Goal: Transaction & Acquisition: Book appointment/travel/reservation

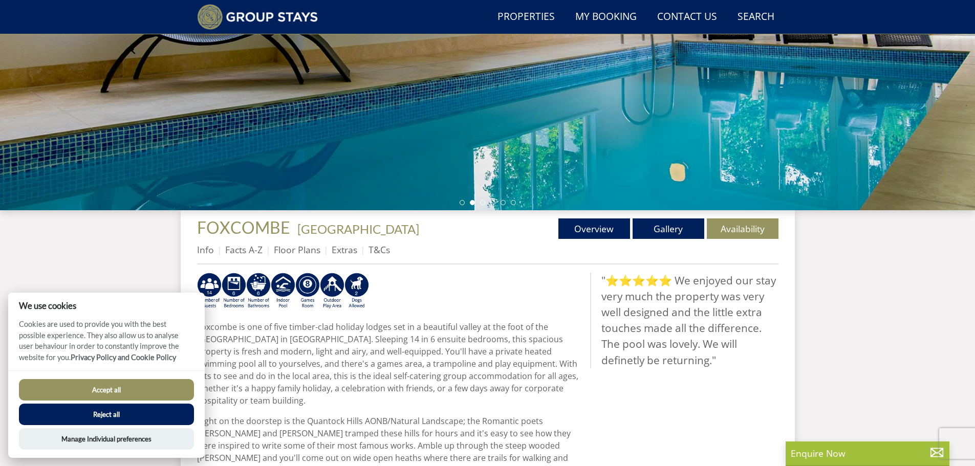
scroll to position [232, 0]
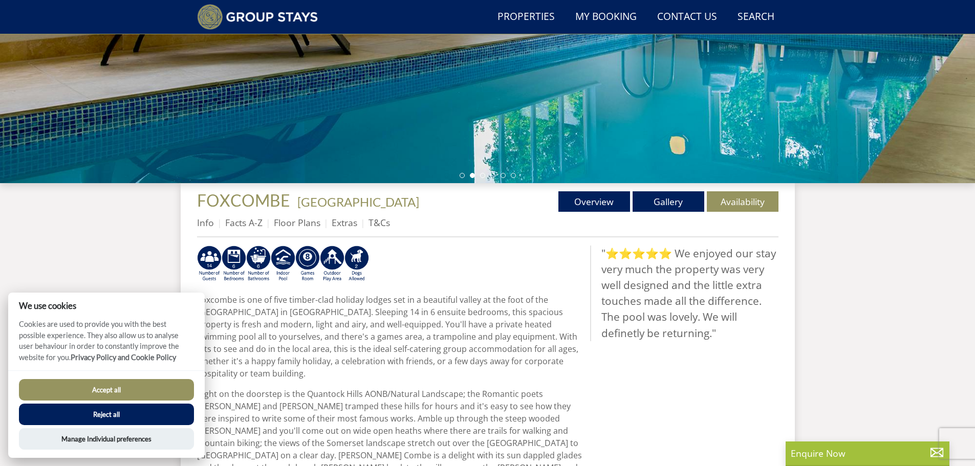
click at [121, 392] on button "Accept all" at bounding box center [106, 389] width 175 height 21
checkbox input "true"
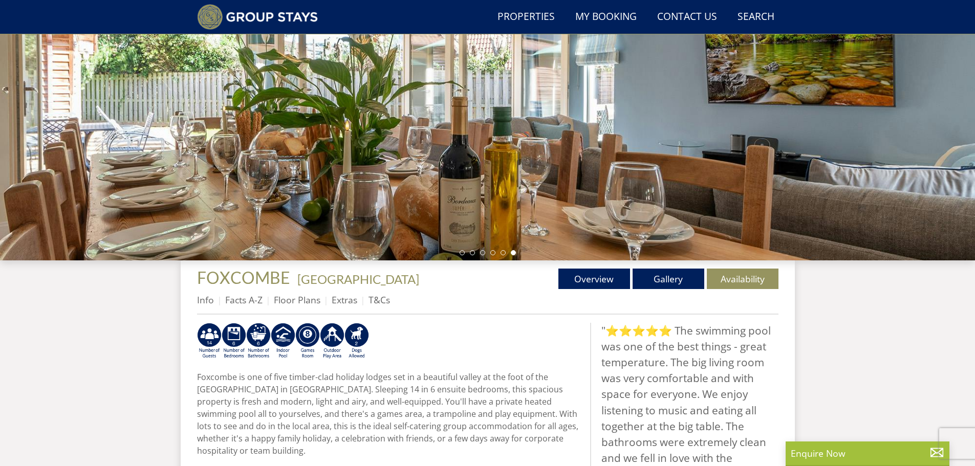
scroll to position [154, 0]
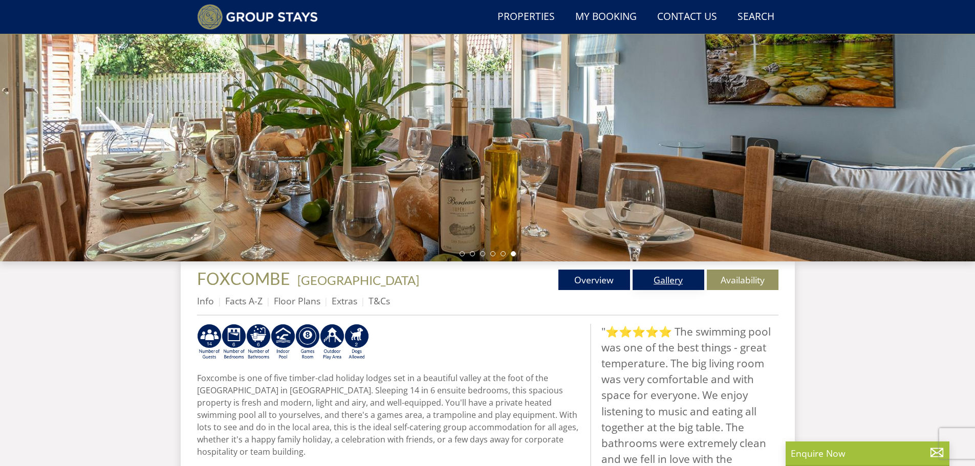
click at [667, 279] on link "Gallery" at bounding box center [669, 280] width 72 height 20
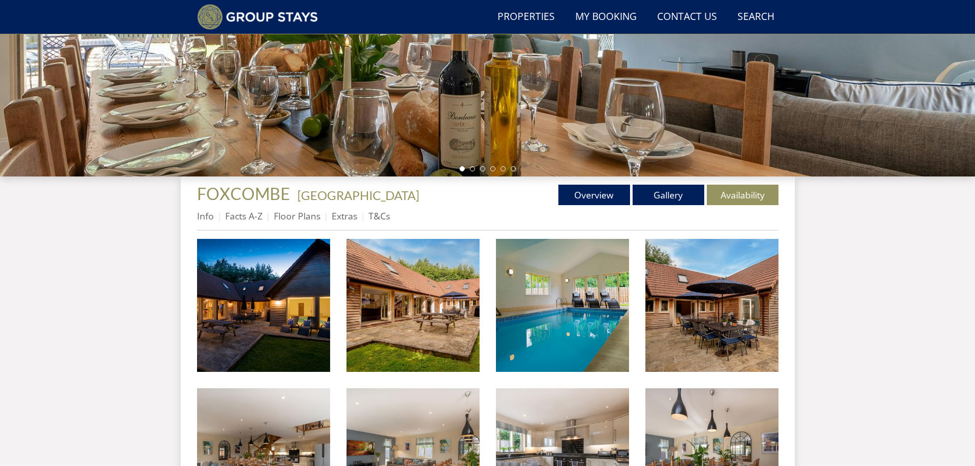
scroll to position [242, 0]
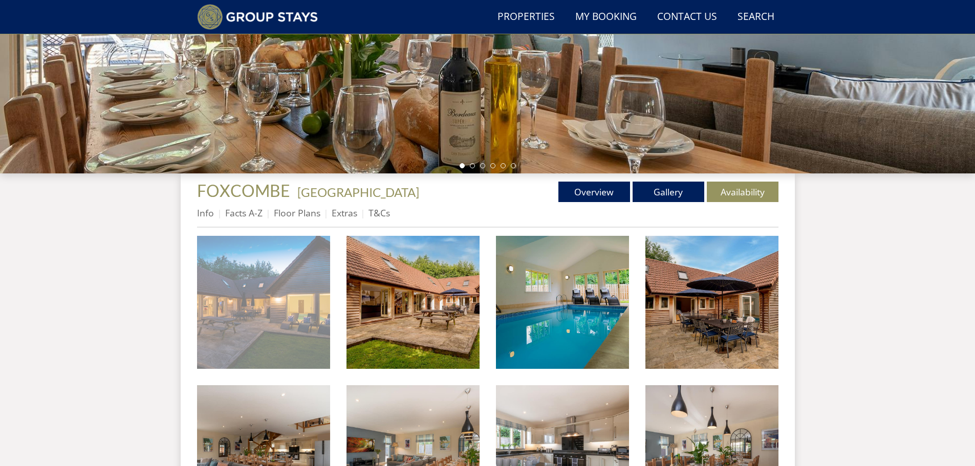
click at [279, 298] on img at bounding box center [263, 302] width 133 height 133
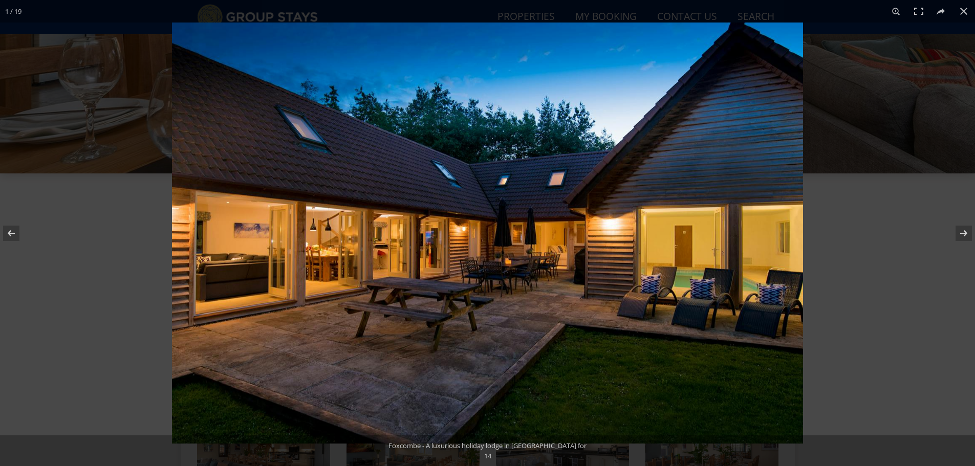
click at [248, 262] on img at bounding box center [487, 233] width 631 height 421
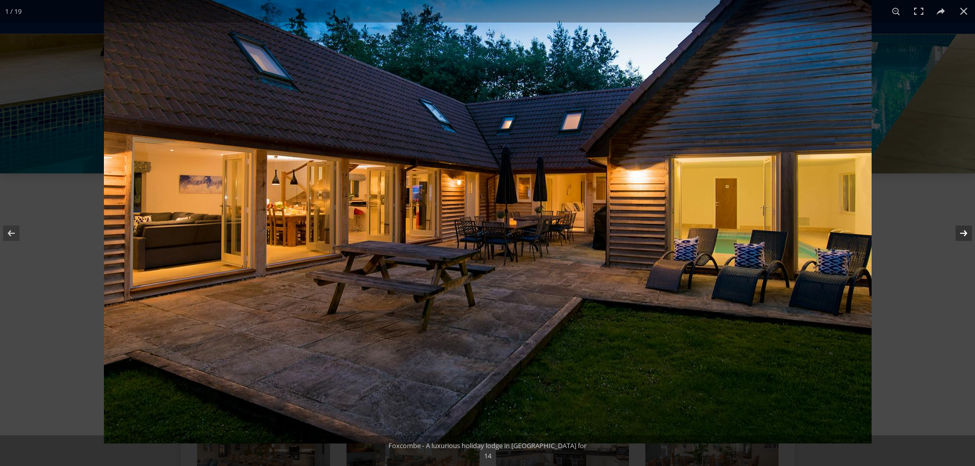
click at [965, 232] on button at bounding box center [957, 233] width 36 height 51
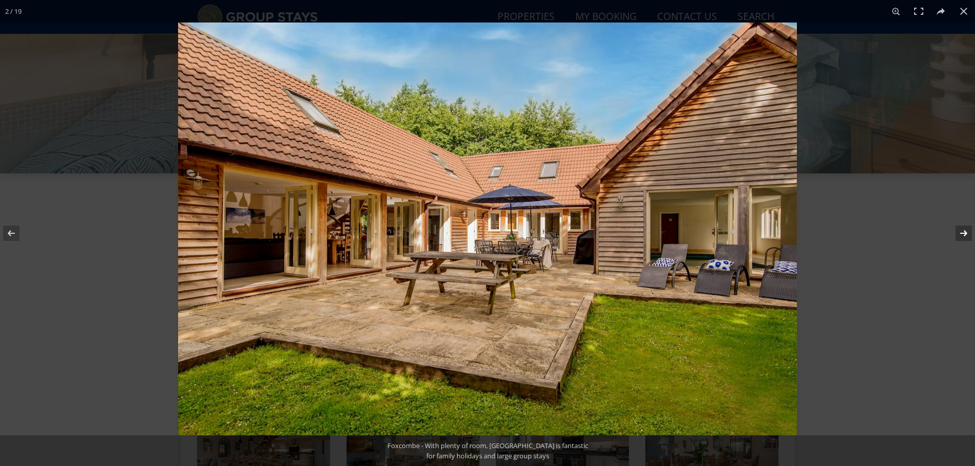
click at [965, 232] on button at bounding box center [957, 233] width 36 height 51
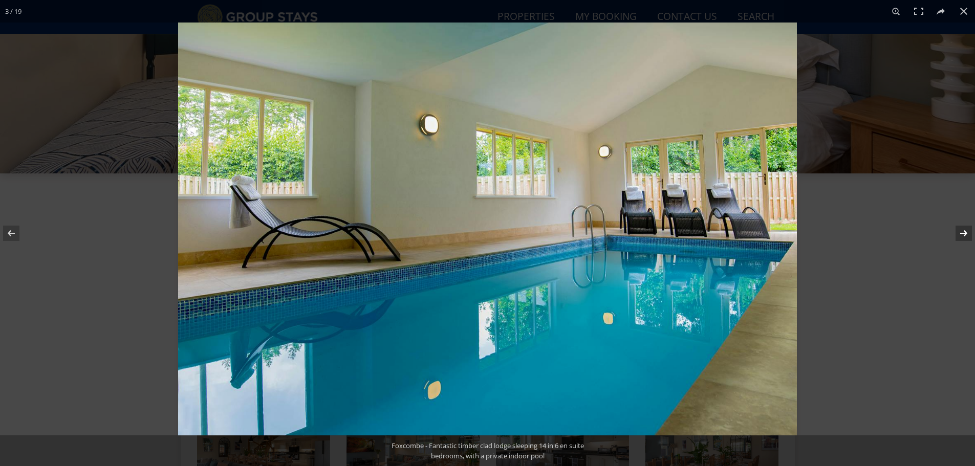
click at [965, 232] on button at bounding box center [957, 233] width 36 height 51
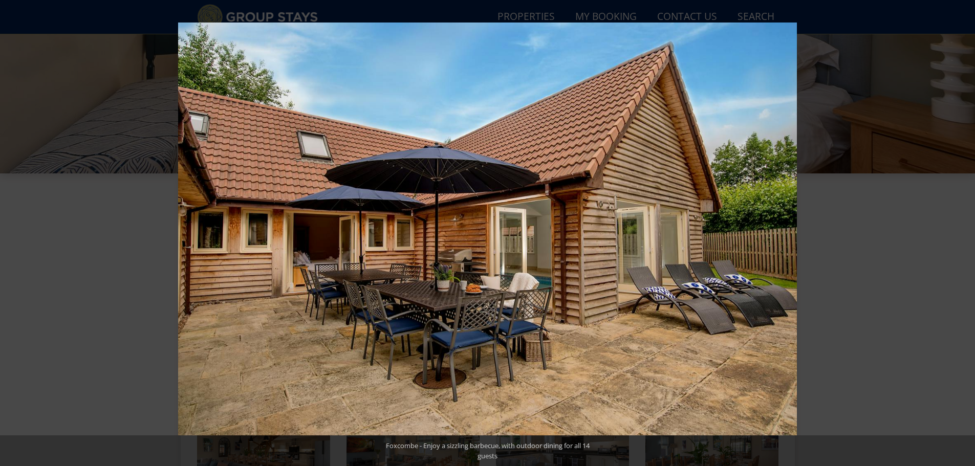
click at [965, 232] on button at bounding box center [957, 233] width 36 height 51
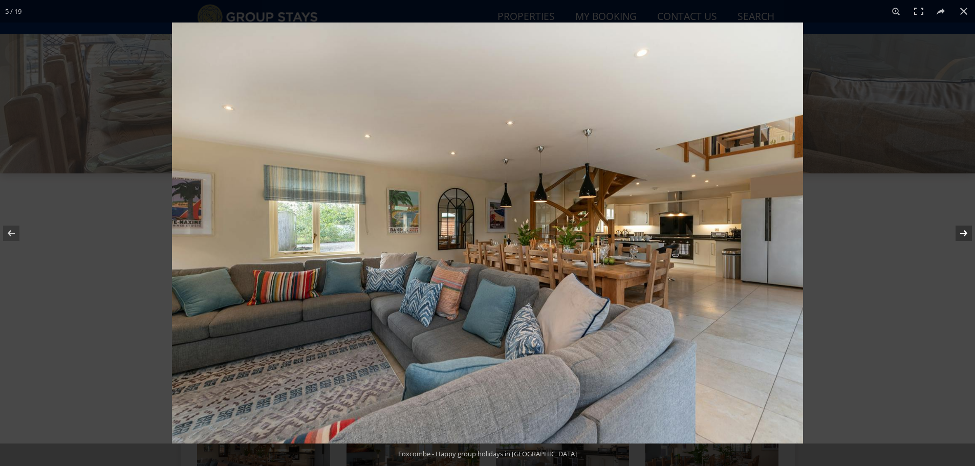
click at [968, 231] on button at bounding box center [957, 233] width 36 height 51
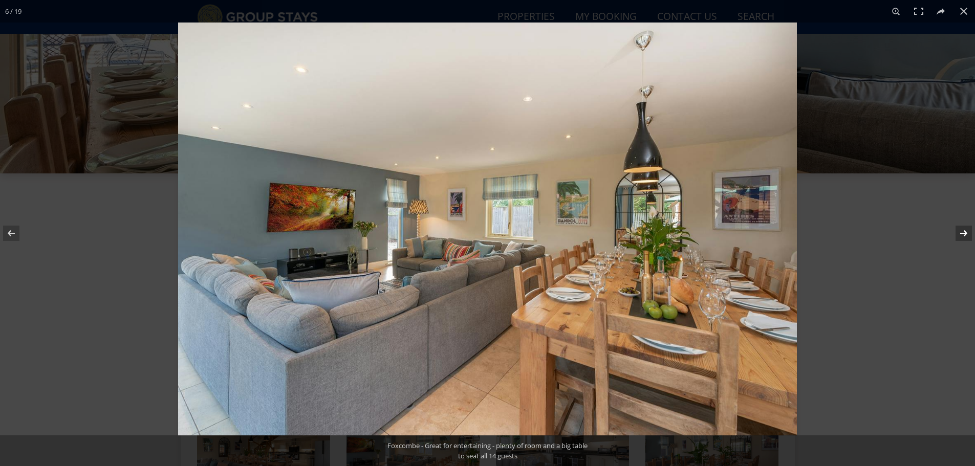
click at [968, 231] on button at bounding box center [957, 233] width 36 height 51
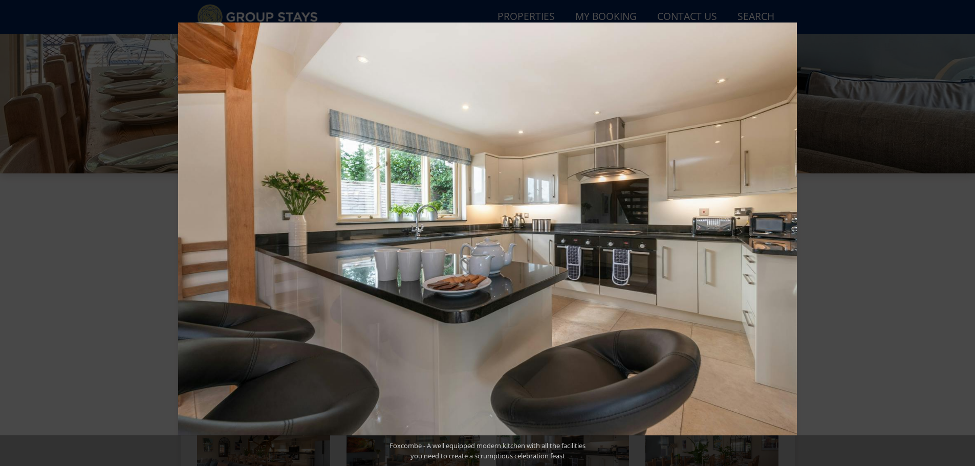
click at [968, 231] on button at bounding box center [957, 233] width 36 height 51
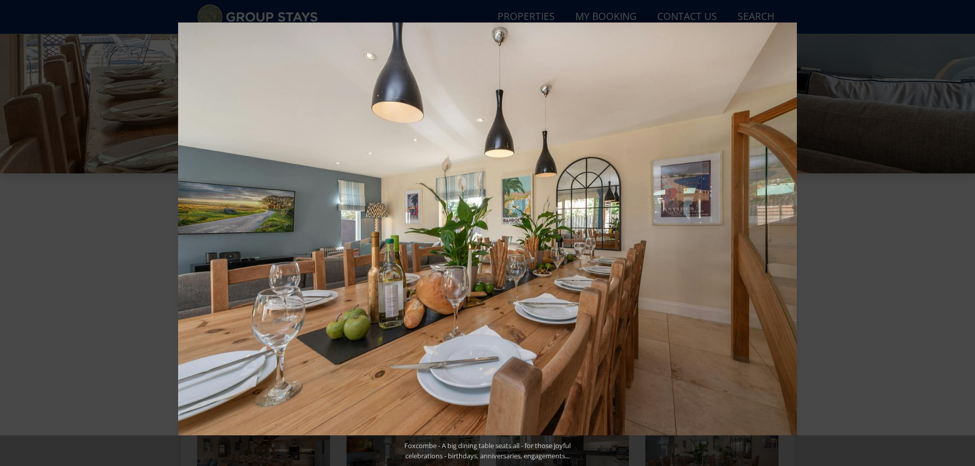
click at [968, 231] on button at bounding box center [957, 233] width 36 height 51
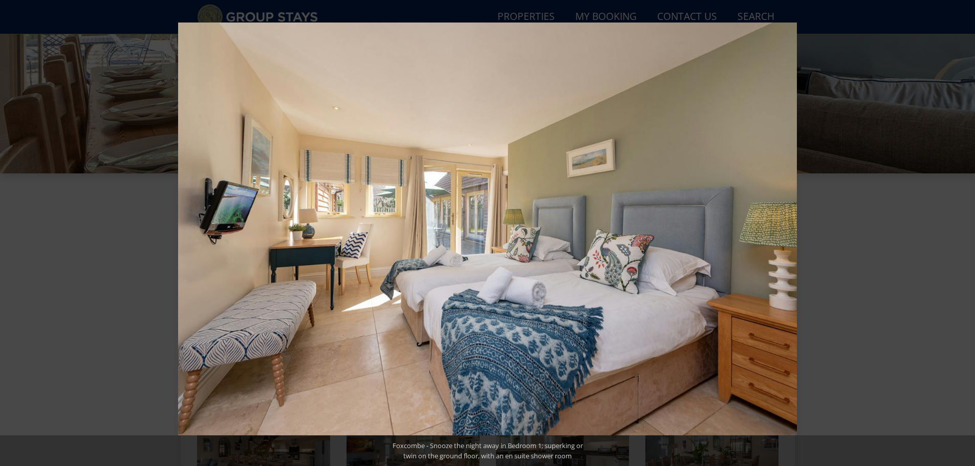
click at [968, 231] on button at bounding box center [957, 233] width 36 height 51
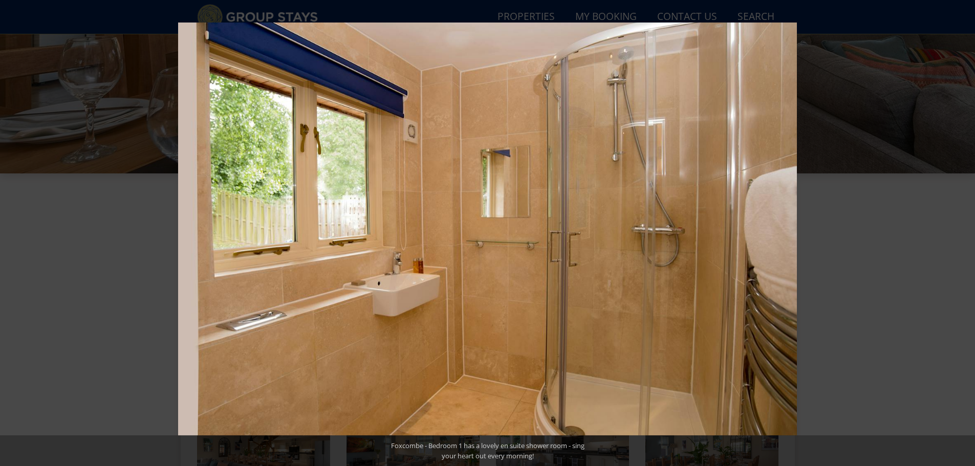
click at [968, 231] on button at bounding box center [957, 233] width 36 height 51
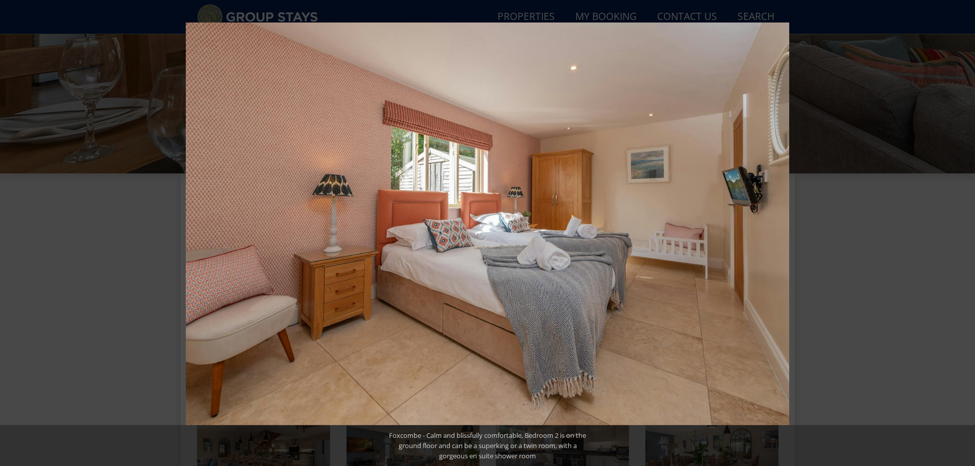
click at [968, 231] on button at bounding box center [957, 233] width 36 height 51
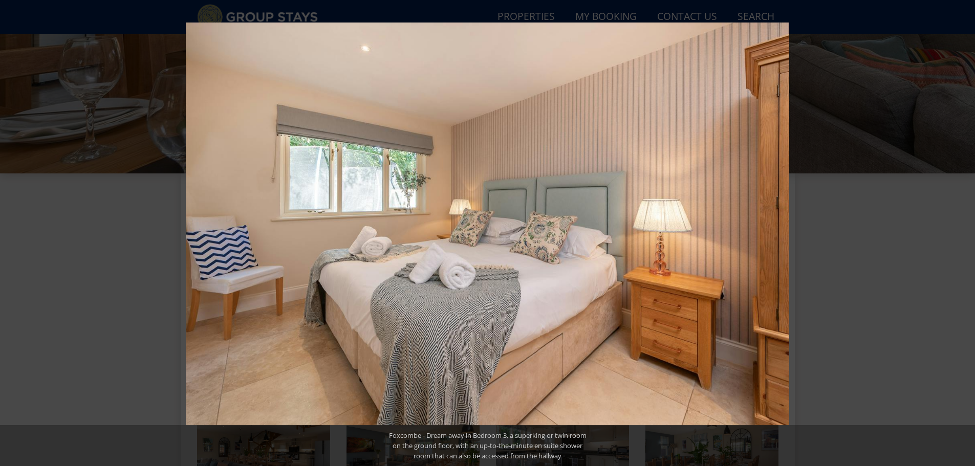
click at [968, 231] on button at bounding box center [957, 233] width 36 height 51
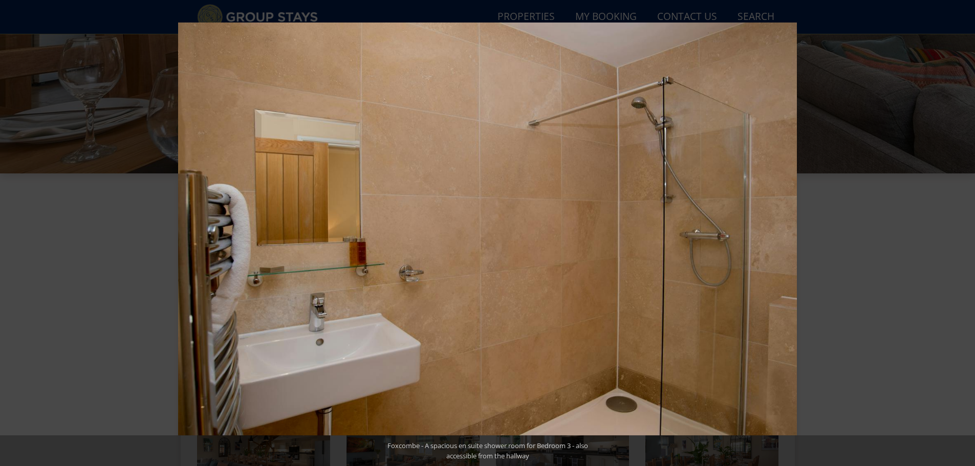
click at [968, 231] on button at bounding box center [957, 233] width 36 height 51
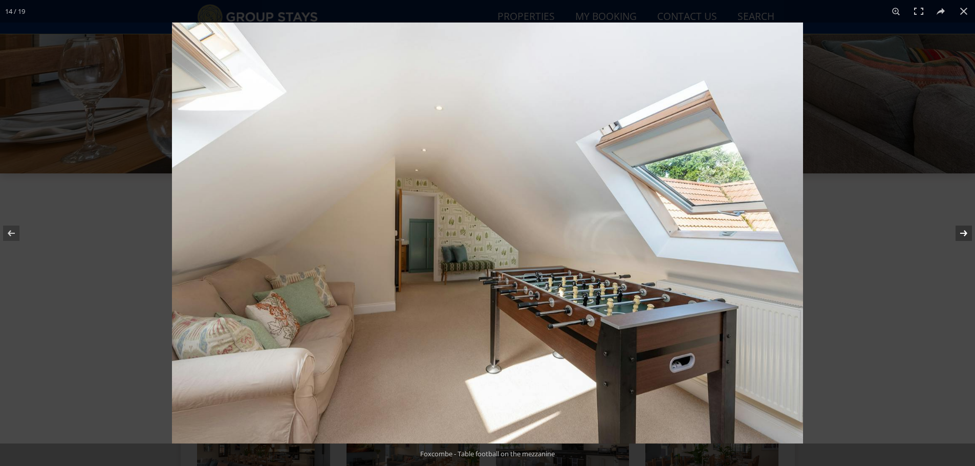
click at [962, 234] on button at bounding box center [957, 233] width 36 height 51
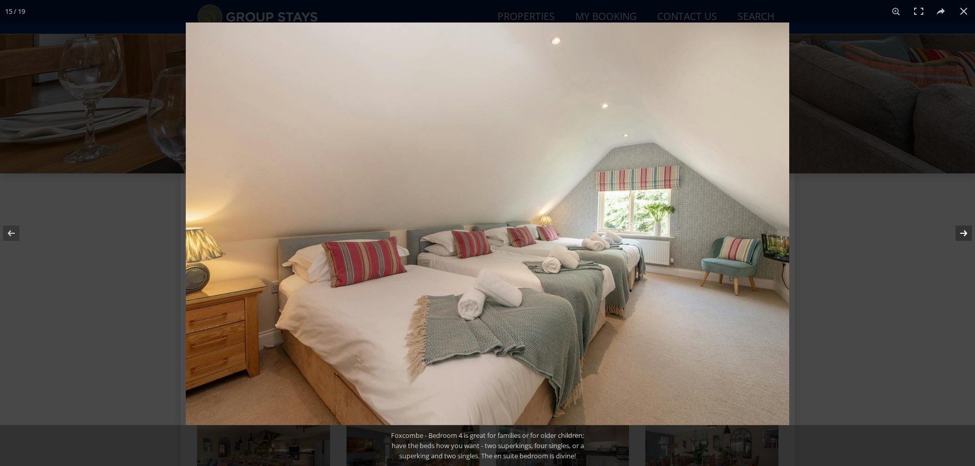
click at [962, 234] on button at bounding box center [957, 233] width 36 height 51
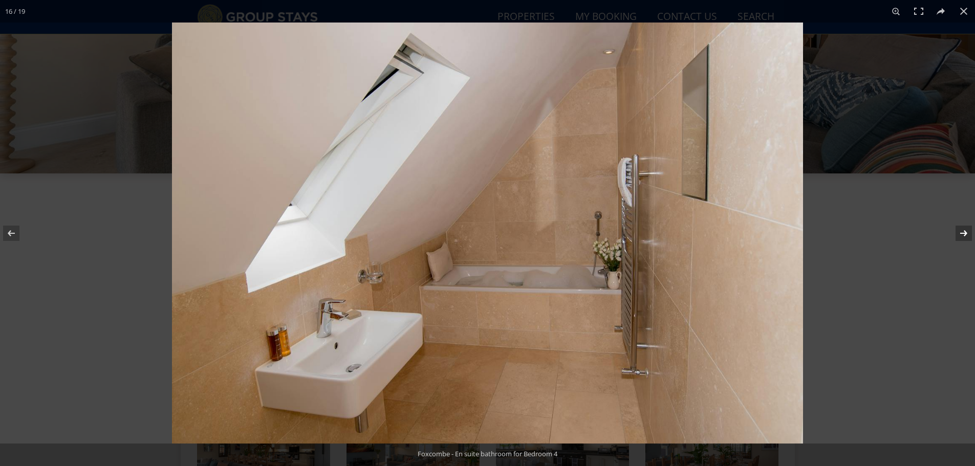
click at [962, 234] on button at bounding box center [957, 233] width 36 height 51
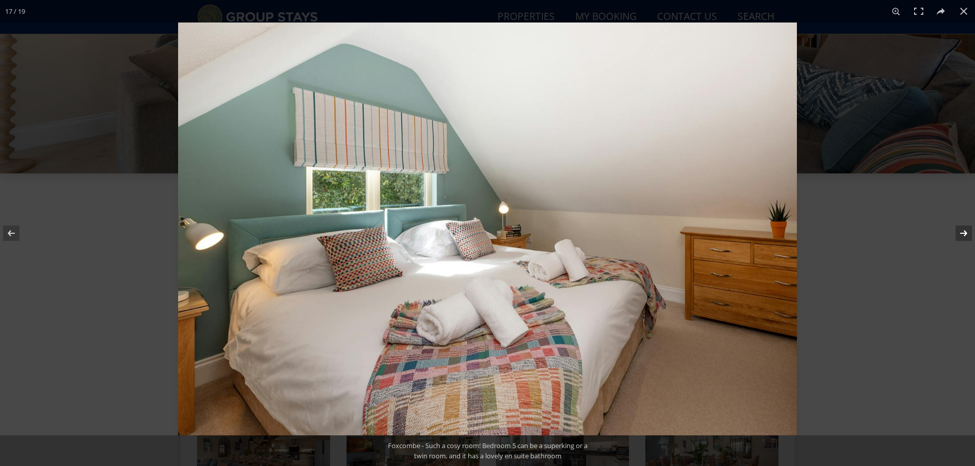
click at [962, 234] on button at bounding box center [957, 233] width 36 height 51
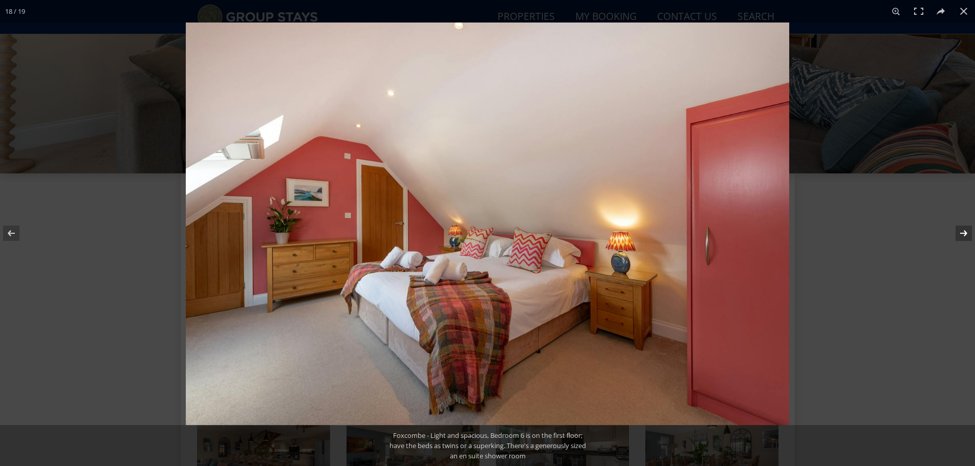
click at [962, 234] on button at bounding box center [957, 233] width 36 height 51
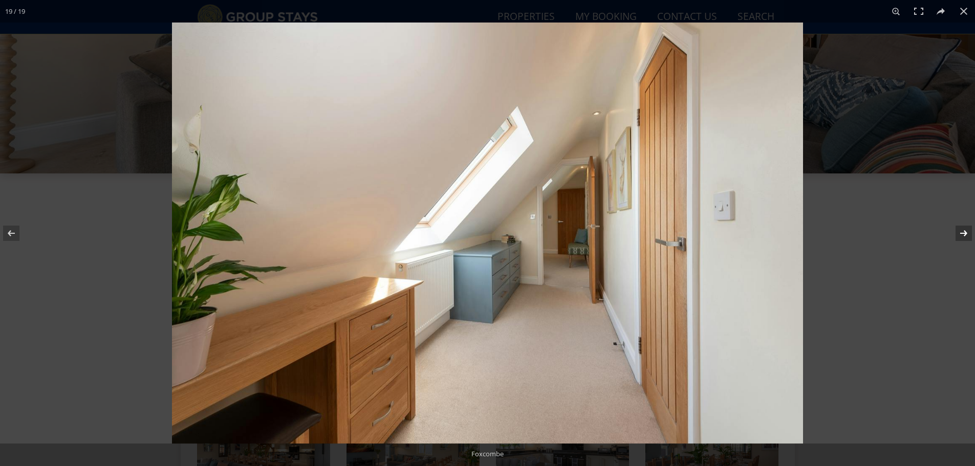
click at [962, 234] on button at bounding box center [957, 233] width 36 height 51
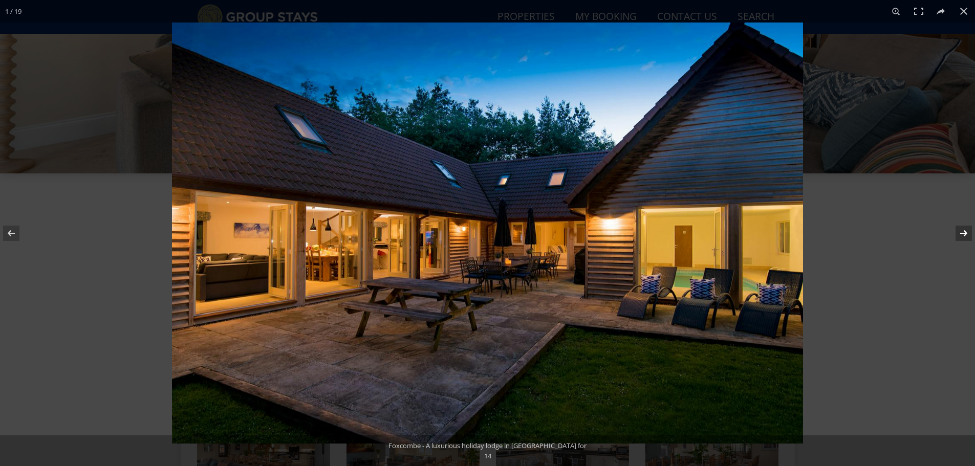
click at [962, 234] on button at bounding box center [957, 233] width 36 height 51
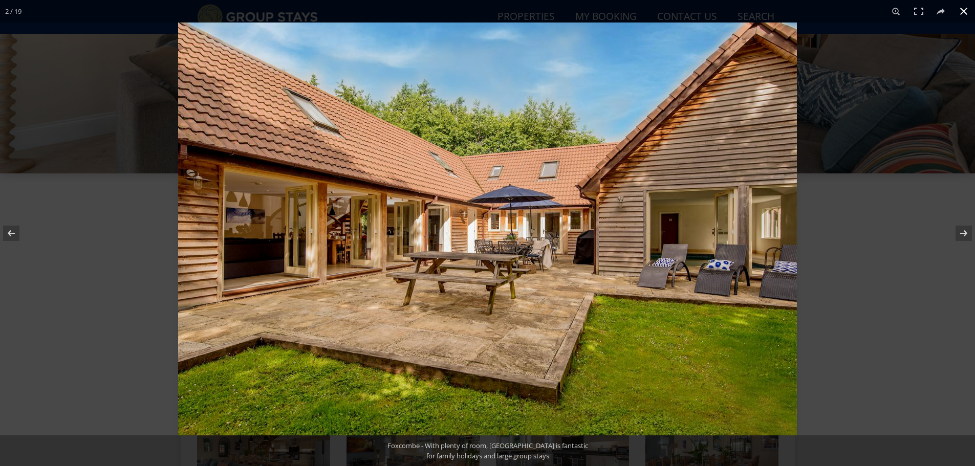
click at [961, 10] on button at bounding box center [964, 11] width 23 height 23
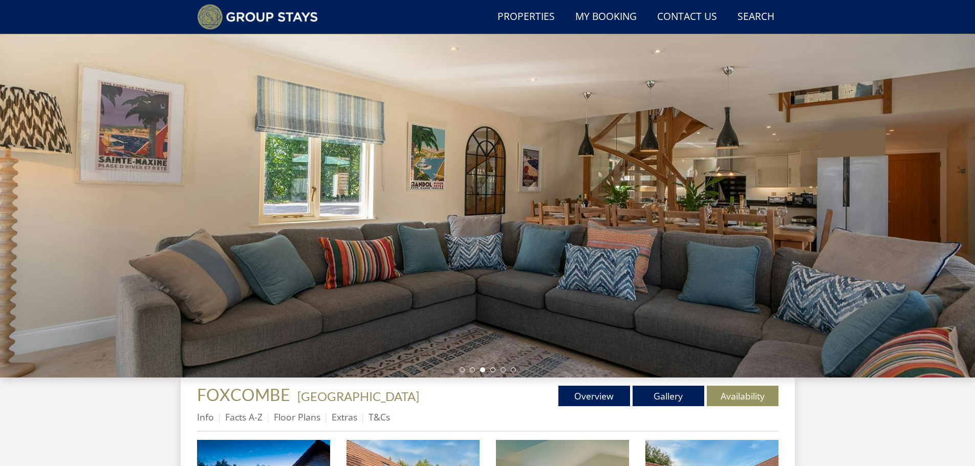
scroll to position [0, 0]
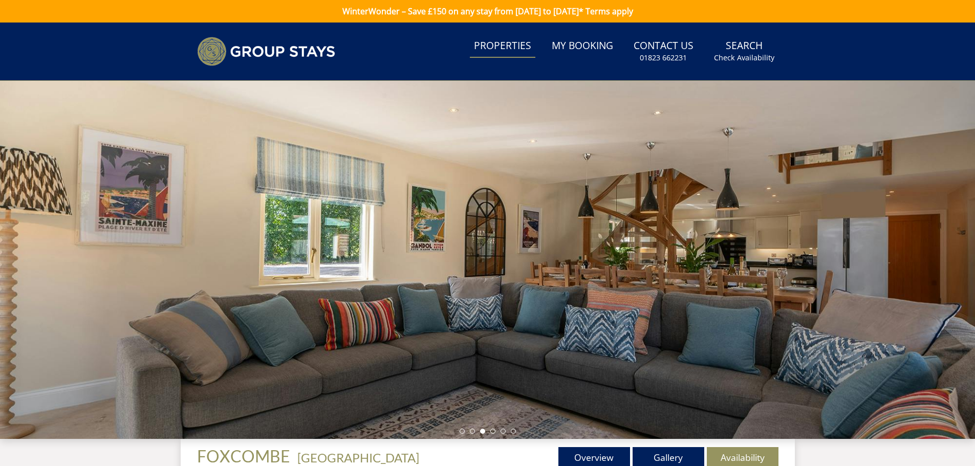
click at [511, 42] on link "Properties" at bounding box center [503, 46] width 66 height 23
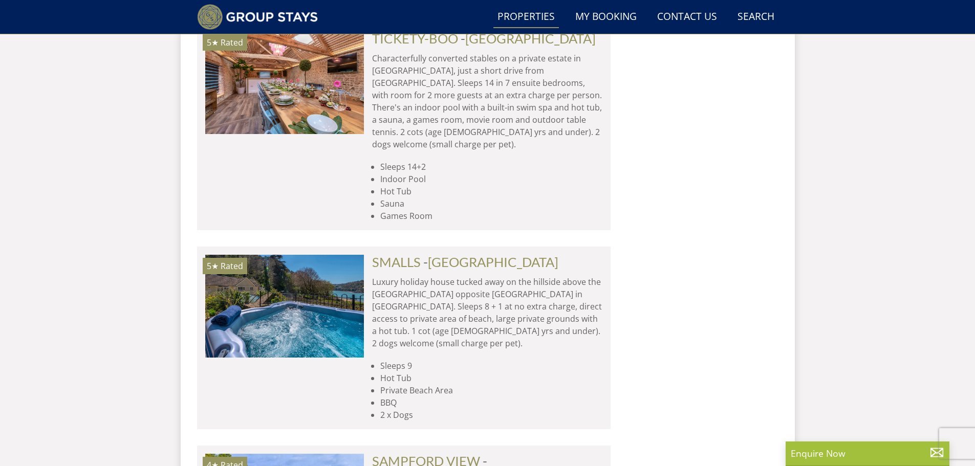
scroll to position [4339, 0]
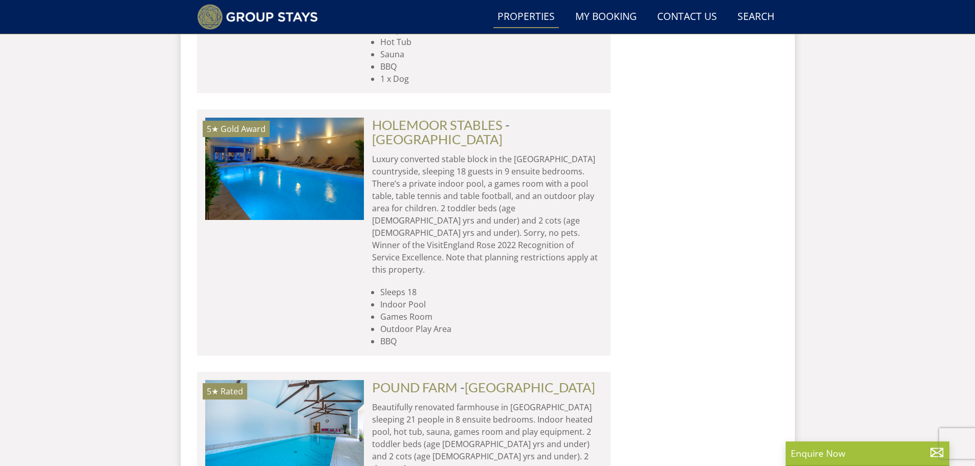
scroll to position [5875, 0]
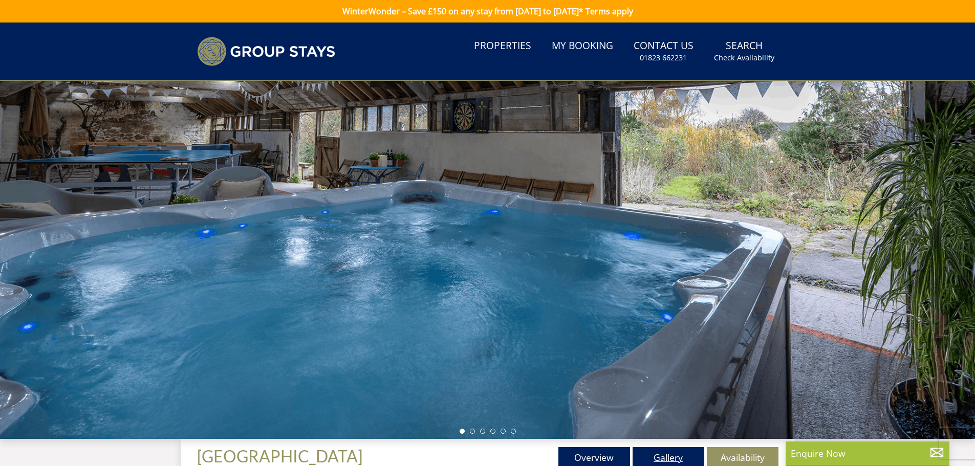
click at [675, 458] on link "Gallery" at bounding box center [669, 457] width 72 height 20
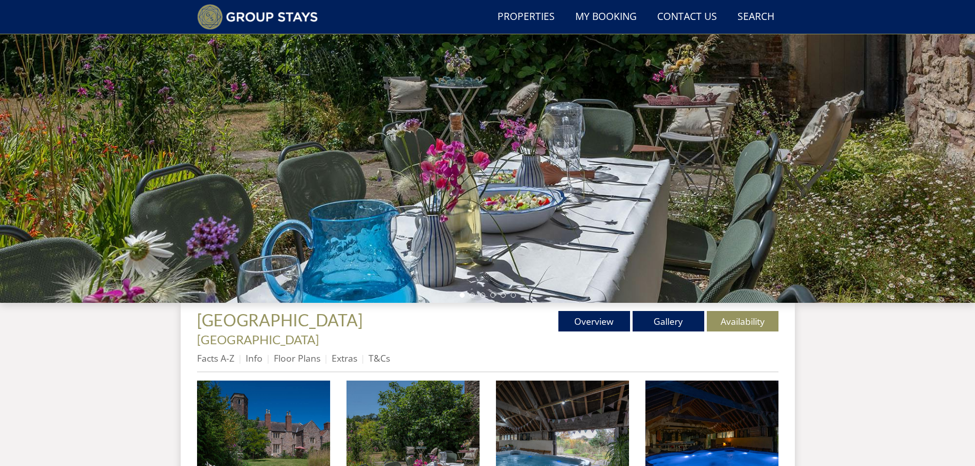
scroll to position [142, 0]
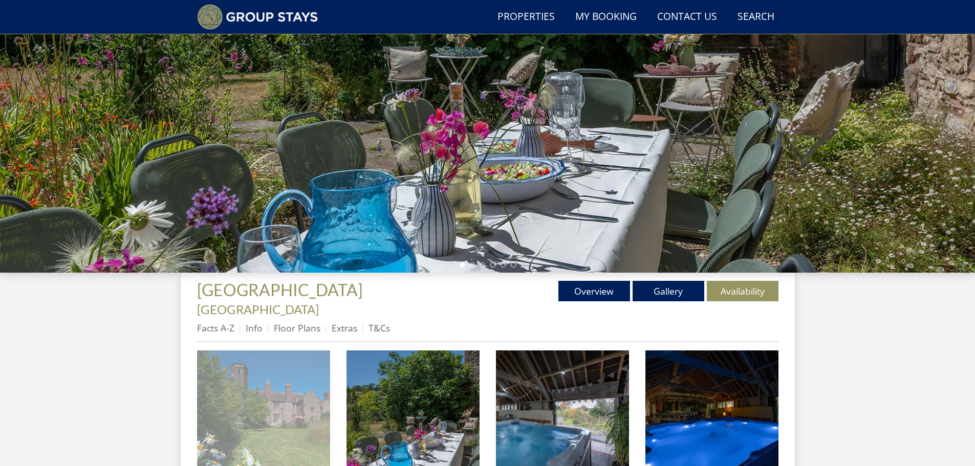
click at [284, 397] on img at bounding box center [263, 417] width 133 height 133
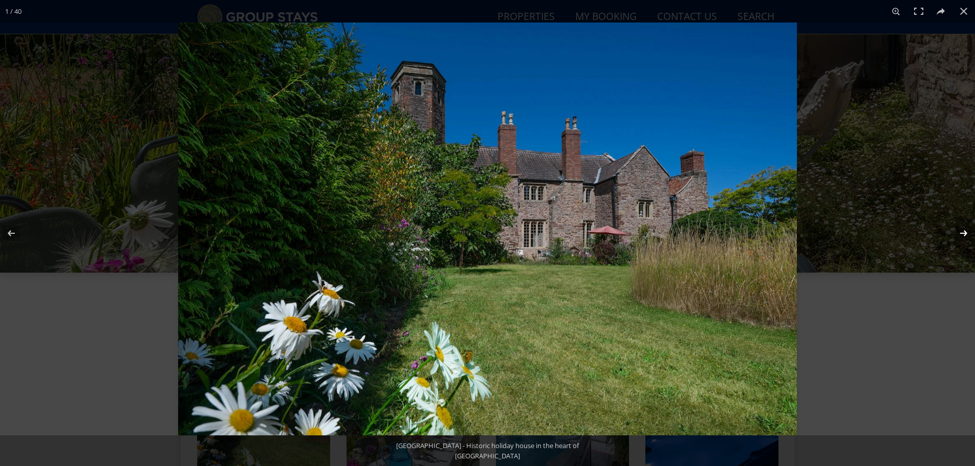
click at [963, 230] on button at bounding box center [957, 233] width 36 height 51
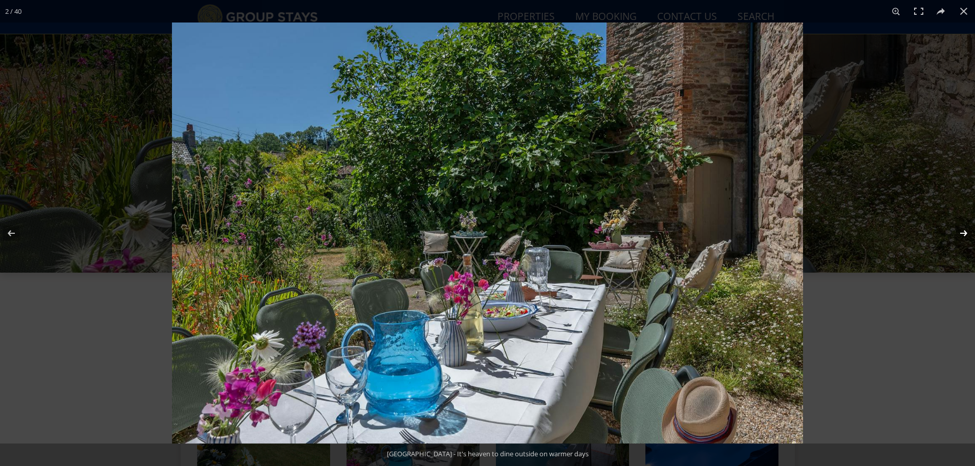
click at [963, 230] on button at bounding box center [957, 233] width 36 height 51
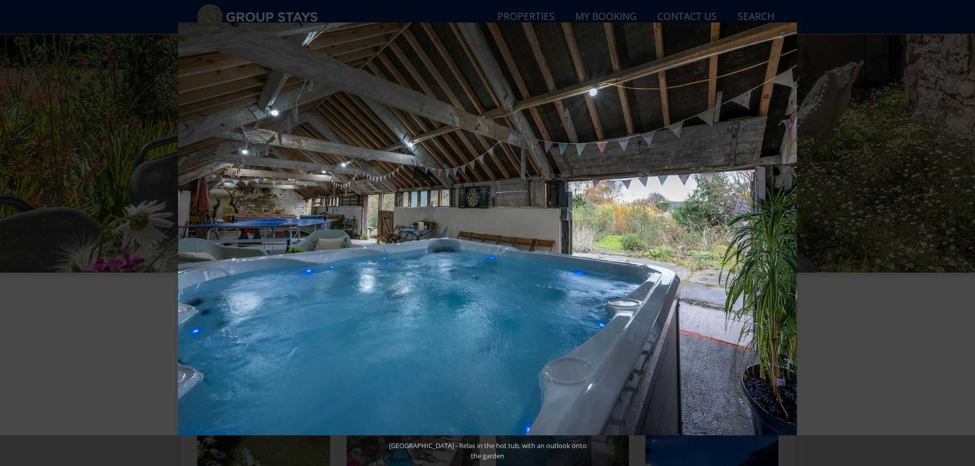
click at [963, 230] on button at bounding box center [957, 233] width 36 height 51
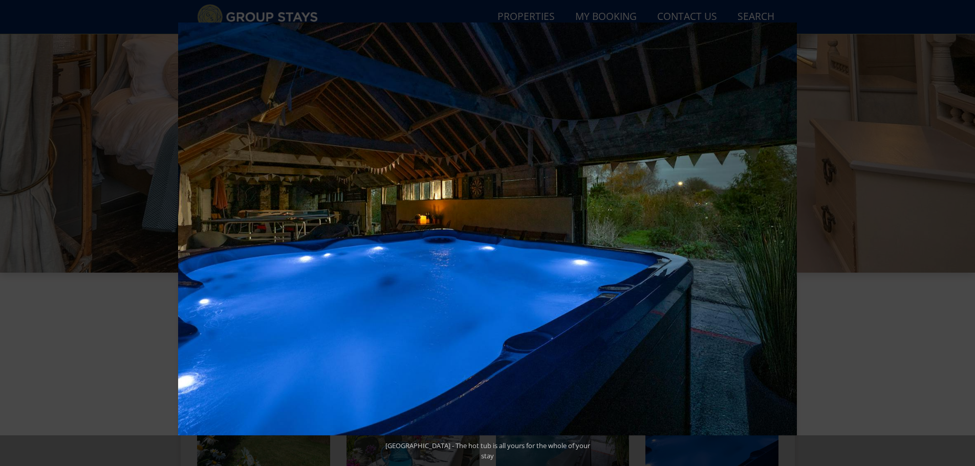
click at [963, 230] on button at bounding box center [957, 233] width 36 height 51
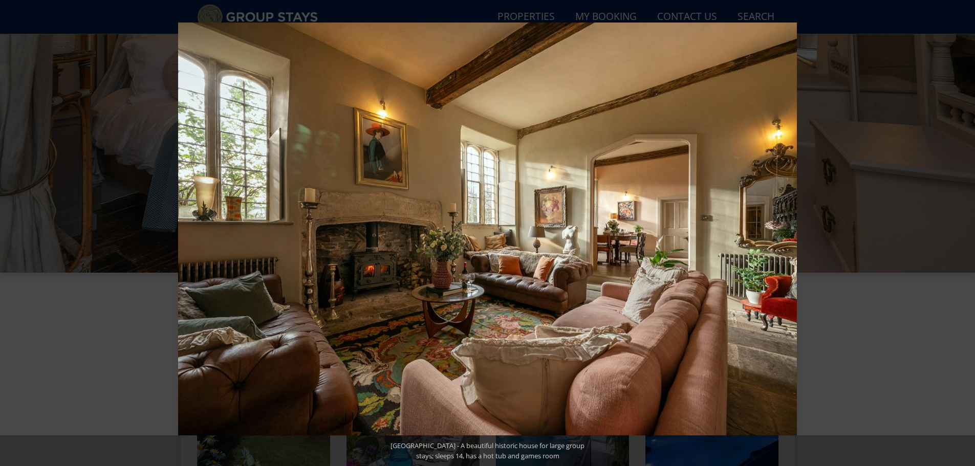
click at [963, 230] on button at bounding box center [957, 233] width 36 height 51
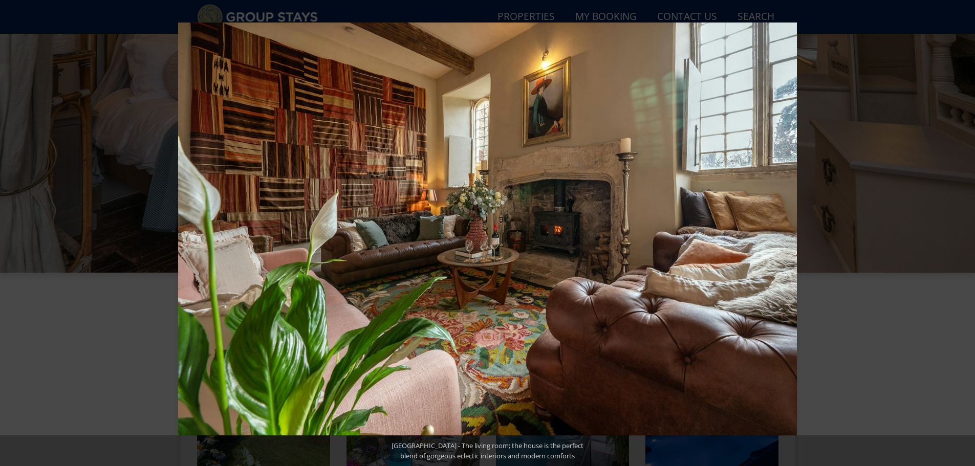
click at [963, 230] on button at bounding box center [957, 233] width 36 height 51
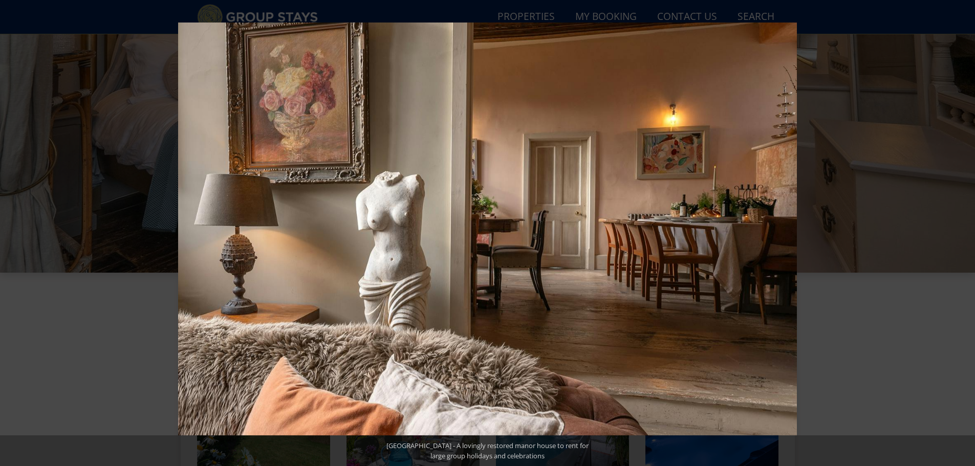
click at [963, 230] on button at bounding box center [957, 233] width 36 height 51
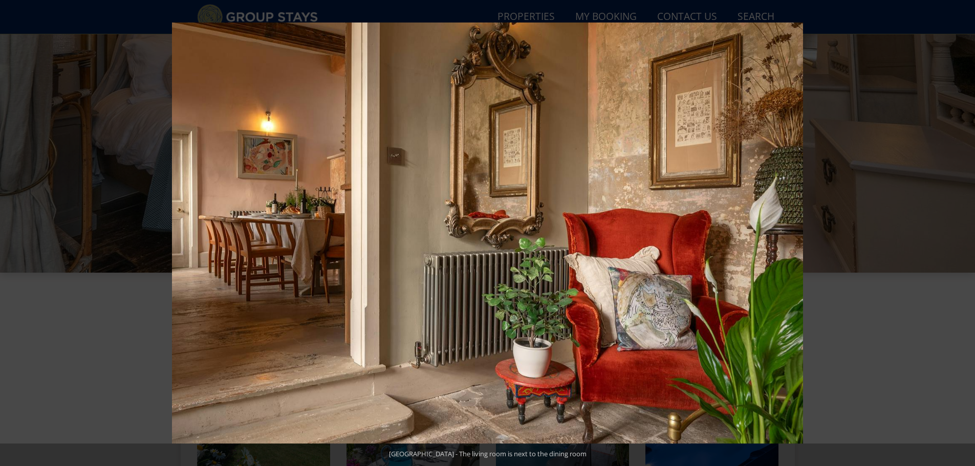
click at [963, 230] on button at bounding box center [957, 233] width 36 height 51
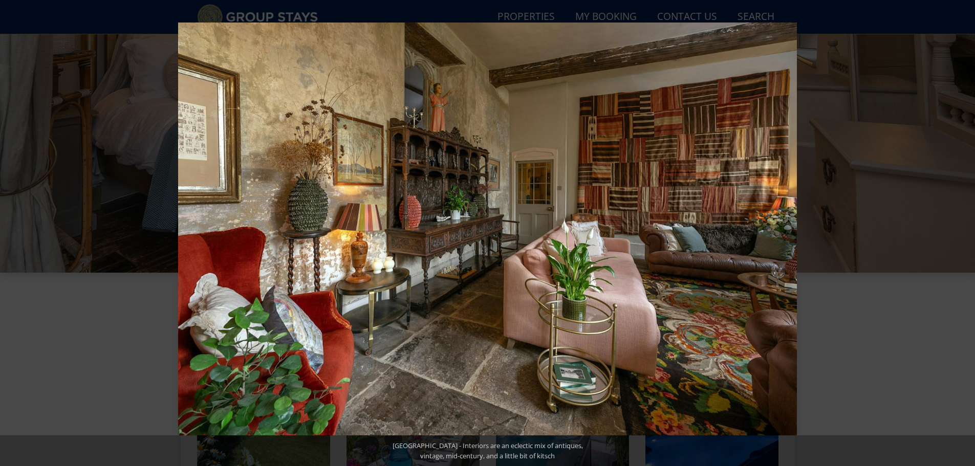
click at [963, 230] on button at bounding box center [957, 233] width 36 height 51
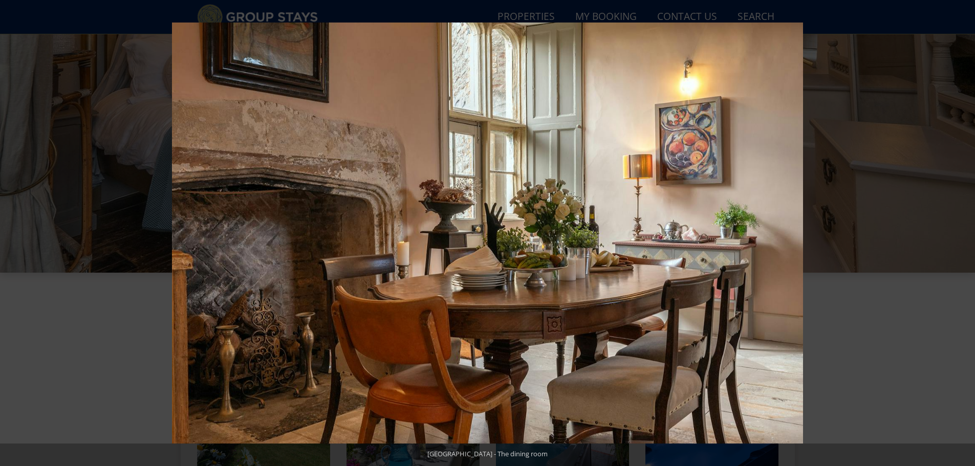
click at [963, 230] on button at bounding box center [957, 233] width 36 height 51
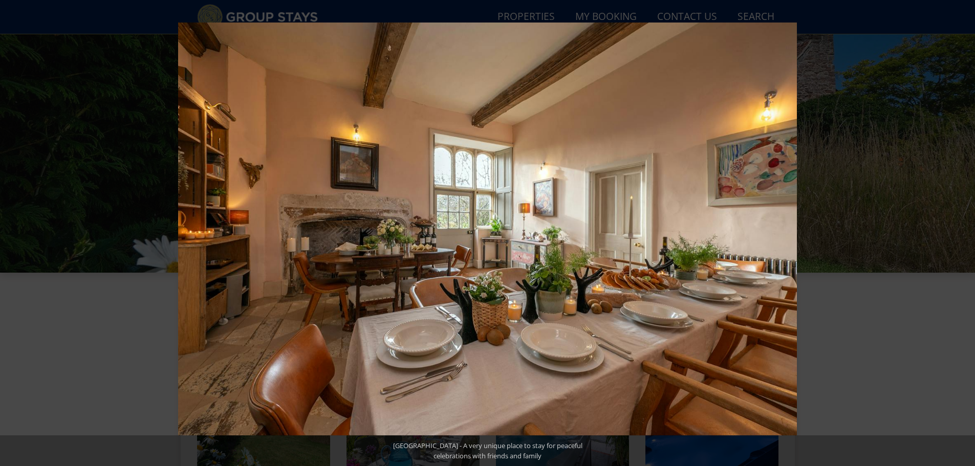
click at [963, 230] on button at bounding box center [957, 233] width 36 height 51
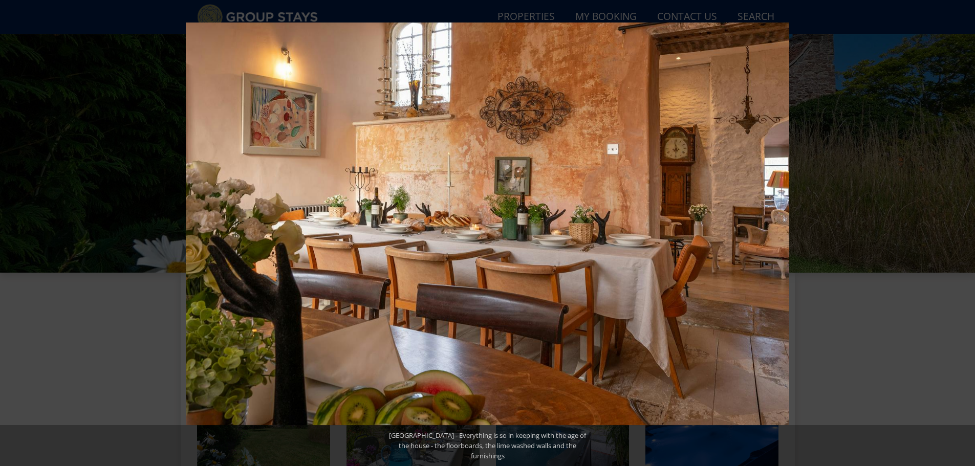
click at [963, 230] on button at bounding box center [957, 233] width 36 height 51
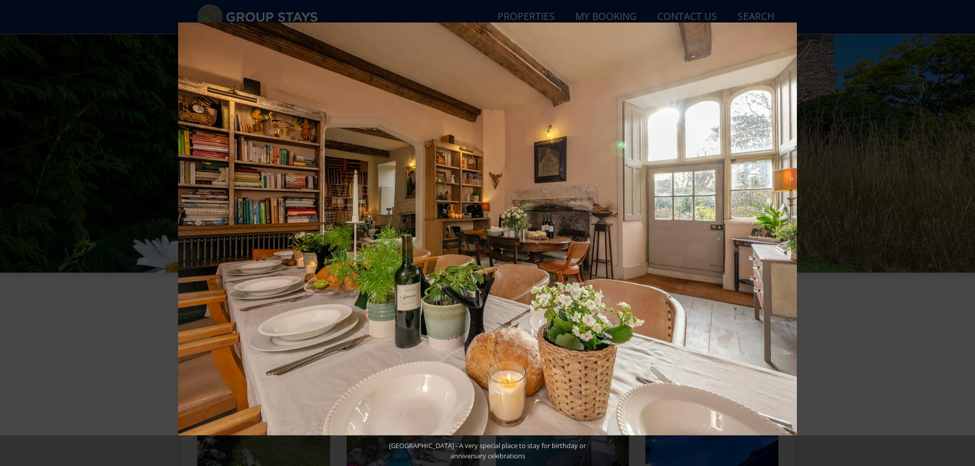
click at [963, 230] on button at bounding box center [957, 233] width 36 height 51
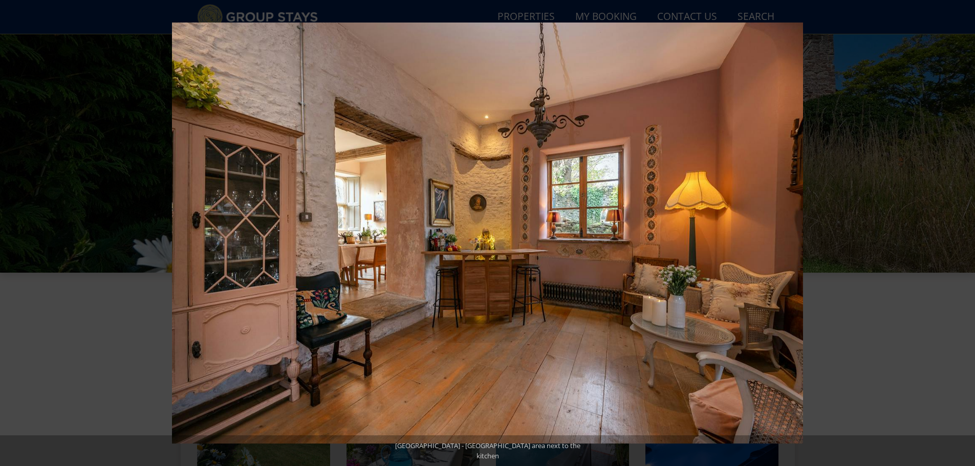
click at [963, 230] on button at bounding box center [957, 233] width 36 height 51
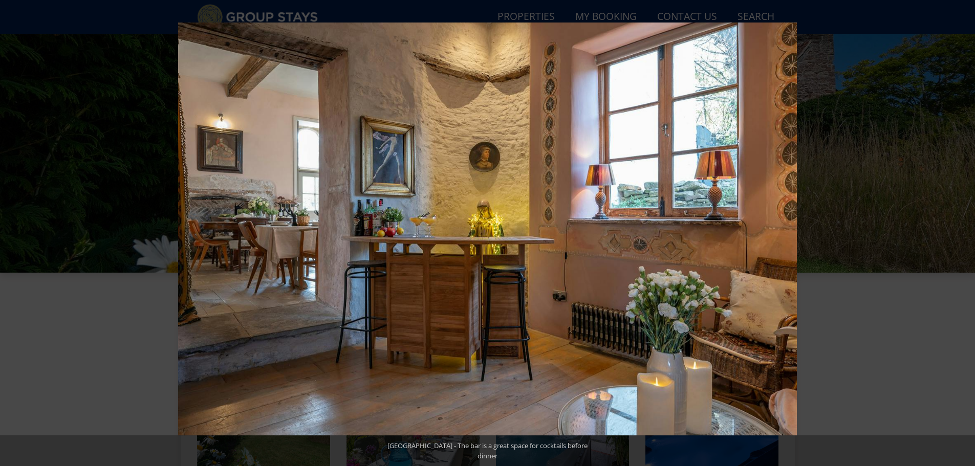
click at [963, 230] on button at bounding box center [957, 233] width 36 height 51
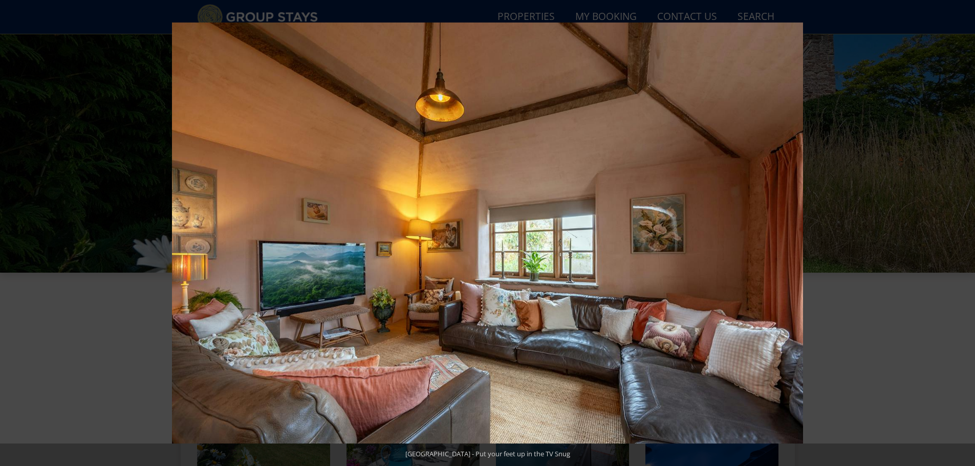
click at [963, 230] on button at bounding box center [957, 233] width 36 height 51
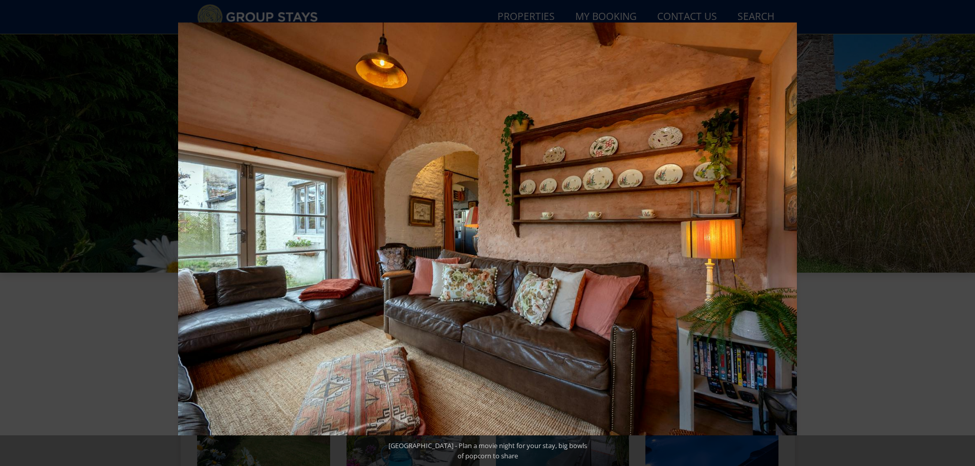
click at [963, 230] on button at bounding box center [957, 233] width 36 height 51
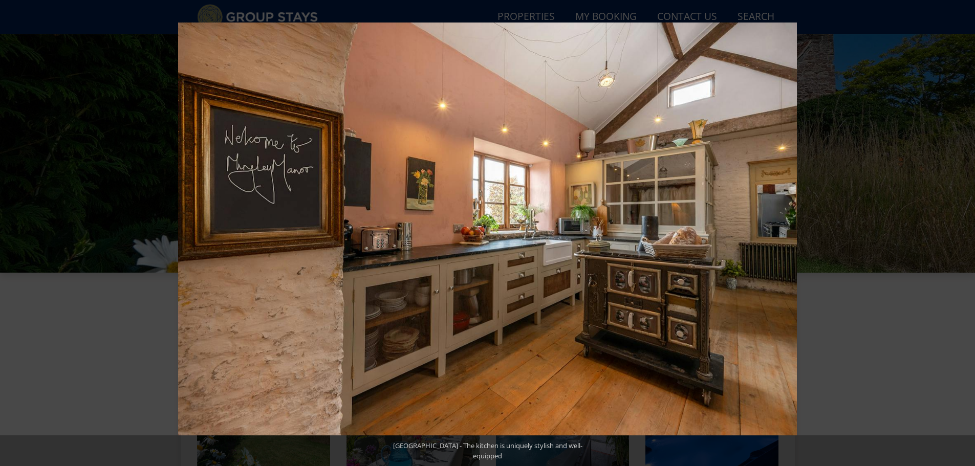
click at [963, 230] on button at bounding box center [957, 233] width 36 height 51
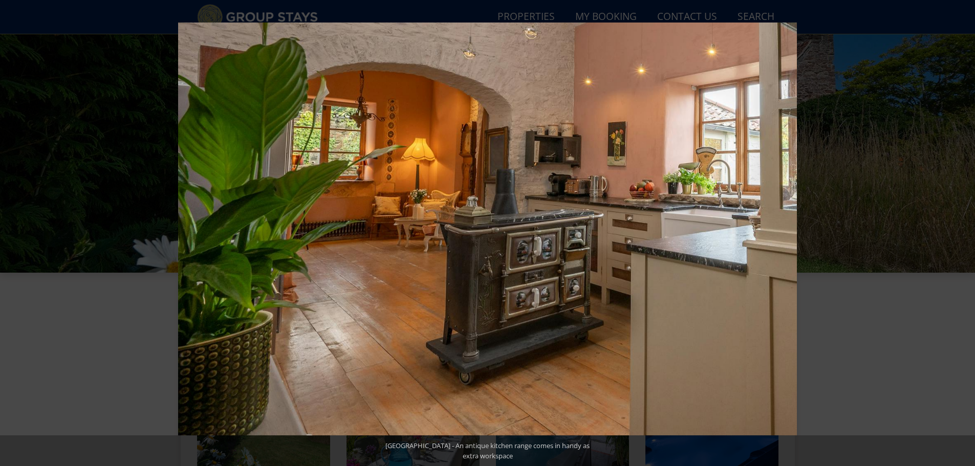
click at [963, 230] on button at bounding box center [957, 233] width 36 height 51
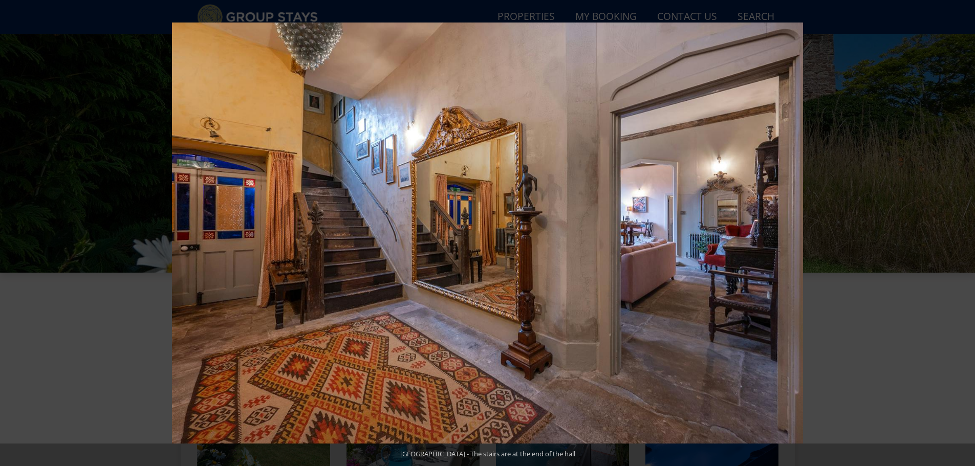
click at [963, 230] on button at bounding box center [957, 233] width 36 height 51
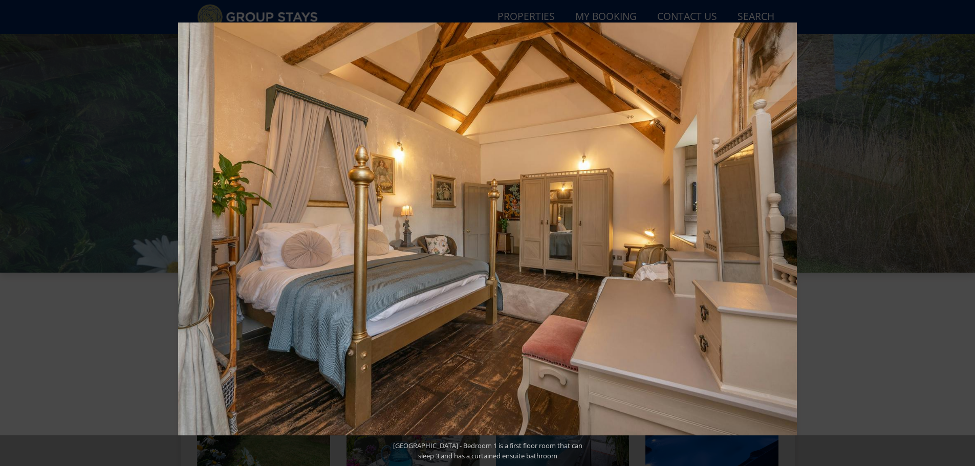
click at [963, 230] on button at bounding box center [957, 233] width 36 height 51
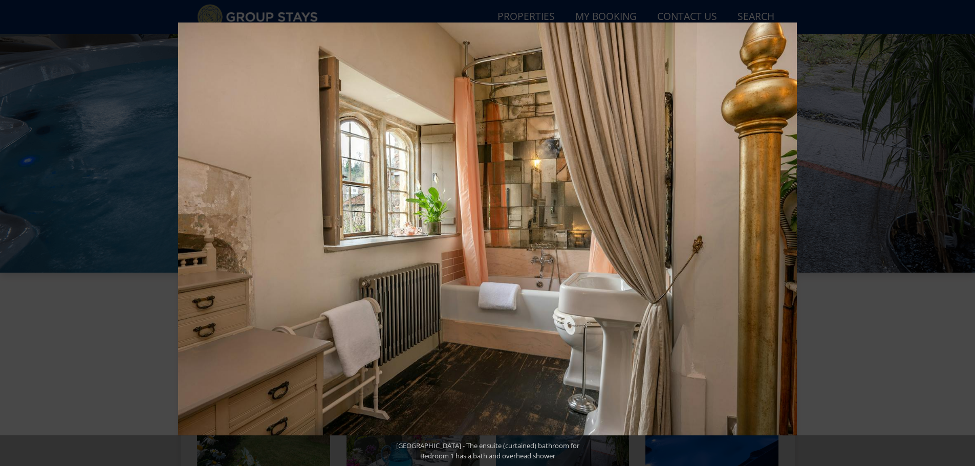
click at [963, 230] on button at bounding box center [957, 233] width 36 height 51
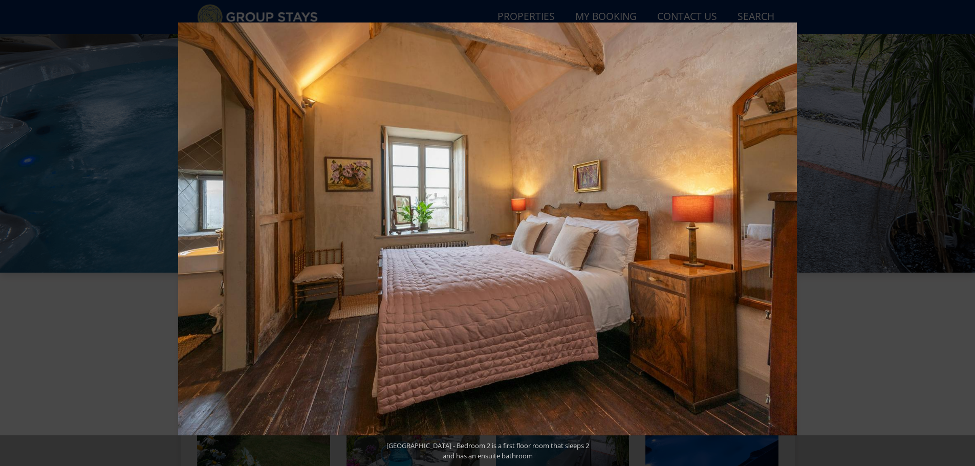
click at [963, 230] on button at bounding box center [957, 233] width 36 height 51
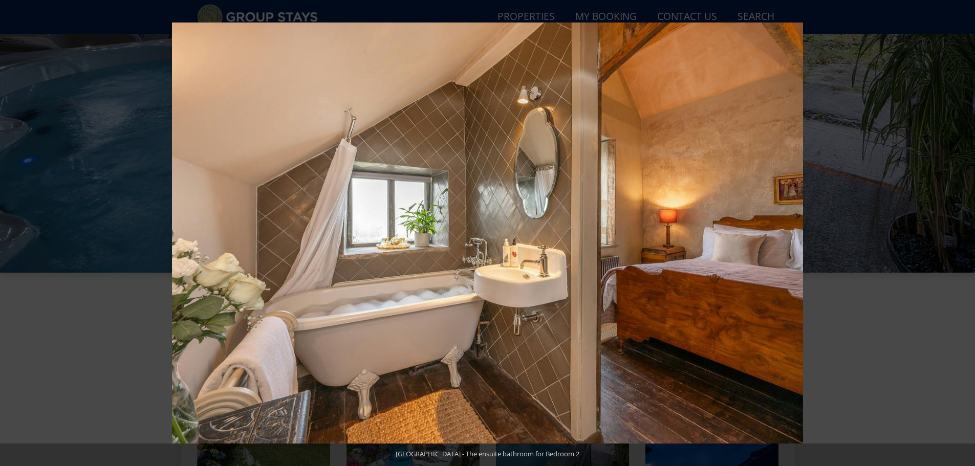
click at [963, 230] on button at bounding box center [957, 233] width 36 height 51
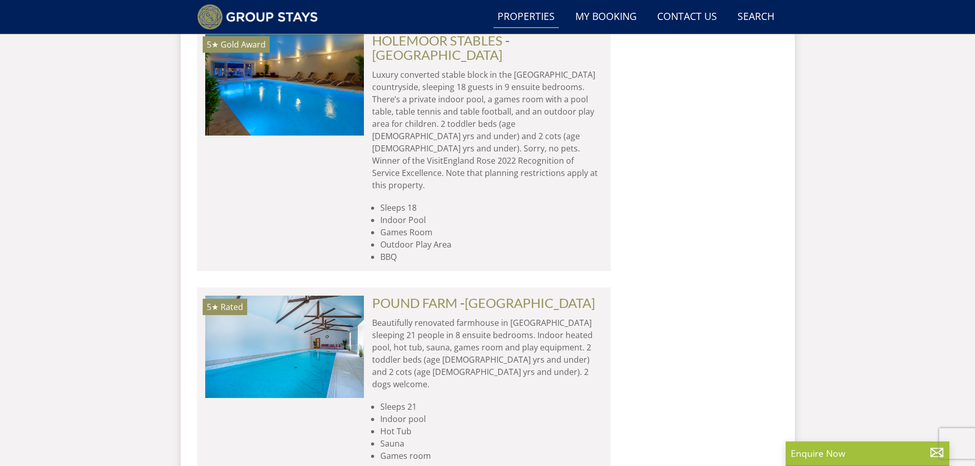
scroll to position [5926, 0]
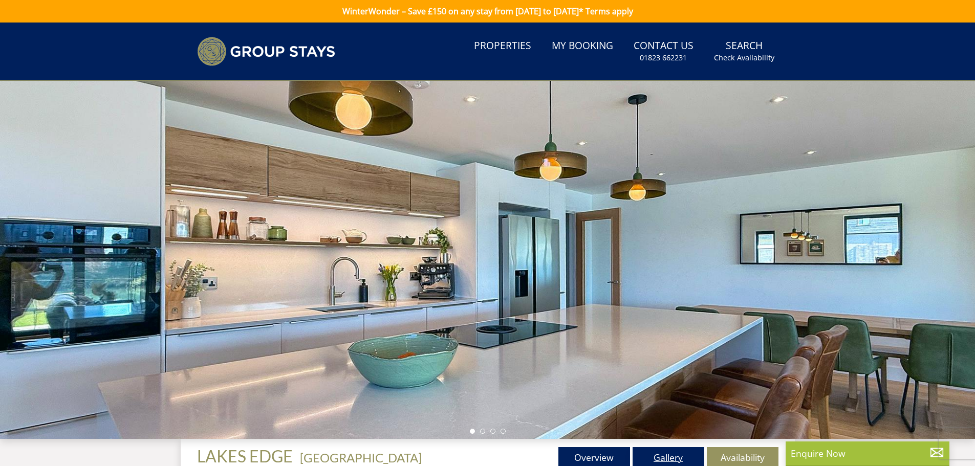
click at [664, 455] on link "Gallery" at bounding box center [669, 457] width 72 height 20
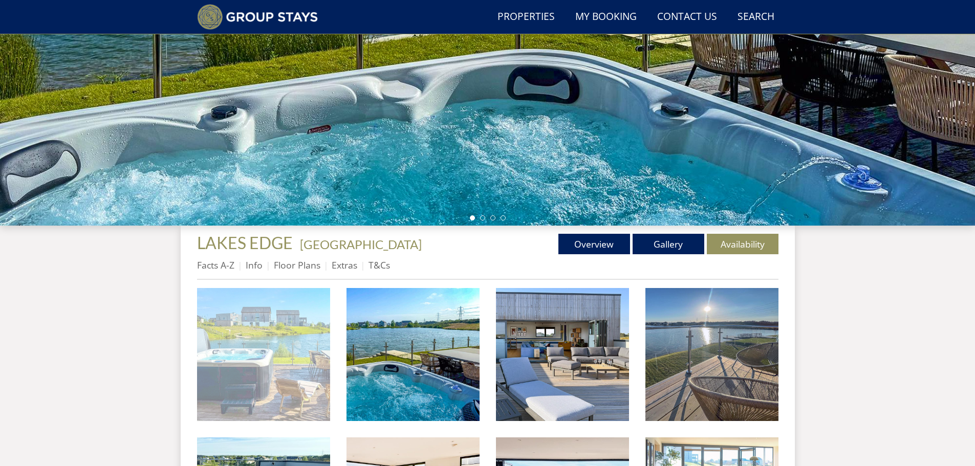
scroll to position [190, 0]
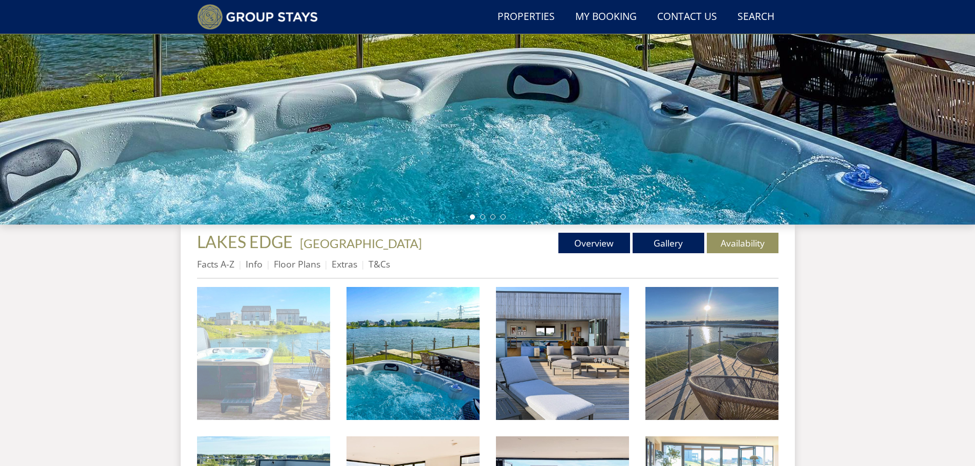
click at [292, 357] on img at bounding box center [263, 353] width 133 height 133
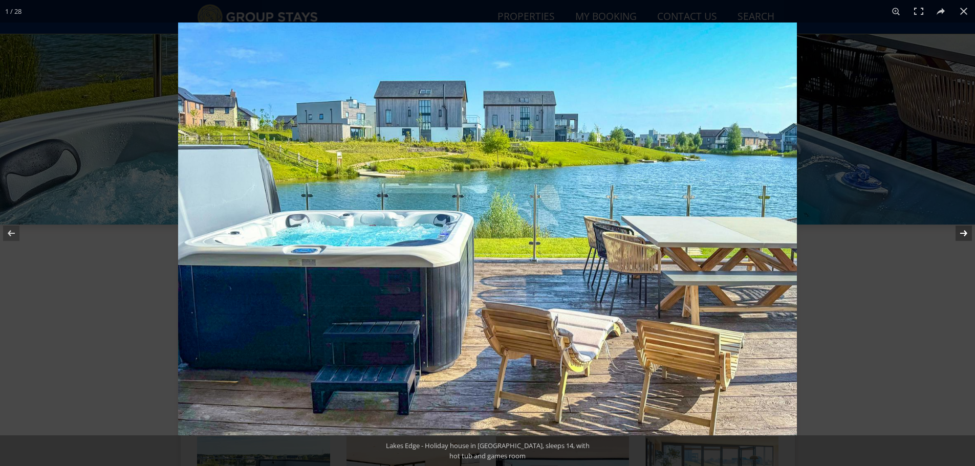
click at [964, 234] on button at bounding box center [957, 233] width 36 height 51
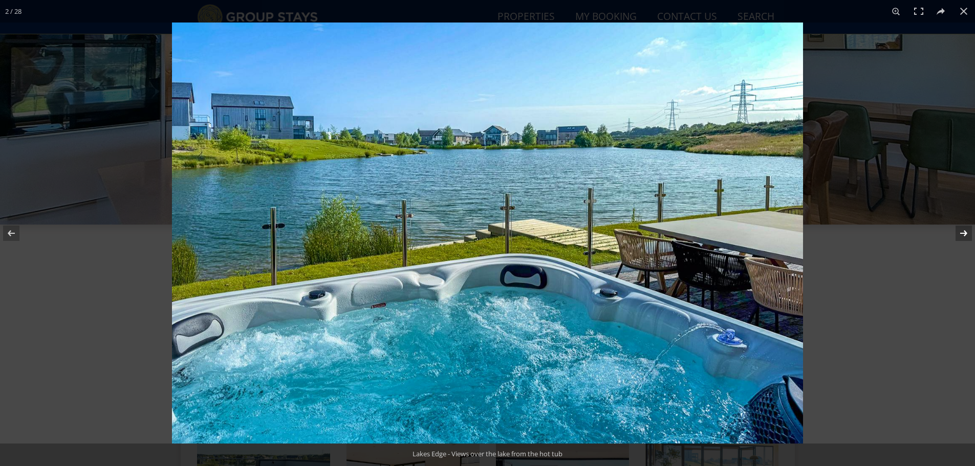
click at [964, 234] on button at bounding box center [957, 233] width 36 height 51
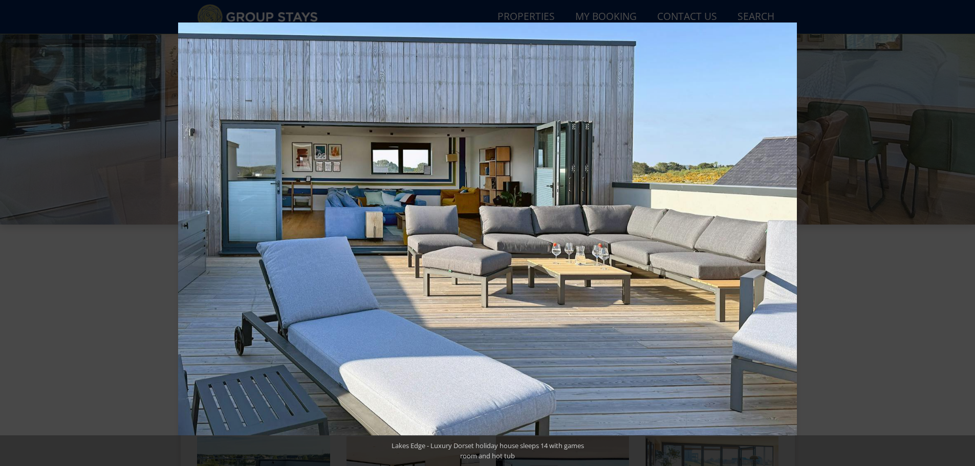
click at [964, 234] on button at bounding box center [957, 233] width 36 height 51
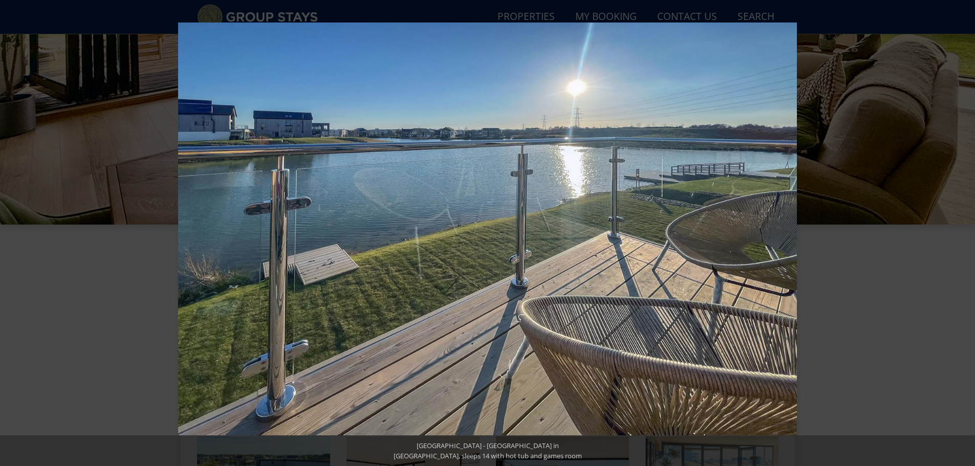
click at [964, 234] on button at bounding box center [957, 233] width 36 height 51
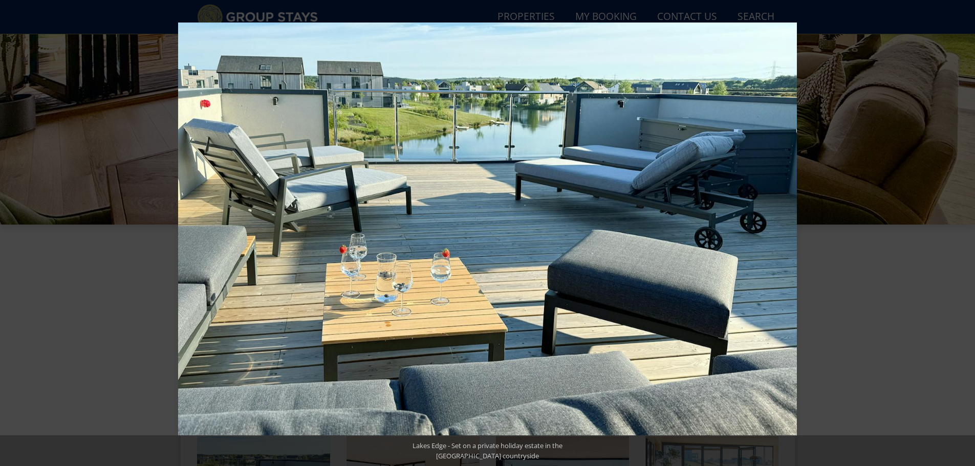
click at [964, 234] on button at bounding box center [957, 233] width 36 height 51
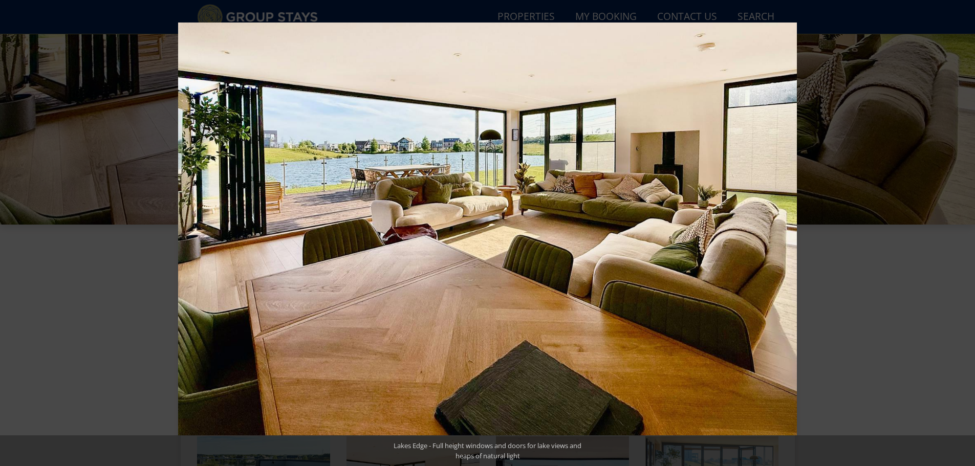
click at [964, 234] on button at bounding box center [957, 233] width 36 height 51
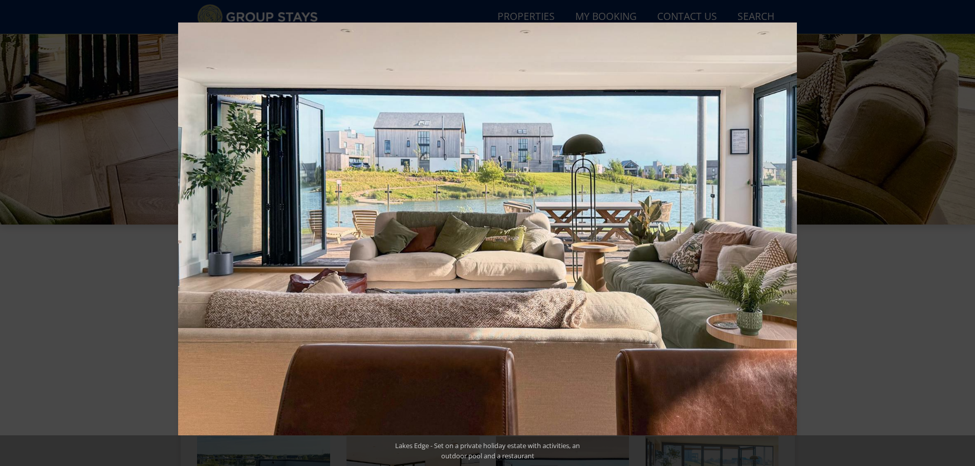
click at [964, 234] on button at bounding box center [957, 233] width 36 height 51
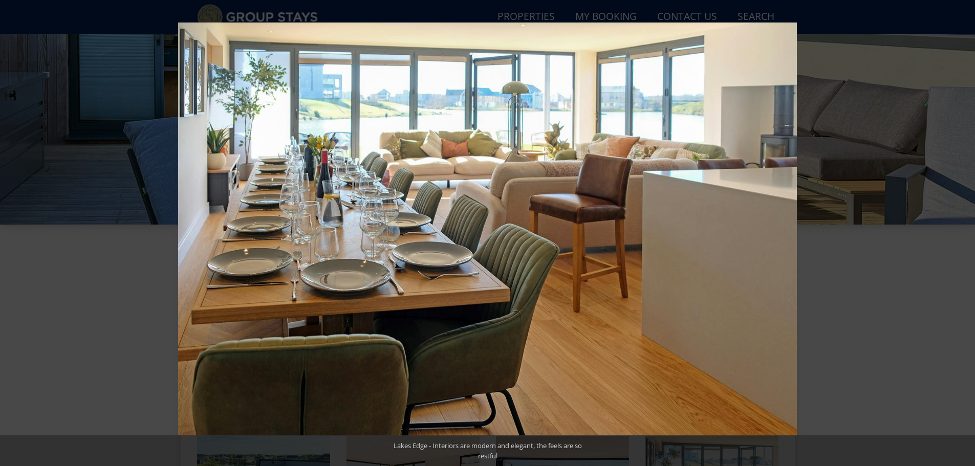
click at [964, 234] on button at bounding box center [957, 233] width 36 height 51
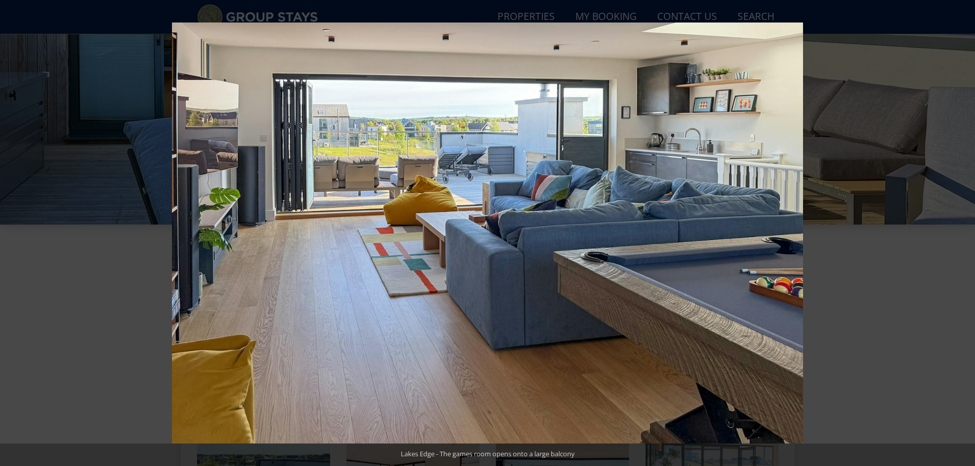
click at [964, 234] on button at bounding box center [957, 233] width 36 height 51
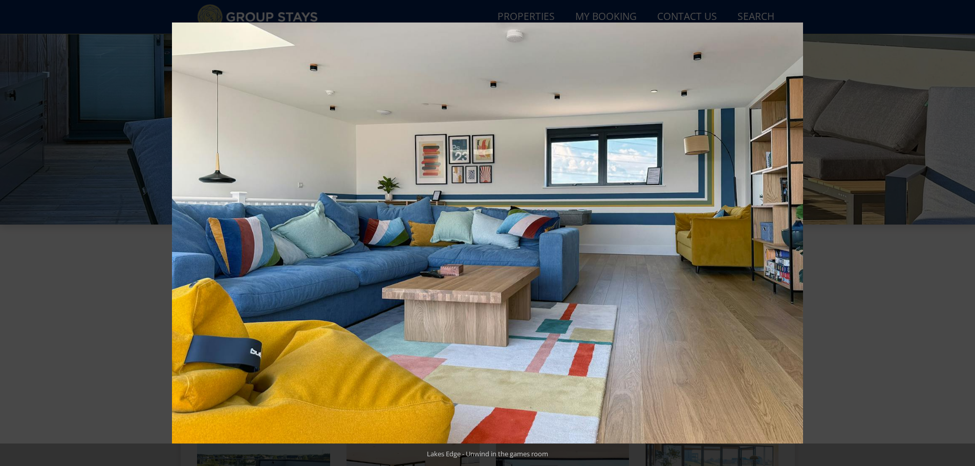
click at [964, 234] on button at bounding box center [957, 233] width 36 height 51
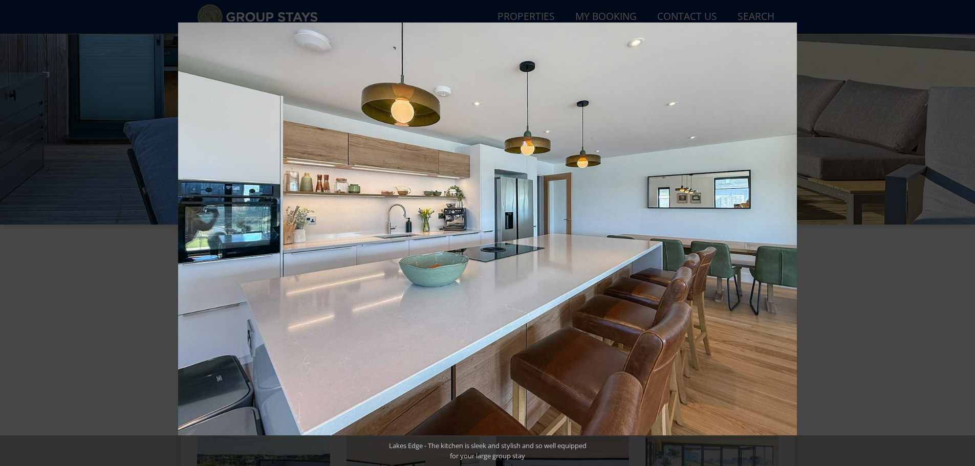
click at [964, 234] on button at bounding box center [957, 233] width 36 height 51
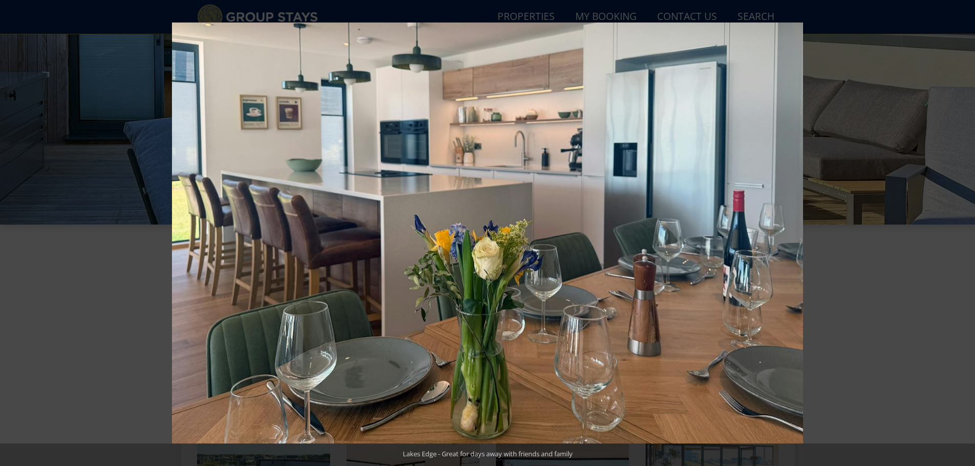
click at [964, 234] on button at bounding box center [957, 233] width 36 height 51
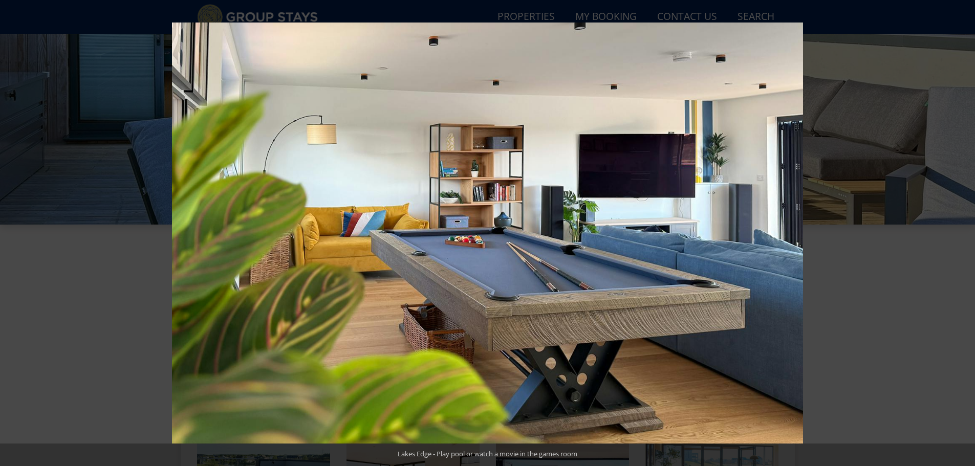
click at [964, 234] on button at bounding box center [957, 233] width 36 height 51
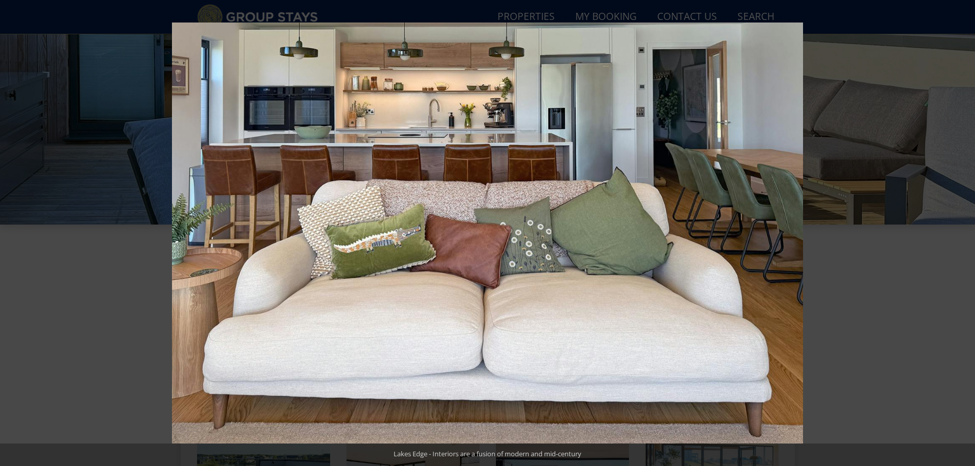
click at [964, 234] on button at bounding box center [957, 233] width 36 height 51
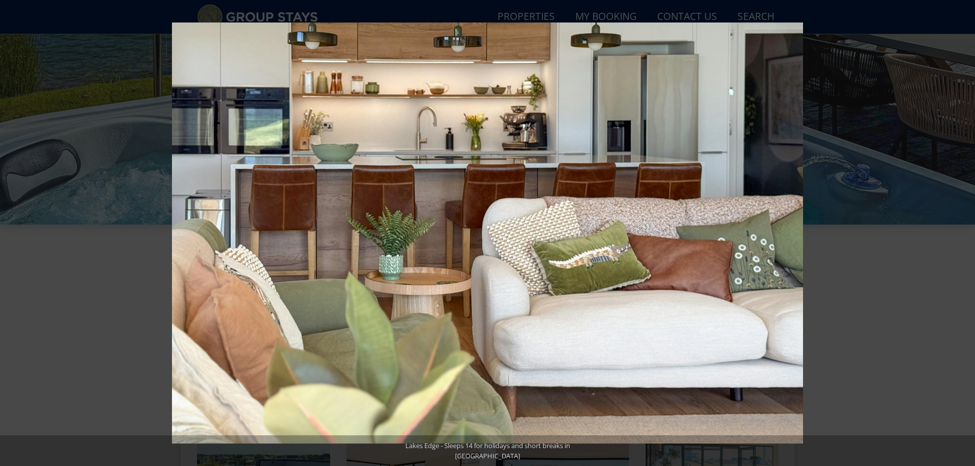
click at [964, 234] on button at bounding box center [957, 233] width 36 height 51
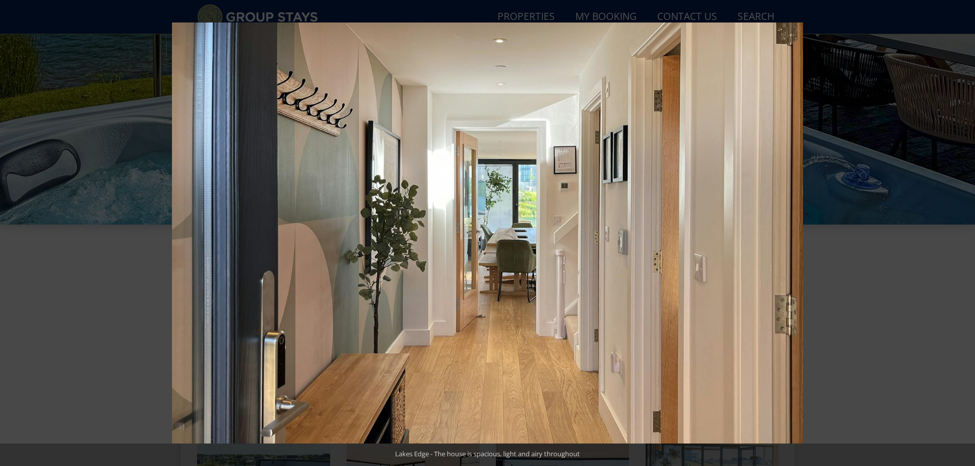
click at [964, 234] on button at bounding box center [957, 233] width 36 height 51
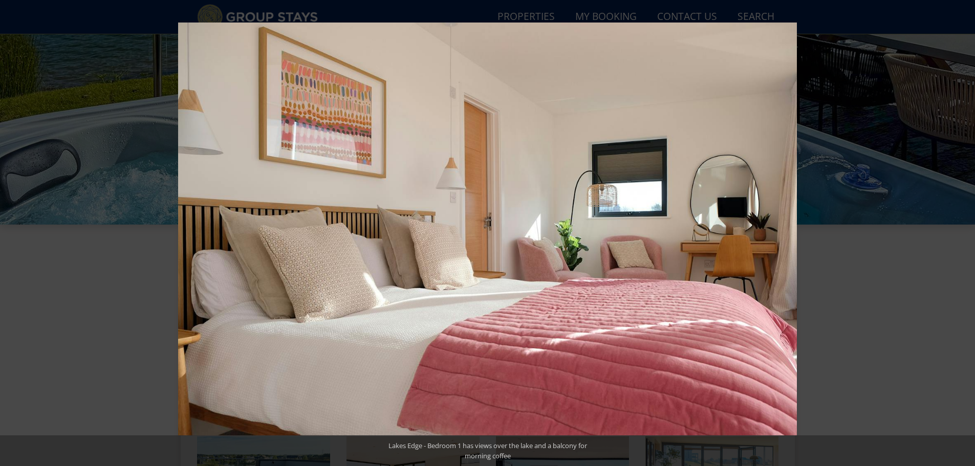
click at [964, 234] on button at bounding box center [957, 233] width 36 height 51
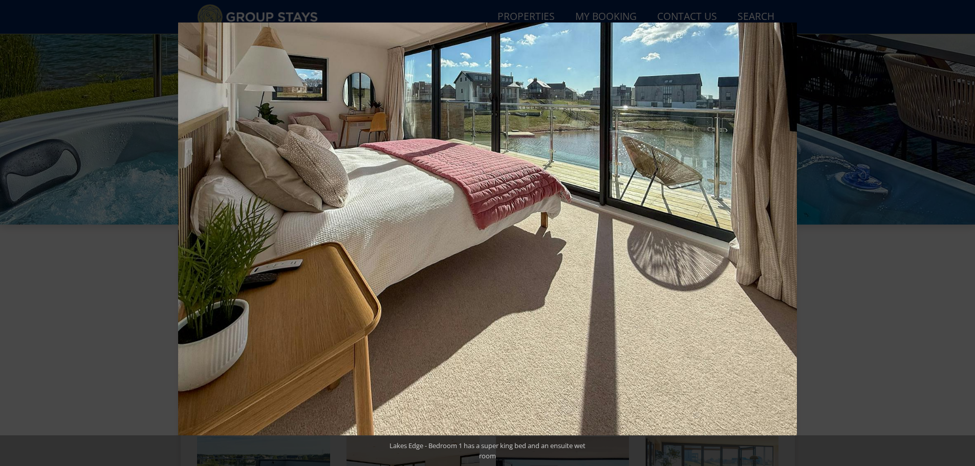
click at [964, 234] on button at bounding box center [957, 233] width 36 height 51
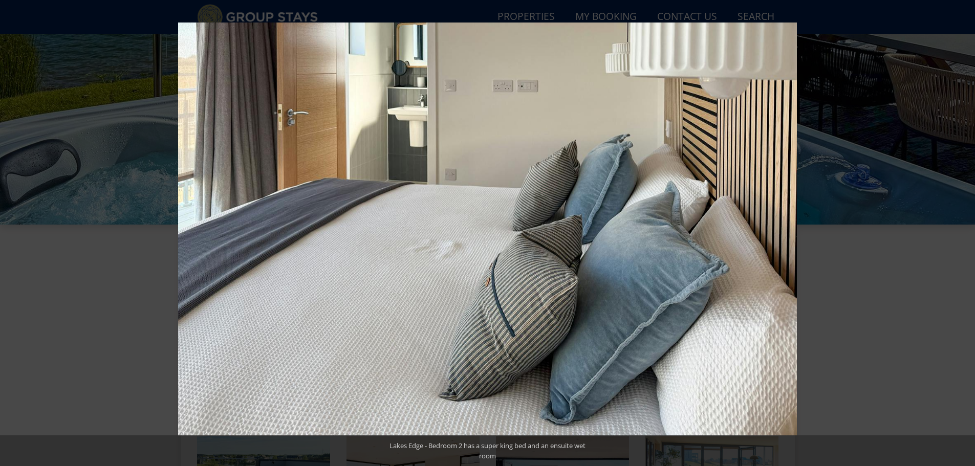
click at [964, 234] on button at bounding box center [957, 233] width 36 height 51
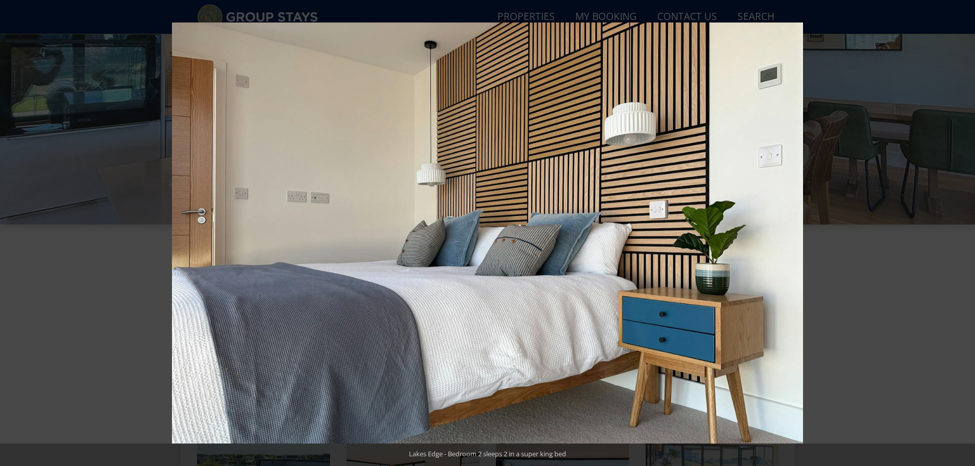
click at [964, 234] on button at bounding box center [957, 233] width 36 height 51
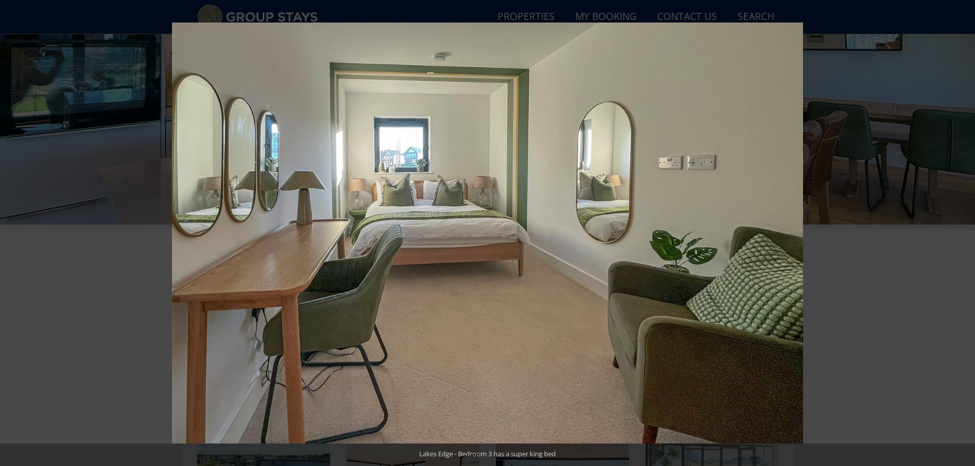
click at [964, 234] on button at bounding box center [957, 233] width 36 height 51
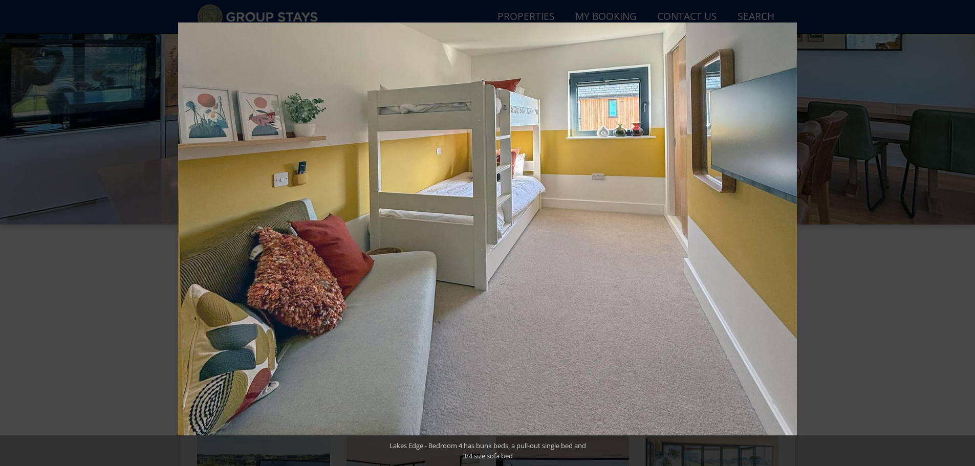
click at [964, 234] on button at bounding box center [957, 233] width 36 height 51
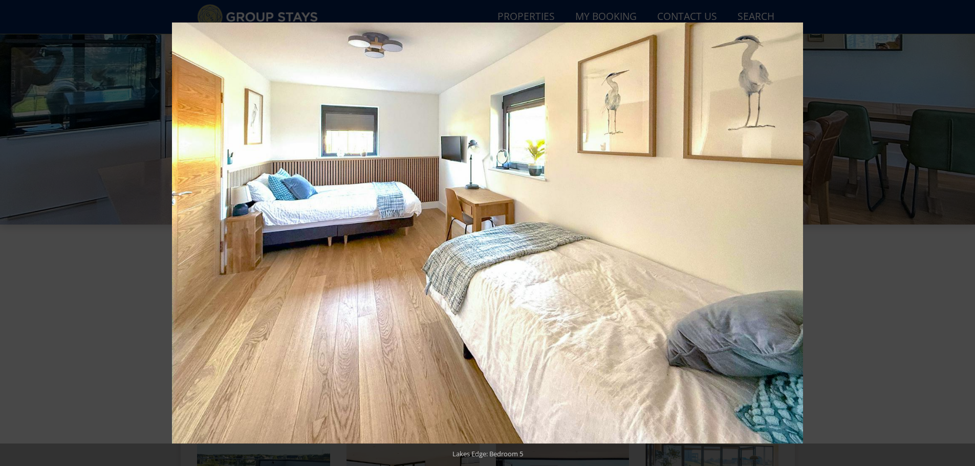
click at [964, 234] on button at bounding box center [957, 233] width 36 height 51
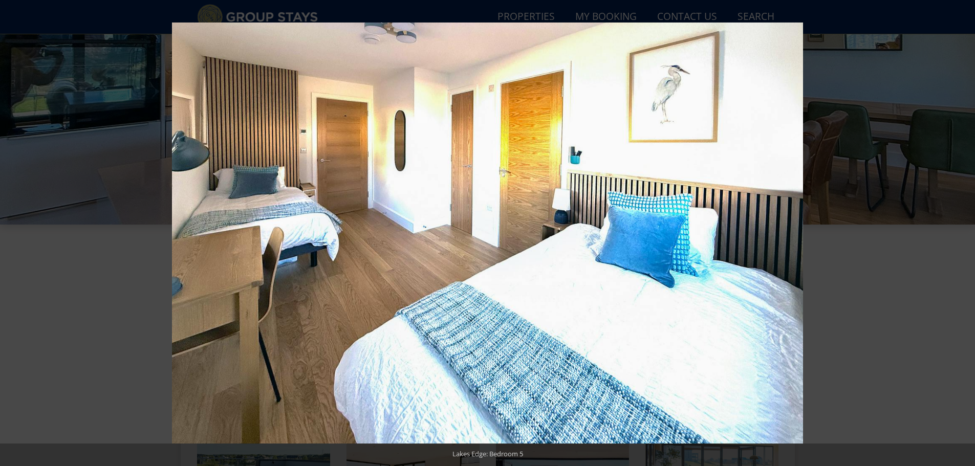
click at [964, 234] on button at bounding box center [957, 233] width 36 height 51
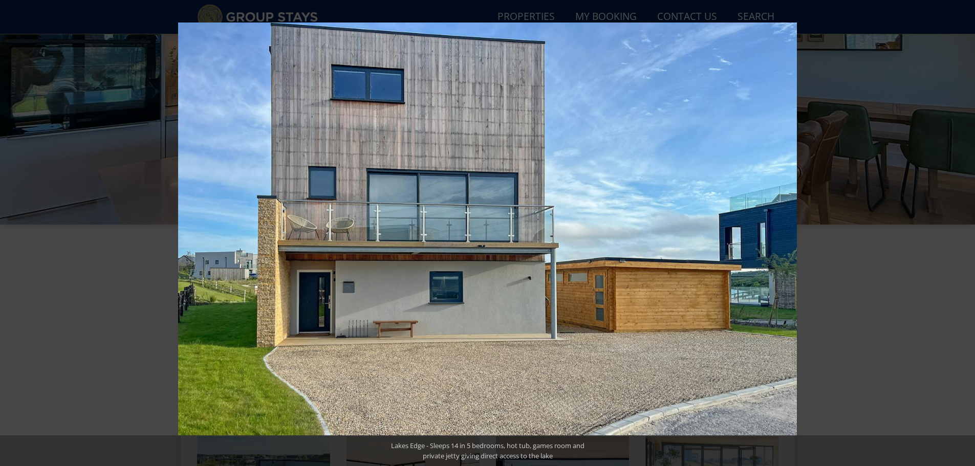
click at [964, 234] on button at bounding box center [957, 233] width 36 height 51
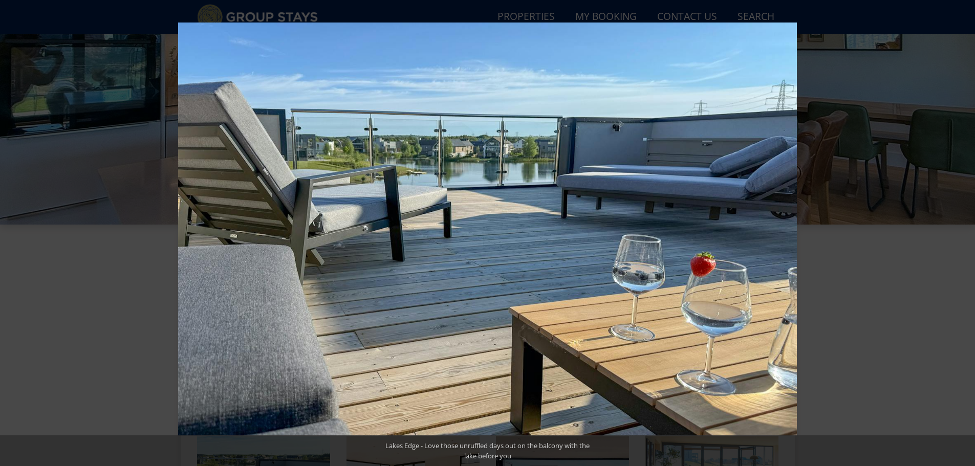
click at [964, 234] on button at bounding box center [957, 233] width 36 height 51
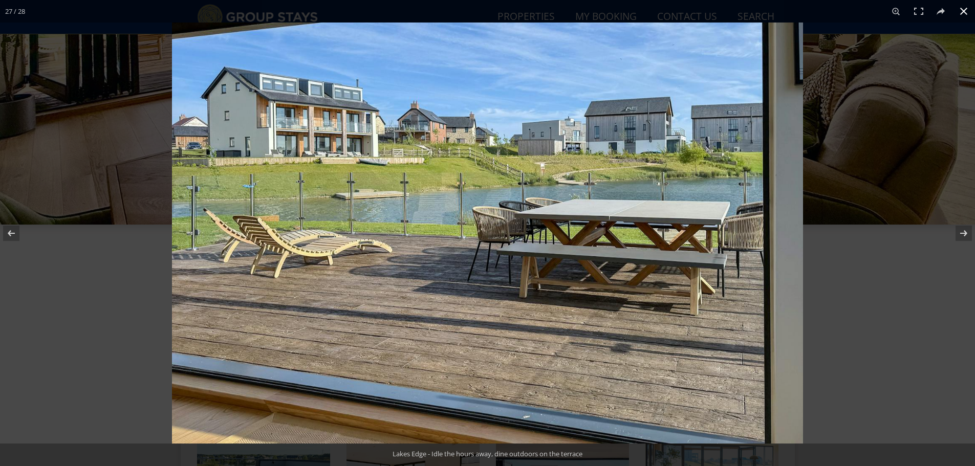
click at [965, 10] on button at bounding box center [964, 11] width 23 height 23
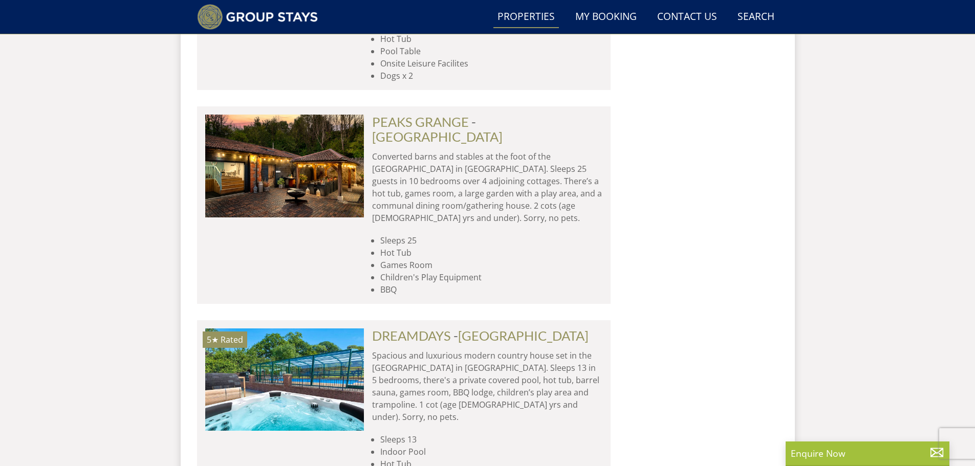
scroll to position [6899, 0]
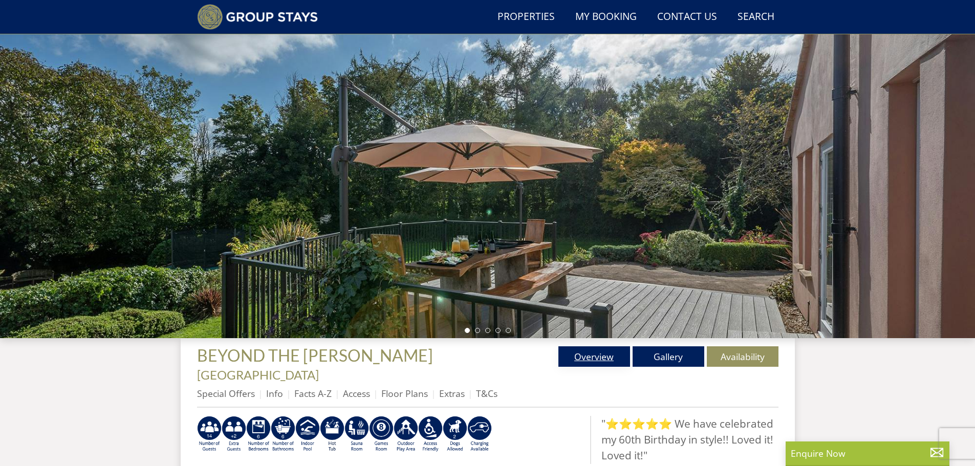
scroll to position [79, 0]
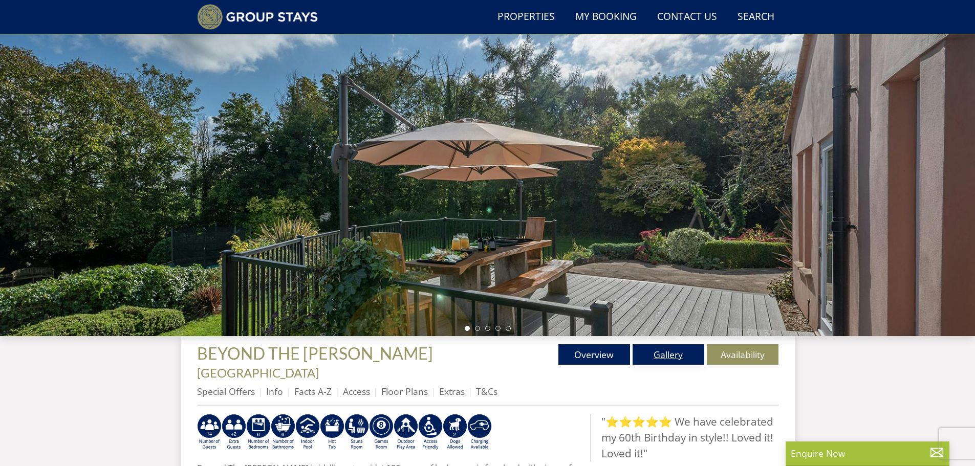
click at [664, 354] on link "Gallery" at bounding box center [669, 354] width 72 height 20
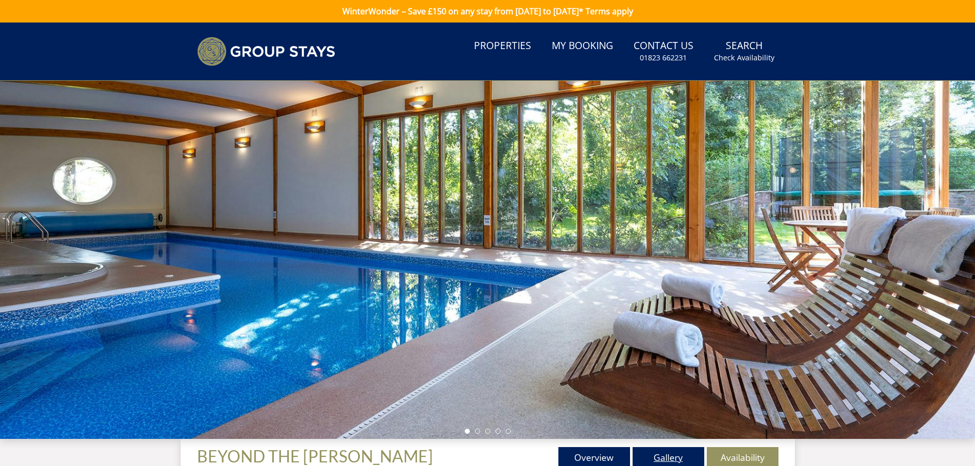
click at [682, 455] on link "Gallery" at bounding box center [669, 457] width 72 height 20
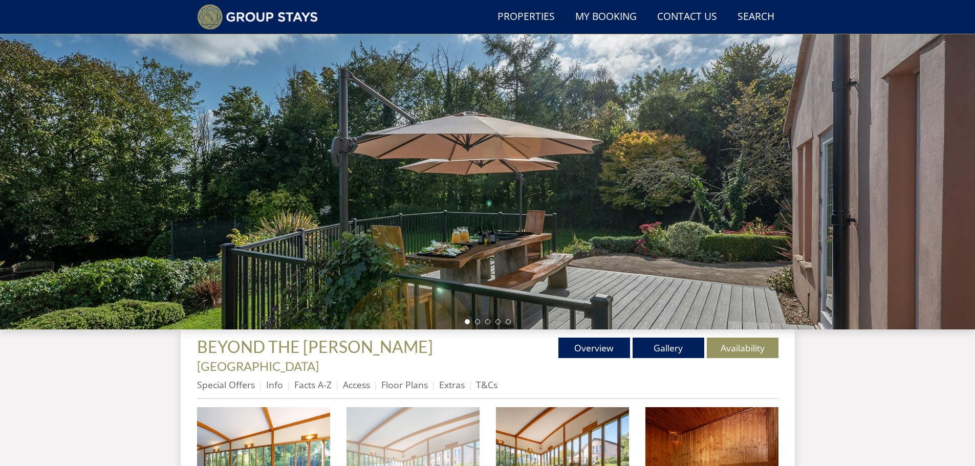
scroll to position [88, 0]
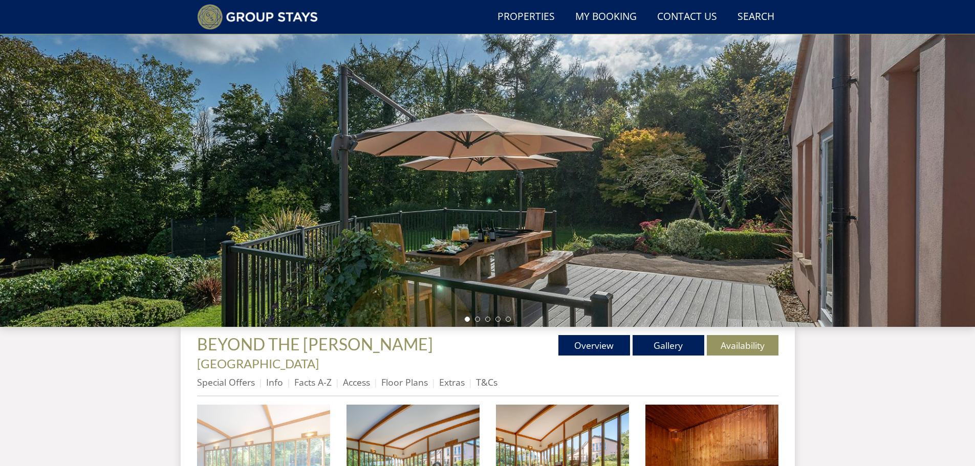
click at [268, 428] on img at bounding box center [263, 471] width 133 height 133
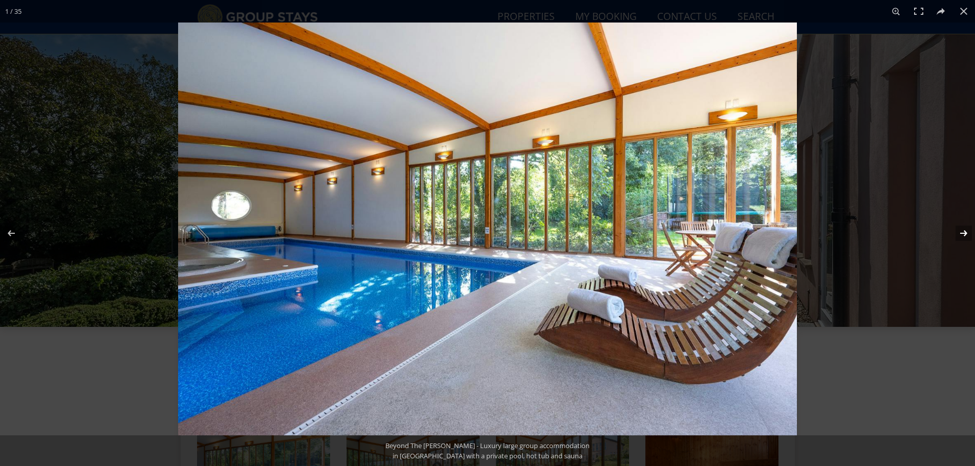
click at [965, 230] on button at bounding box center [957, 233] width 36 height 51
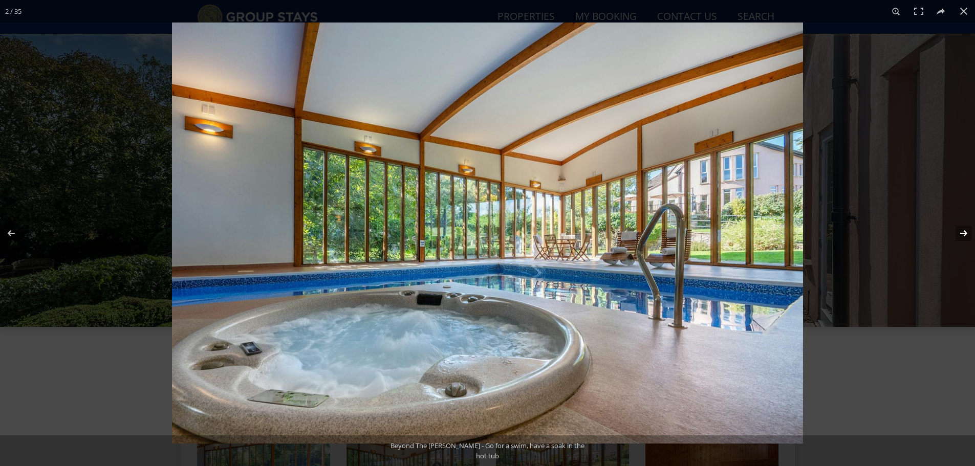
click at [965, 230] on button at bounding box center [957, 233] width 36 height 51
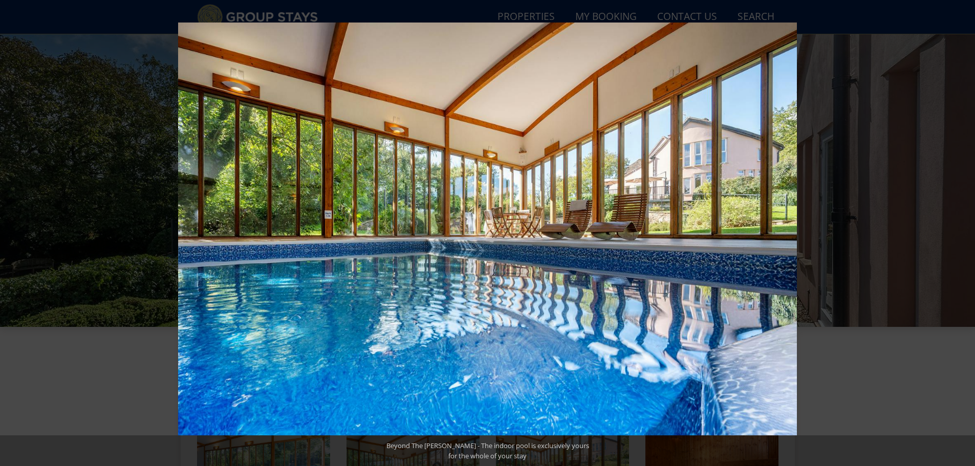
click at [965, 230] on button at bounding box center [957, 233] width 36 height 51
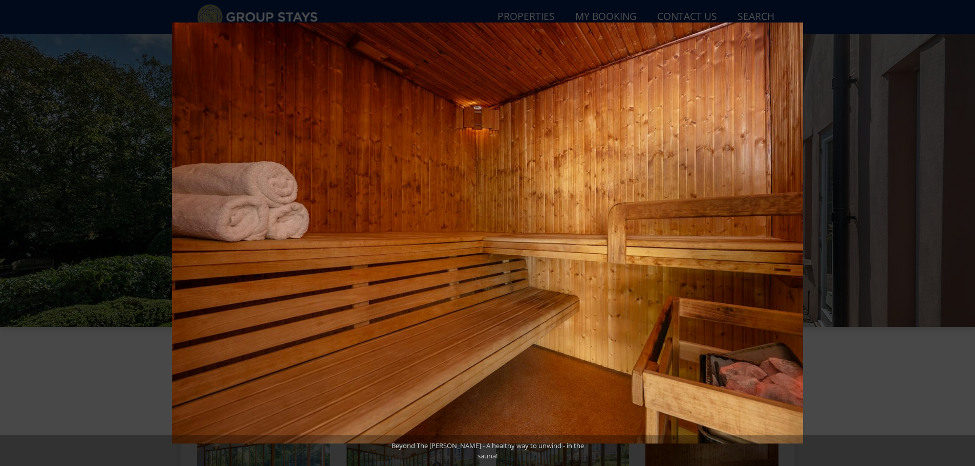
click at [965, 230] on button at bounding box center [957, 233] width 36 height 51
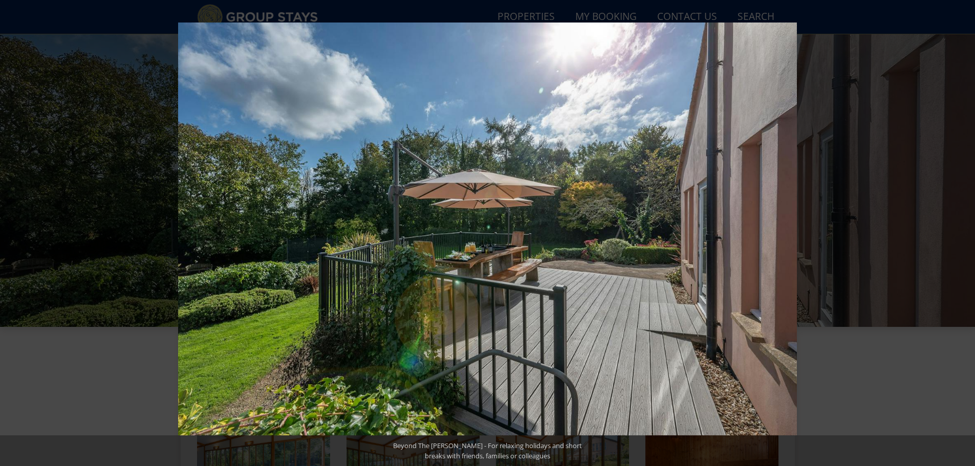
click at [965, 230] on button at bounding box center [957, 233] width 36 height 51
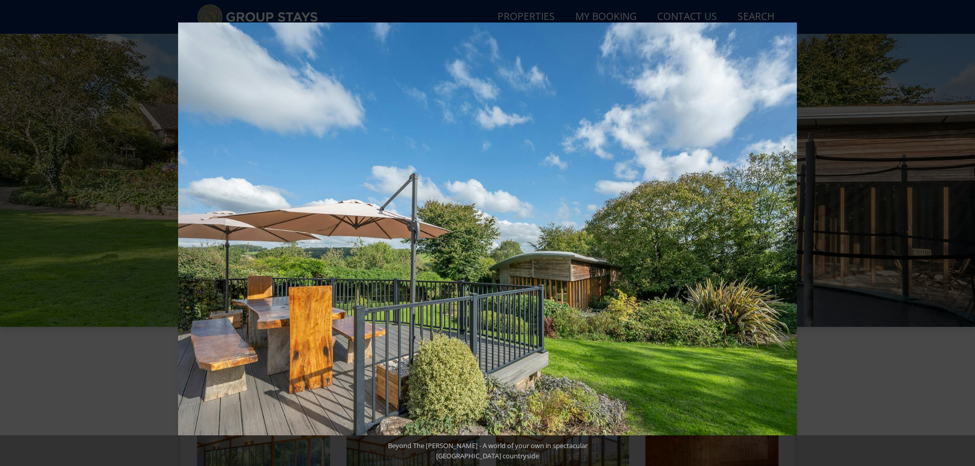
click at [965, 230] on button at bounding box center [957, 233] width 36 height 51
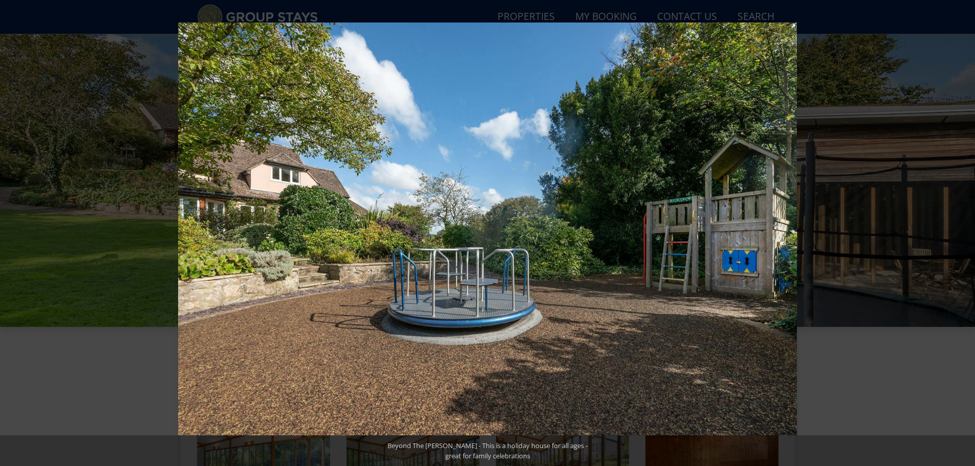
click at [965, 230] on button at bounding box center [957, 233] width 36 height 51
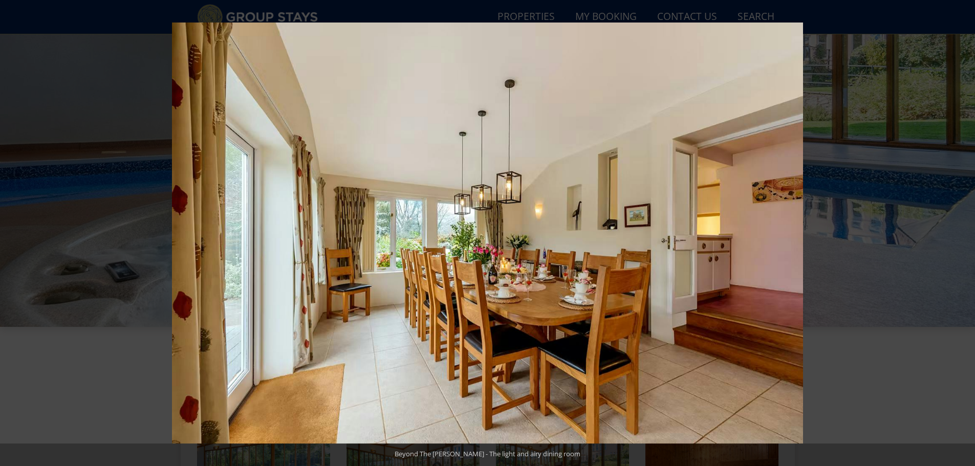
click at [965, 230] on button at bounding box center [957, 233] width 36 height 51
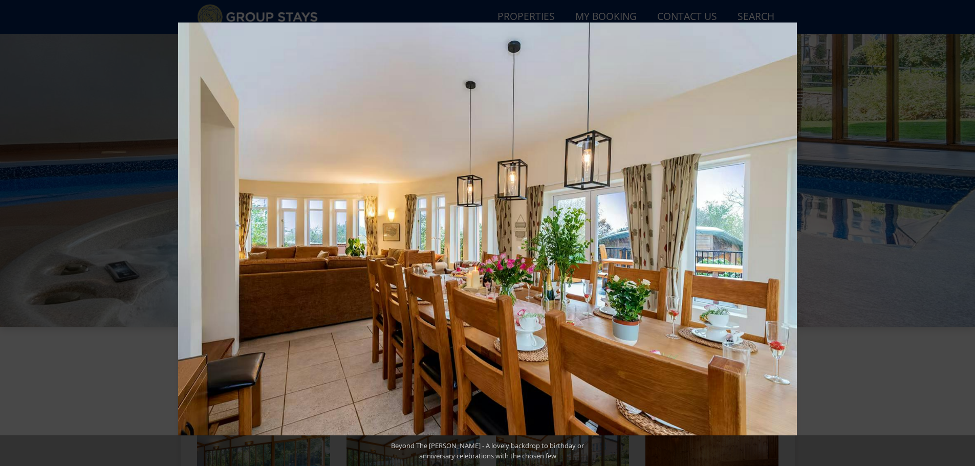
click at [965, 230] on button at bounding box center [957, 233] width 36 height 51
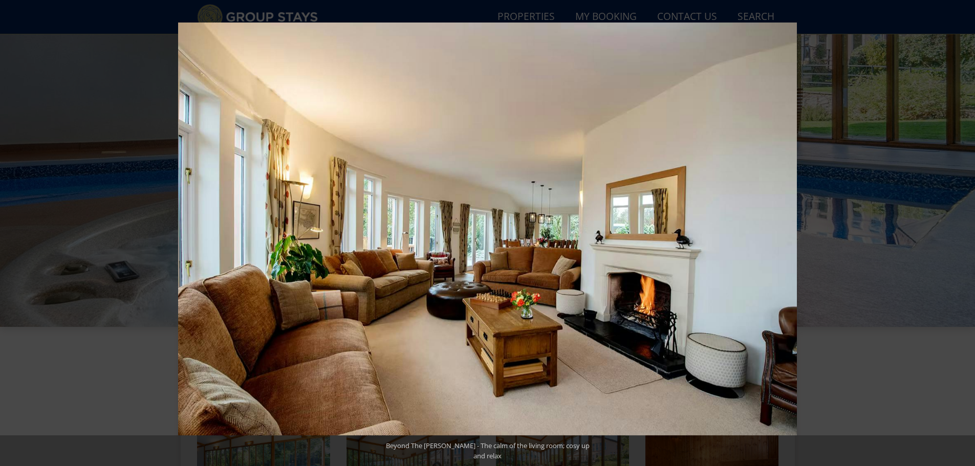
click at [965, 230] on button at bounding box center [957, 233] width 36 height 51
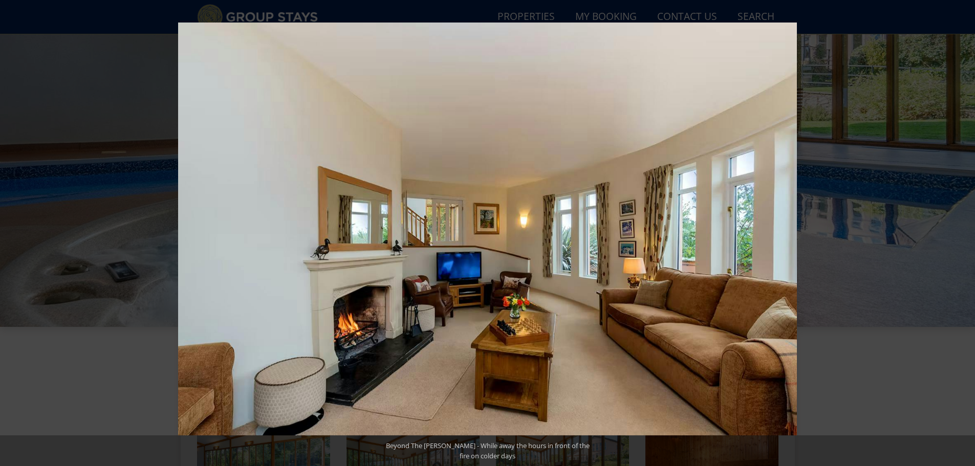
click at [965, 230] on button at bounding box center [957, 233] width 36 height 51
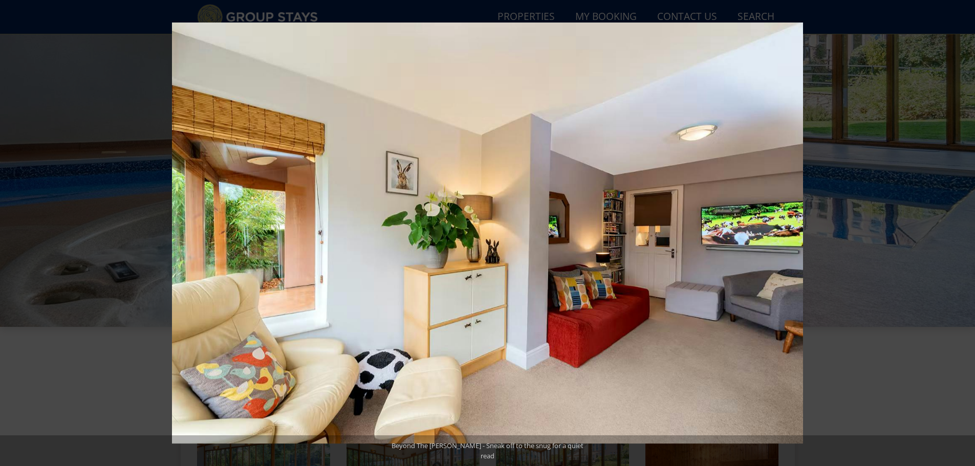
click at [965, 230] on button at bounding box center [957, 233] width 36 height 51
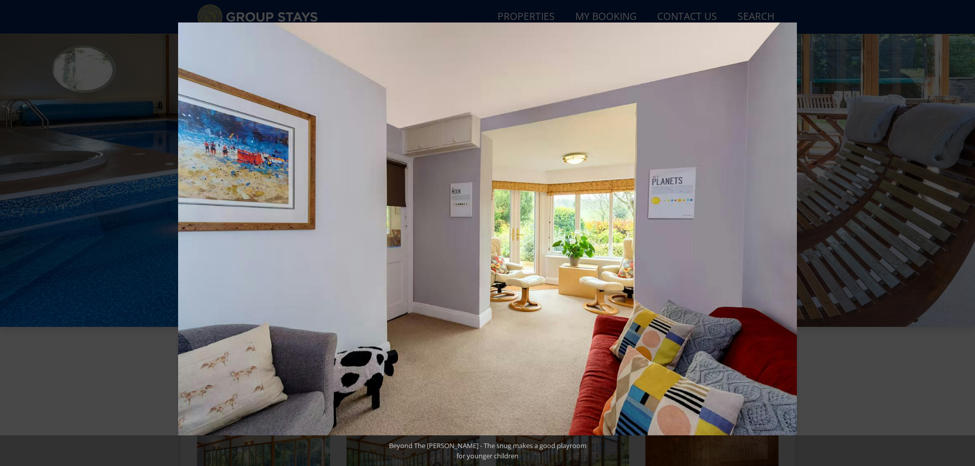
click at [965, 230] on button at bounding box center [957, 233] width 36 height 51
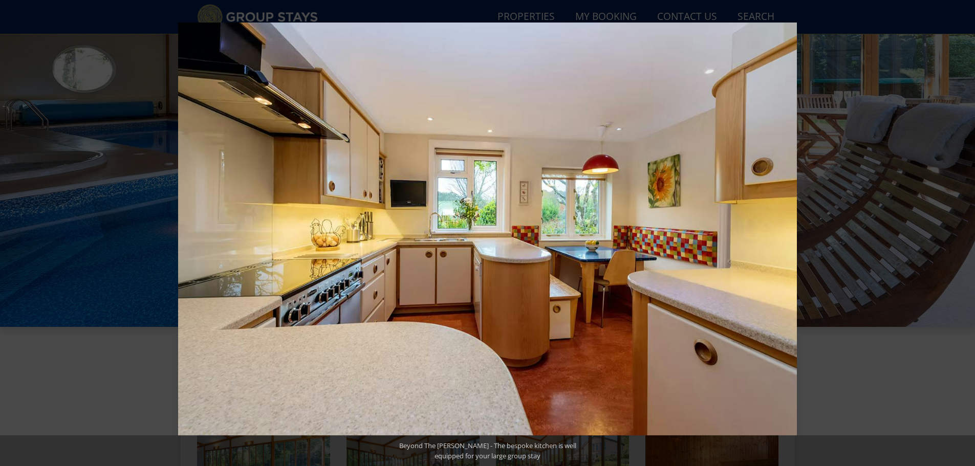
click at [965, 230] on button at bounding box center [957, 233] width 36 height 51
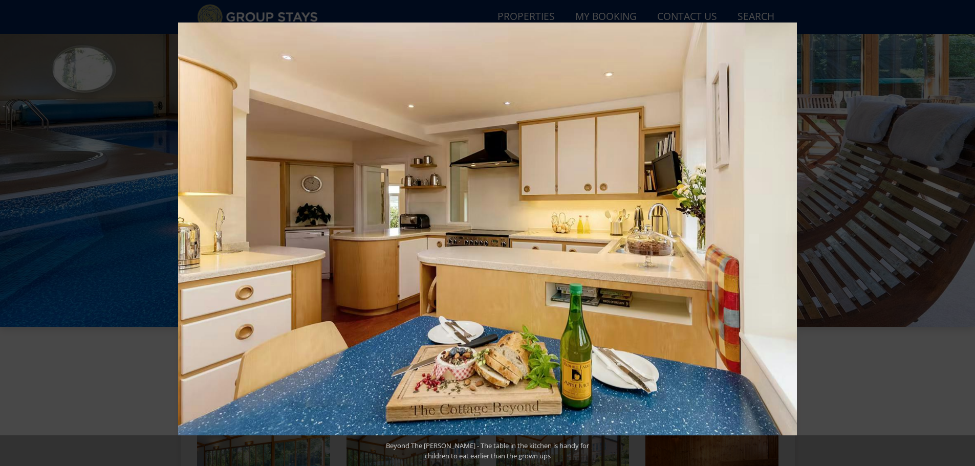
click at [965, 230] on button at bounding box center [957, 233] width 36 height 51
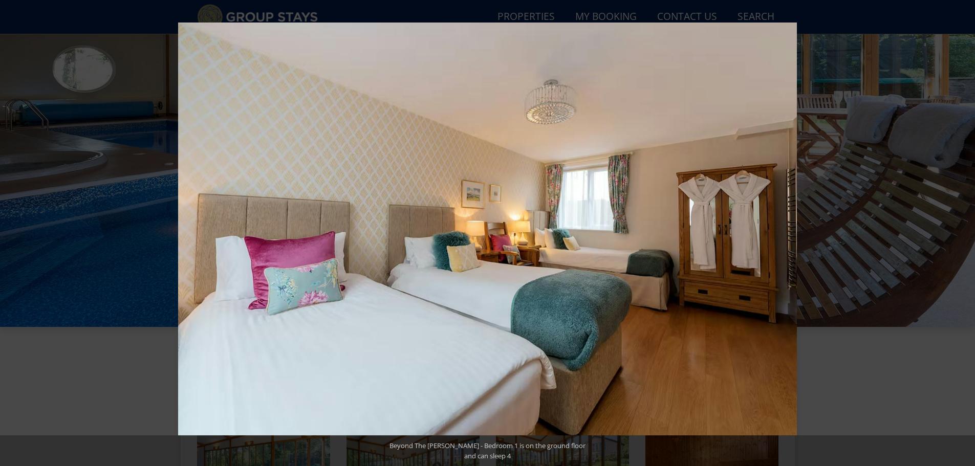
click at [965, 230] on button at bounding box center [957, 233] width 36 height 51
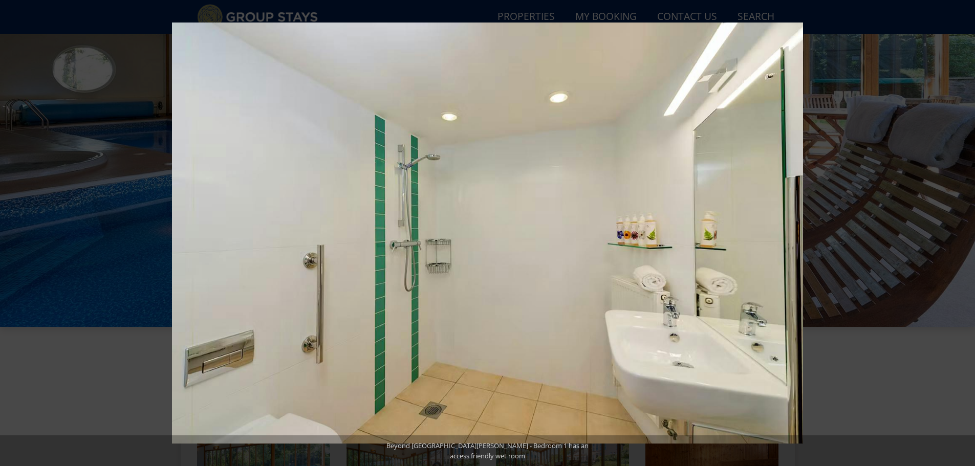
click at [965, 230] on button at bounding box center [957, 233] width 36 height 51
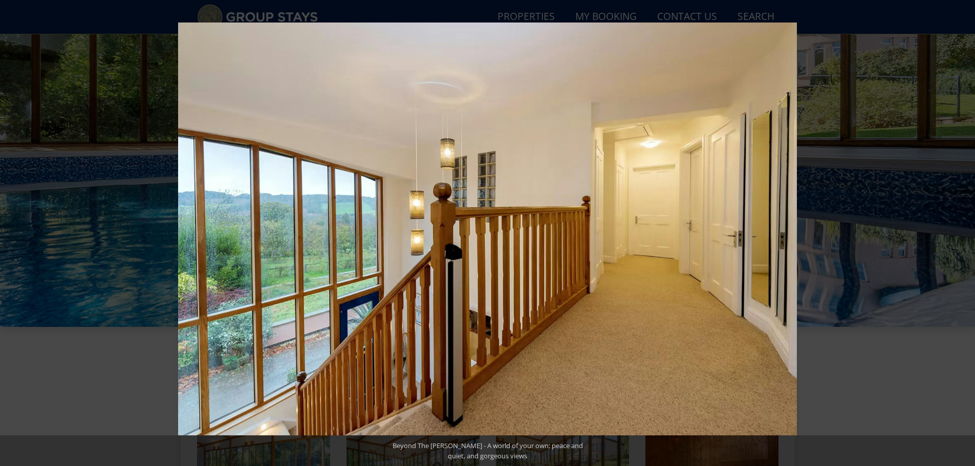
click at [965, 230] on button at bounding box center [957, 233] width 36 height 51
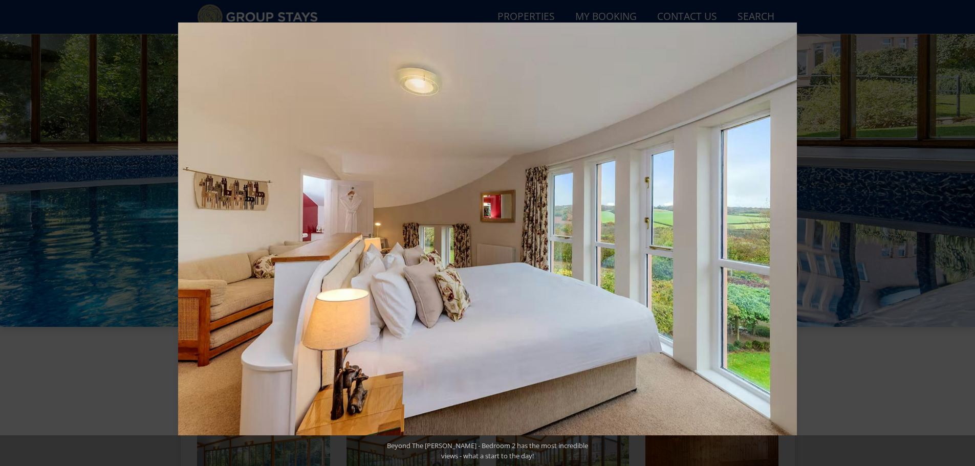
click at [965, 230] on button at bounding box center [957, 233] width 36 height 51
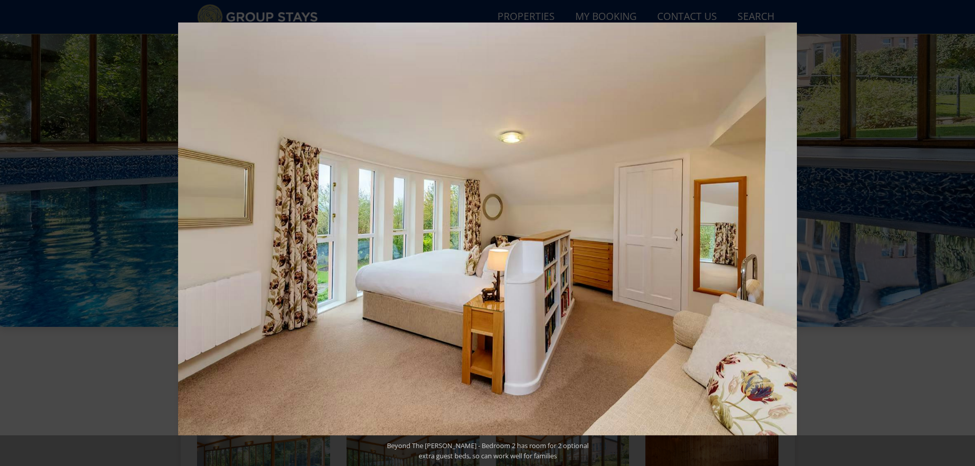
click at [965, 230] on button at bounding box center [957, 233] width 36 height 51
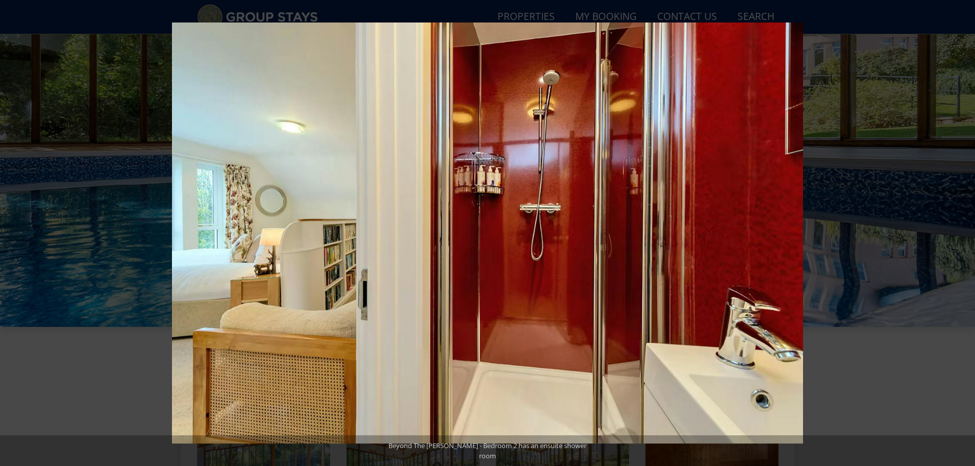
click at [965, 230] on button at bounding box center [957, 233] width 36 height 51
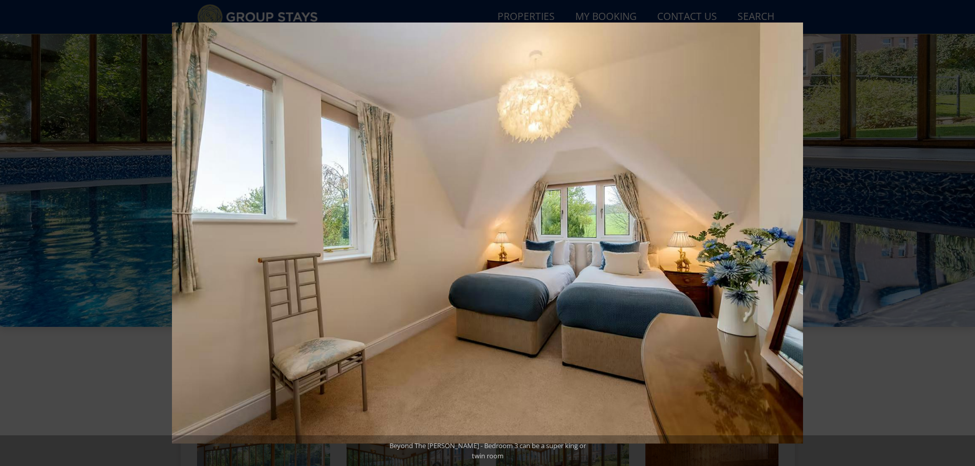
click at [965, 230] on button at bounding box center [957, 233] width 36 height 51
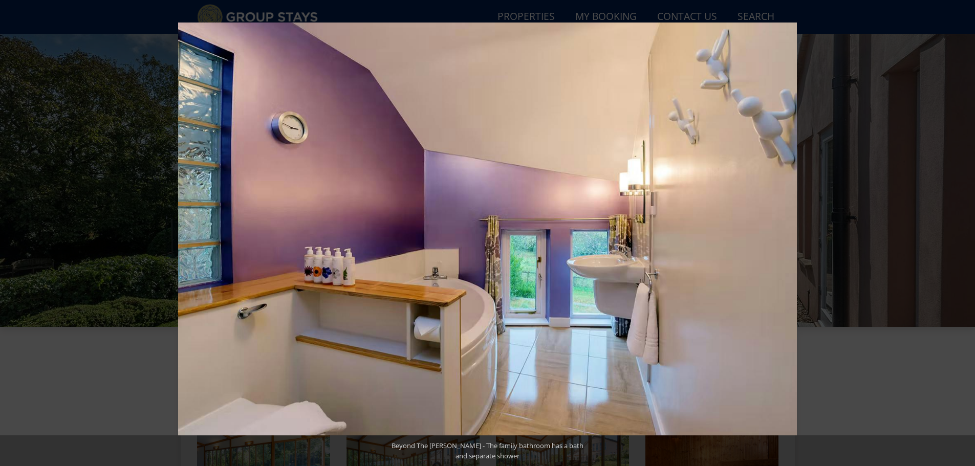
click at [965, 230] on button at bounding box center [957, 233] width 36 height 51
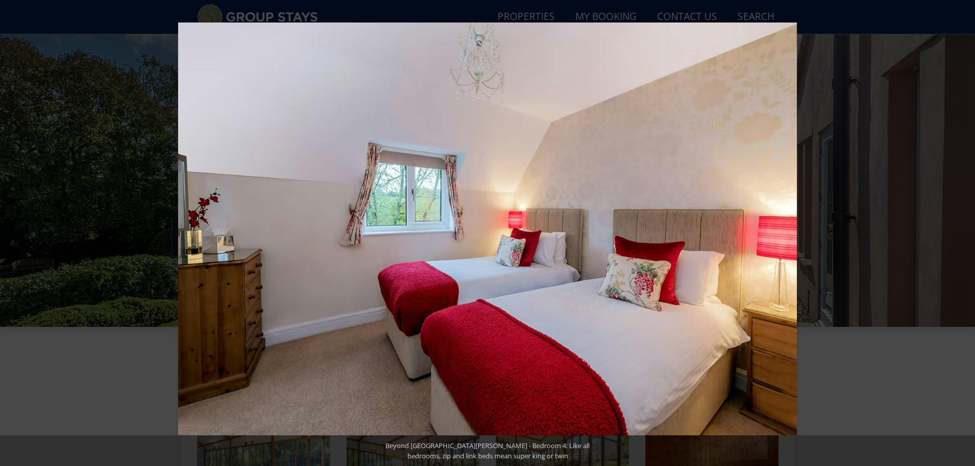
click at [965, 230] on button at bounding box center [957, 233] width 36 height 51
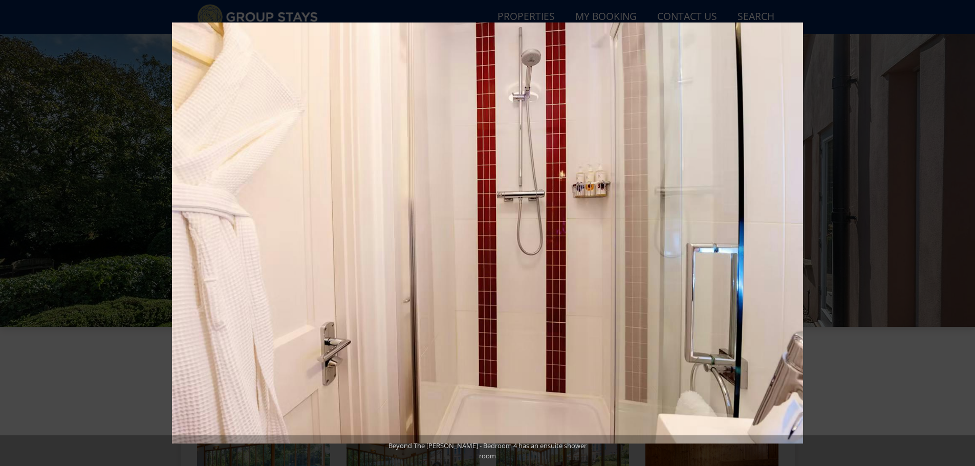
click at [965, 230] on button at bounding box center [957, 233] width 36 height 51
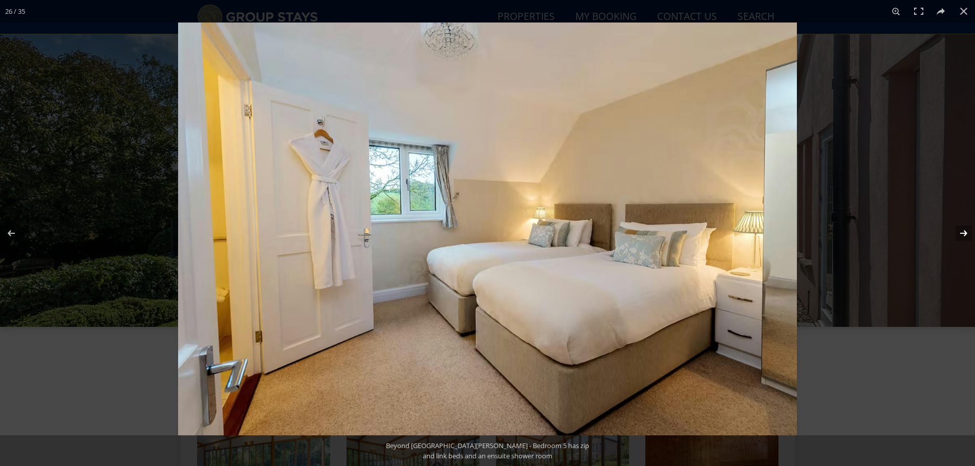
click at [965, 231] on button at bounding box center [957, 233] width 36 height 51
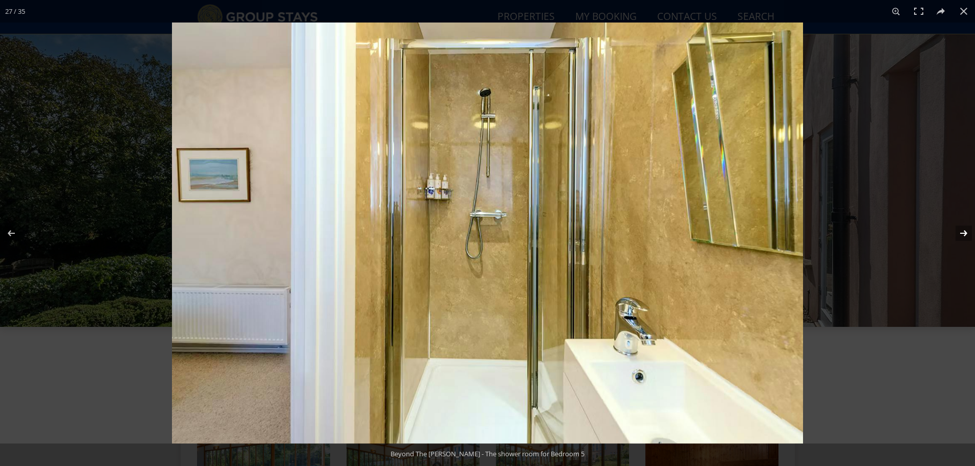
click at [965, 231] on button at bounding box center [957, 233] width 36 height 51
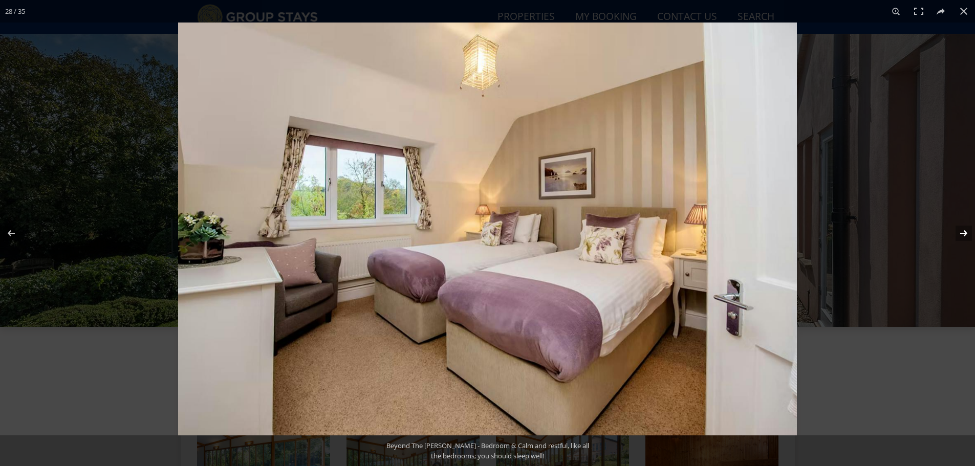
click at [964, 231] on button at bounding box center [957, 233] width 36 height 51
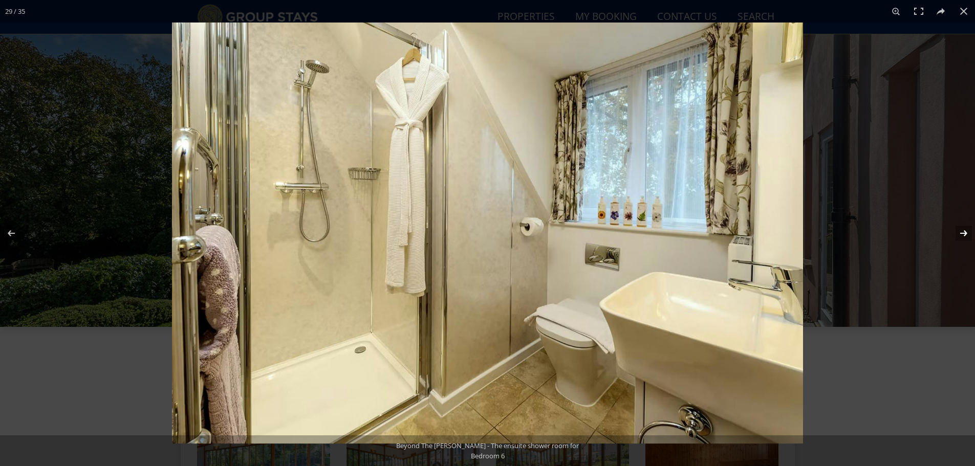
click at [964, 231] on button at bounding box center [957, 233] width 36 height 51
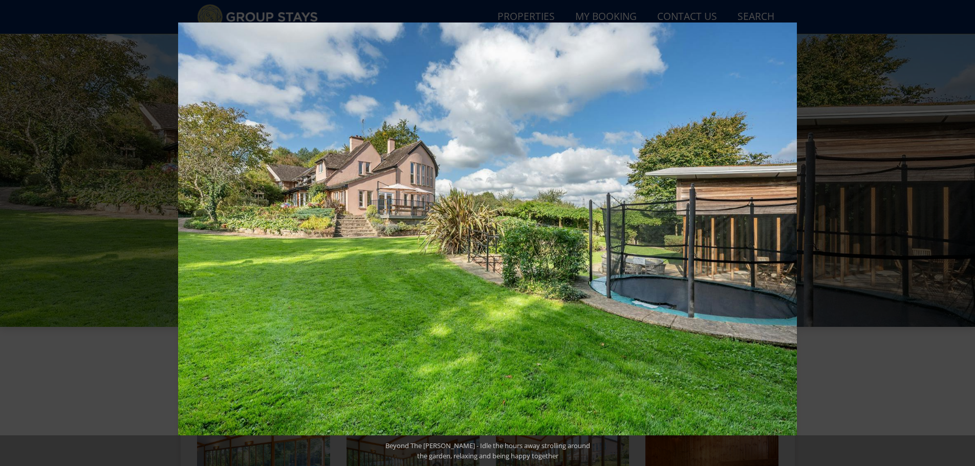
click at [964, 231] on button at bounding box center [957, 233] width 36 height 51
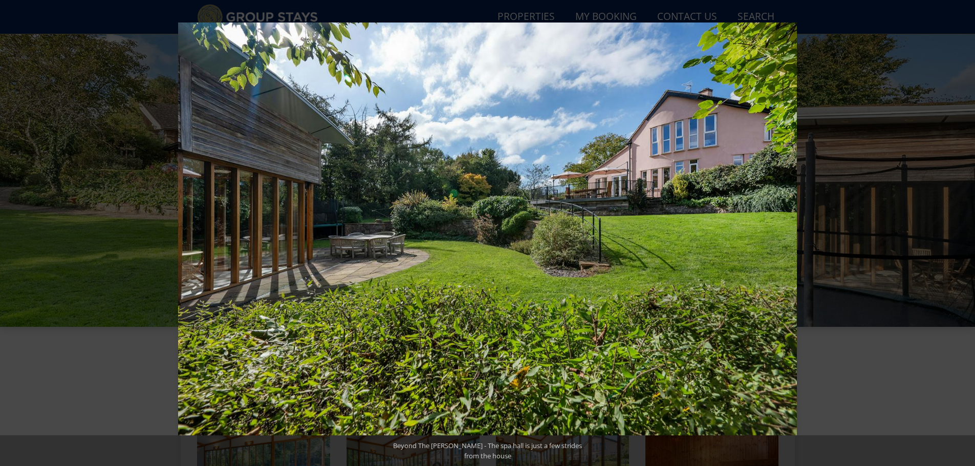
click at [964, 231] on button at bounding box center [957, 233] width 36 height 51
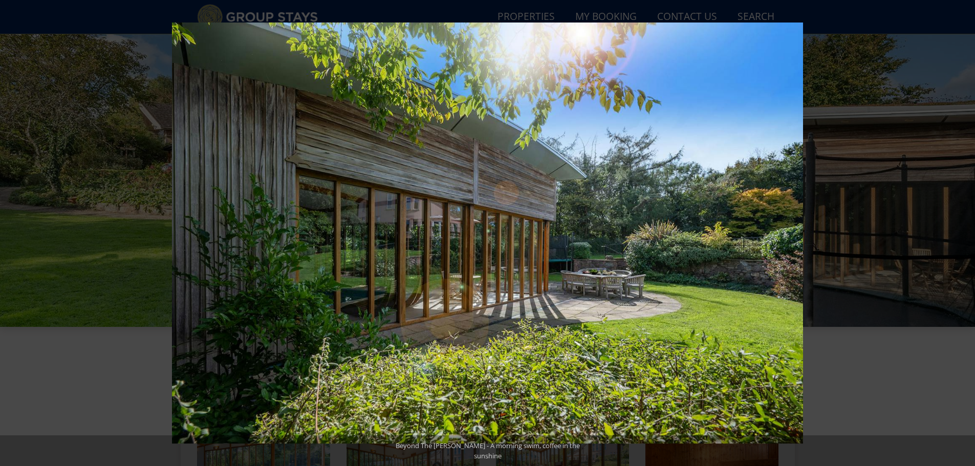
click at [964, 231] on button at bounding box center [957, 233] width 36 height 51
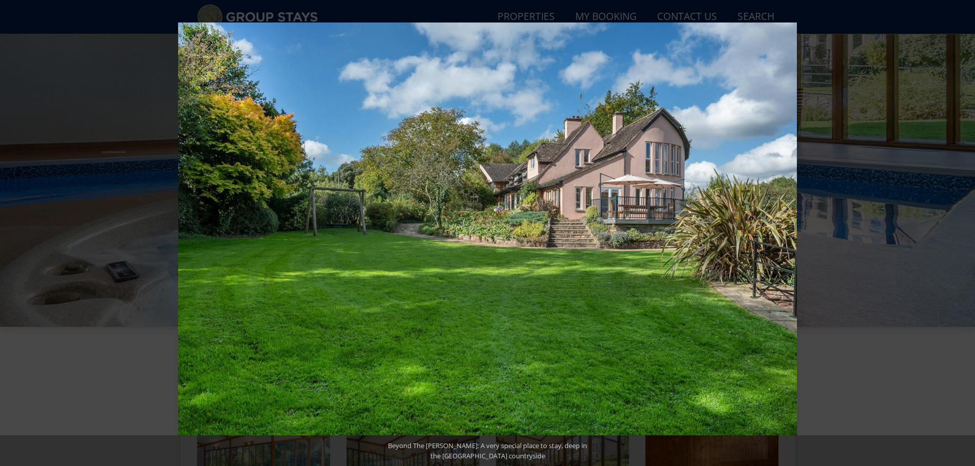
click at [964, 231] on button at bounding box center [957, 233] width 36 height 51
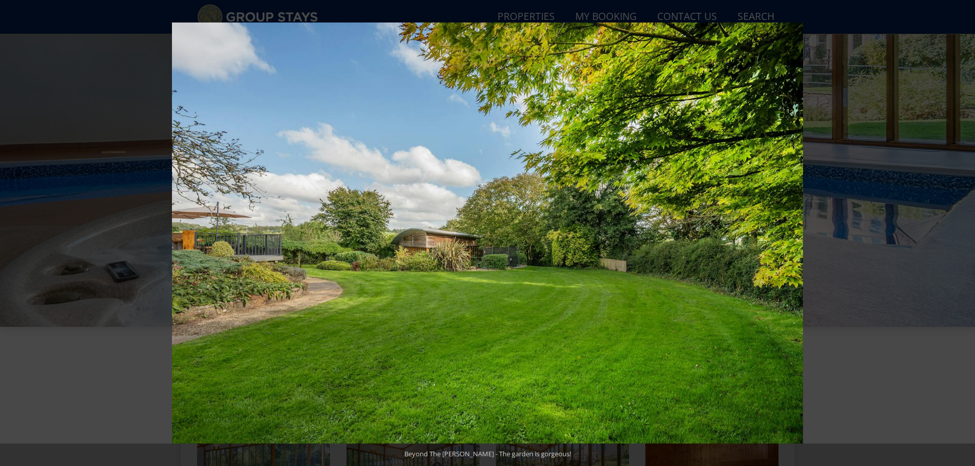
click at [964, 231] on button at bounding box center [957, 233] width 36 height 51
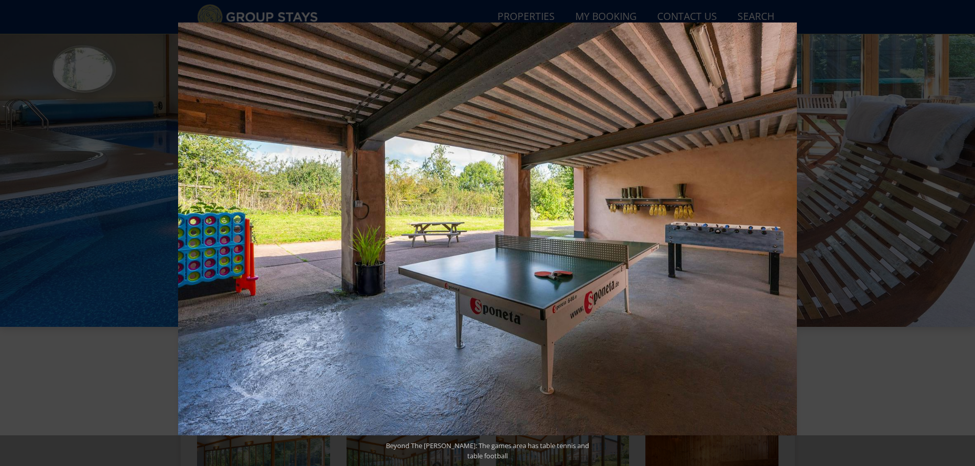
click at [964, 231] on button at bounding box center [957, 233] width 36 height 51
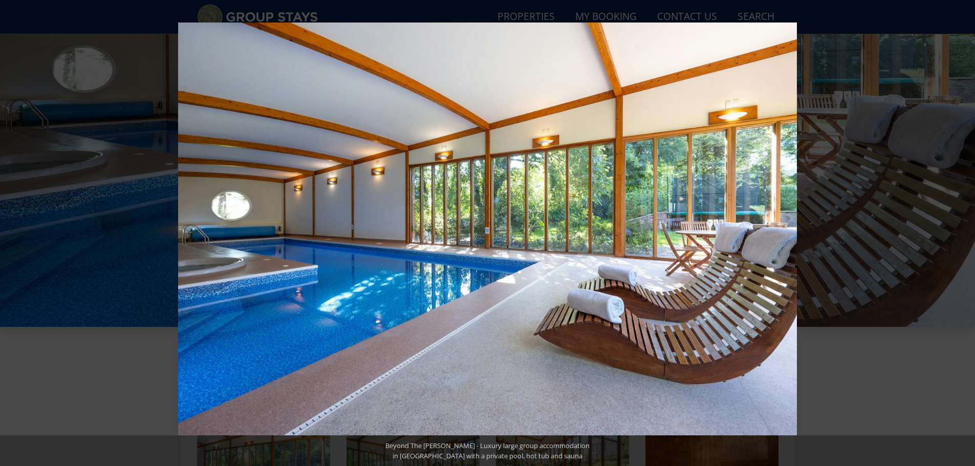
click at [964, 231] on button at bounding box center [957, 233] width 36 height 51
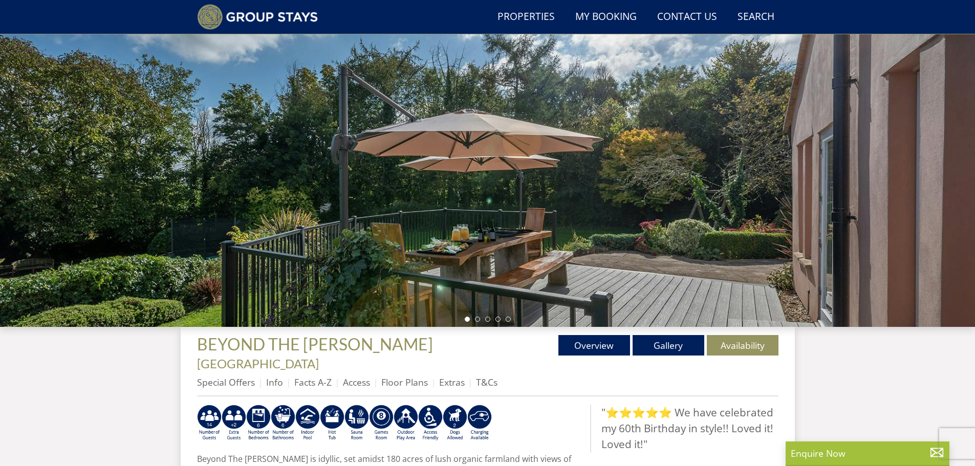
scroll to position [79, 0]
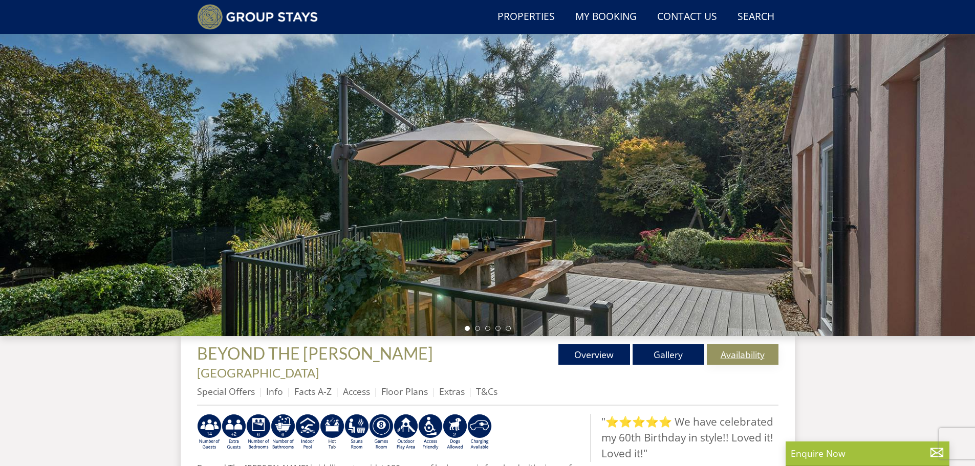
click at [732, 348] on link "Availability" at bounding box center [743, 354] width 72 height 20
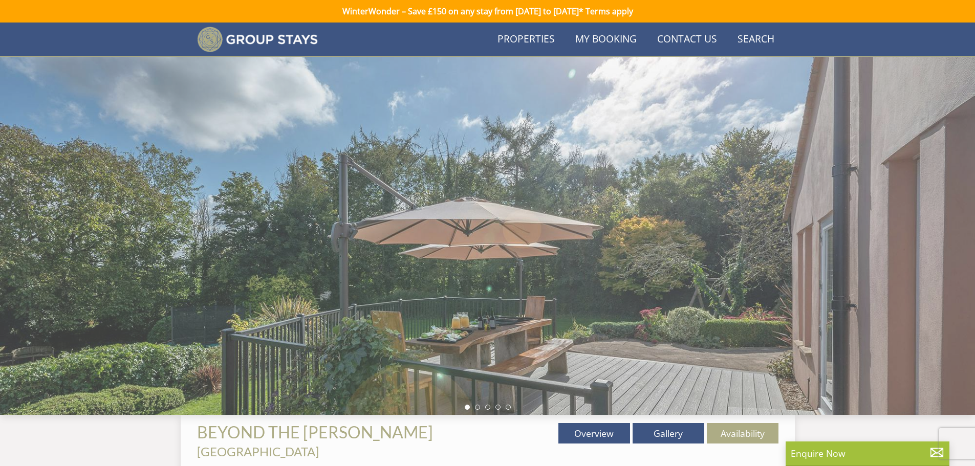
scroll to position [79, 0]
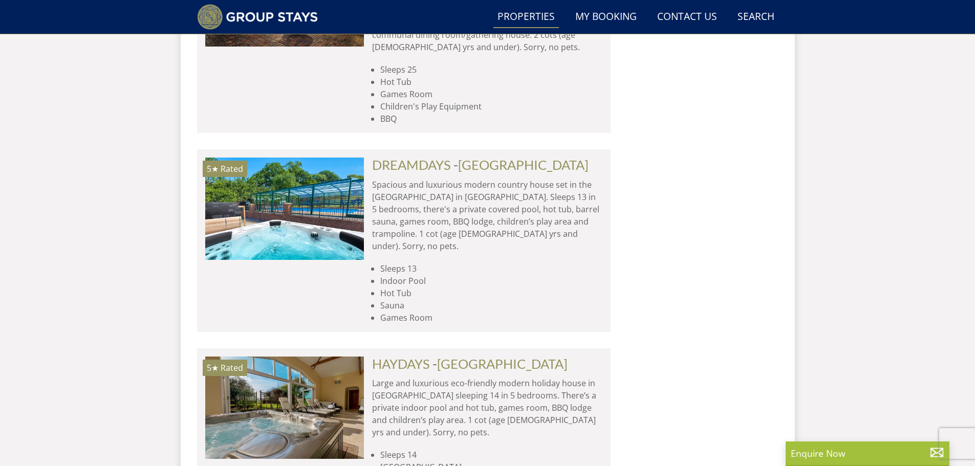
scroll to position [7052, 0]
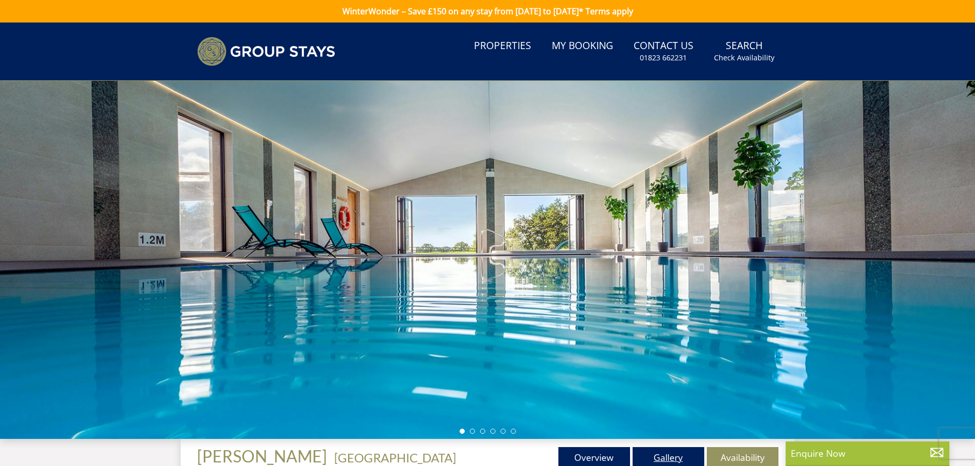
click at [671, 455] on link "Gallery" at bounding box center [669, 457] width 72 height 20
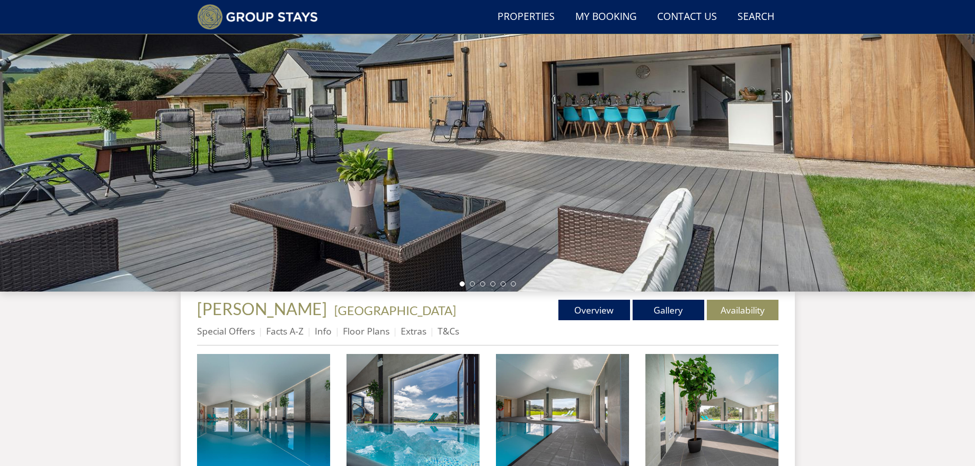
scroll to position [187, 0]
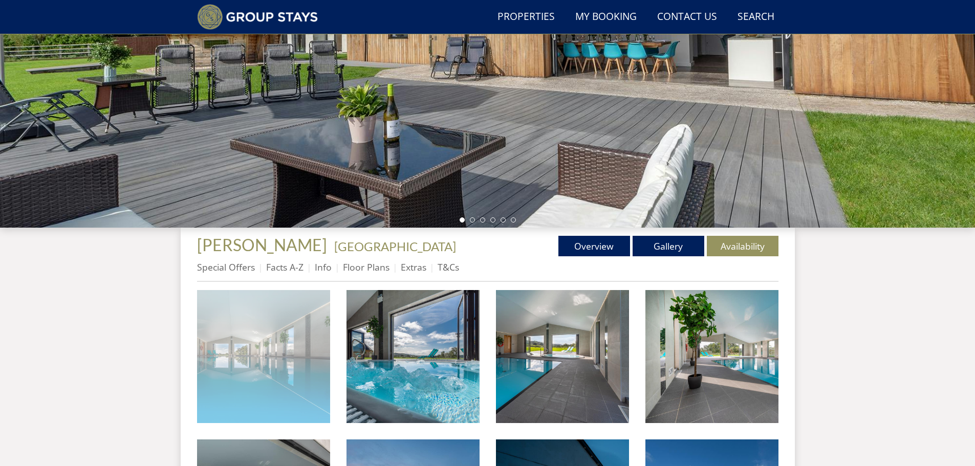
click at [272, 361] on img at bounding box center [263, 356] width 133 height 133
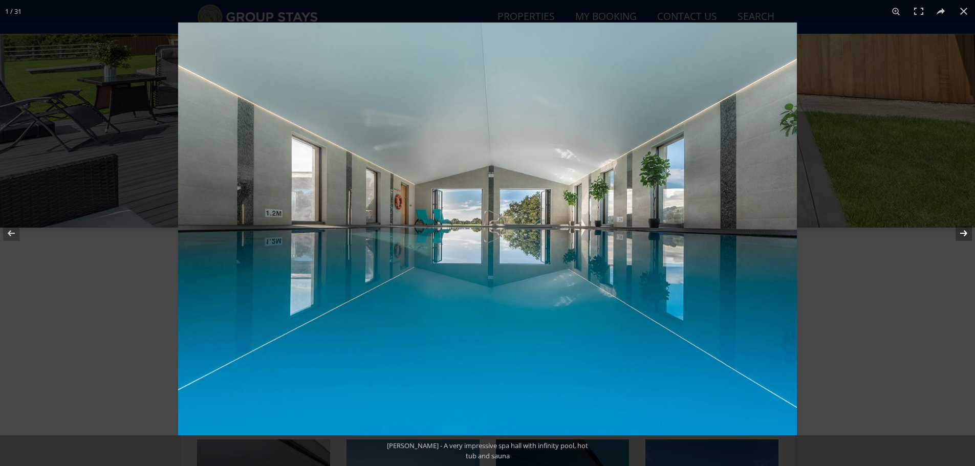
click at [963, 232] on button at bounding box center [957, 233] width 36 height 51
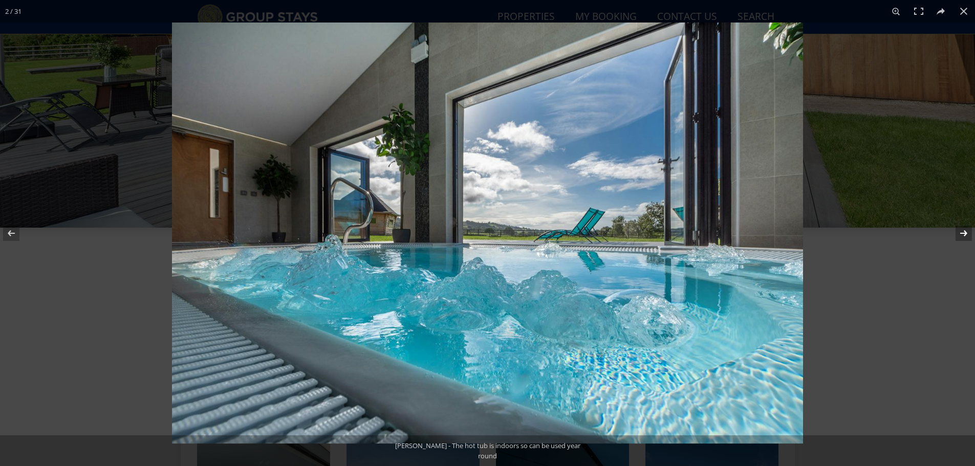
click at [963, 232] on button at bounding box center [957, 233] width 36 height 51
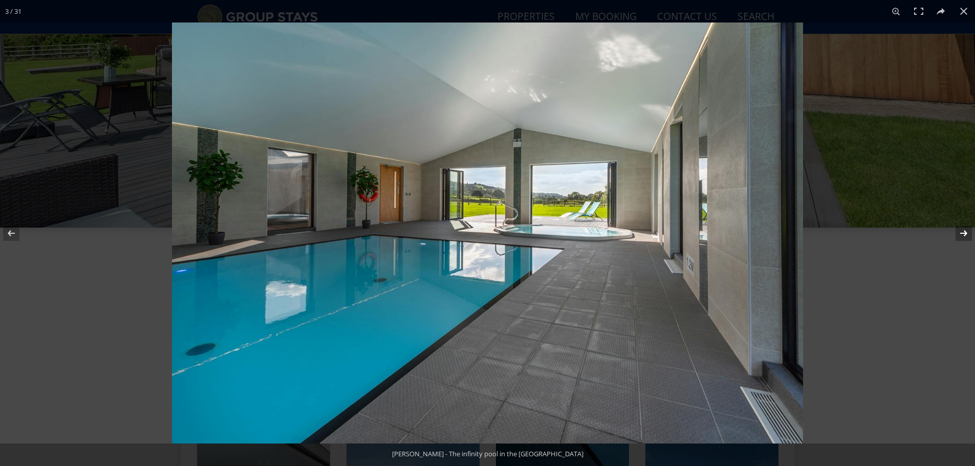
click at [963, 232] on button at bounding box center [957, 233] width 36 height 51
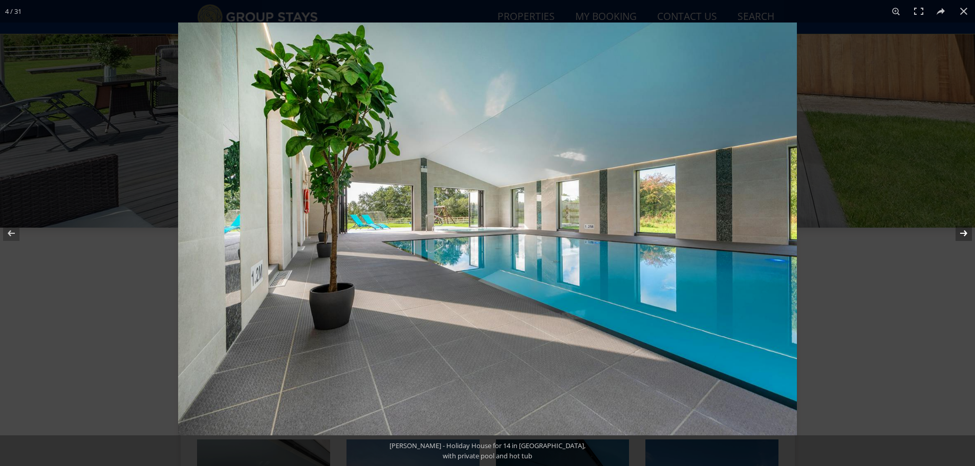
click at [963, 232] on button at bounding box center [957, 233] width 36 height 51
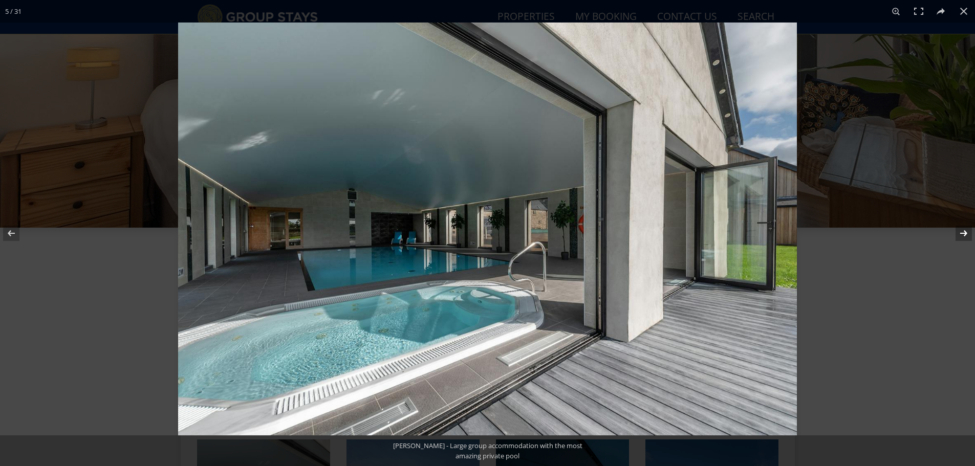
click at [963, 232] on button at bounding box center [957, 233] width 36 height 51
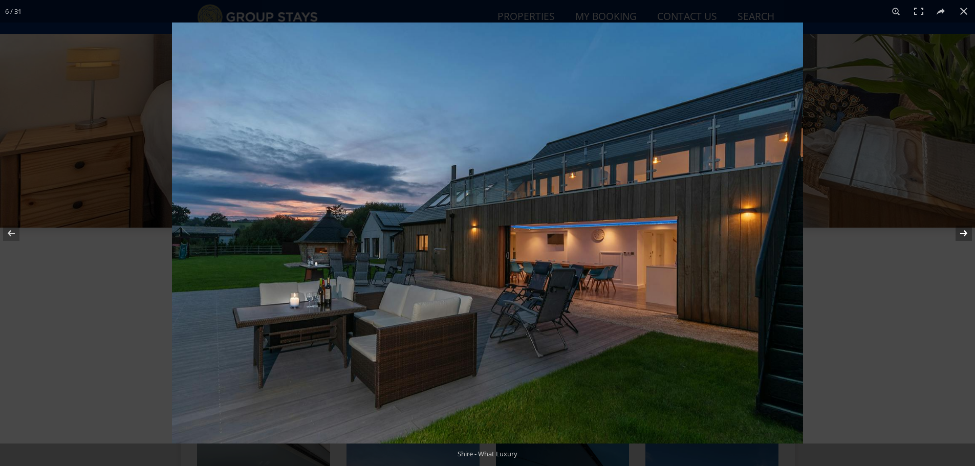
click at [963, 232] on button at bounding box center [957, 233] width 36 height 51
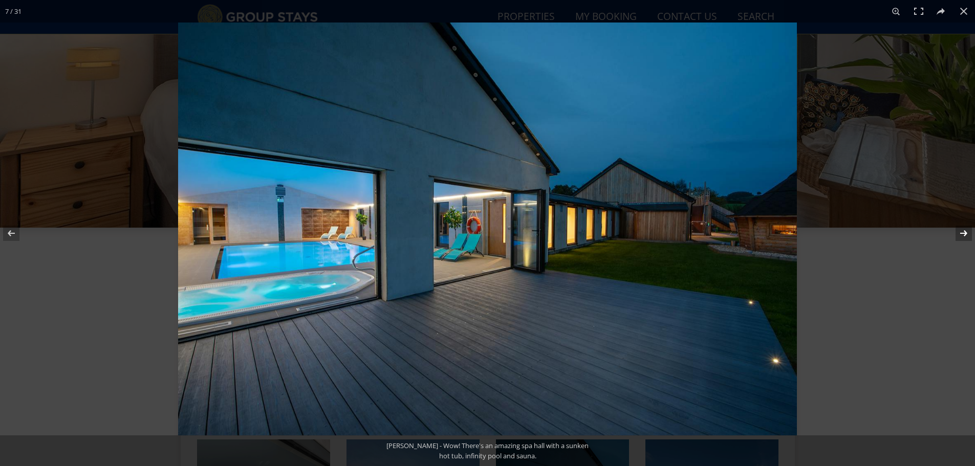
click at [963, 232] on button at bounding box center [957, 233] width 36 height 51
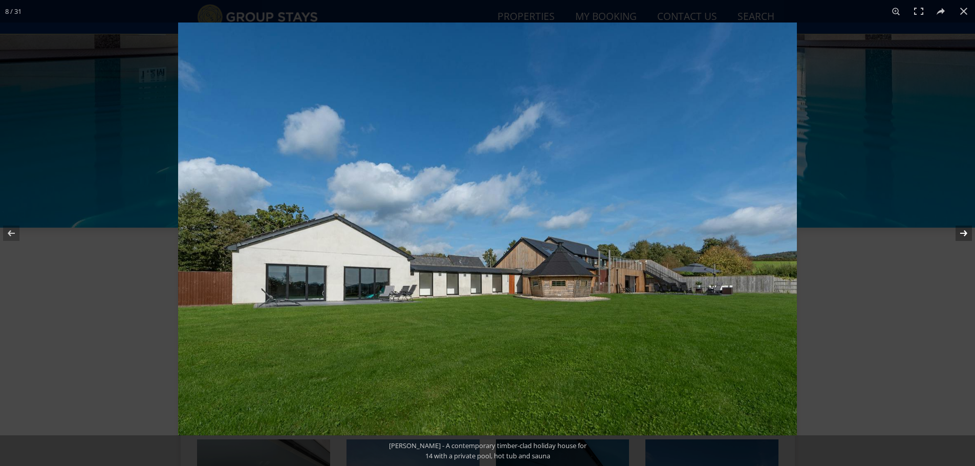
click at [963, 232] on button at bounding box center [957, 233] width 36 height 51
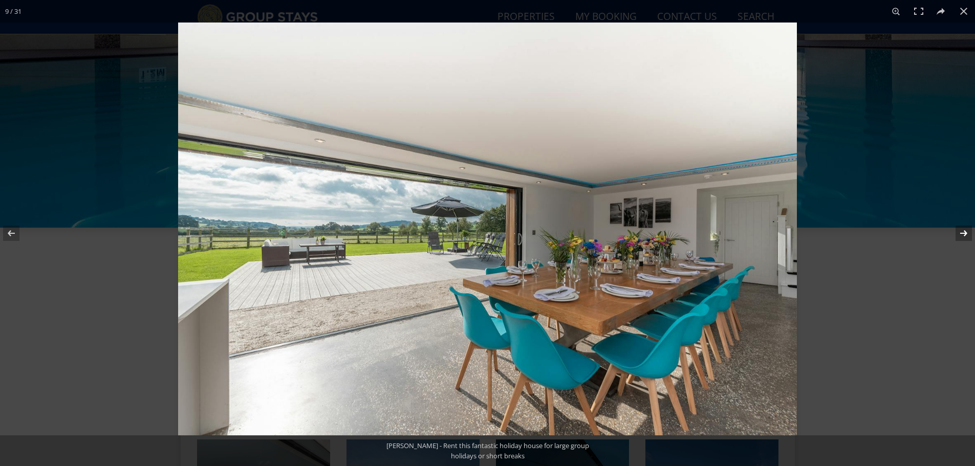
click at [963, 232] on button at bounding box center [957, 233] width 36 height 51
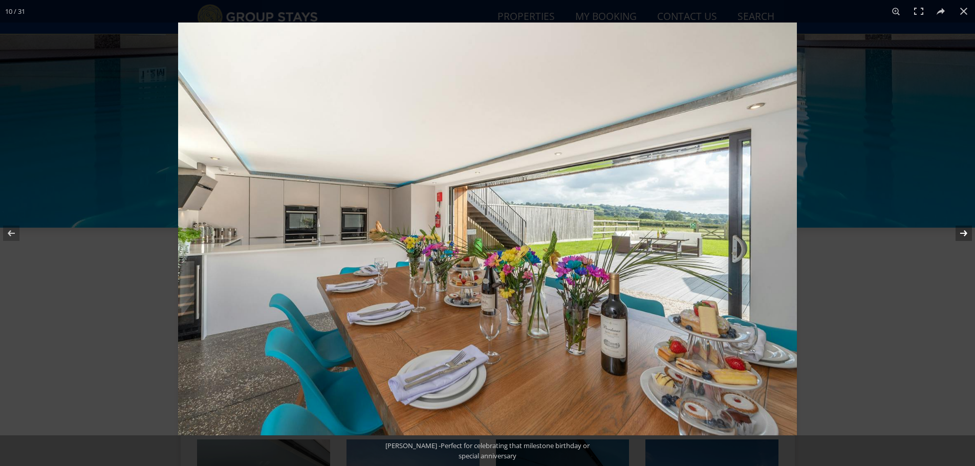
click at [963, 232] on button at bounding box center [957, 233] width 36 height 51
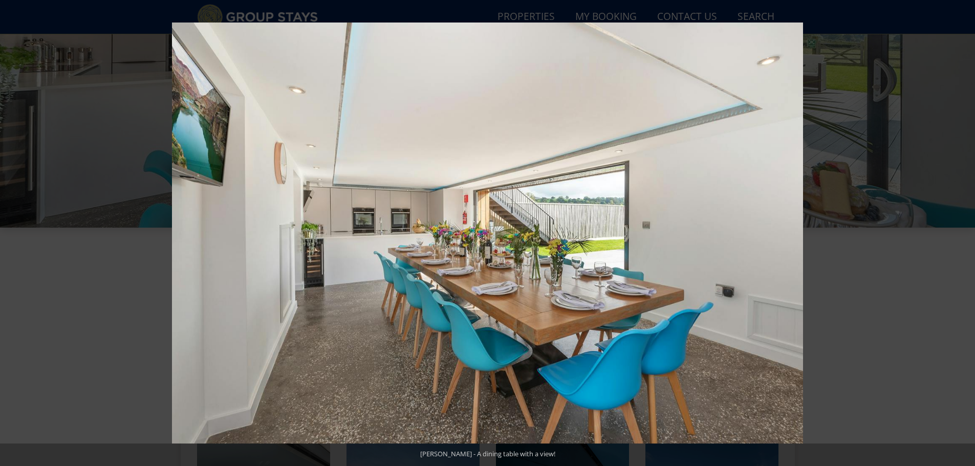
click at [963, 232] on button at bounding box center [957, 233] width 36 height 51
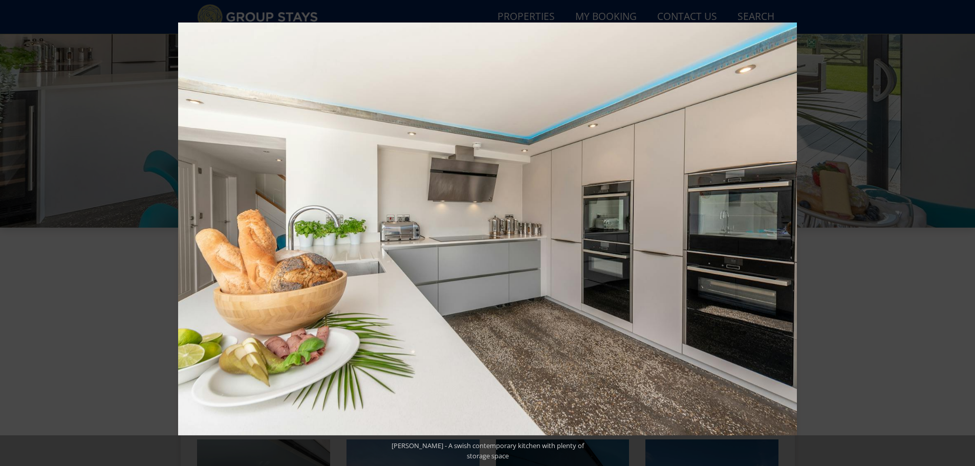
click at [963, 232] on button at bounding box center [957, 233] width 36 height 51
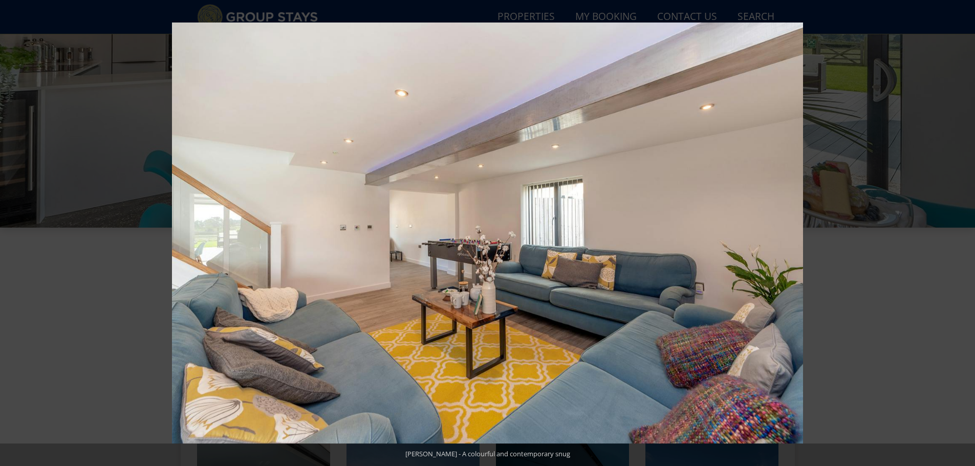
click at [963, 232] on button at bounding box center [957, 233] width 36 height 51
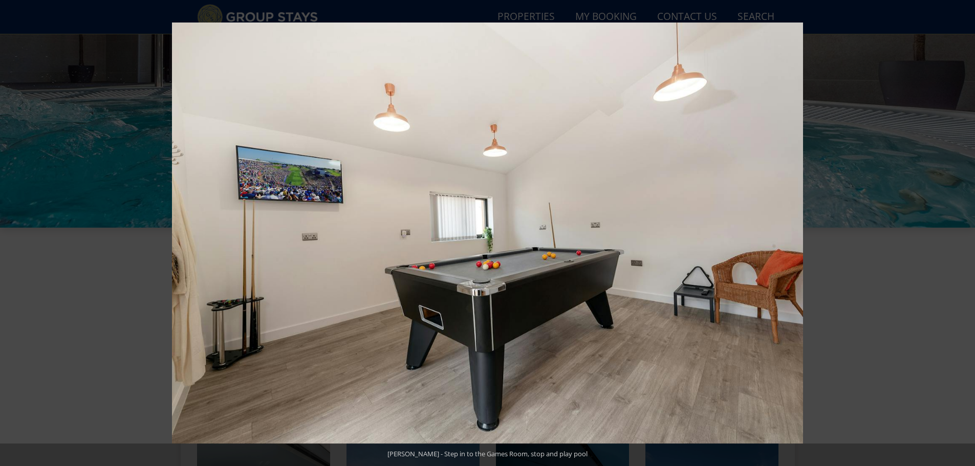
click at [963, 232] on button at bounding box center [957, 233] width 36 height 51
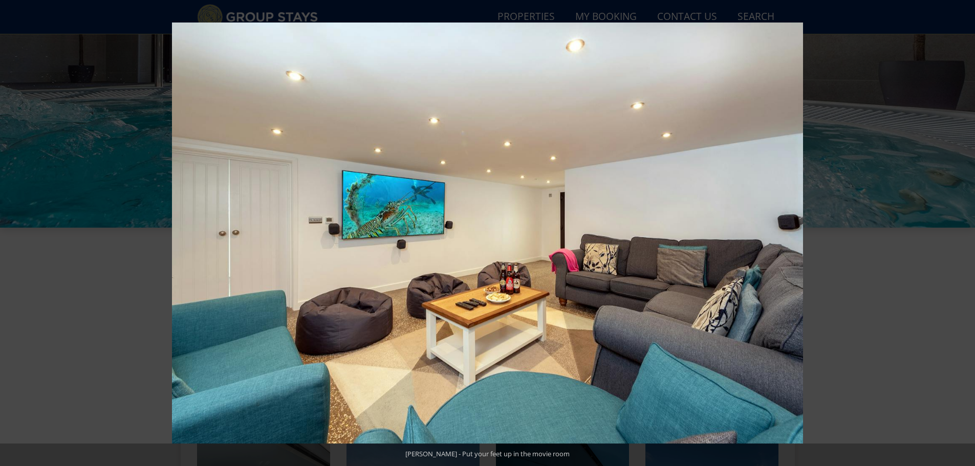
click at [963, 232] on button at bounding box center [957, 233] width 36 height 51
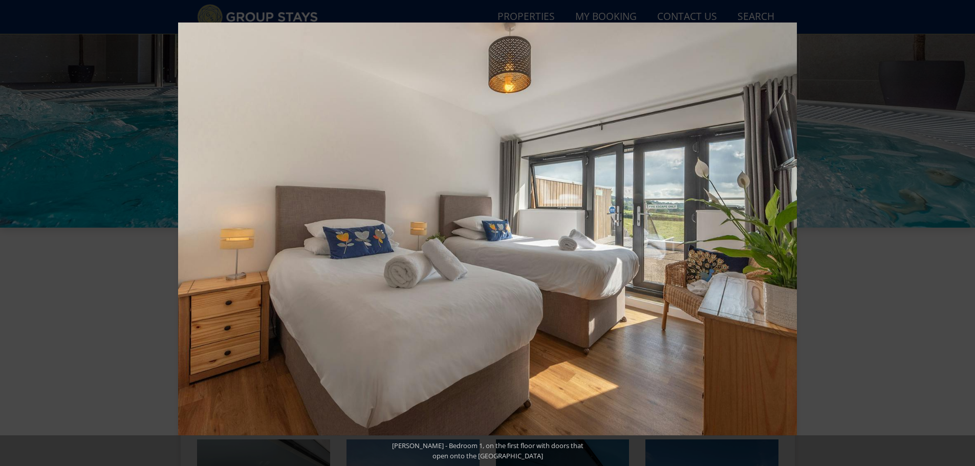
click at [963, 232] on button at bounding box center [957, 233] width 36 height 51
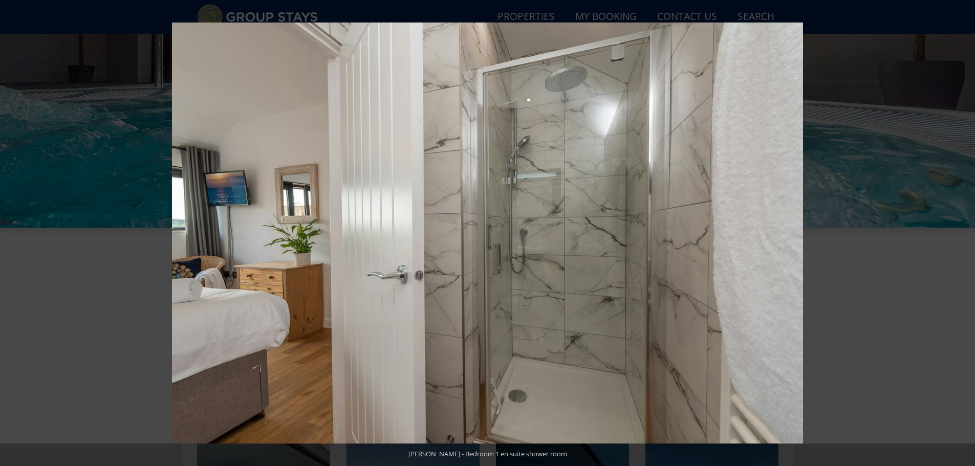
click at [963, 232] on button at bounding box center [957, 233] width 36 height 51
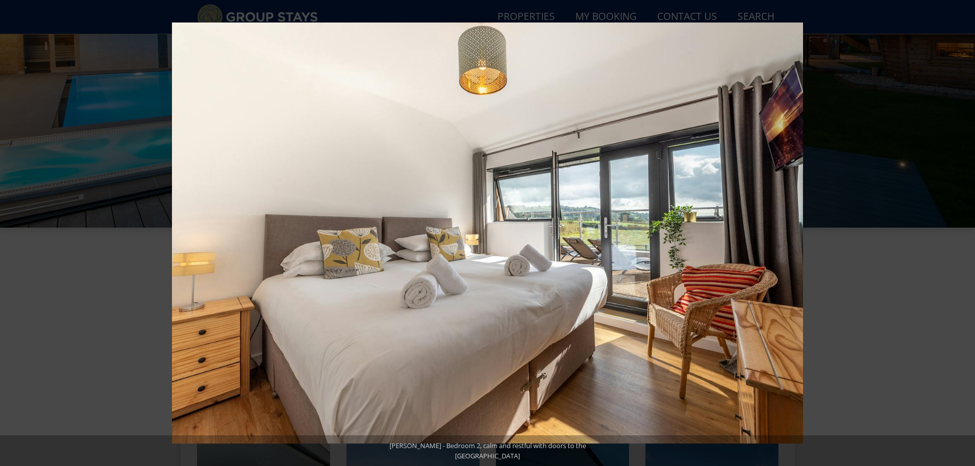
click at [963, 232] on button at bounding box center [957, 233] width 36 height 51
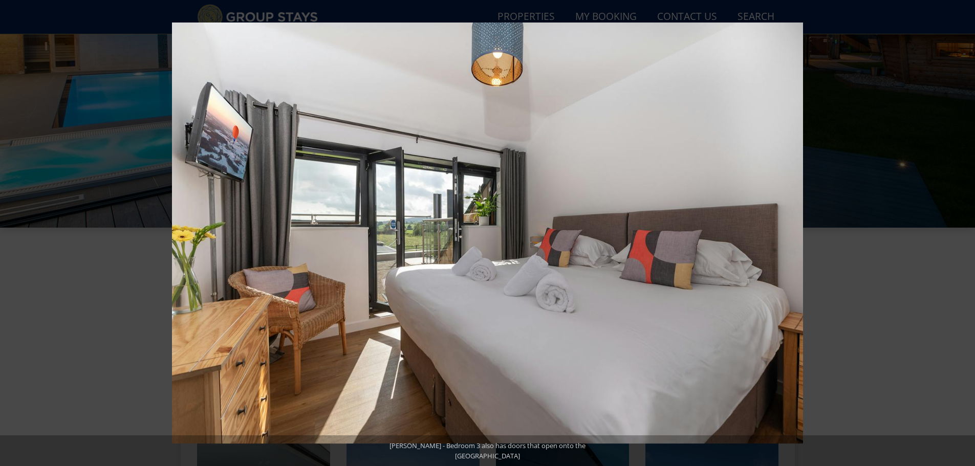
click at [963, 232] on button at bounding box center [957, 233] width 36 height 51
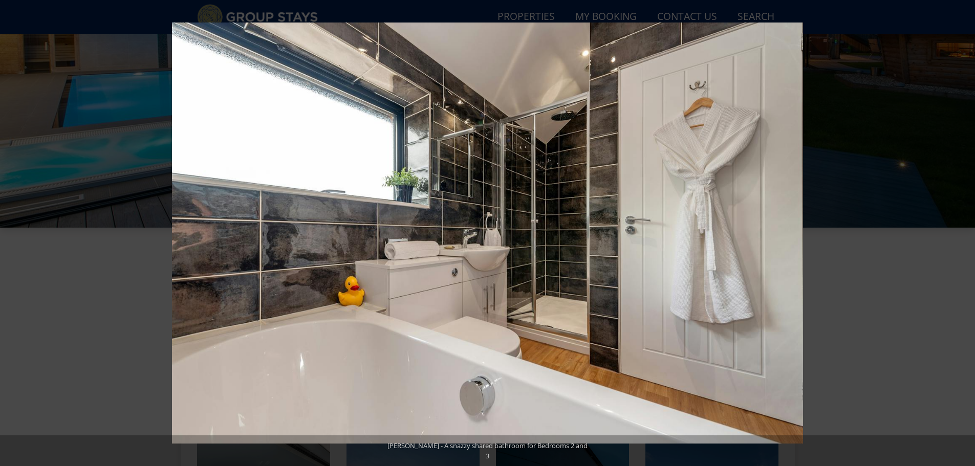
click at [963, 232] on button at bounding box center [957, 233] width 36 height 51
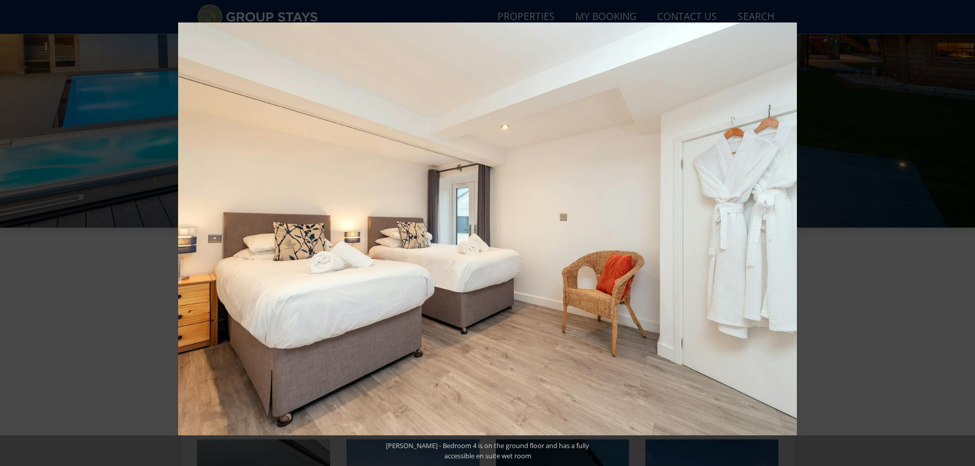
click at [963, 232] on button at bounding box center [957, 233] width 36 height 51
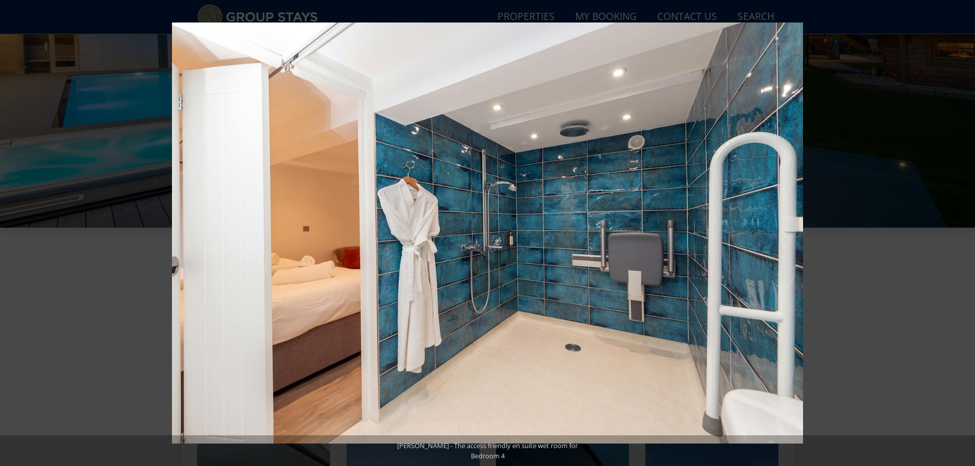
click at [963, 232] on button at bounding box center [957, 233] width 36 height 51
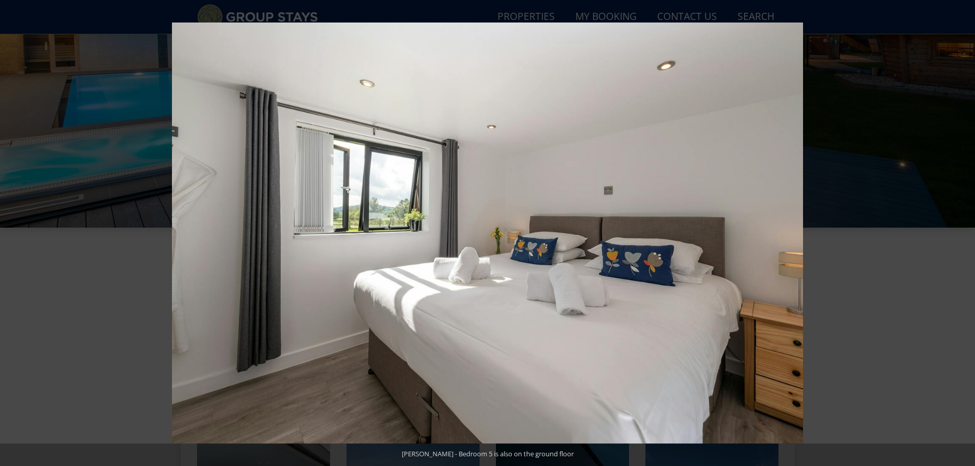
click at [963, 232] on button at bounding box center [957, 233] width 36 height 51
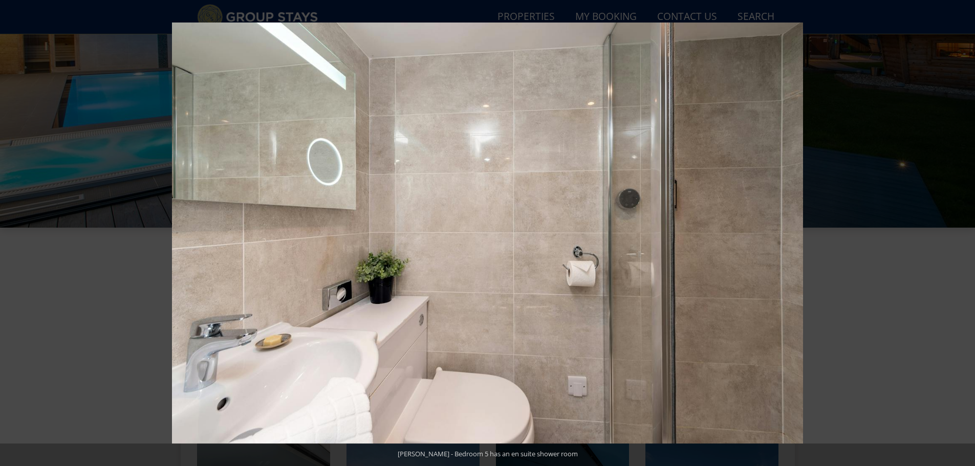
click at [963, 232] on button at bounding box center [957, 233] width 36 height 51
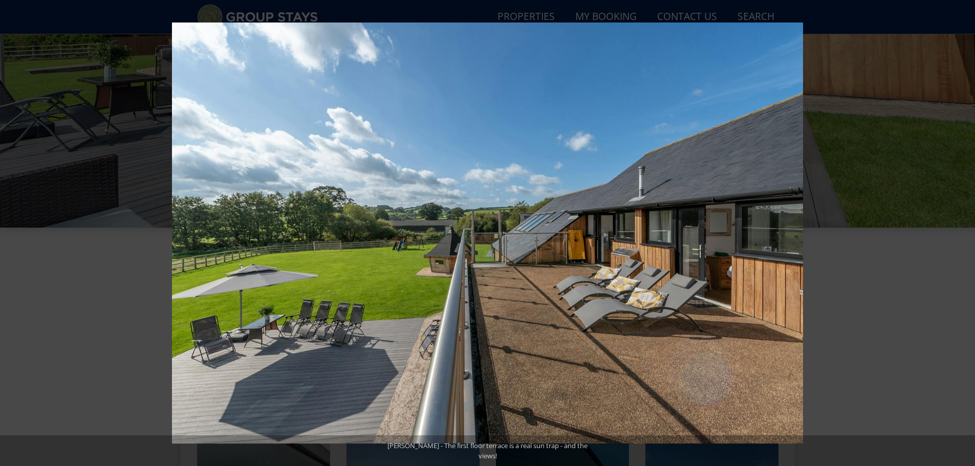
click at [963, 232] on button at bounding box center [957, 233] width 36 height 51
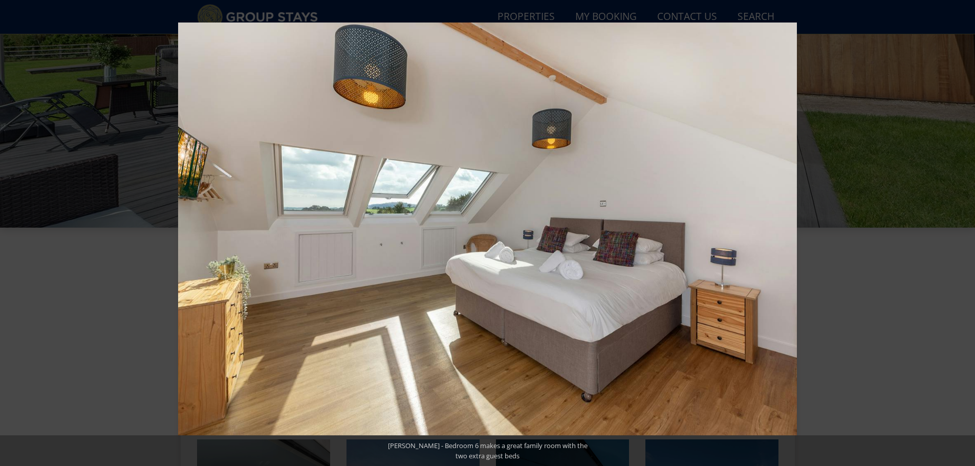
click at [963, 232] on button at bounding box center [957, 233] width 36 height 51
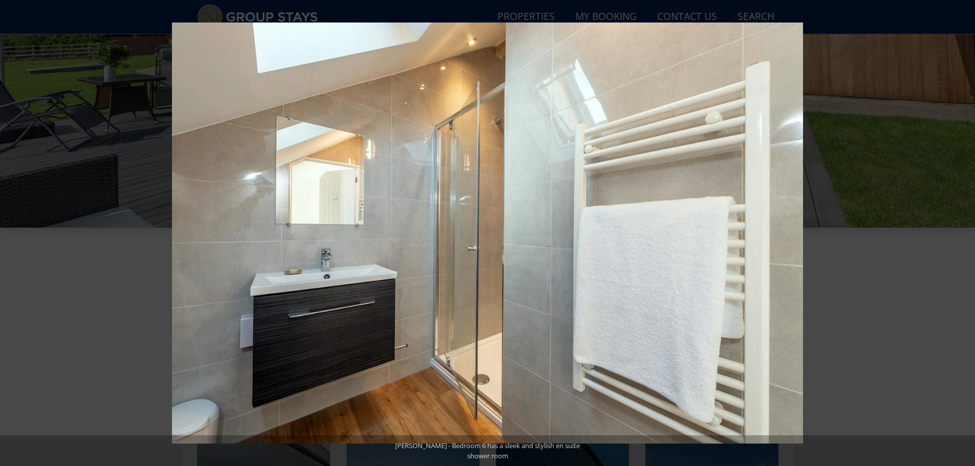
click at [963, 232] on button at bounding box center [957, 233] width 36 height 51
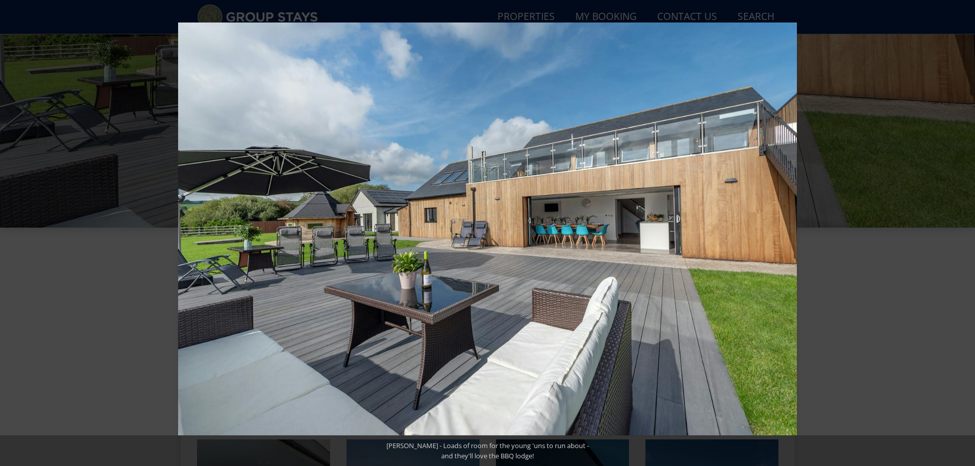
click at [963, 232] on button at bounding box center [957, 233] width 36 height 51
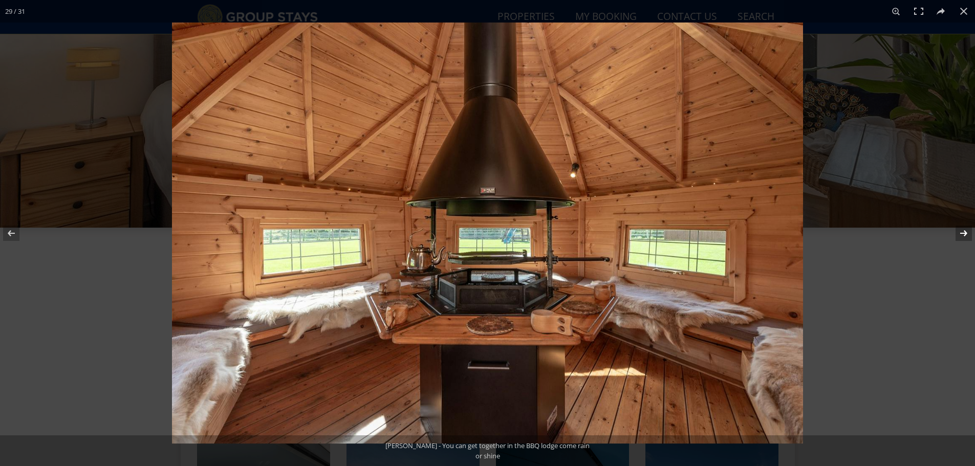
click at [965, 234] on button at bounding box center [957, 233] width 36 height 51
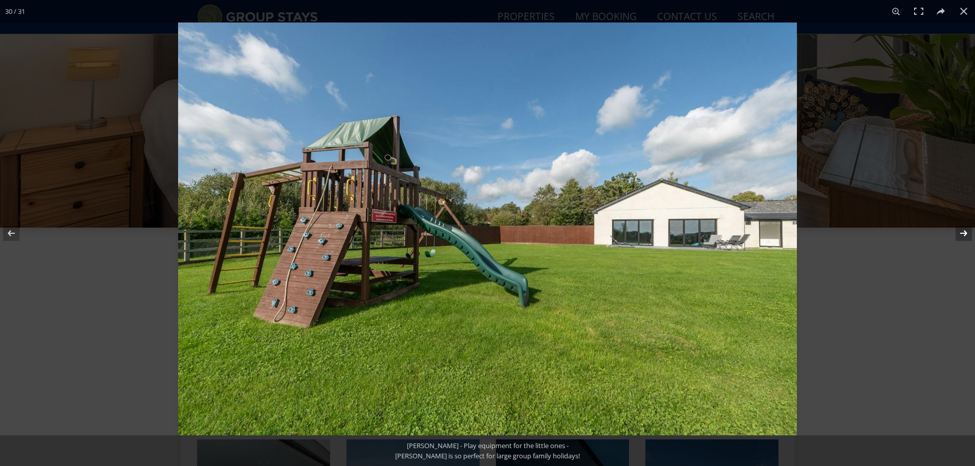
click at [965, 234] on button at bounding box center [957, 233] width 36 height 51
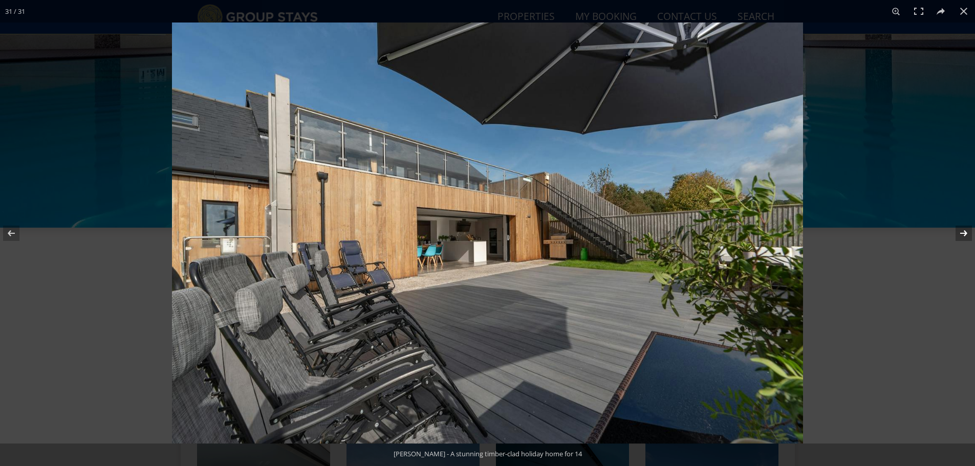
click at [965, 234] on button at bounding box center [957, 233] width 36 height 51
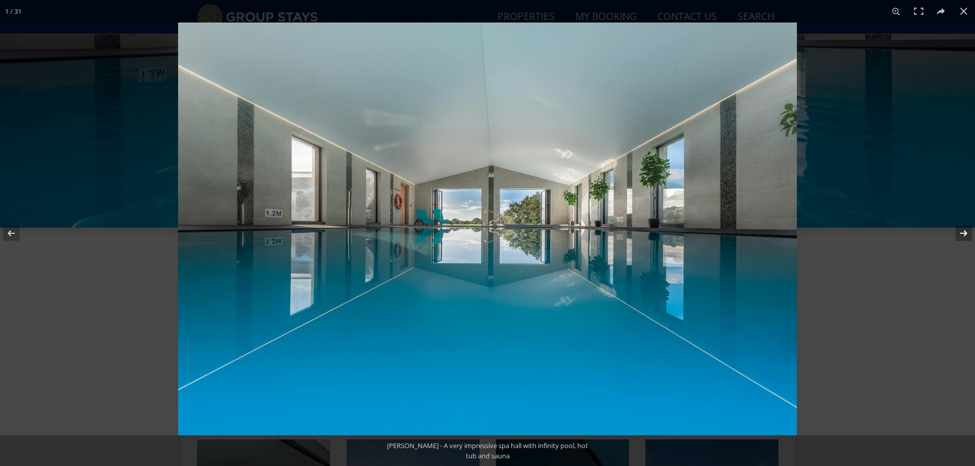
click at [965, 234] on button at bounding box center [957, 233] width 36 height 51
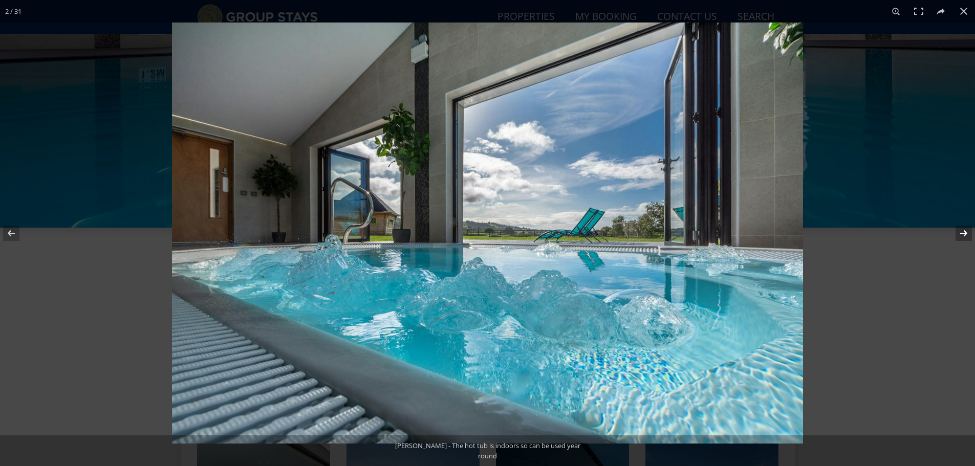
click at [965, 234] on button at bounding box center [957, 233] width 36 height 51
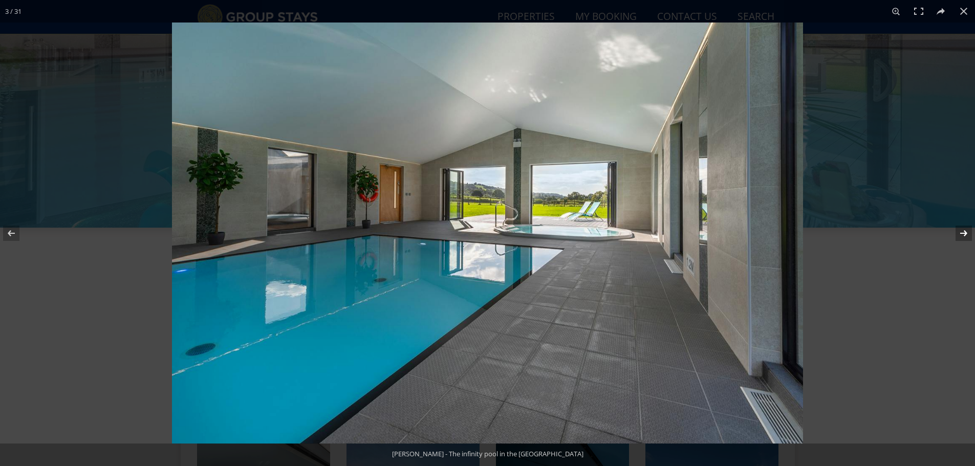
click at [965, 234] on button at bounding box center [957, 233] width 36 height 51
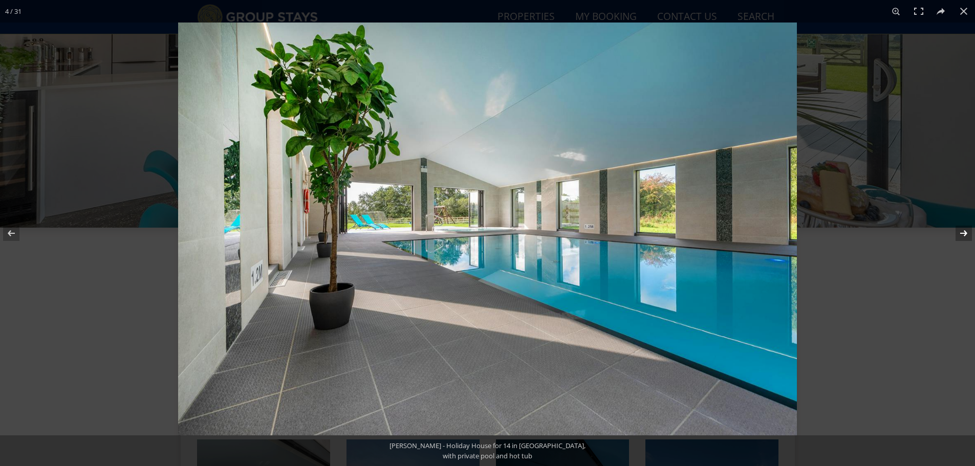
click at [965, 234] on button at bounding box center [957, 233] width 36 height 51
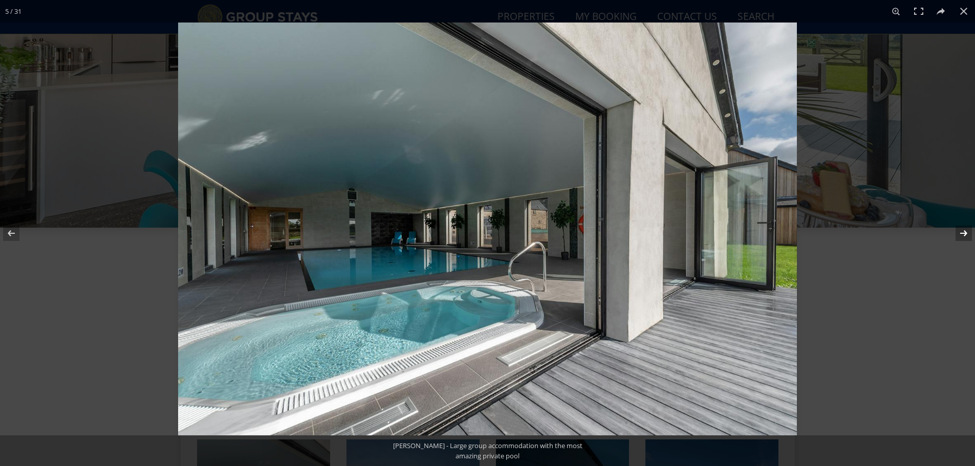
click at [965, 234] on button at bounding box center [957, 233] width 36 height 51
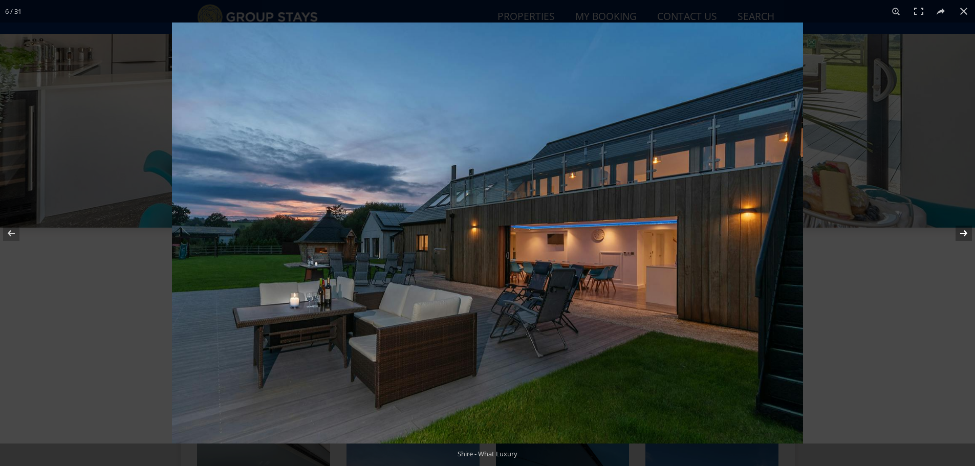
click at [965, 234] on button at bounding box center [957, 233] width 36 height 51
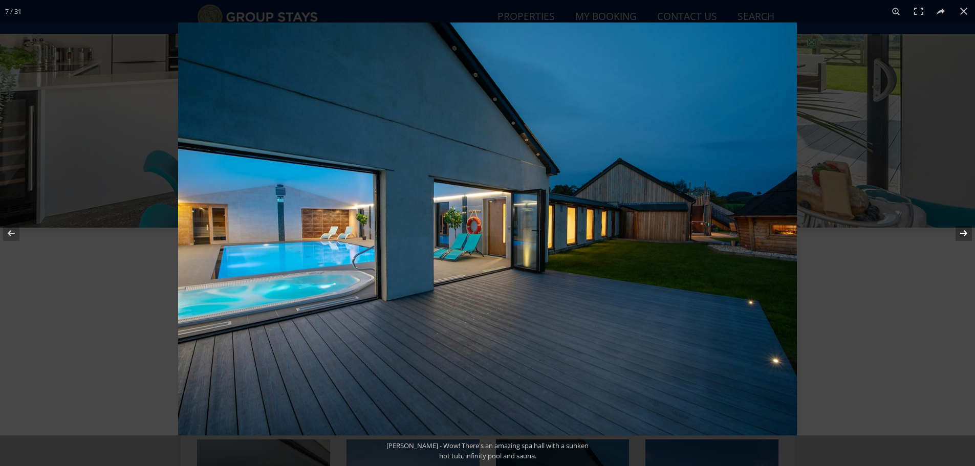
click at [965, 234] on button at bounding box center [957, 233] width 36 height 51
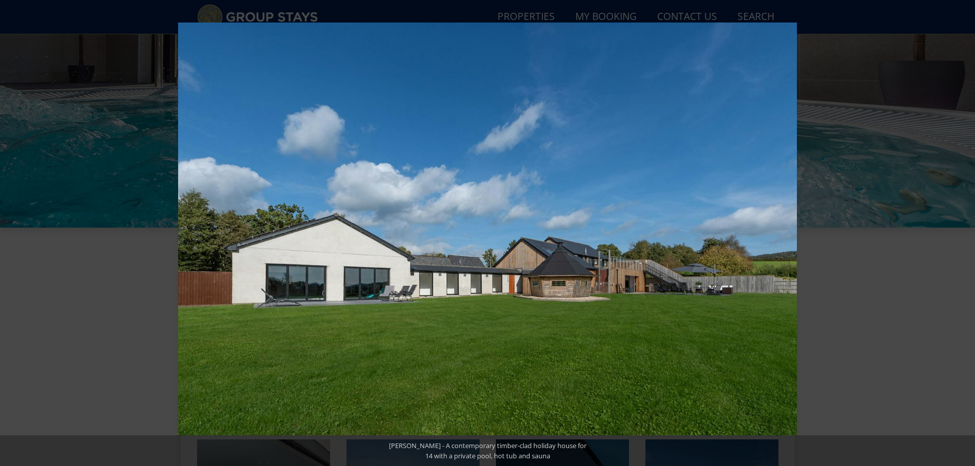
click at [965, 234] on button at bounding box center [957, 233] width 36 height 51
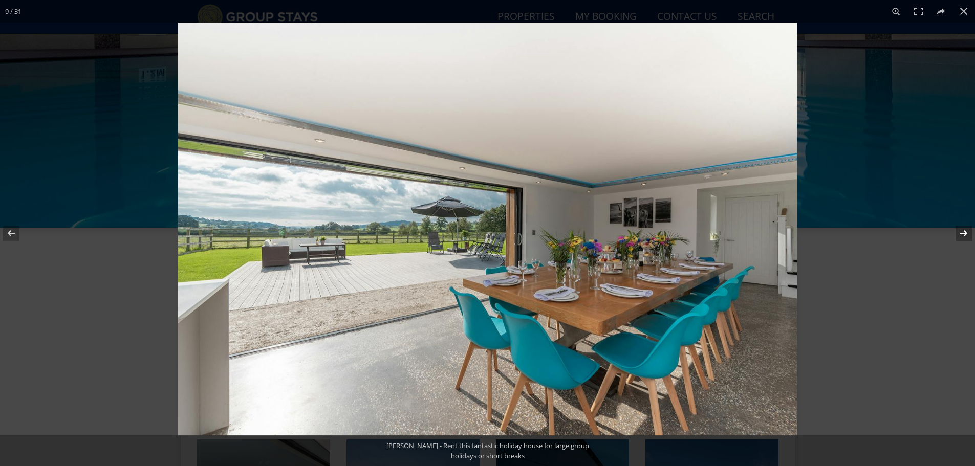
click at [965, 233] on button at bounding box center [957, 233] width 36 height 51
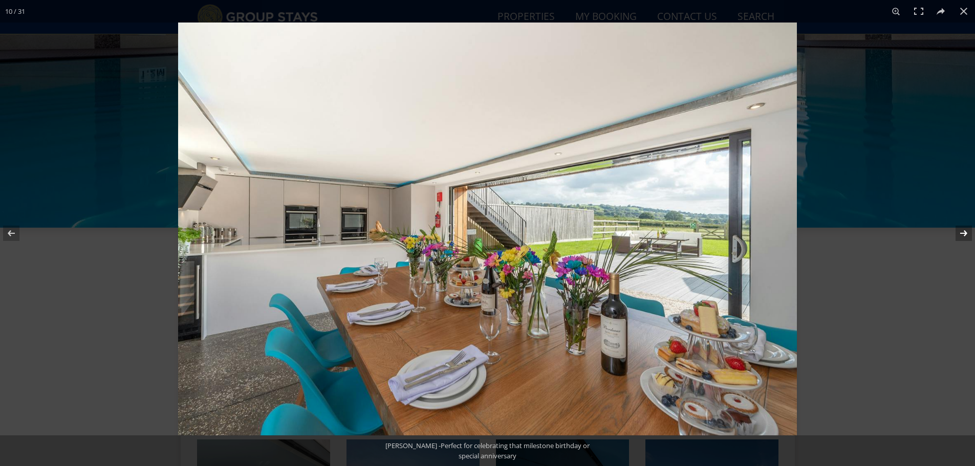
click at [965, 233] on button at bounding box center [957, 233] width 36 height 51
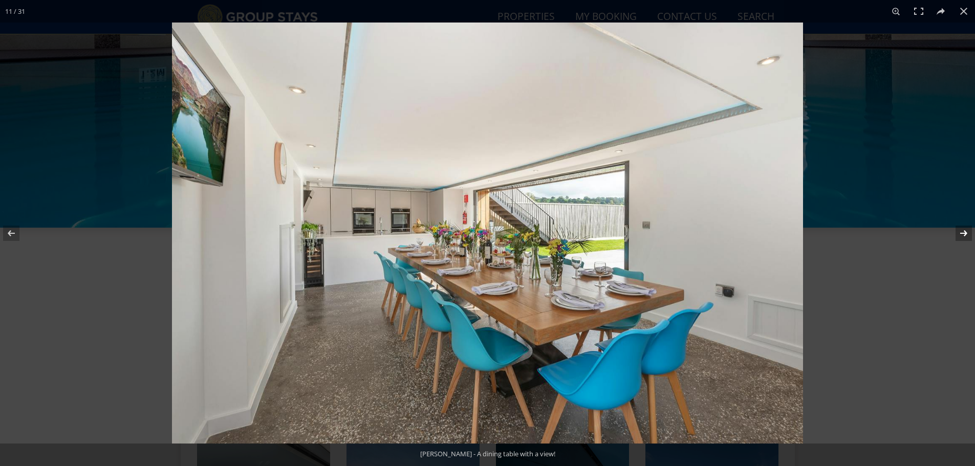
click at [965, 233] on button at bounding box center [957, 233] width 36 height 51
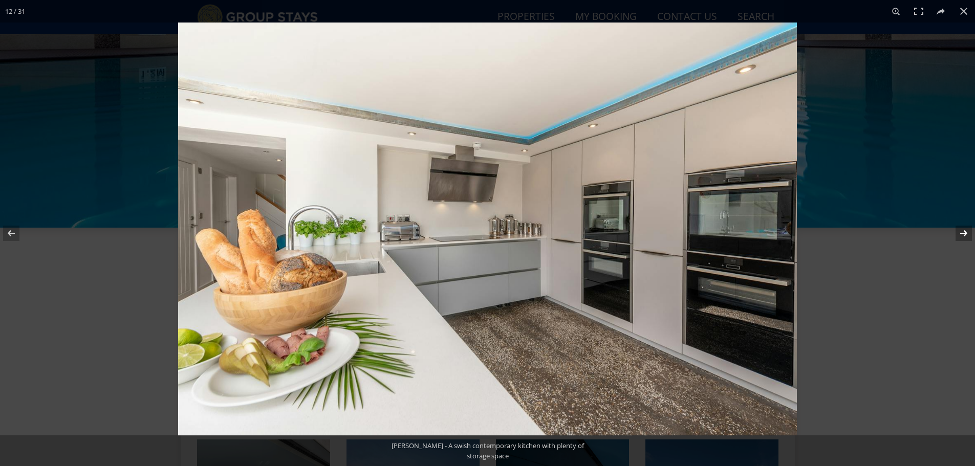
click at [965, 233] on button at bounding box center [957, 233] width 36 height 51
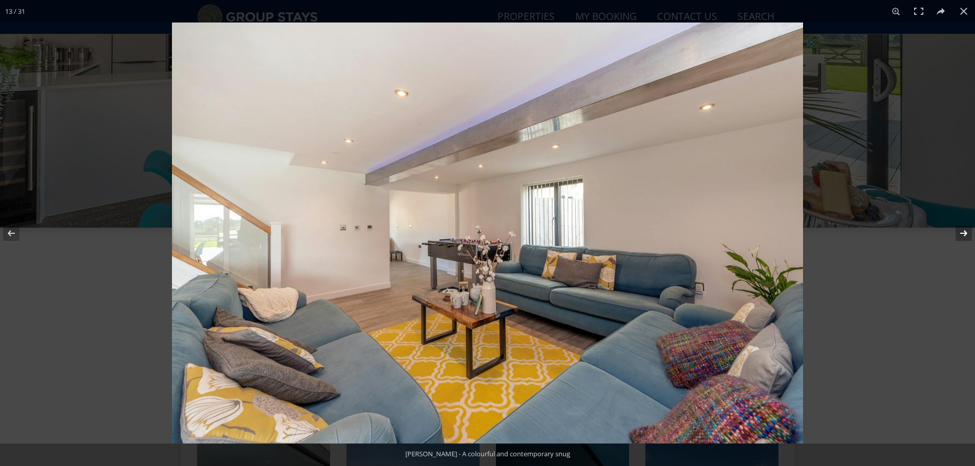
click at [965, 233] on button at bounding box center [957, 233] width 36 height 51
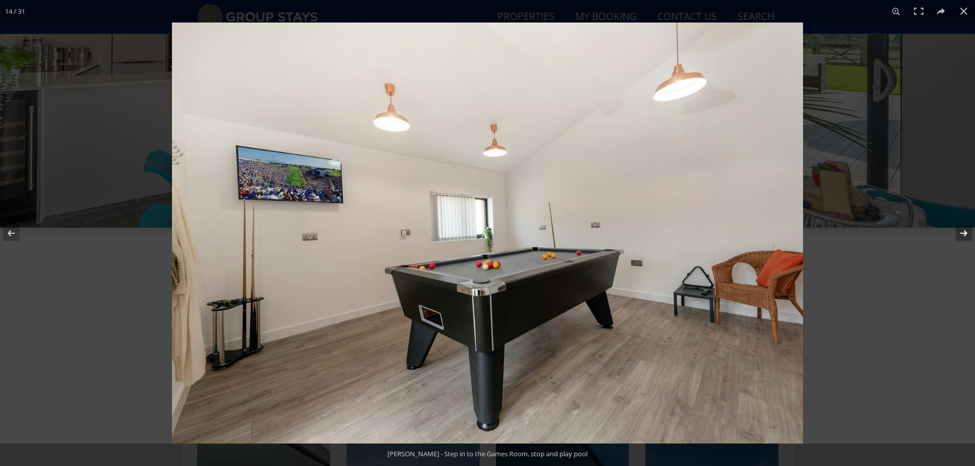
click at [965, 233] on button at bounding box center [957, 233] width 36 height 51
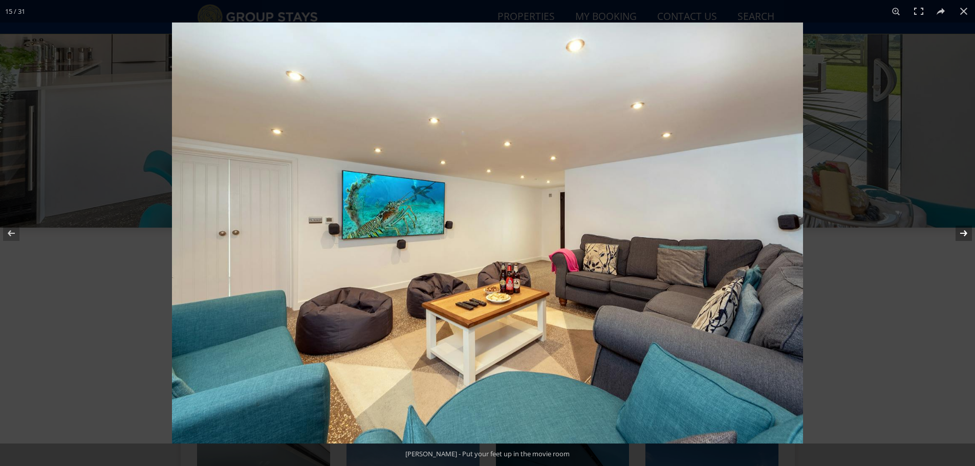
click at [965, 233] on button at bounding box center [957, 233] width 36 height 51
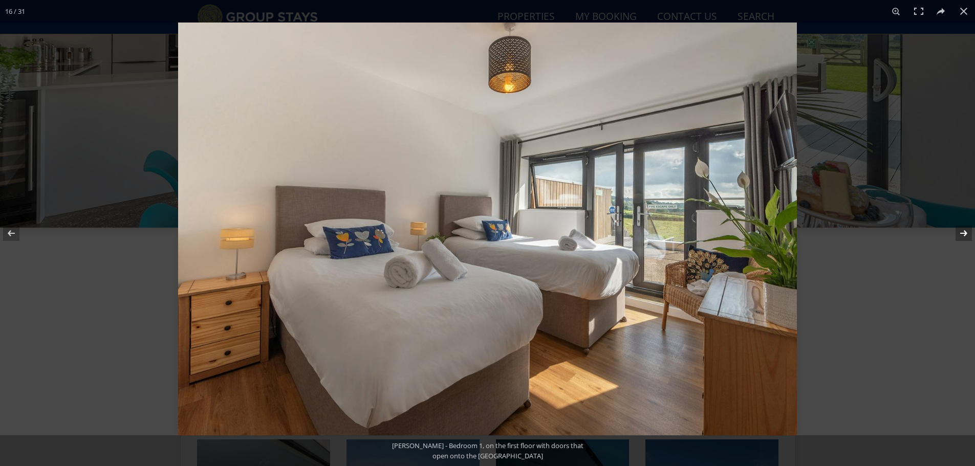
click at [965, 233] on button at bounding box center [957, 233] width 36 height 51
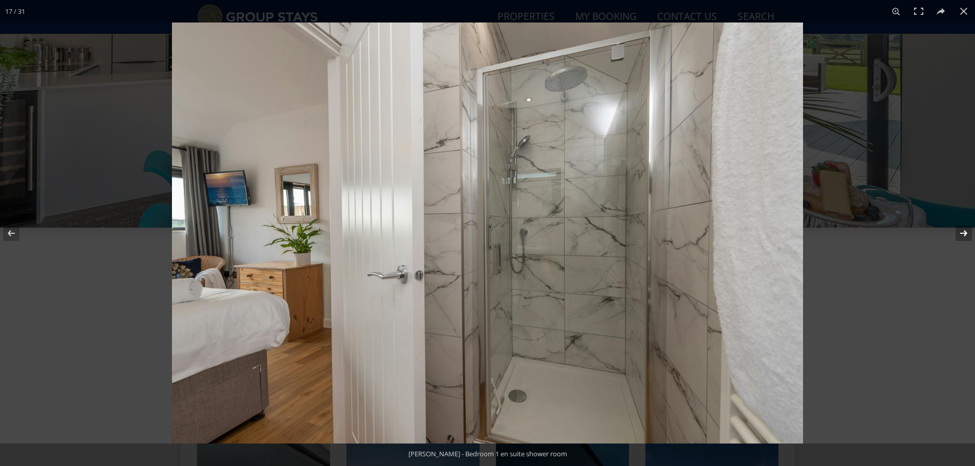
click at [965, 233] on button at bounding box center [957, 233] width 36 height 51
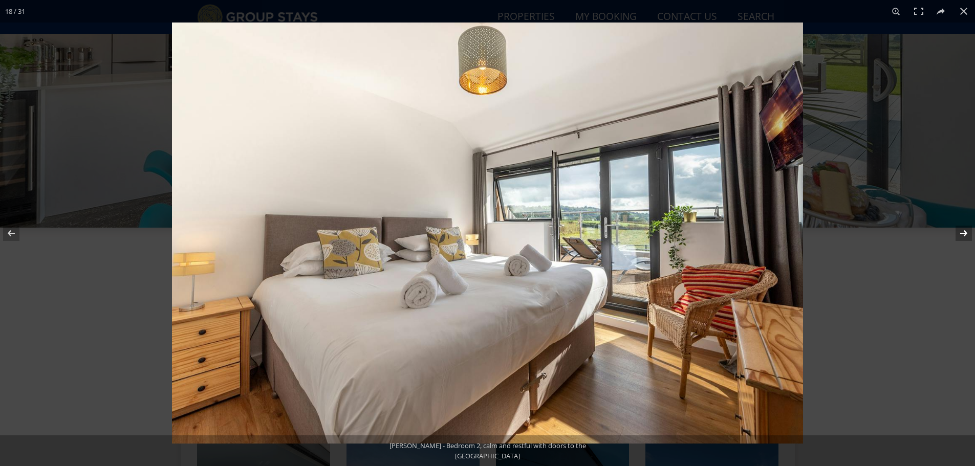
click at [965, 233] on button at bounding box center [957, 233] width 36 height 51
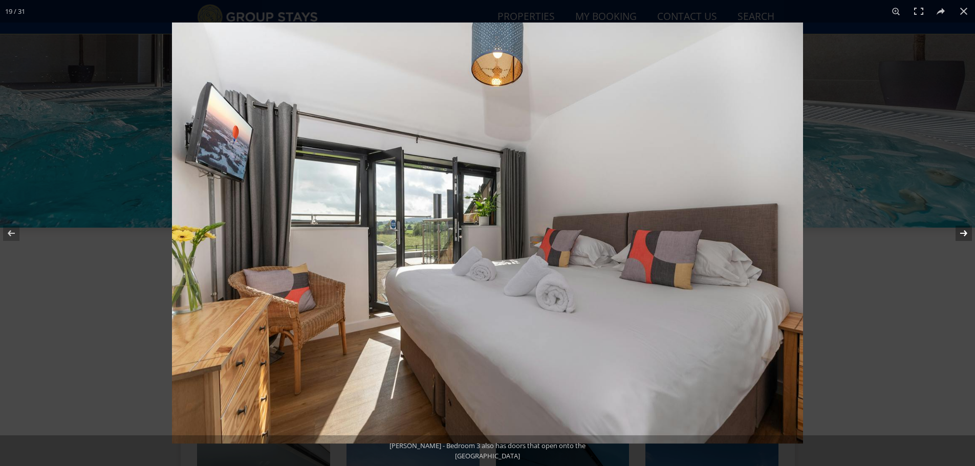
click at [965, 233] on button at bounding box center [957, 233] width 36 height 51
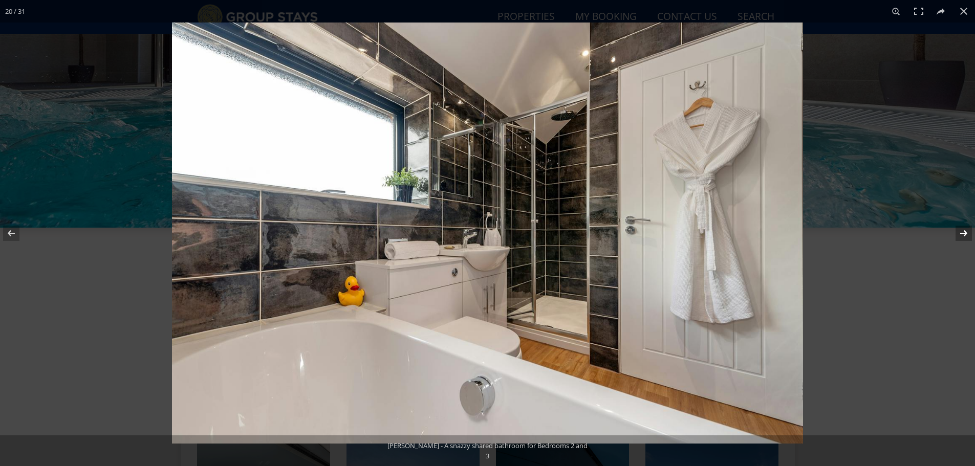
click at [965, 233] on button at bounding box center [957, 233] width 36 height 51
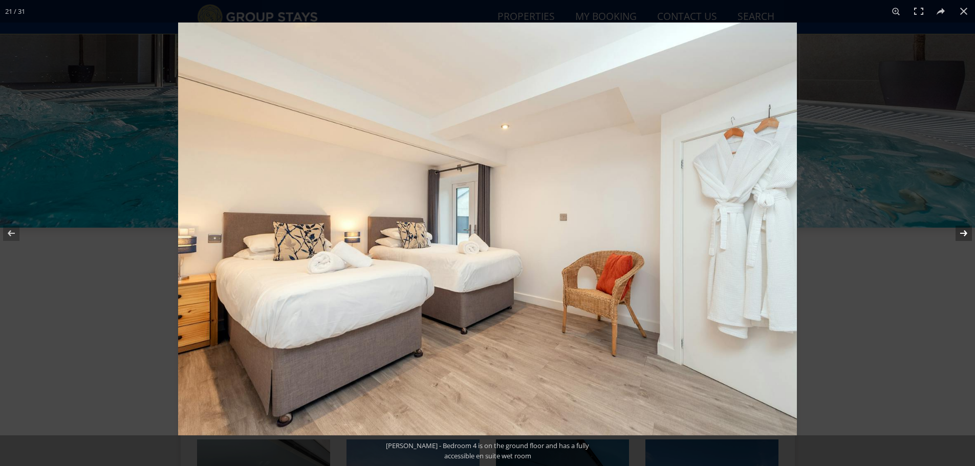
click at [965, 233] on button at bounding box center [957, 233] width 36 height 51
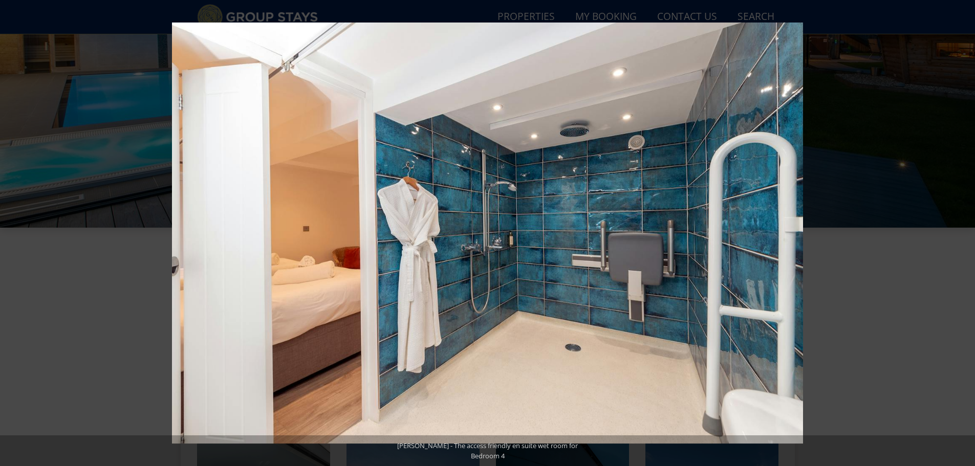
click at [965, 233] on button at bounding box center [957, 233] width 36 height 51
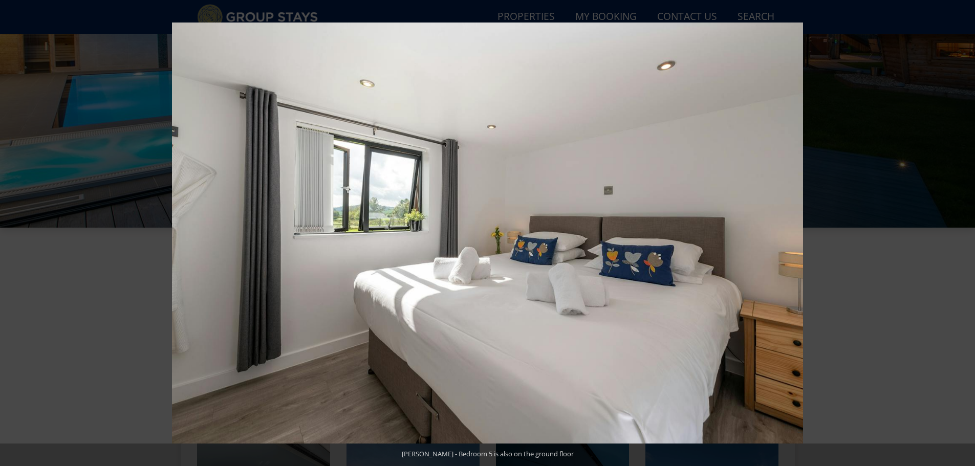
click at [965, 233] on button at bounding box center [957, 233] width 36 height 51
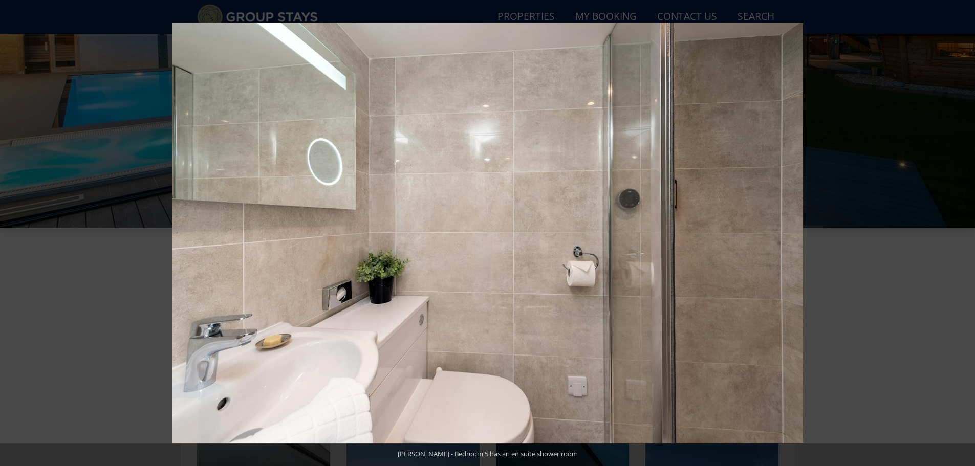
click at [965, 233] on button at bounding box center [957, 233] width 36 height 51
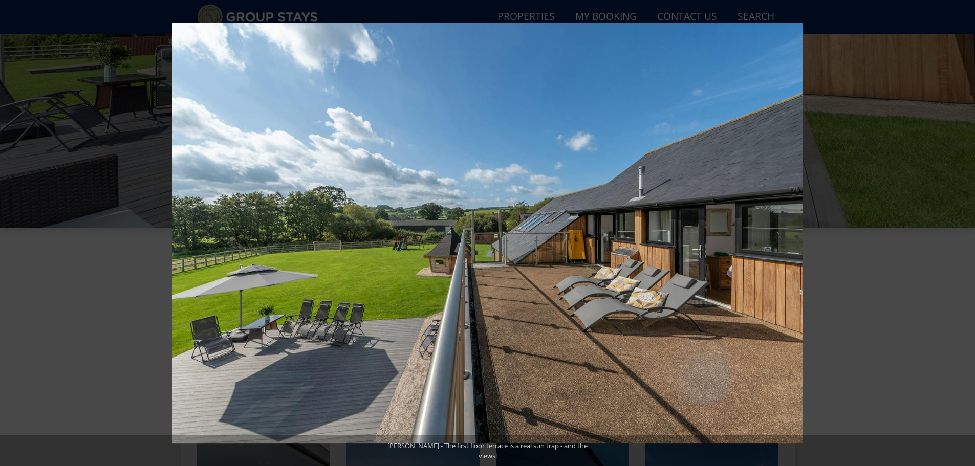
click at [965, 233] on button at bounding box center [957, 233] width 36 height 51
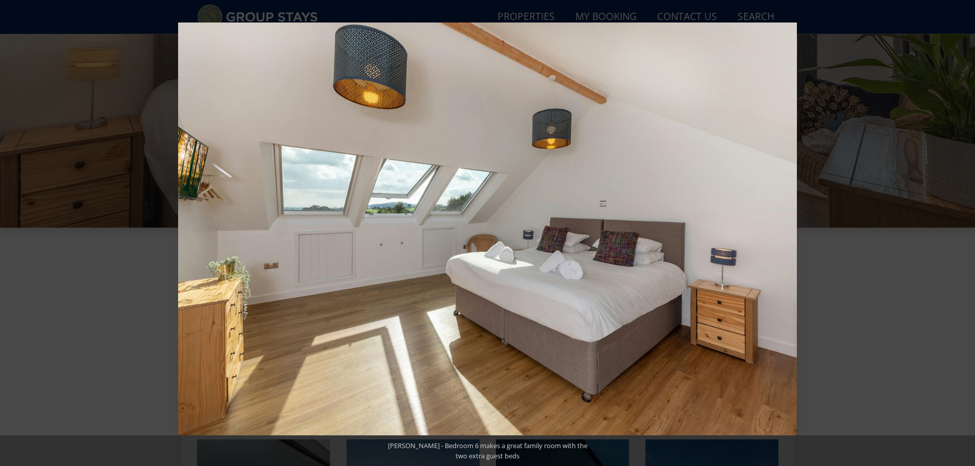
click at [965, 233] on button at bounding box center [957, 233] width 36 height 51
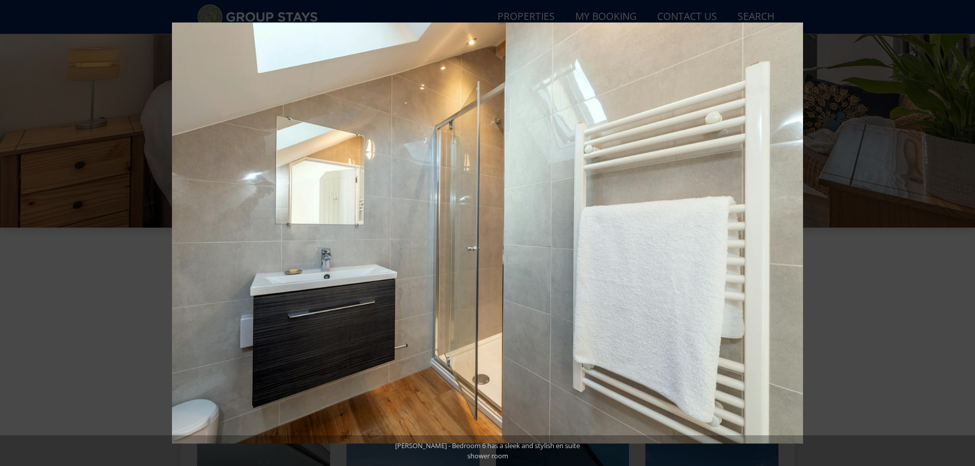
click at [965, 233] on button at bounding box center [957, 233] width 36 height 51
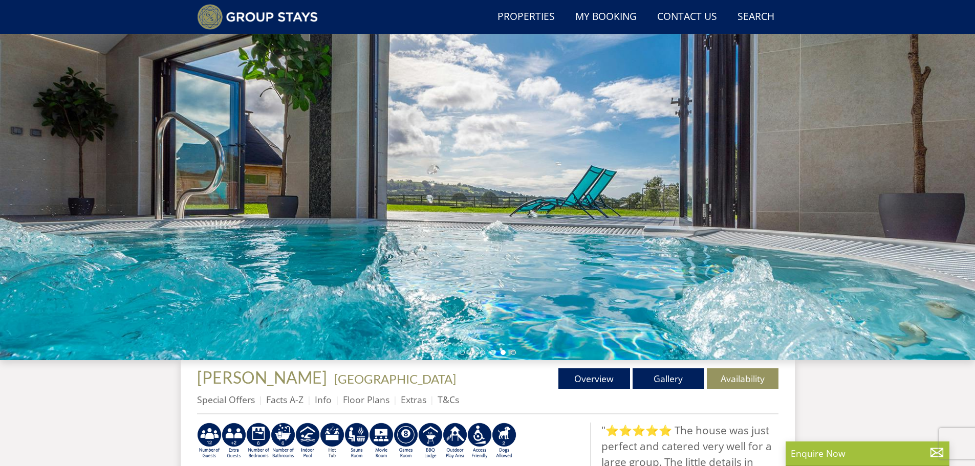
scroll to position [78, 0]
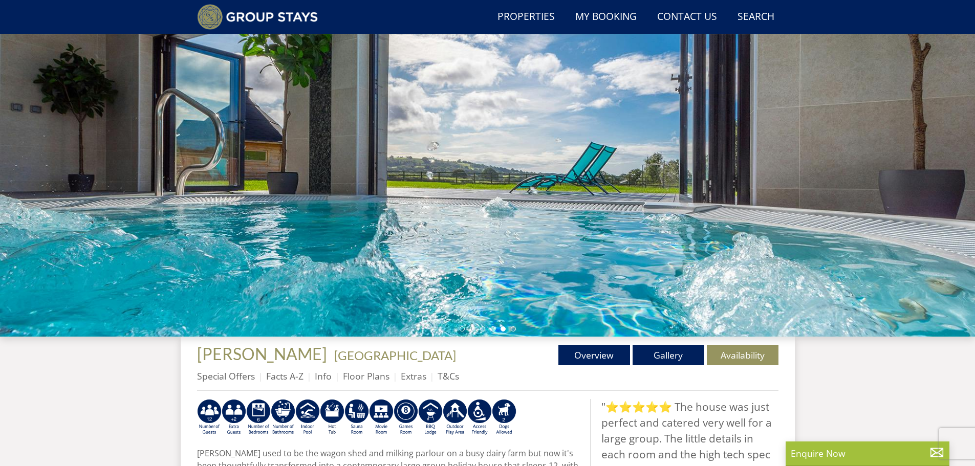
scroll to position [7052, 0]
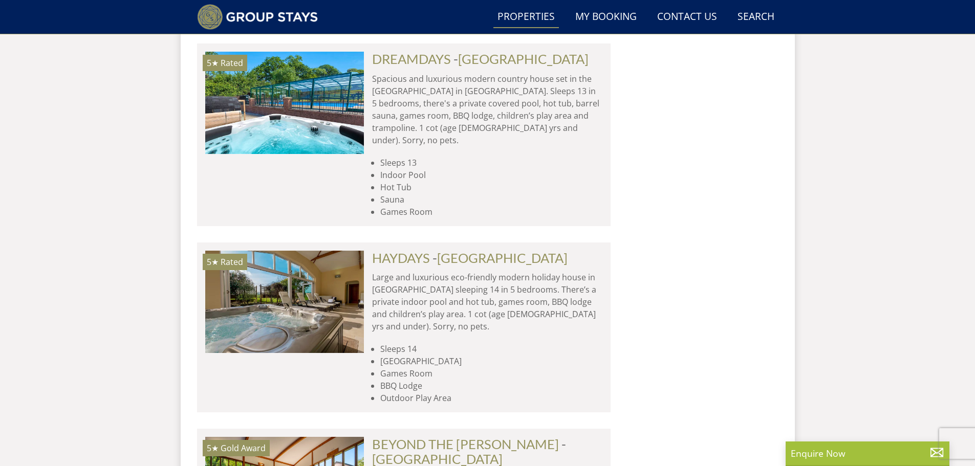
scroll to position [7154, 0]
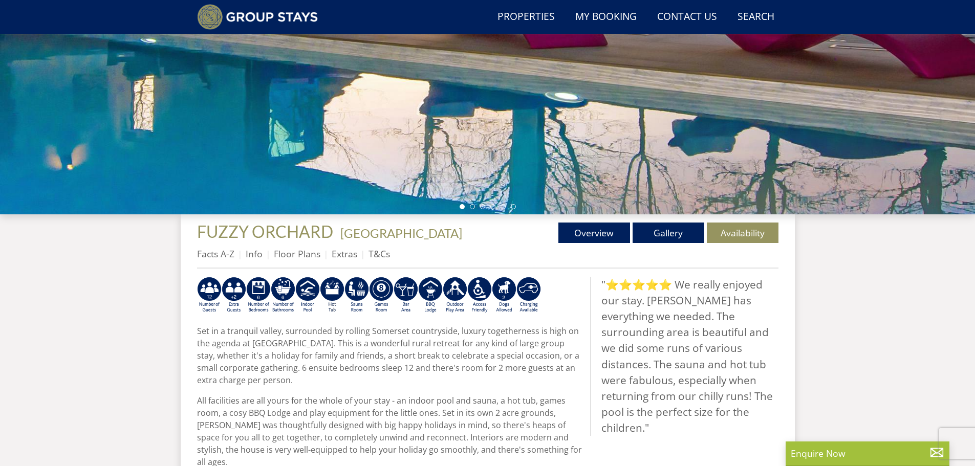
scroll to position [245, 0]
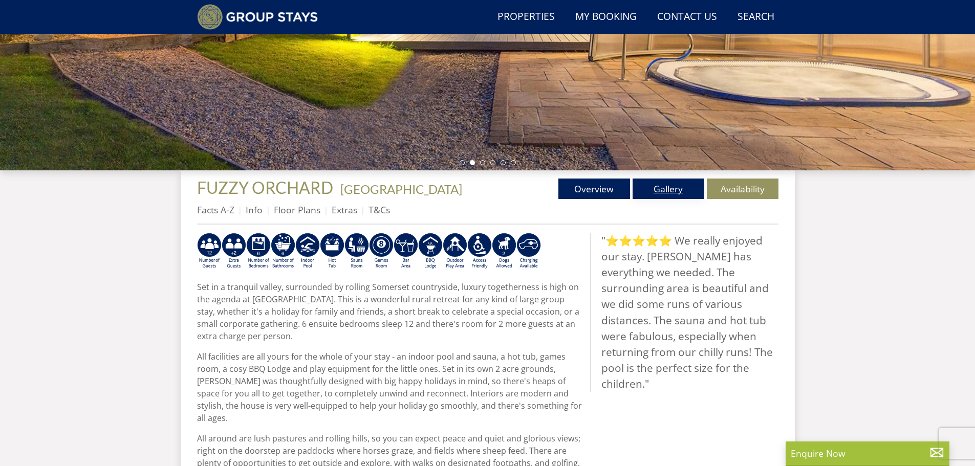
click at [671, 189] on link "Gallery" at bounding box center [669, 189] width 72 height 20
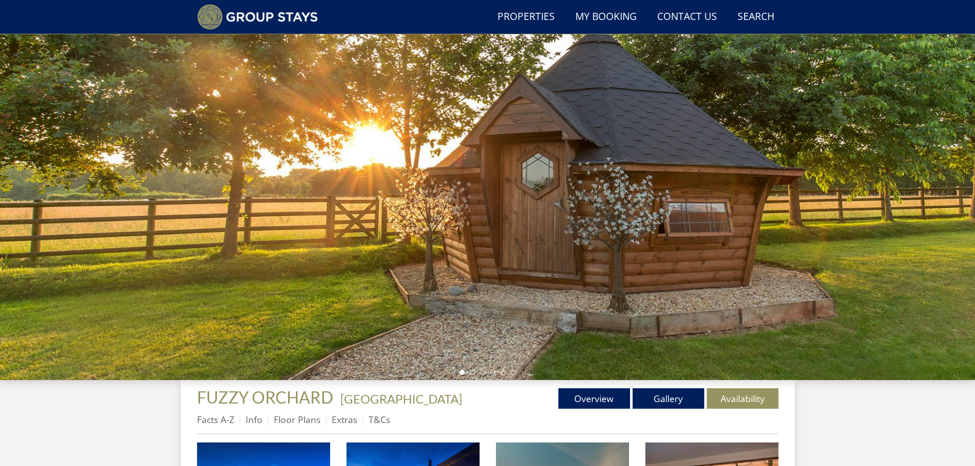
scroll to position [142, 0]
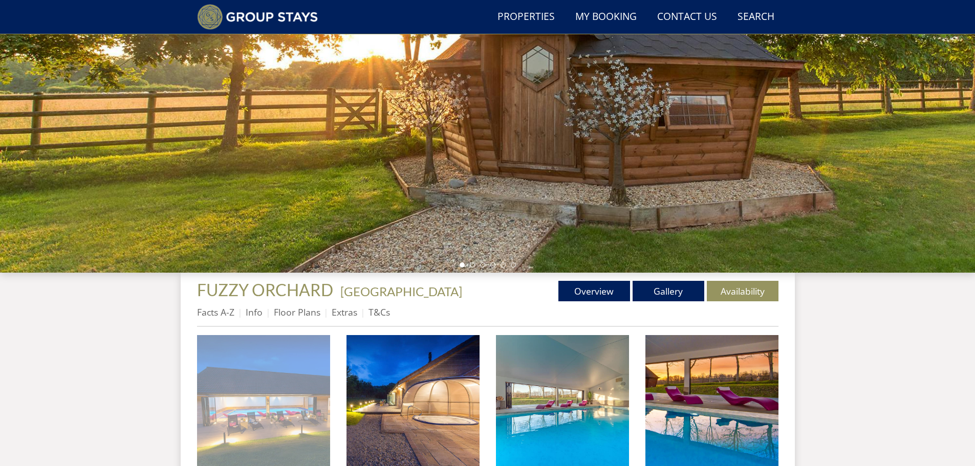
click at [305, 401] on img at bounding box center [263, 401] width 133 height 133
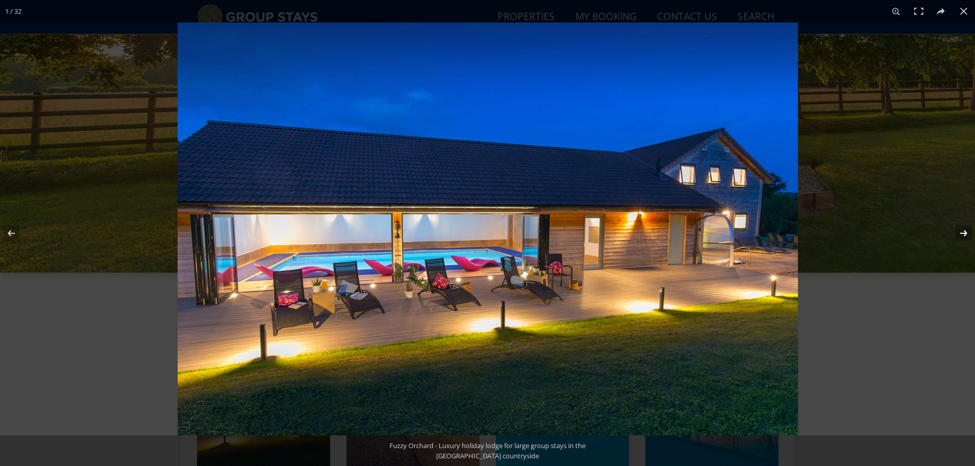
click at [961, 232] on button at bounding box center [957, 233] width 36 height 51
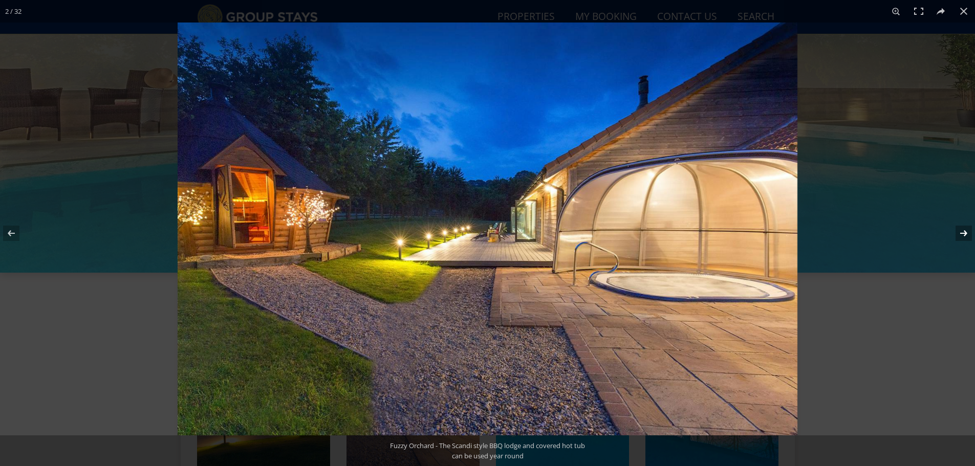
click at [961, 232] on button at bounding box center [957, 233] width 36 height 51
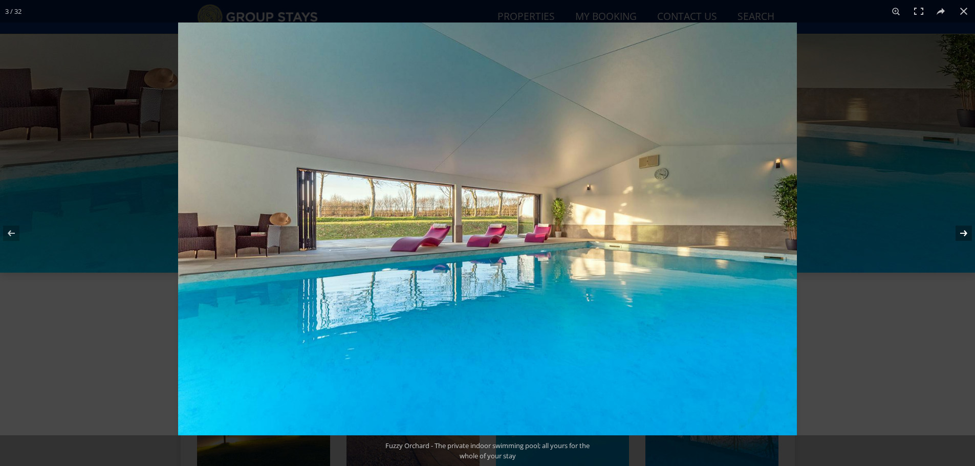
click at [961, 232] on button at bounding box center [957, 233] width 36 height 51
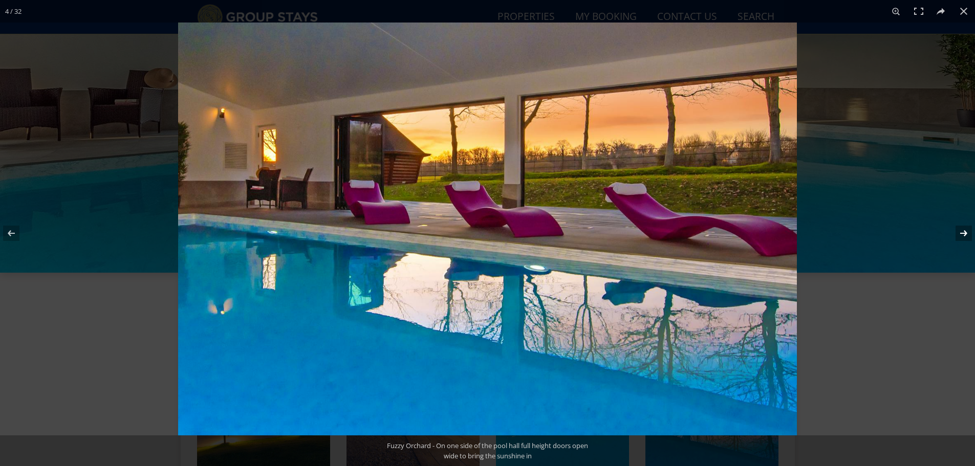
click at [961, 232] on button at bounding box center [957, 233] width 36 height 51
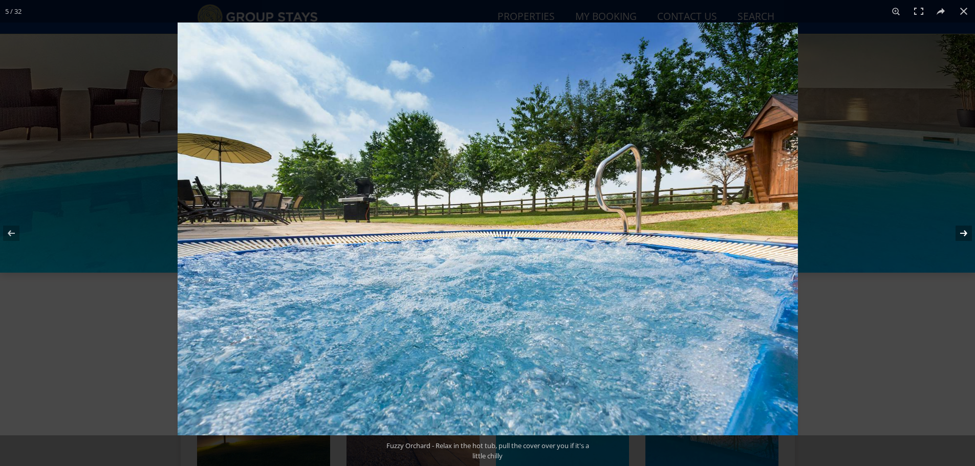
click at [961, 232] on button at bounding box center [957, 233] width 36 height 51
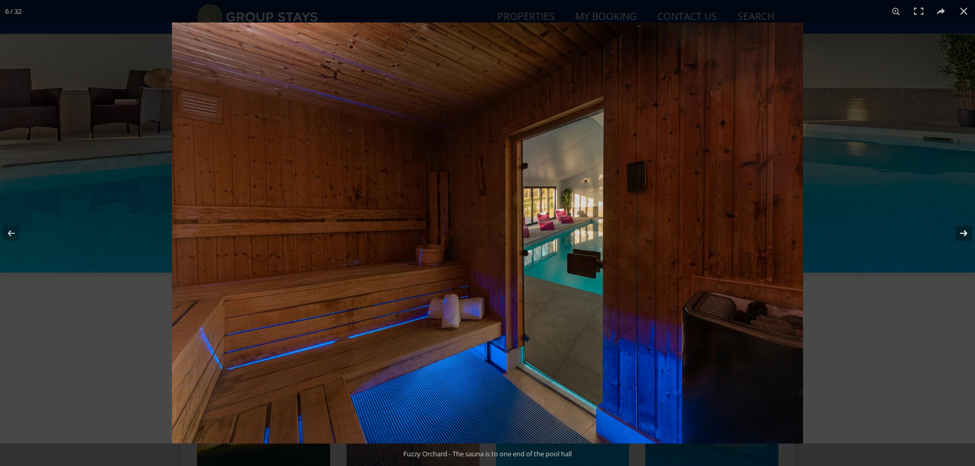
click at [961, 232] on button at bounding box center [957, 233] width 36 height 51
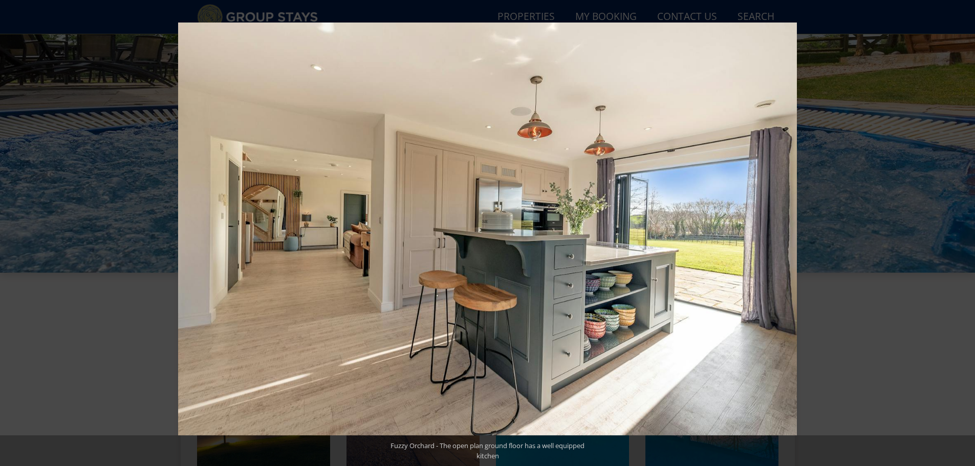
click at [961, 232] on button at bounding box center [957, 233] width 36 height 51
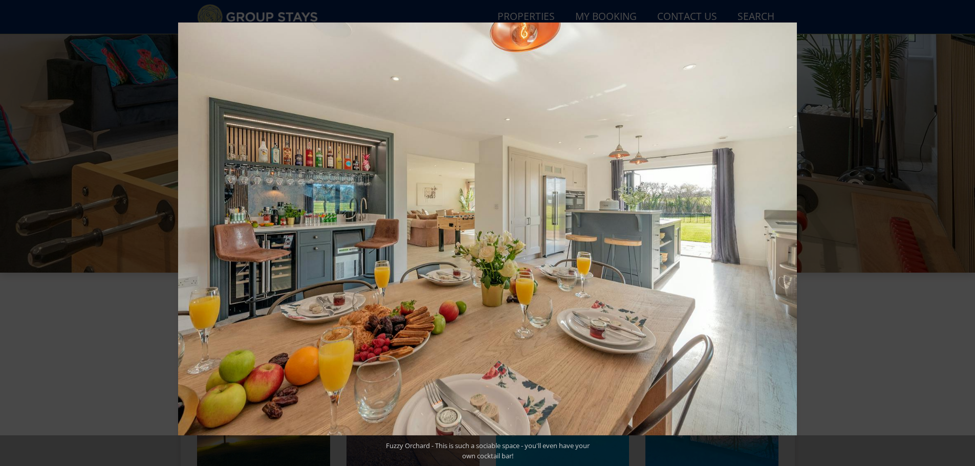
click at [961, 232] on button at bounding box center [957, 233] width 36 height 51
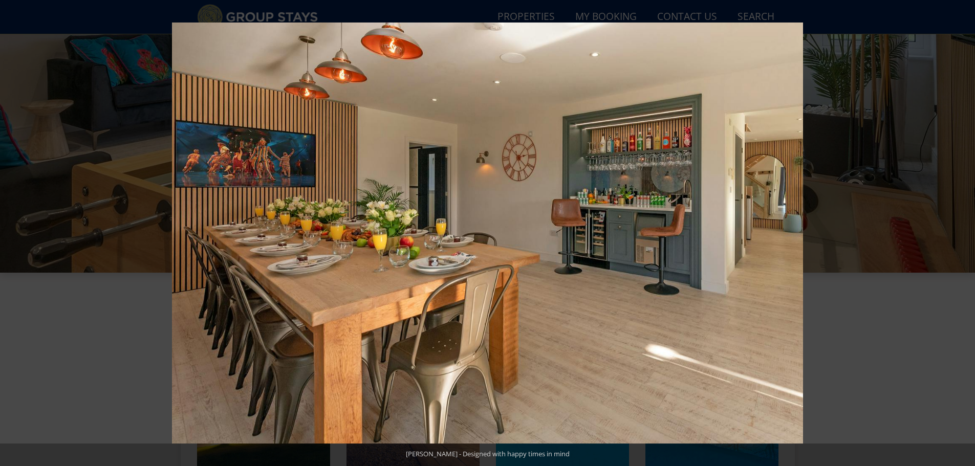
click at [961, 232] on button at bounding box center [957, 233] width 36 height 51
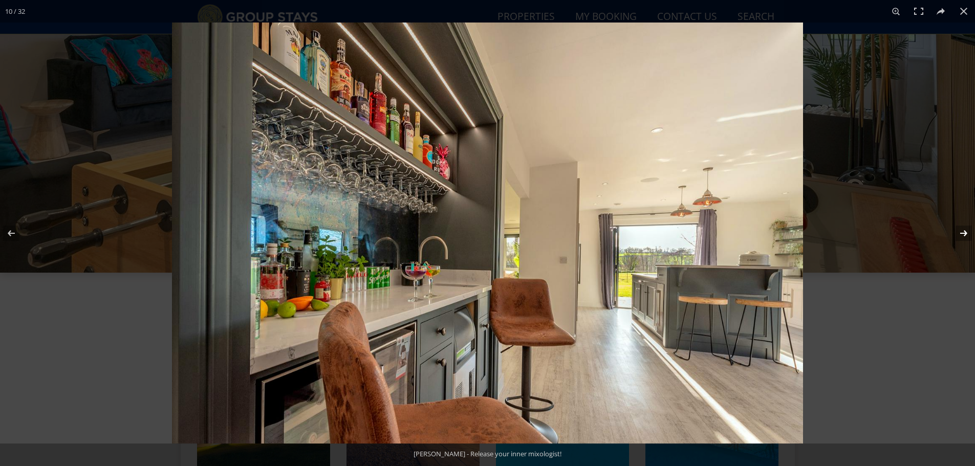
click at [961, 232] on button at bounding box center [957, 233] width 36 height 51
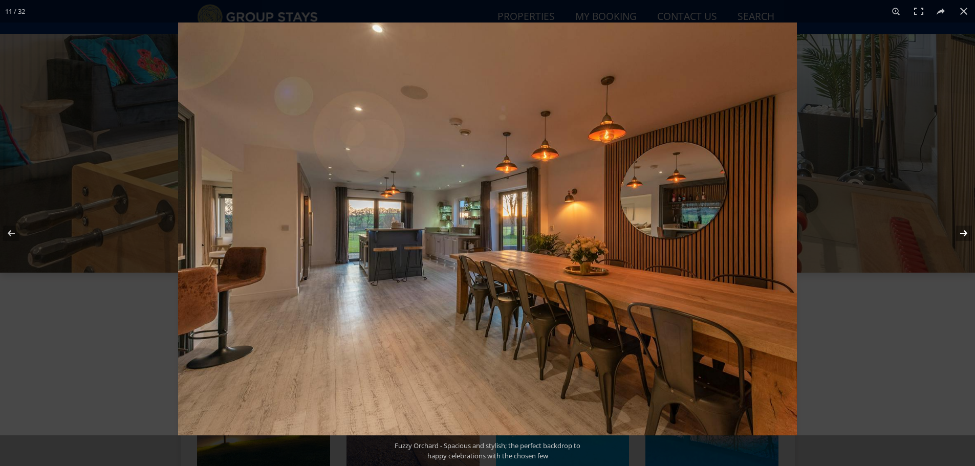
click at [961, 232] on button at bounding box center [957, 233] width 36 height 51
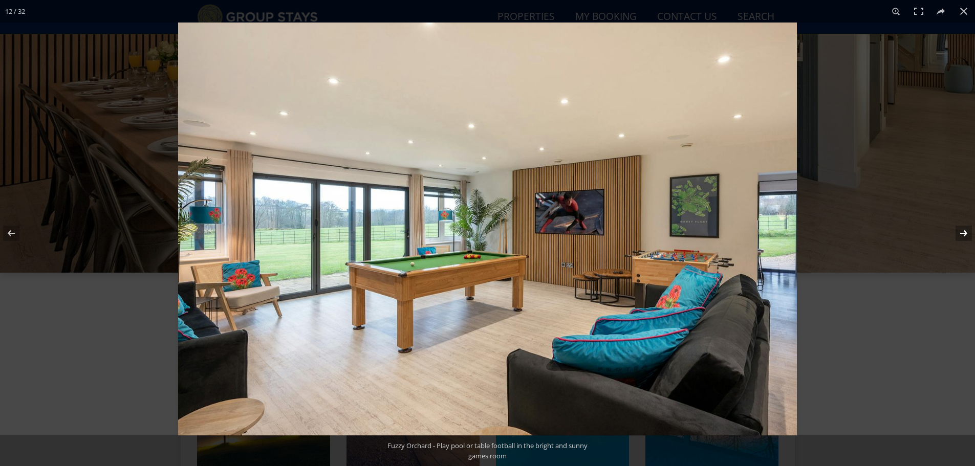
click at [961, 232] on button at bounding box center [957, 233] width 36 height 51
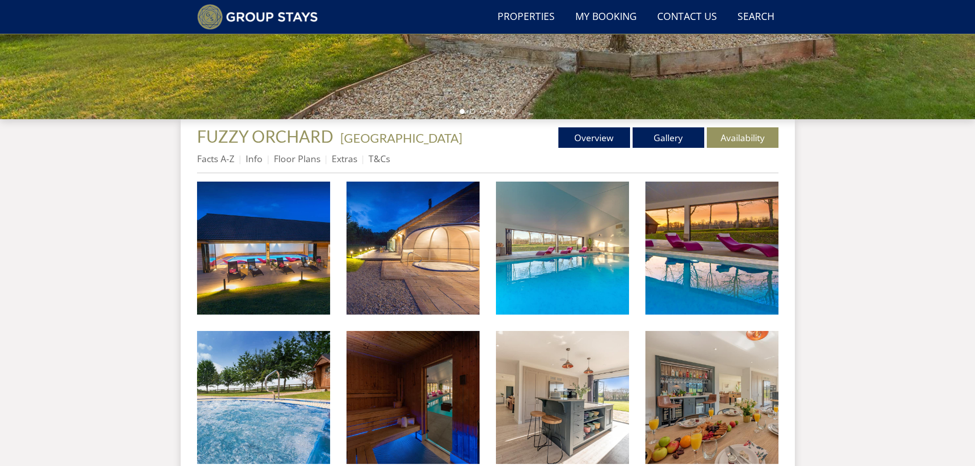
scroll to position [91, 0]
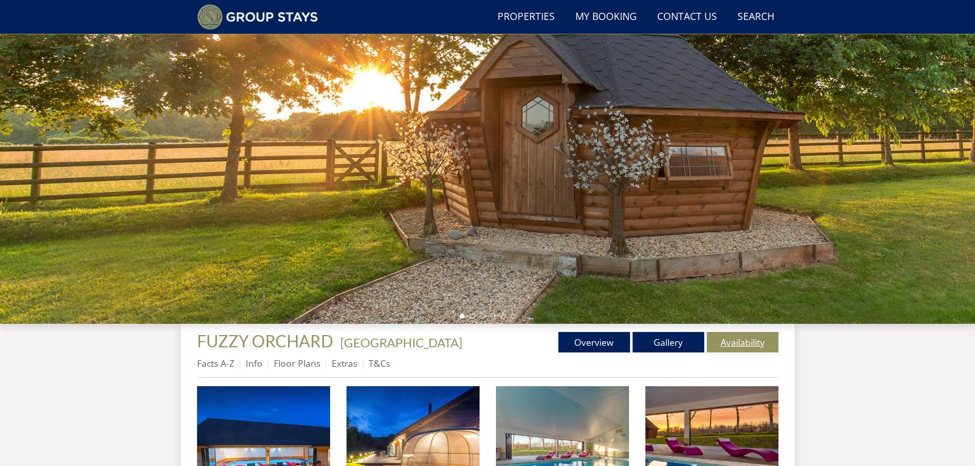
click at [739, 341] on link "Availability" at bounding box center [743, 342] width 72 height 20
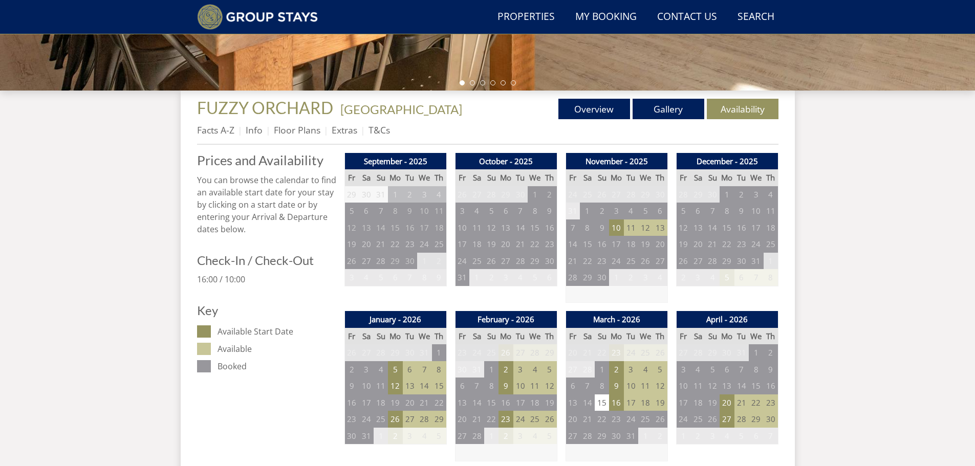
scroll to position [347, 0]
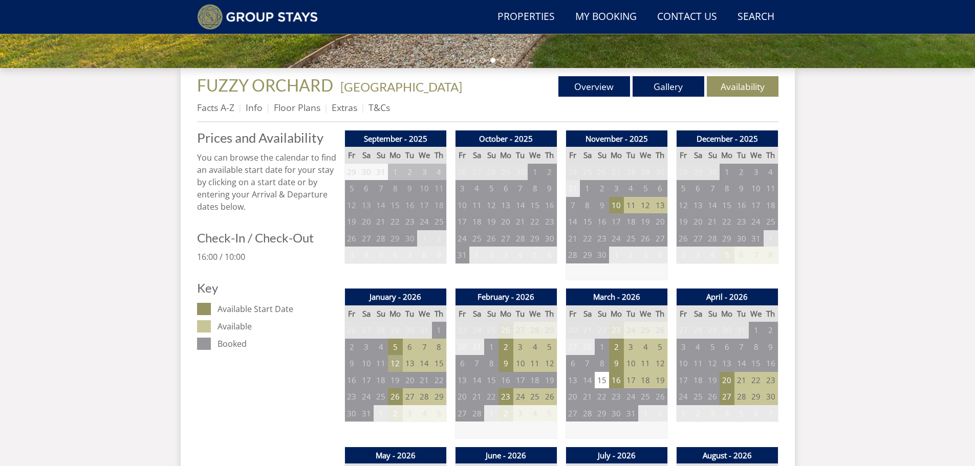
click at [393, 361] on td "12" at bounding box center [395, 363] width 14 height 17
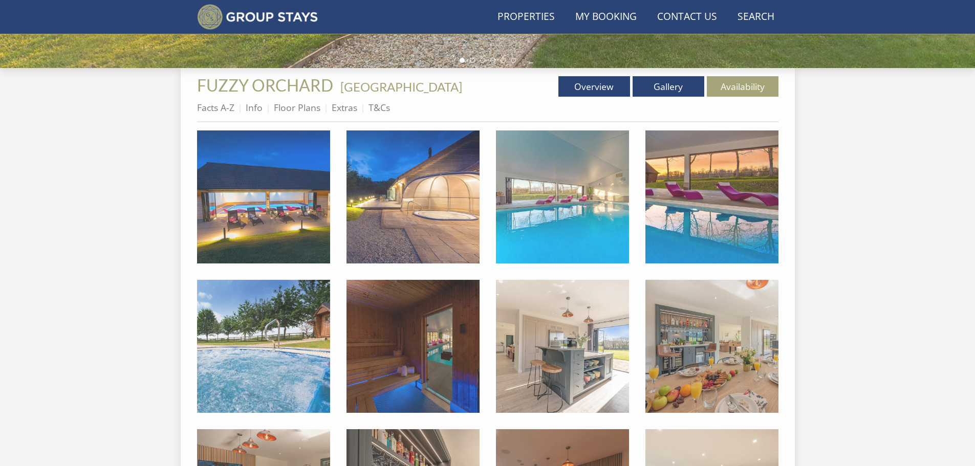
scroll to position [91, 0]
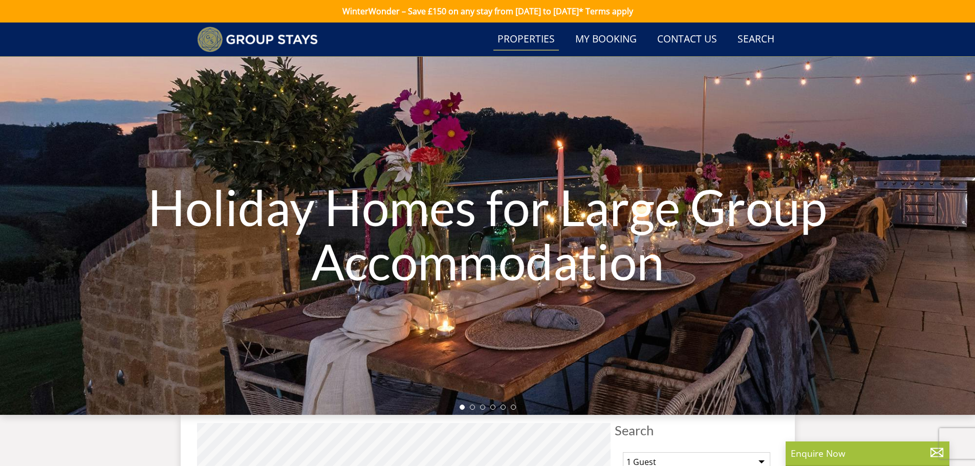
scroll to position [7154, 0]
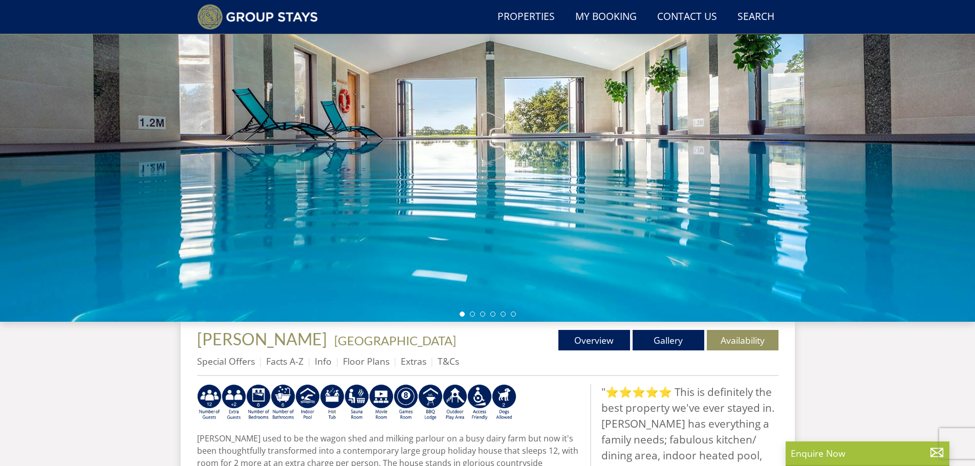
scroll to position [91, 0]
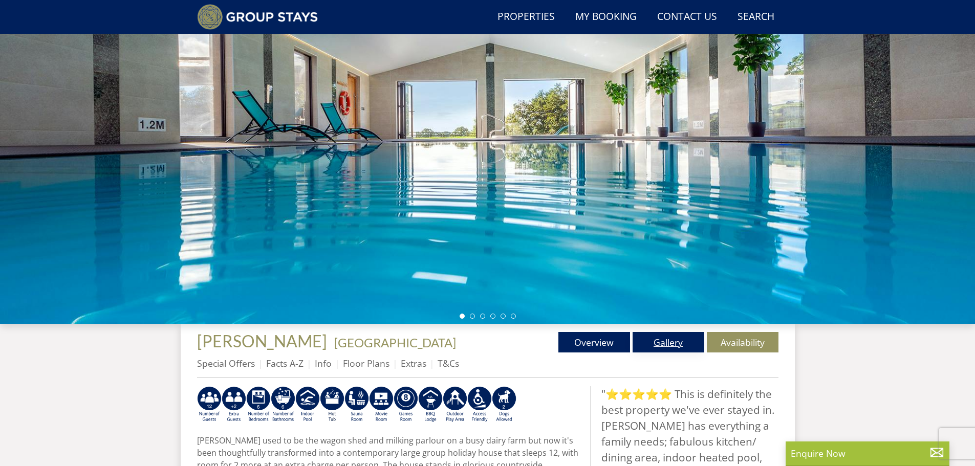
click at [670, 342] on link "Gallery" at bounding box center [669, 342] width 72 height 20
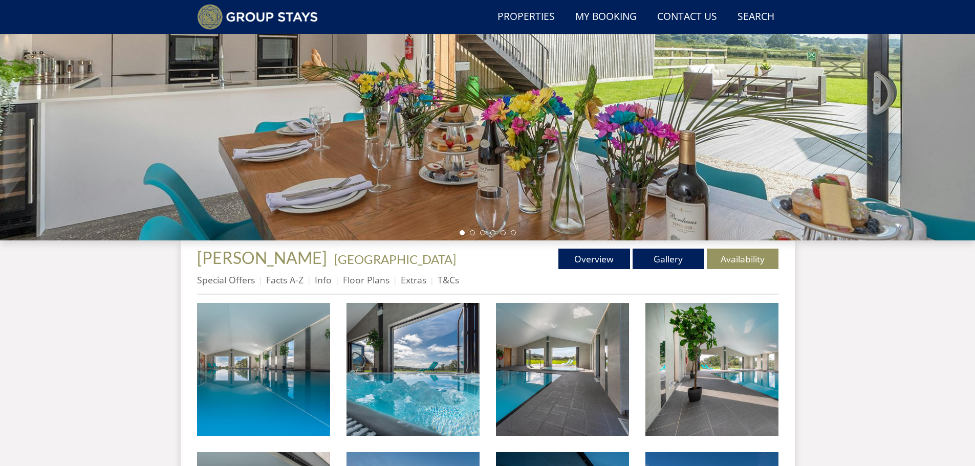
scroll to position [190, 0]
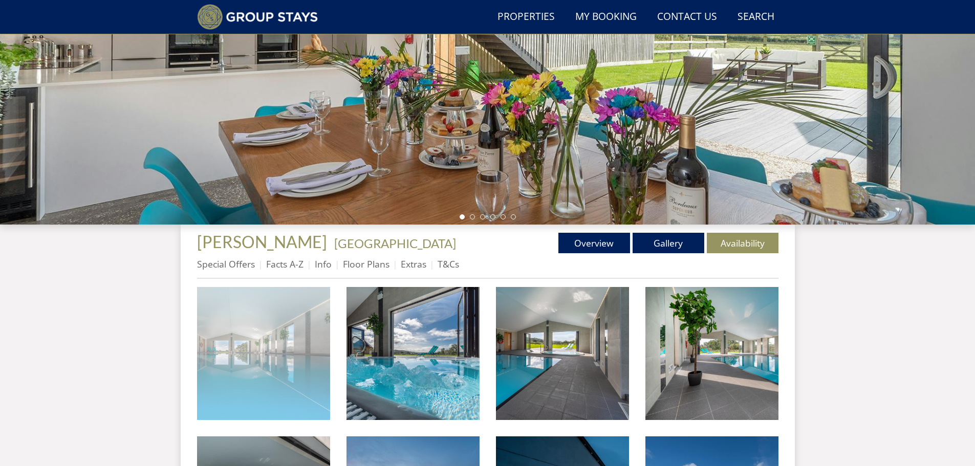
click at [287, 363] on img at bounding box center [263, 353] width 133 height 133
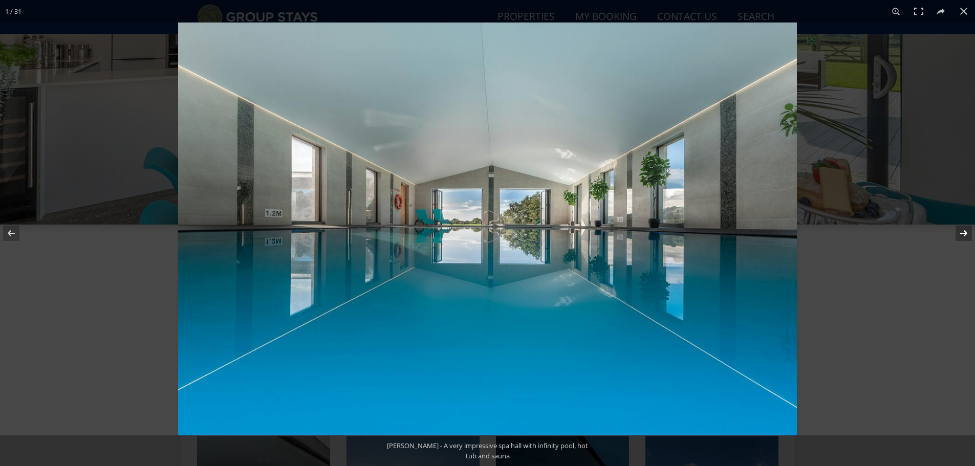
click at [966, 232] on button at bounding box center [957, 233] width 36 height 51
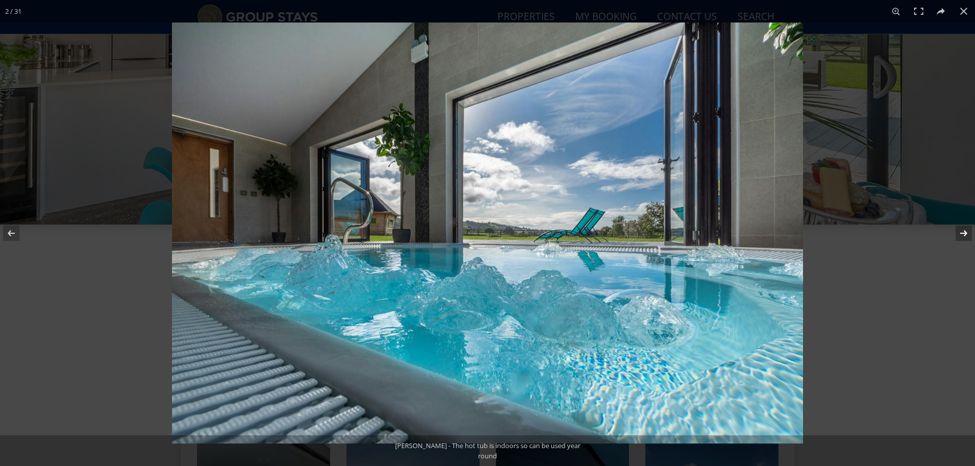
click at [966, 232] on button at bounding box center [957, 233] width 36 height 51
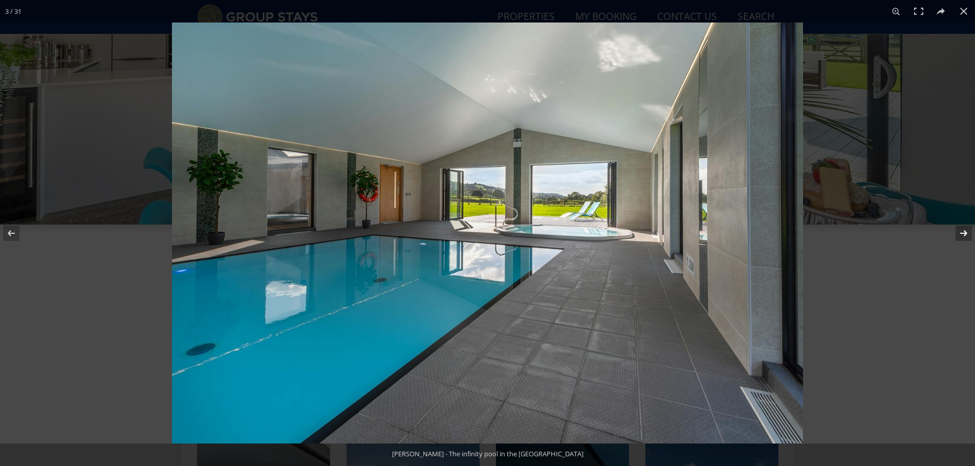
click at [966, 232] on button at bounding box center [957, 233] width 36 height 51
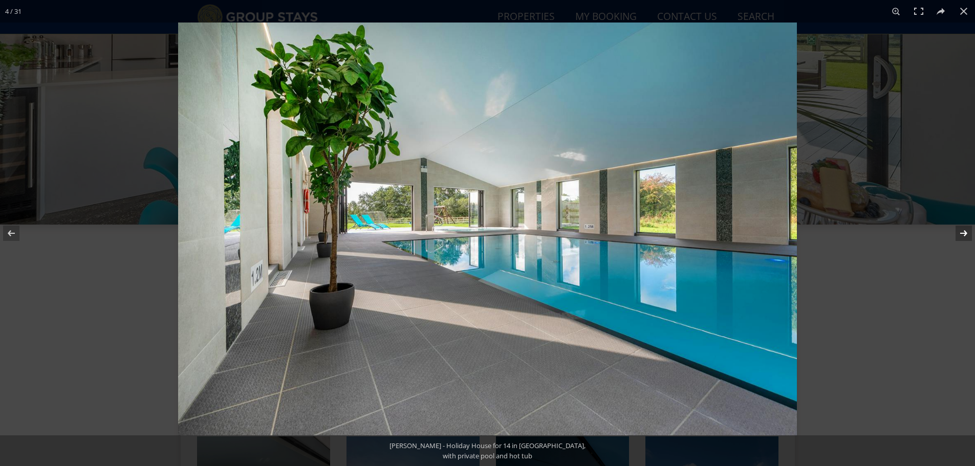
click at [965, 232] on button at bounding box center [957, 233] width 36 height 51
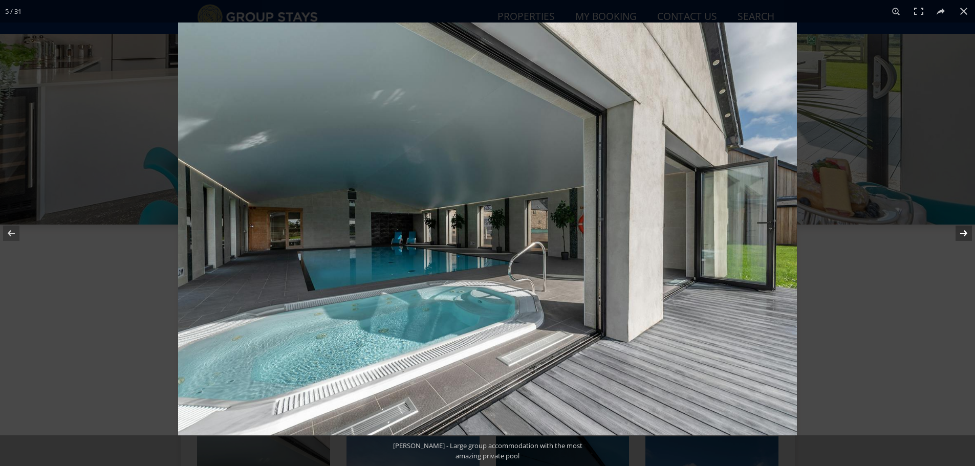
click at [965, 232] on button at bounding box center [957, 233] width 36 height 51
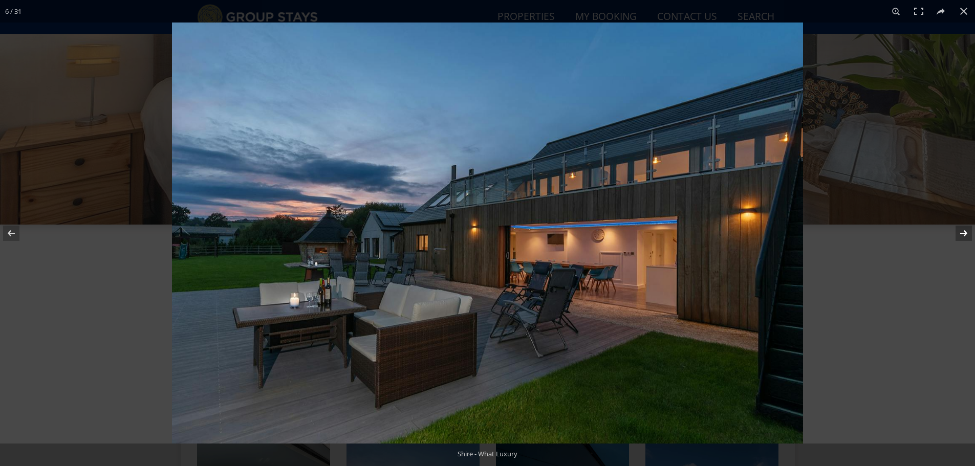
click at [965, 232] on button at bounding box center [957, 233] width 36 height 51
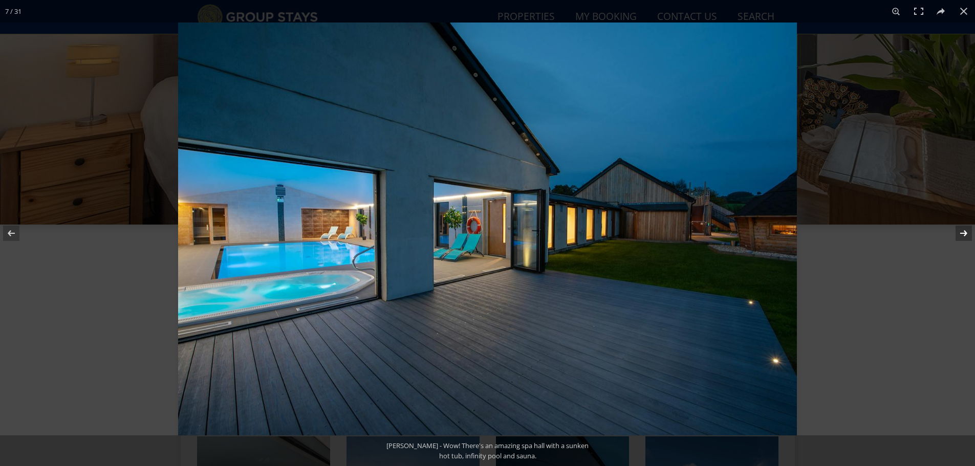
click at [965, 232] on button at bounding box center [957, 233] width 36 height 51
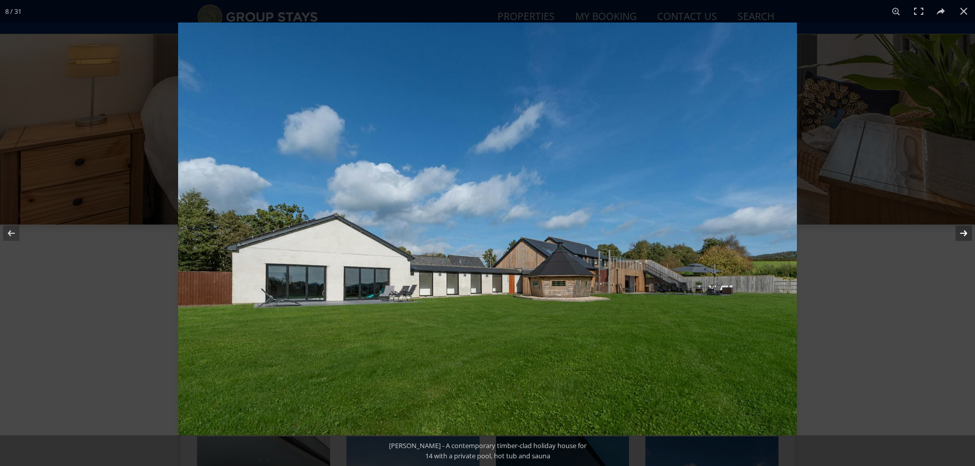
click at [965, 232] on button at bounding box center [957, 233] width 36 height 51
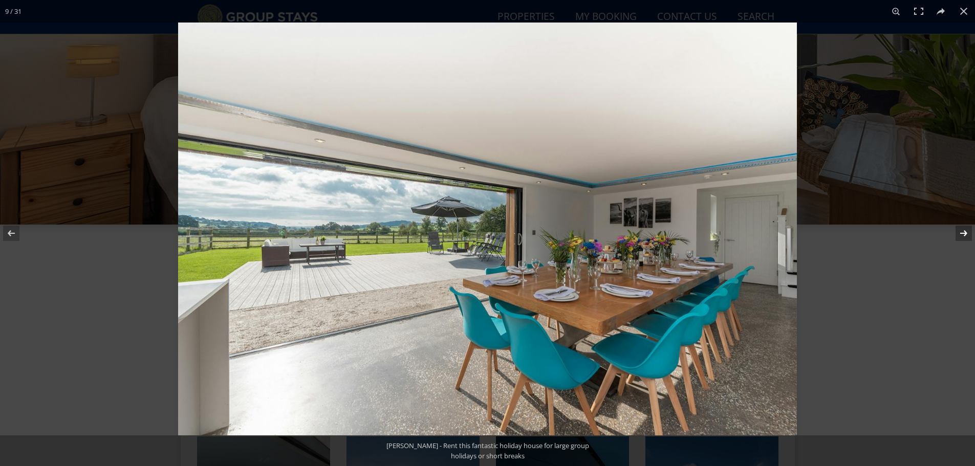
click at [965, 232] on button at bounding box center [957, 233] width 36 height 51
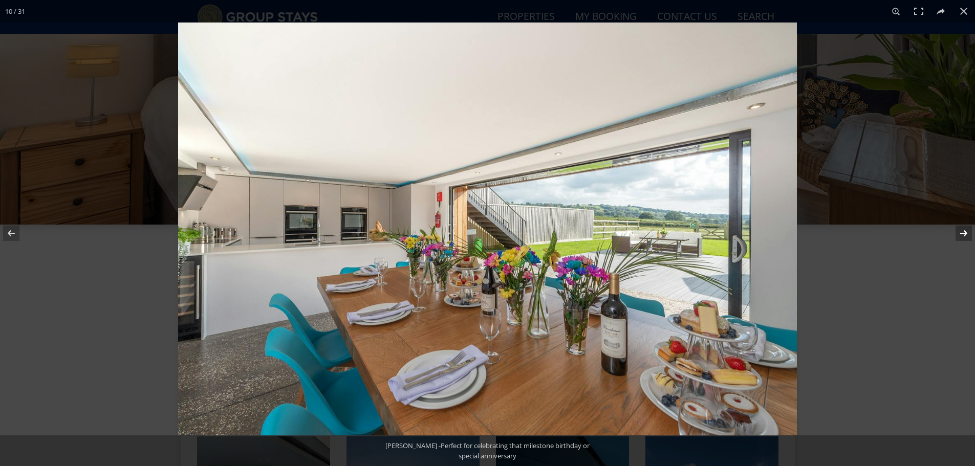
click at [965, 232] on button at bounding box center [957, 233] width 36 height 51
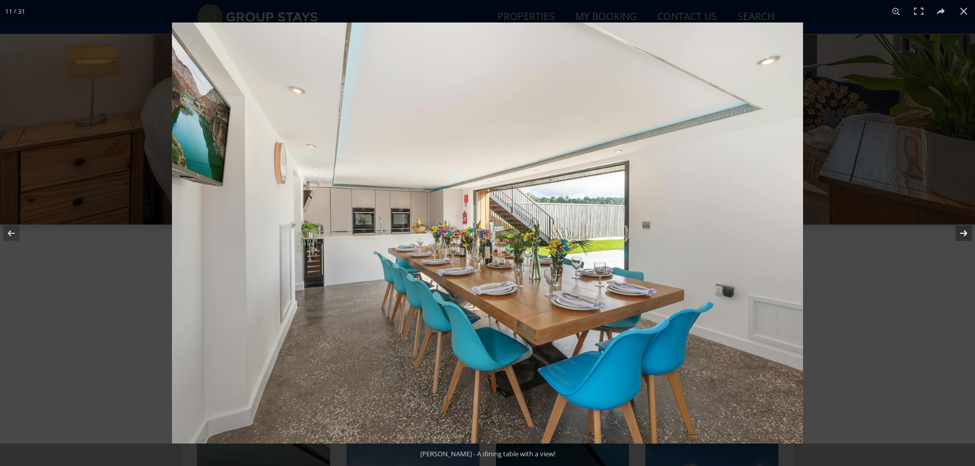
click at [965, 232] on button at bounding box center [957, 233] width 36 height 51
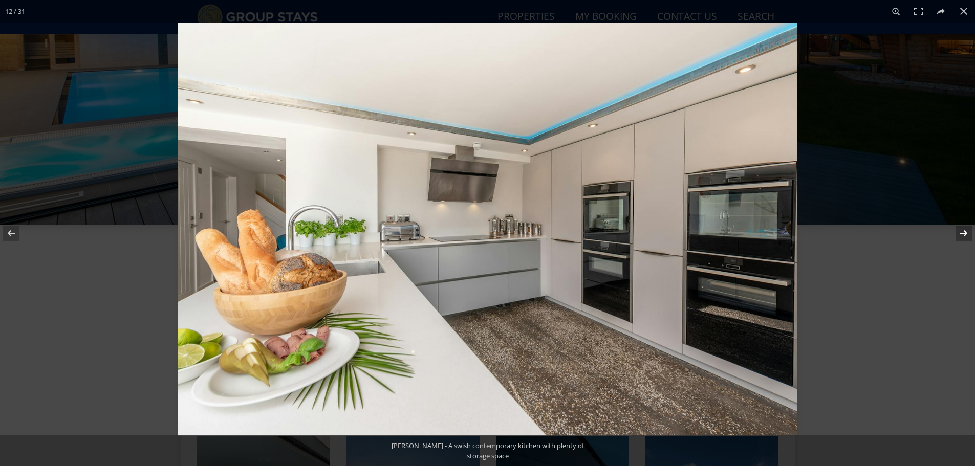
click at [965, 232] on button at bounding box center [957, 233] width 36 height 51
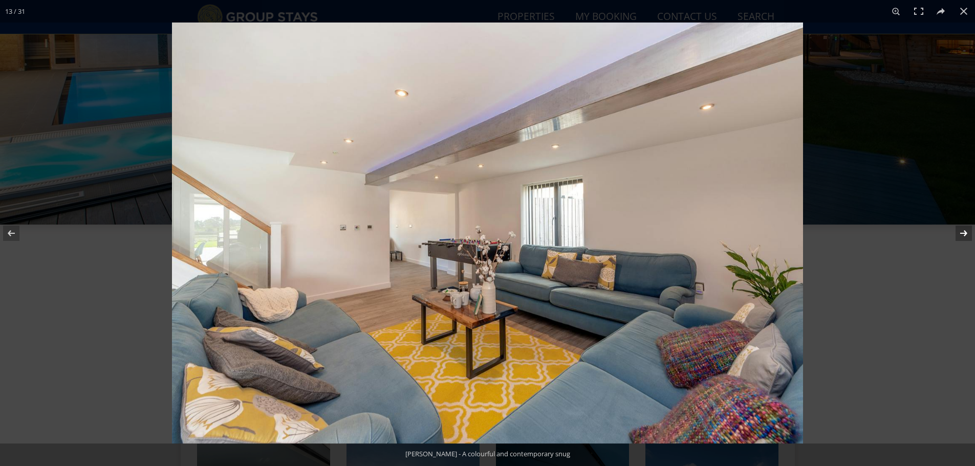
click at [965, 232] on button at bounding box center [957, 233] width 36 height 51
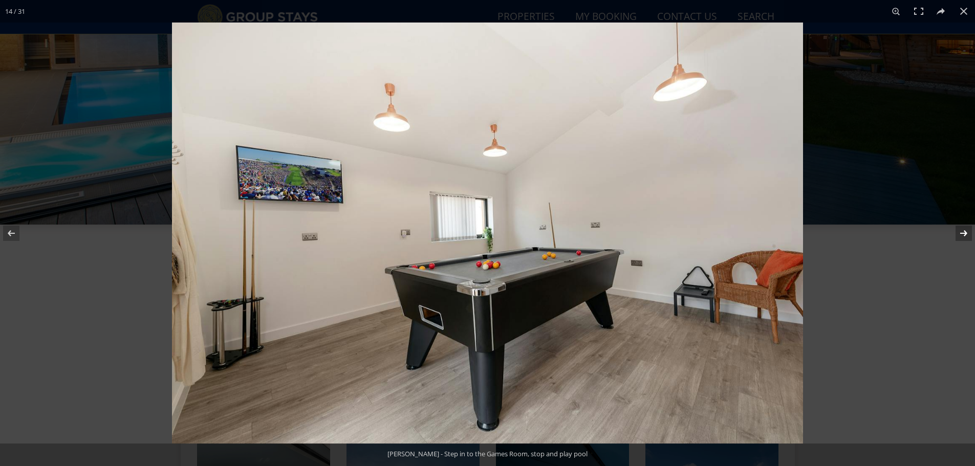
click at [965, 232] on button at bounding box center [957, 233] width 36 height 51
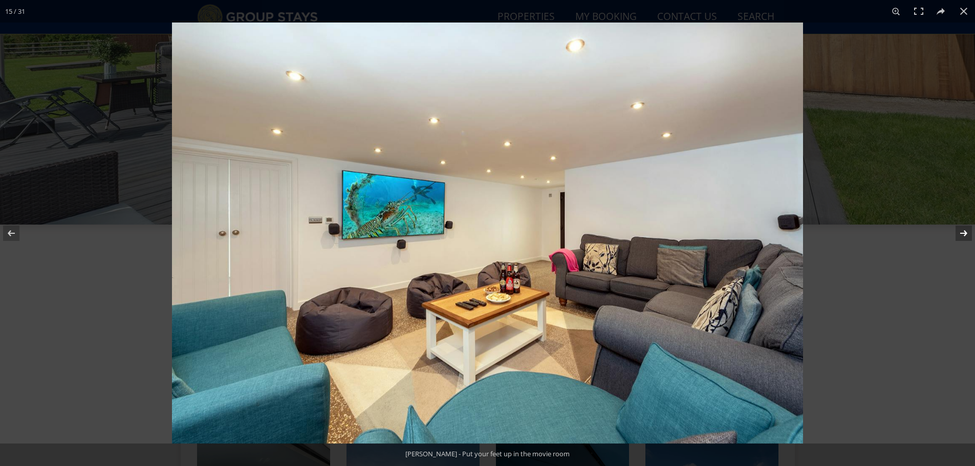
click at [965, 232] on button at bounding box center [957, 233] width 36 height 51
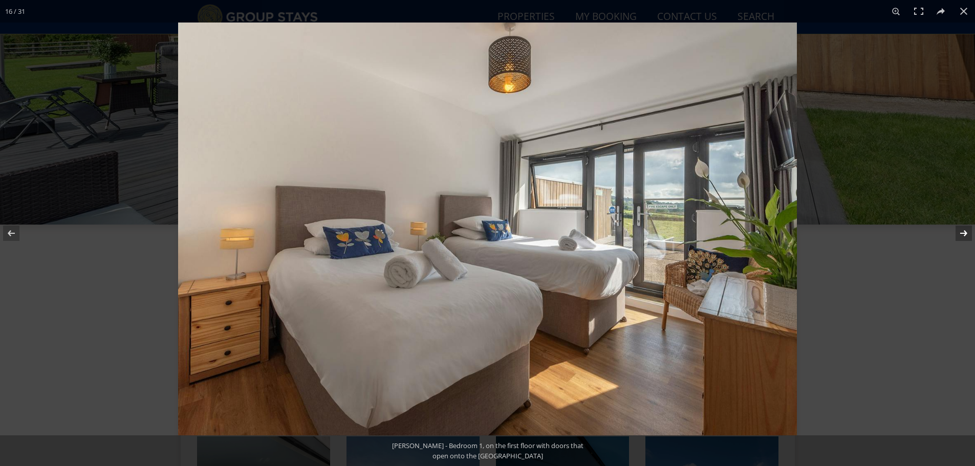
click at [965, 232] on button at bounding box center [957, 233] width 36 height 51
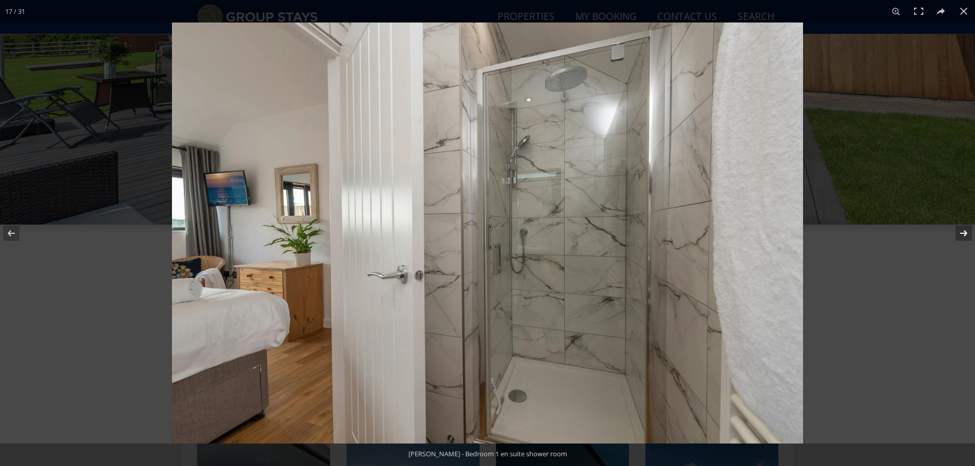
click at [965, 232] on button at bounding box center [957, 233] width 36 height 51
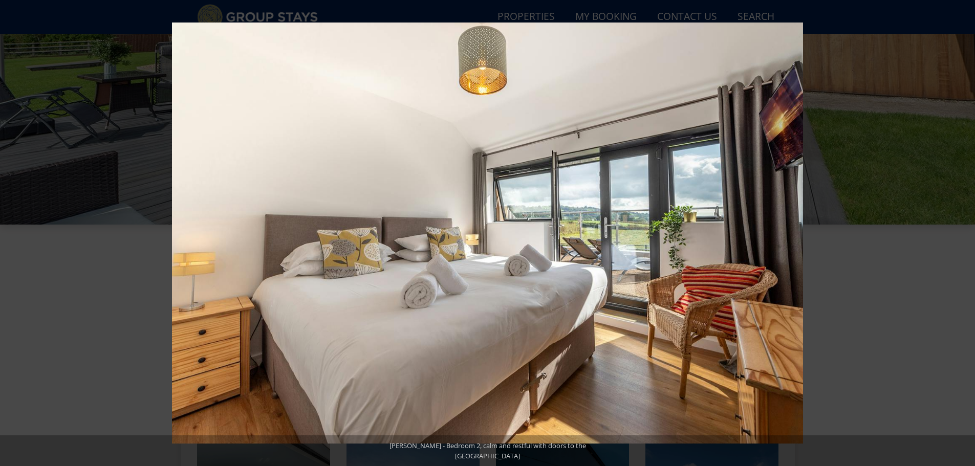
scroll to position [91, 0]
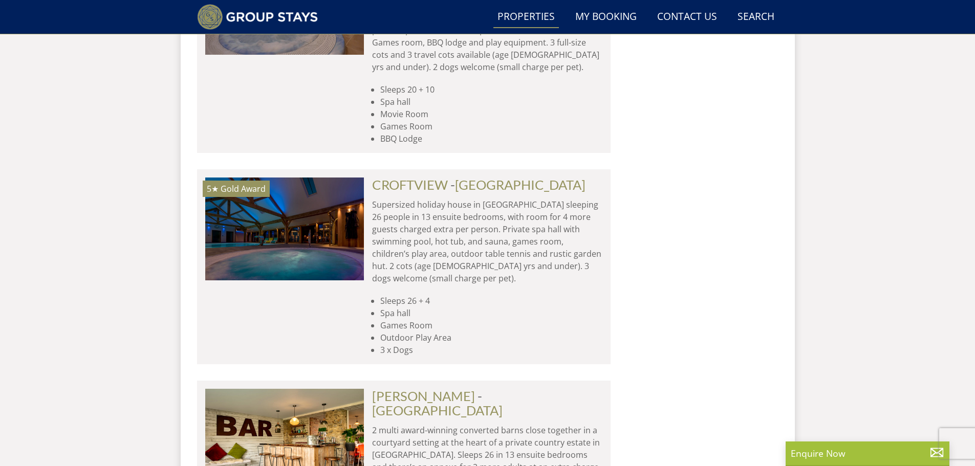
scroll to position [3520, 0]
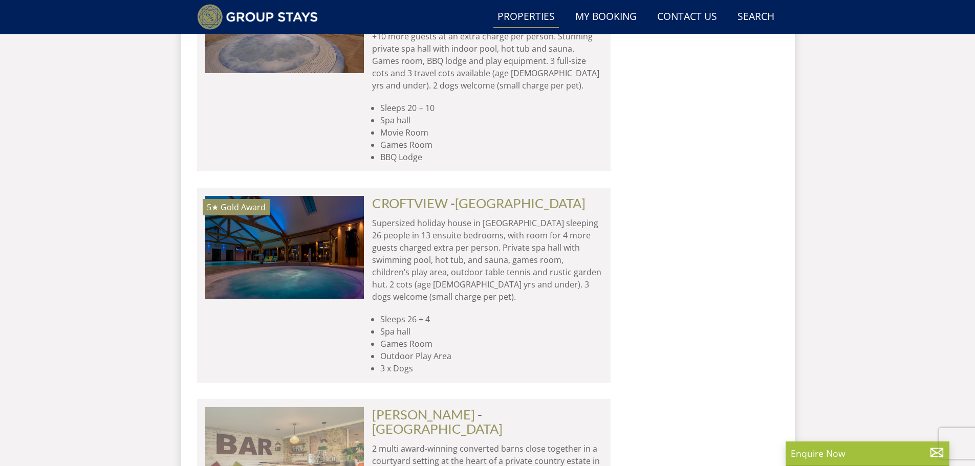
click at [307, 407] on img at bounding box center [284, 458] width 159 height 102
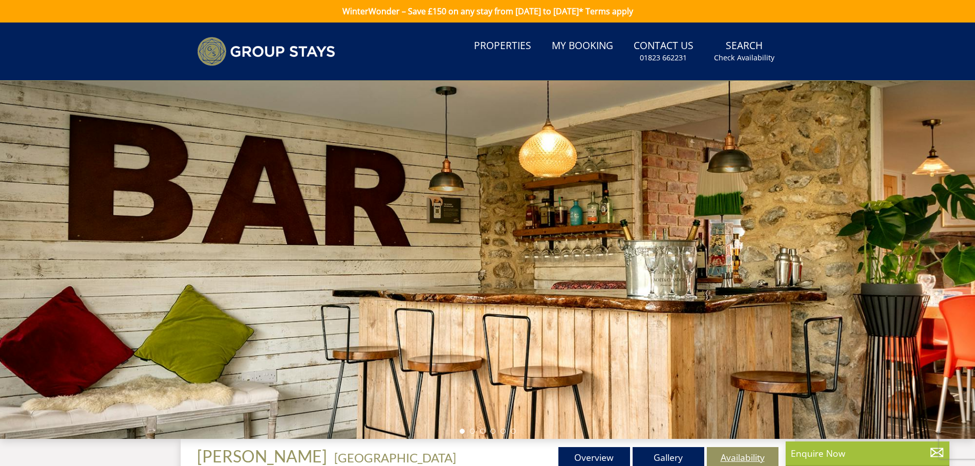
click at [745, 457] on link "Availability" at bounding box center [743, 457] width 72 height 20
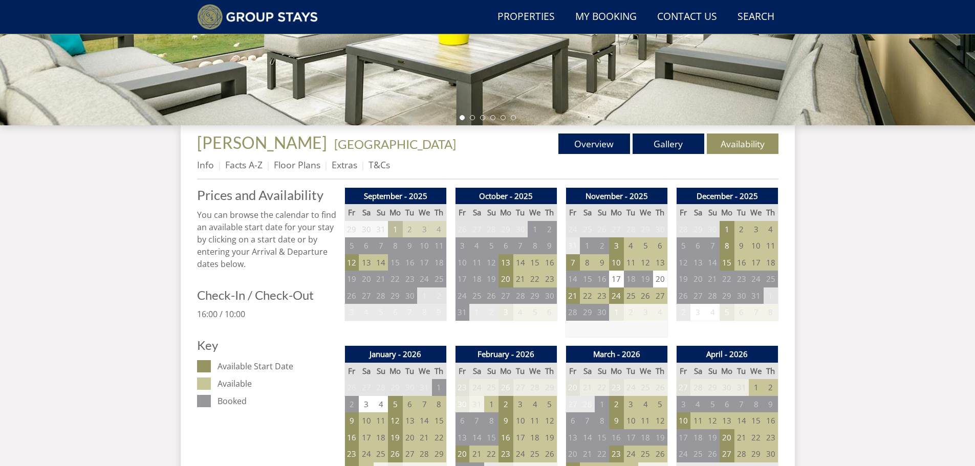
scroll to position [341, 0]
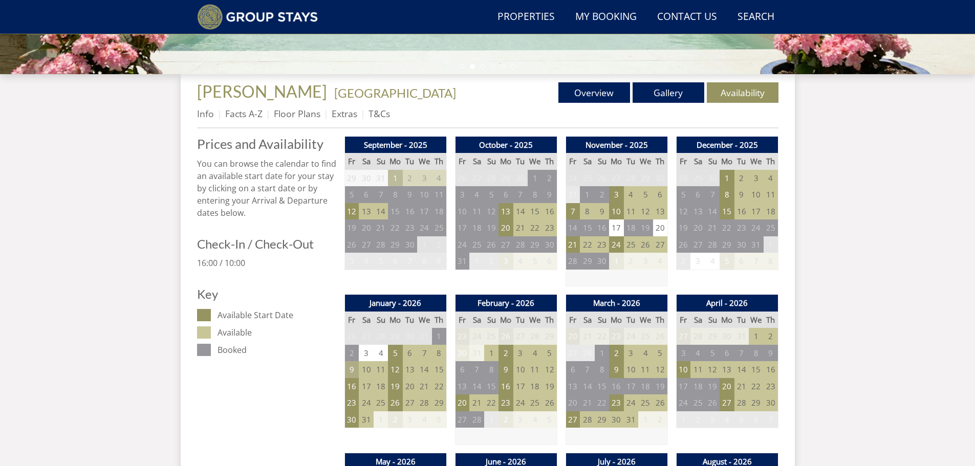
click at [351, 369] on td "9" at bounding box center [351, 369] width 14 height 17
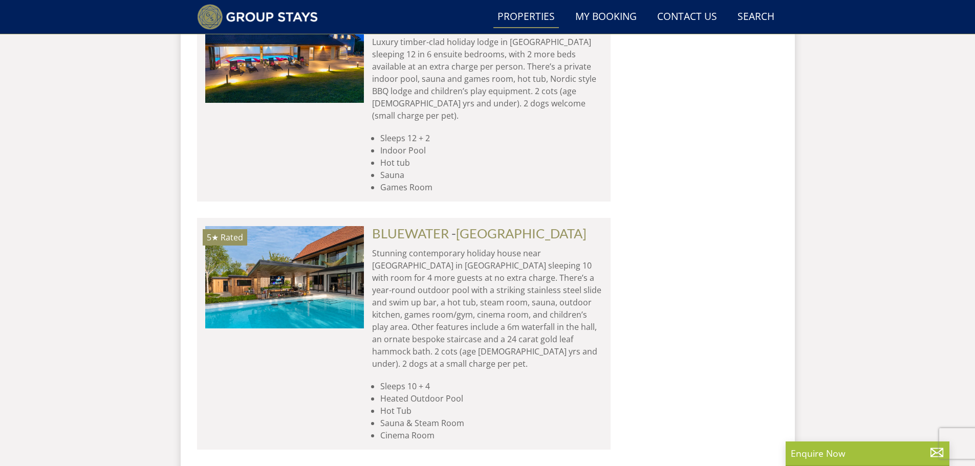
scroll to position [8229, 0]
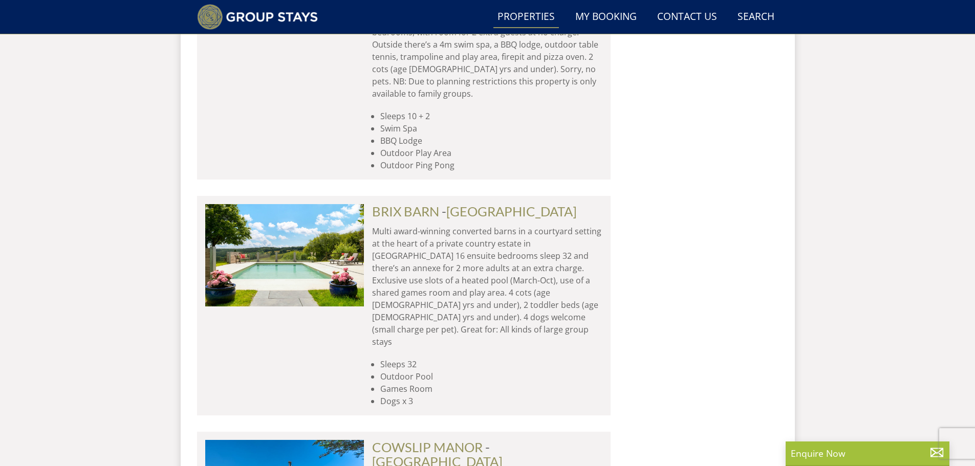
scroll to position [10789, 0]
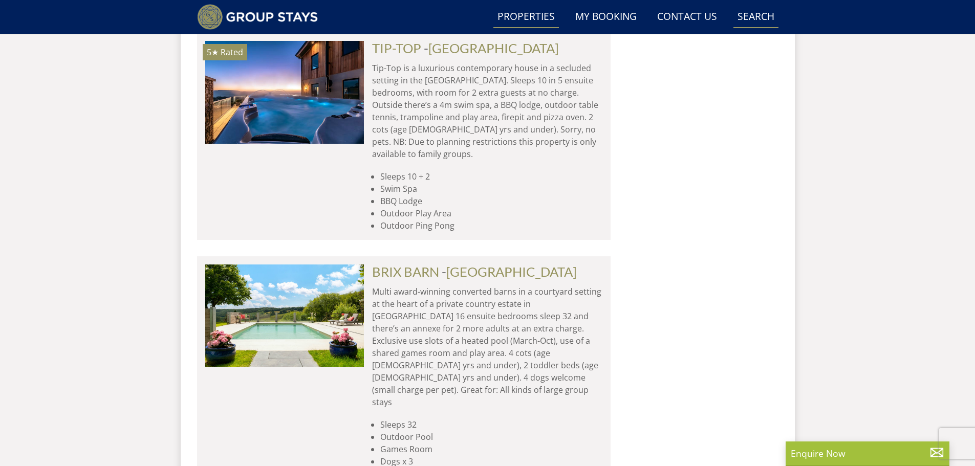
click at [755, 14] on link "Search Check Availability" at bounding box center [756, 17] width 45 height 23
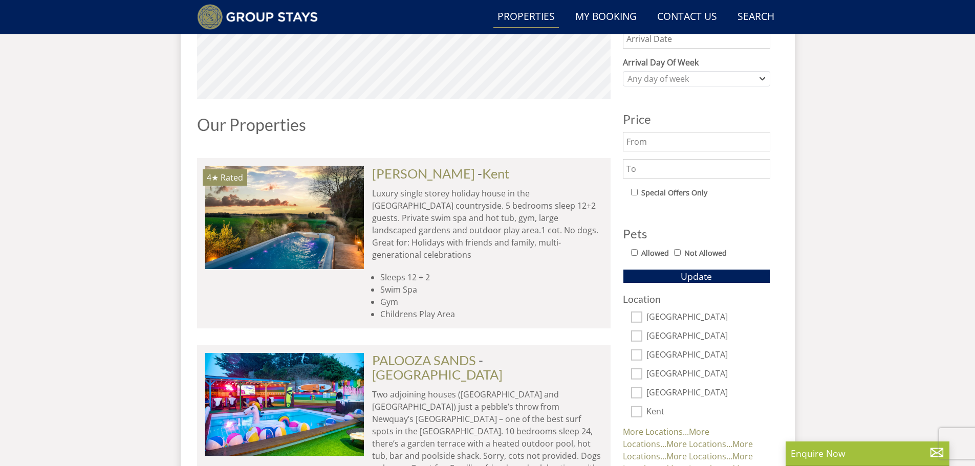
scroll to position [488, 0]
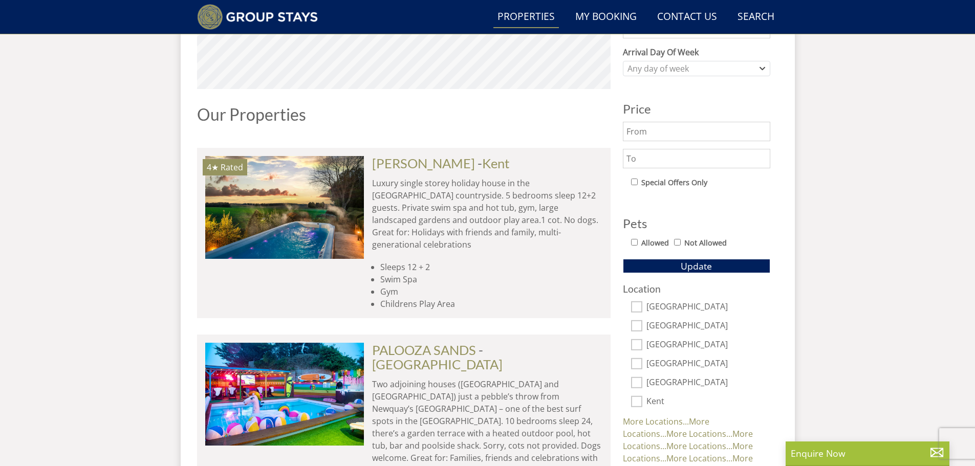
click at [639, 306] on input "Somerset" at bounding box center [636, 306] width 11 height 11
checkbox input "true"
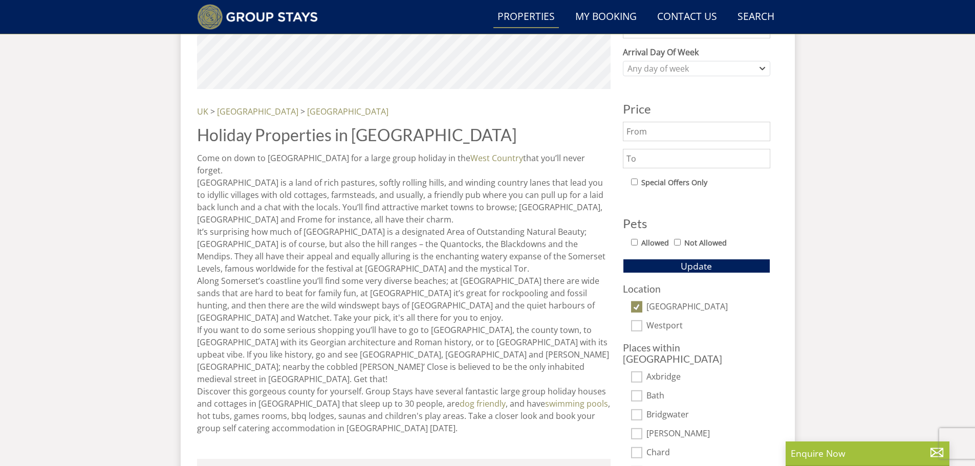
click at [642, 326] on input "Westport" at bounding box center [636, 325] width 11 height 11
checkbox input "true"
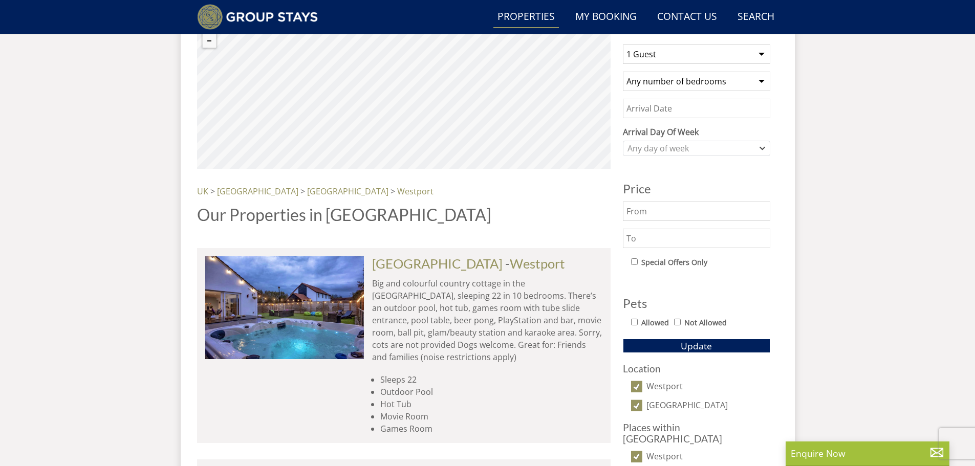
scroll to position [385, 0]
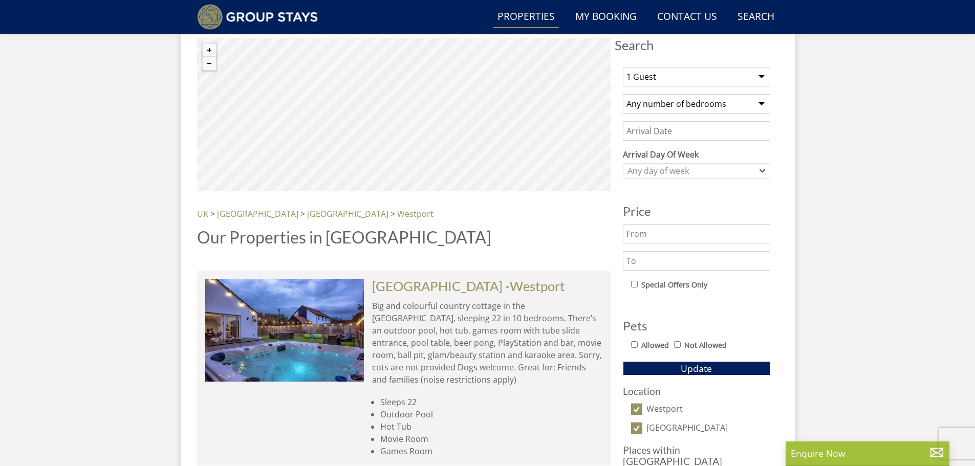
click at [636, 344] on input "Allowed" at bounding box center [634, 344] width 7 height 7
checkbox input "true"
click at [693, 368] on span "Update" at bounding box center [696, 368] width 31 height 12
click at [762, 76] on select "1 Guest 2 Guests 3 Guests 4 Guests 5 Guests 6 Guests 7 Guests 8 Guests 9 Guests…" at bounding box center [696, 76] width 147 height 19
select select "10"
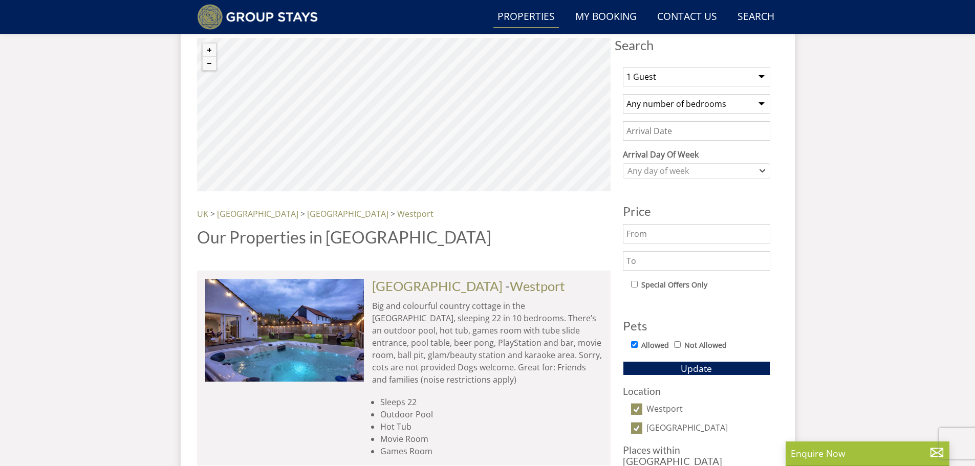
click at [623, 67] on select "1 Guest 2 Guests 3 Guests 4 Guests 5 Guests 6 Guests 7 Guests 8 Guests 9 Guests…" at bounding box center [696, 76] width 147 height 19
click at [764, 104] on select "Any number of bedrooms 3 Bedrooms 4 Bedrooms 5 Bedrooms 6 Bedrooms 7 Bedrooms 8…" at bounding box center [696, 103] width 147 height 19
select select "6"
click at [623, 94] on select "Any number of bedrooms 3 Bedrooms 4 Bedrooms 5 Bedrooms 6 Bedrooms 7 Bedrooms 8…" at bounding box center [696, 103] width 147 height 19
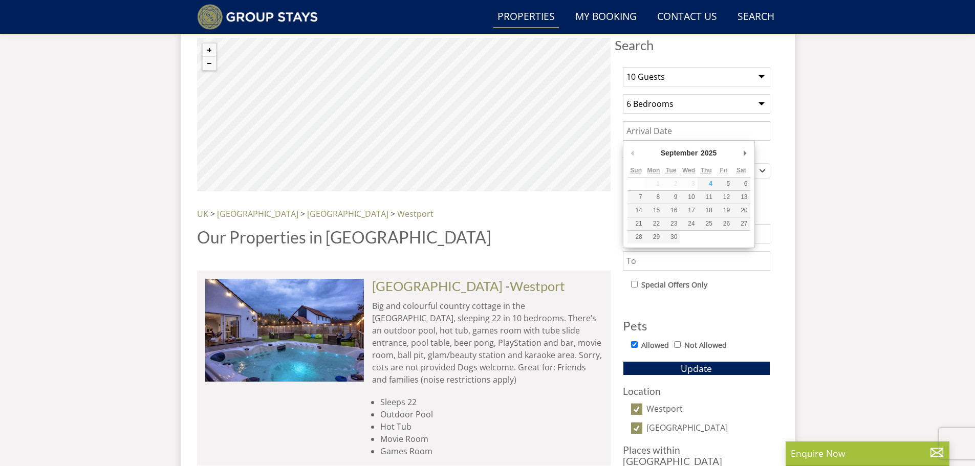
click at [756, 133] on input "Date" at bounding box center [696, 130] width 147 height 19
type input "08/01/2026"
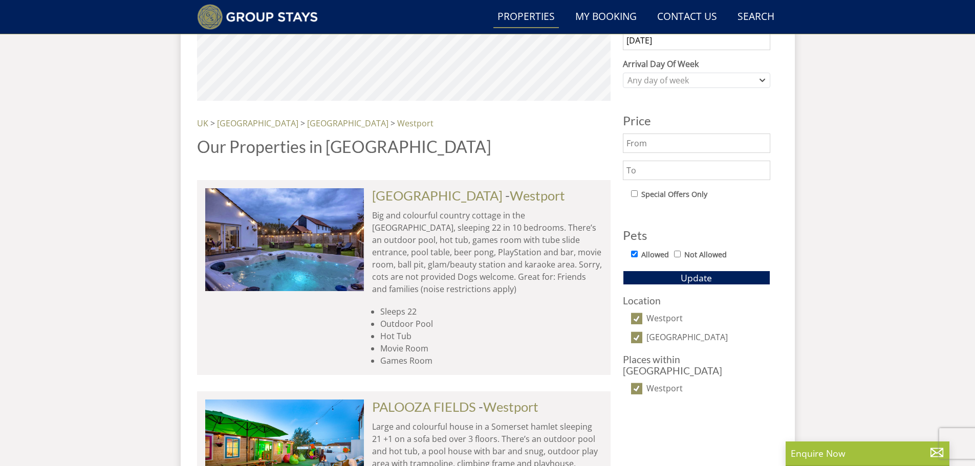
scroll to position [488, 0]
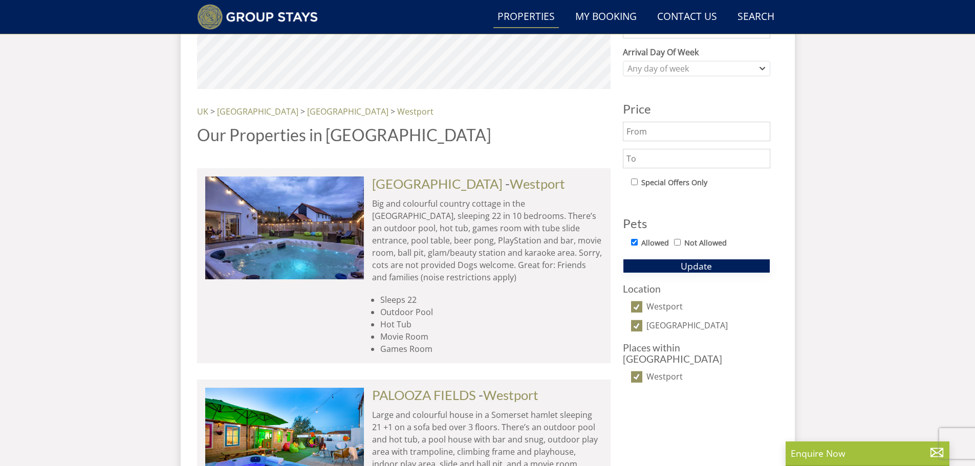
click at [707, 266] on span "Update" at bounding box center [696, 266] width 31 height 12
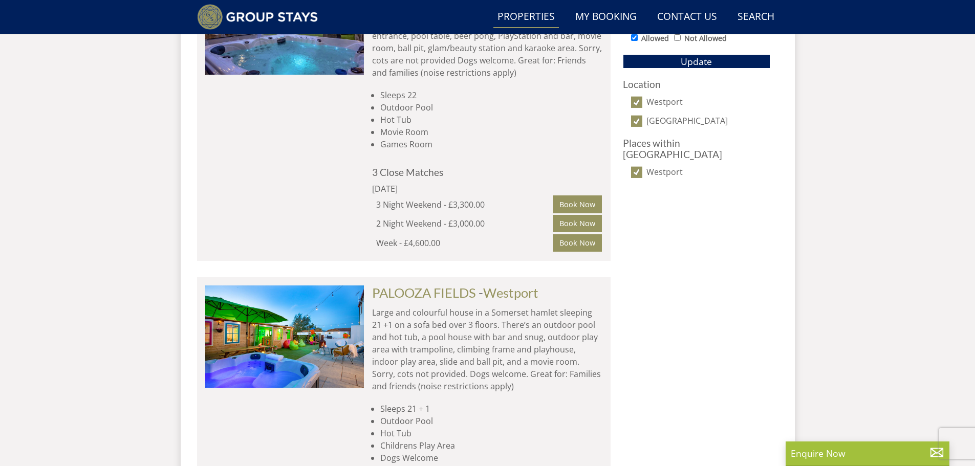
scroll to position [744, 0]
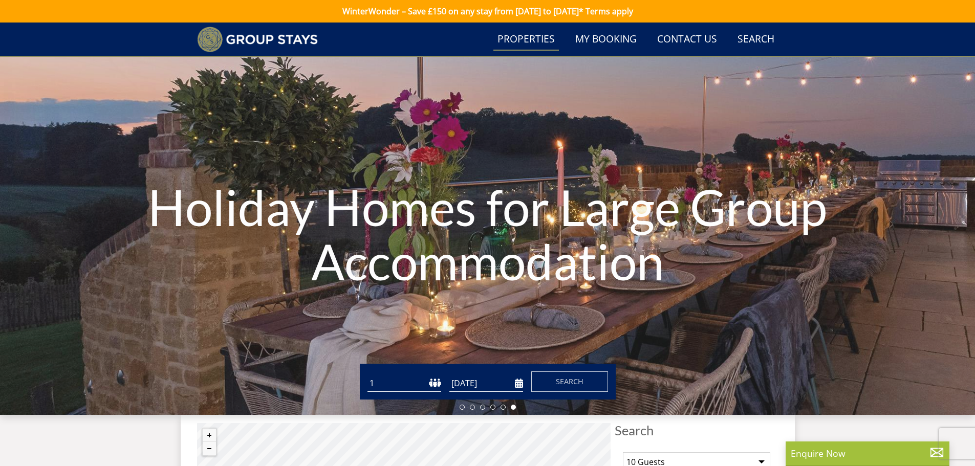
select select "10"
select select "6"
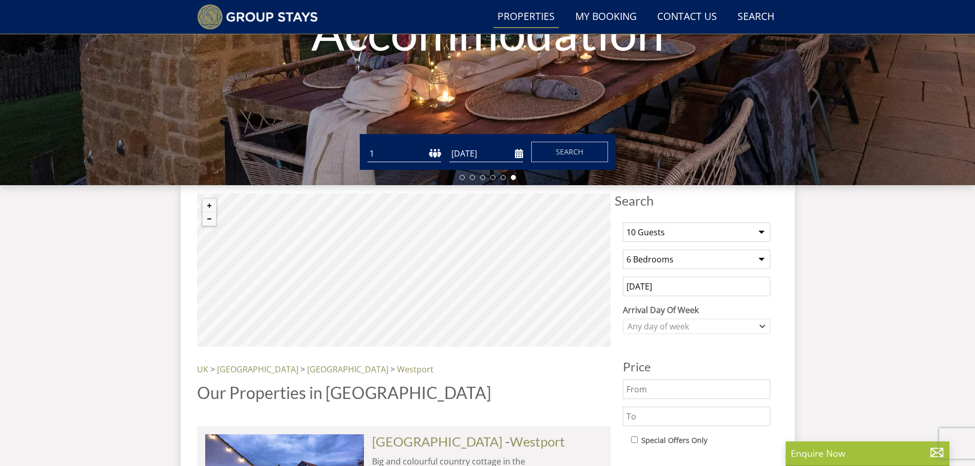
scroll to position [195, 0]
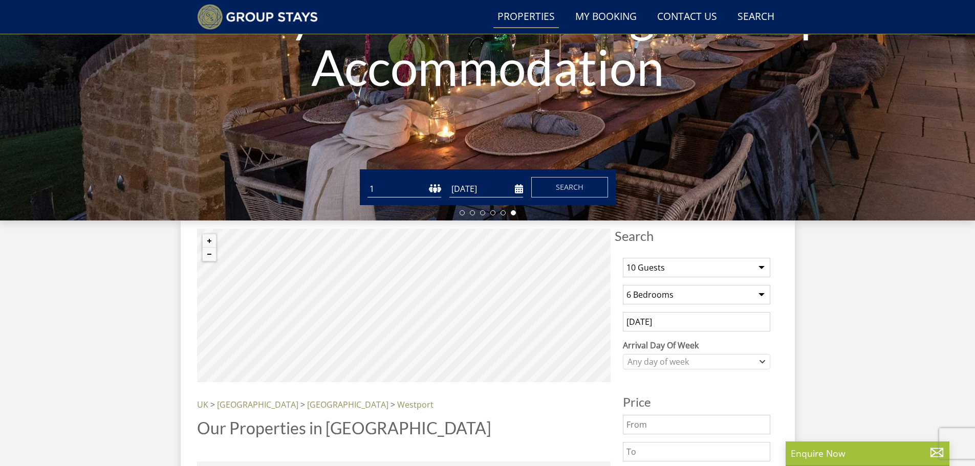
click at [515, 14] on link "Properties" at bounding box center [526, 17] width 66 height 23
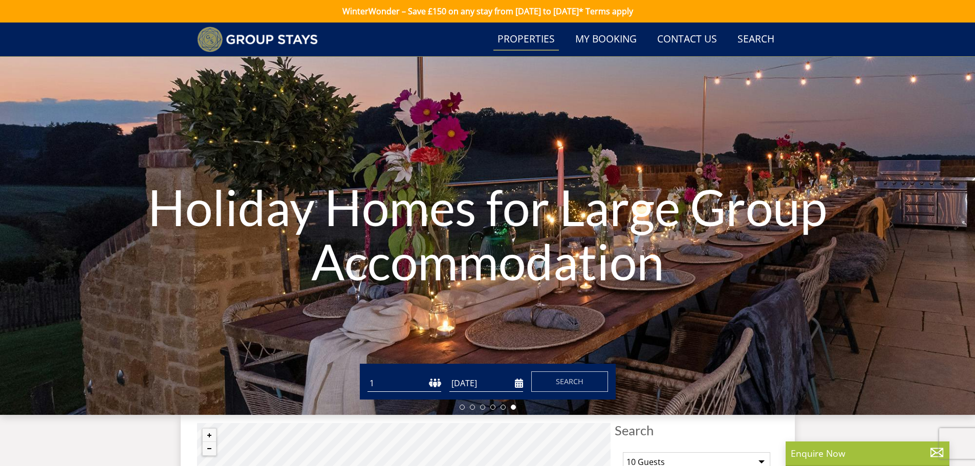
select select "10"
select select "6"
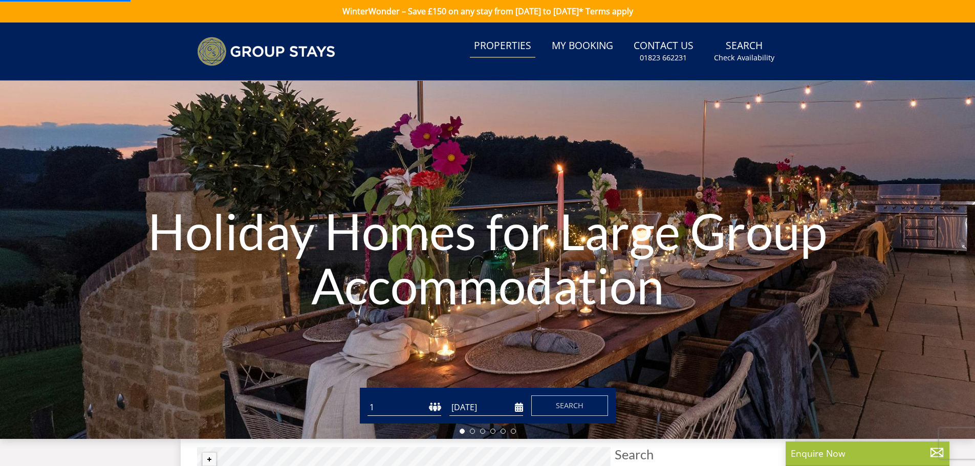
click at [508, 46] on link "Properties" at bounding box center [503, 46] width 66 height 23
select select "10"
select select "6"
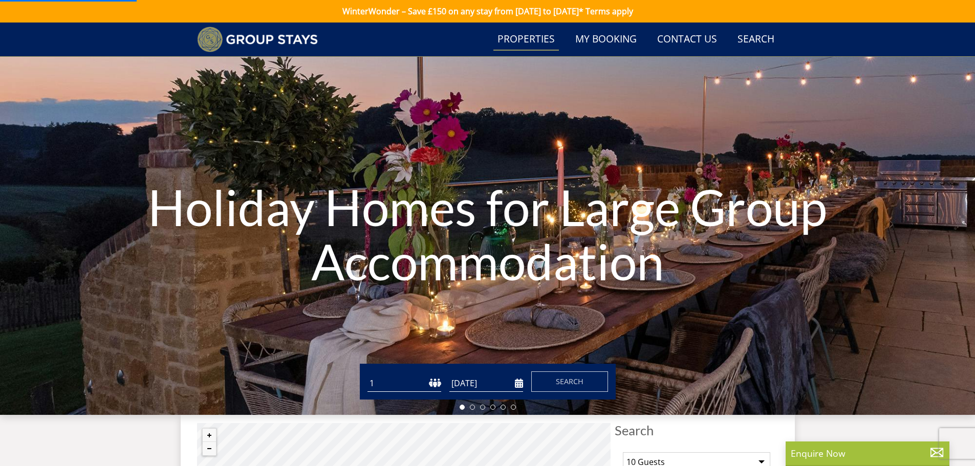
click at [522, 39] on link "Properties" at bounding box center [526, 39] width 66 height 23
select select "10"
select select "6"
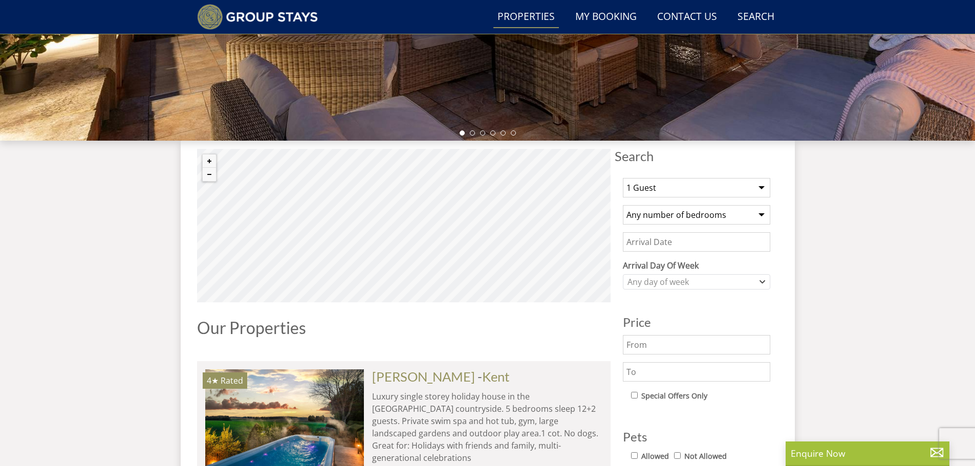
scroll to position [273, 0]
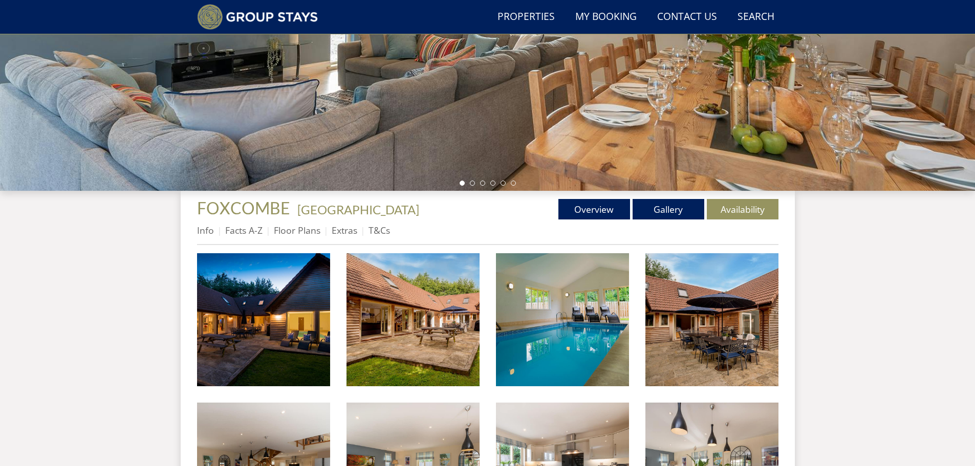
scroll to position [235, 0]
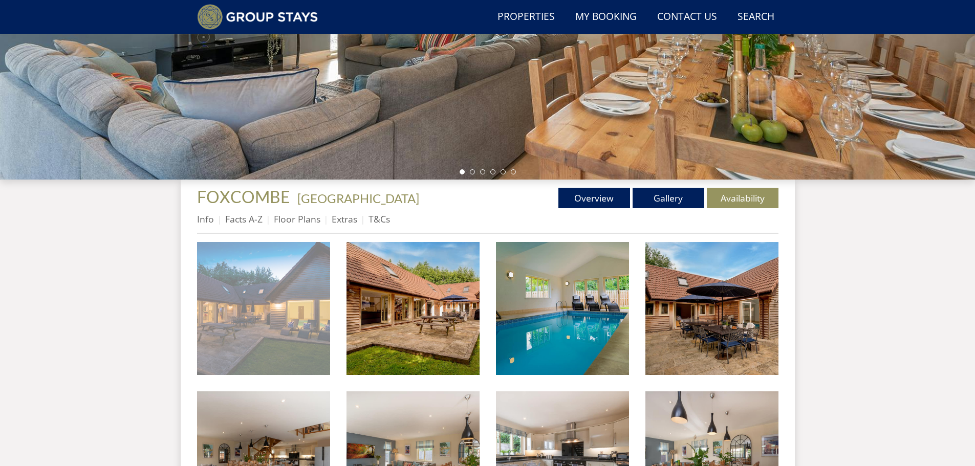
click at [221, 301] on img at bounding box center [263, 308] width 133 height 133
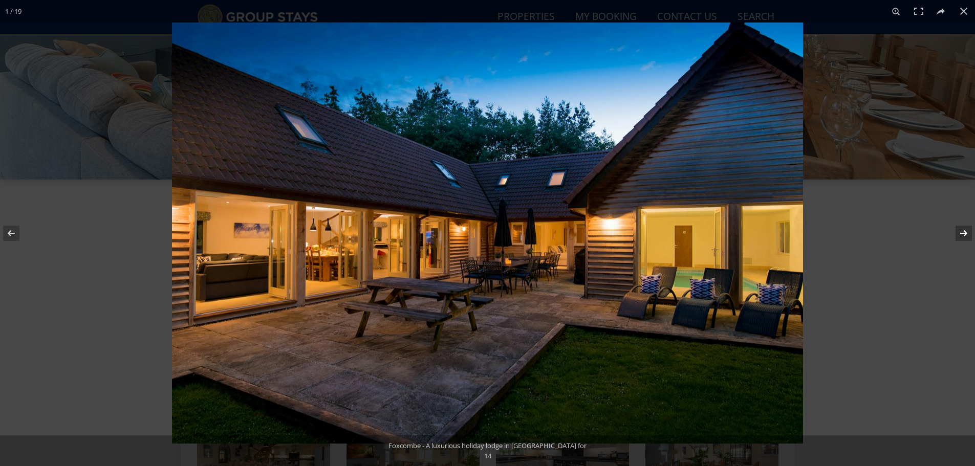
click at [964, 231] on button at bounding box center [957, 233] width 36 height 51
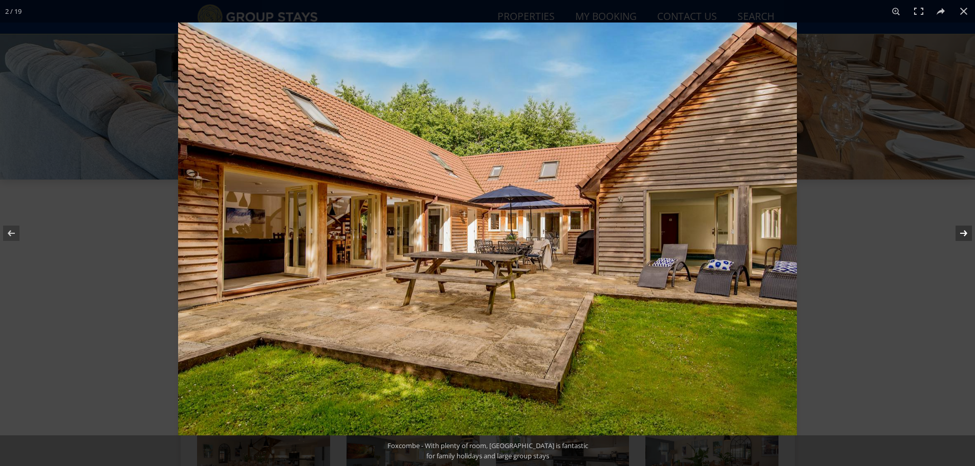
click at [964, 231] on button at bounding box center [957, 233] width 36 height 51
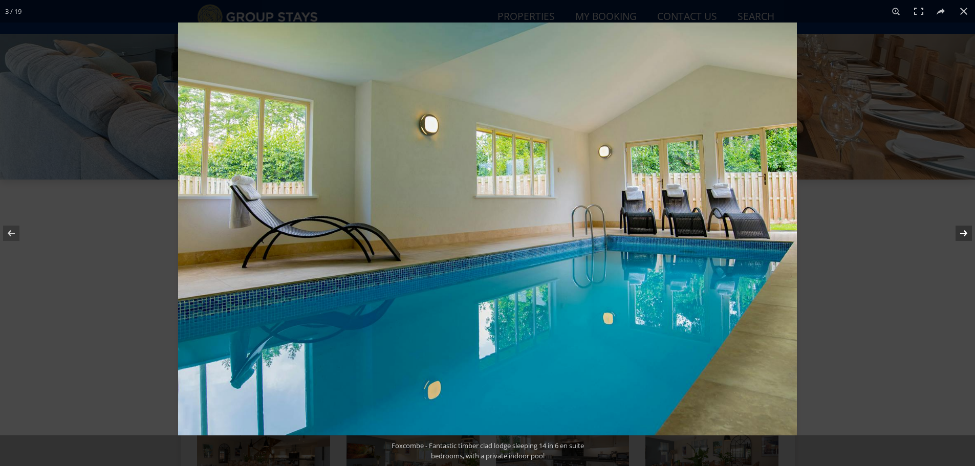
click at [964, 231] on button at bounding box center [957, 233] width 36 height 51
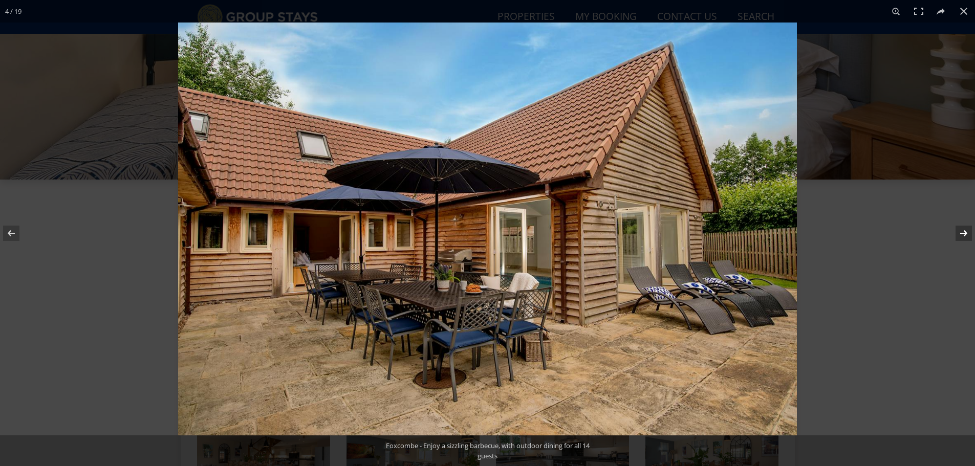
click at [963, 230] on button at bounding box center [957, 233] width 36 height 51
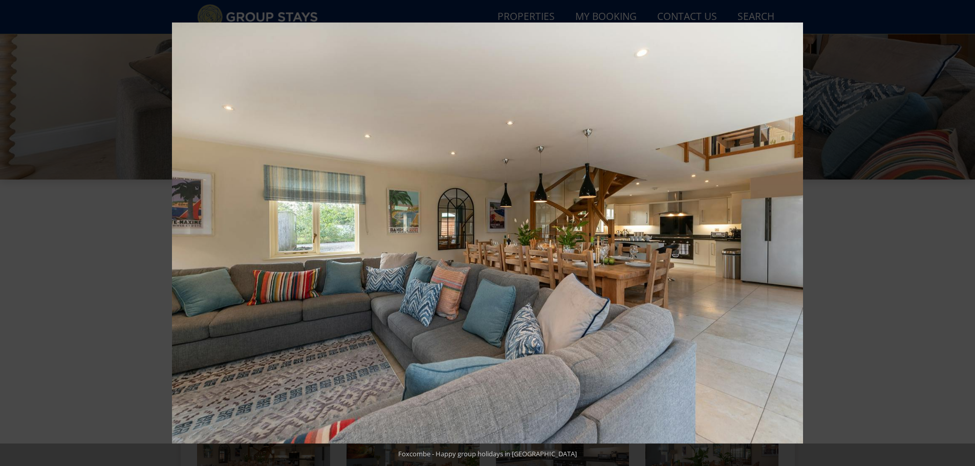
click at [963, 230] on button at bounding box center [957, 233] width 36 height 51
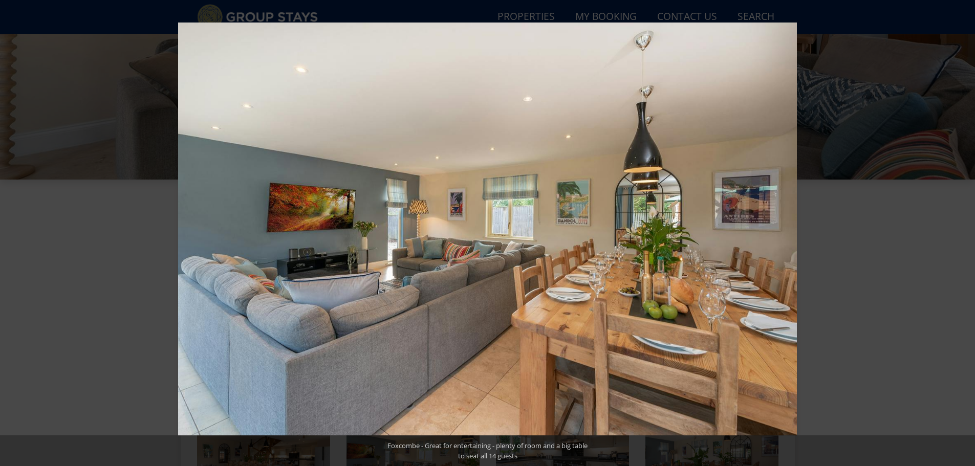
click at [963, 230] on button at bounding box center [957, 233] width 36 height 51
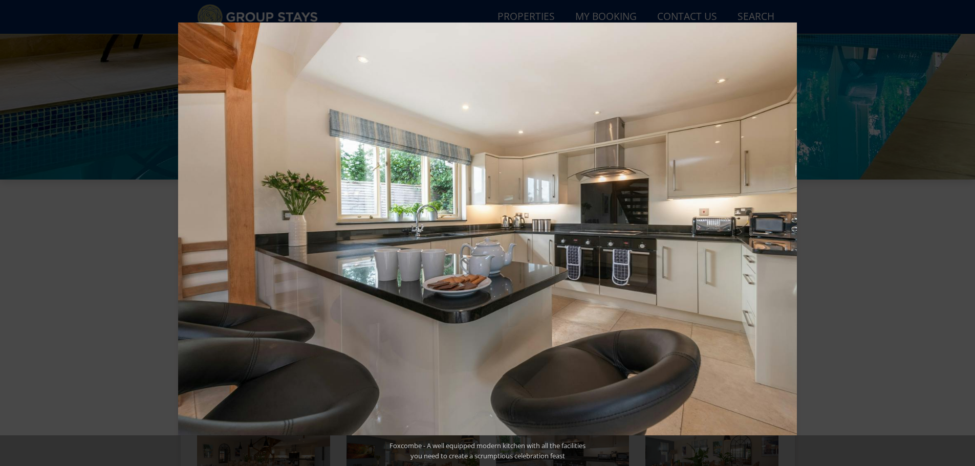
click at [963, 230] on button at bounding box center [957, 233] width 36 height 51
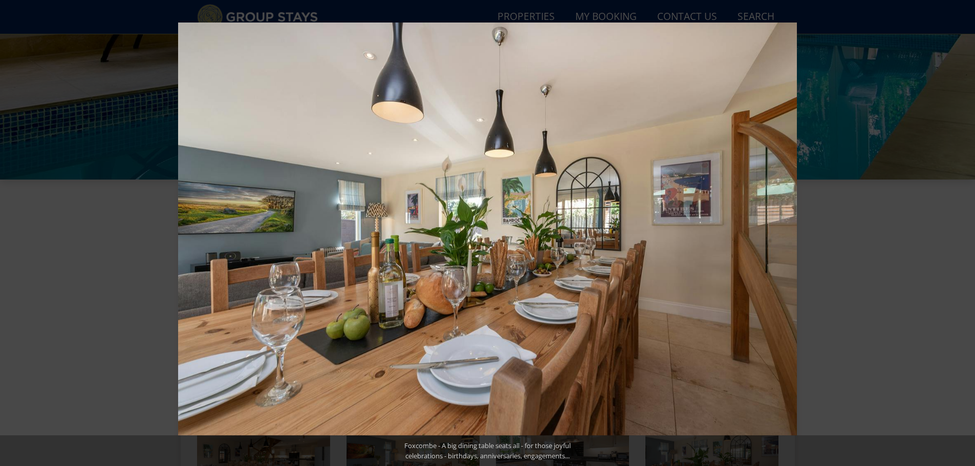
click at [963, 230] on button at bounding box center [957, 233] width 36 height 51
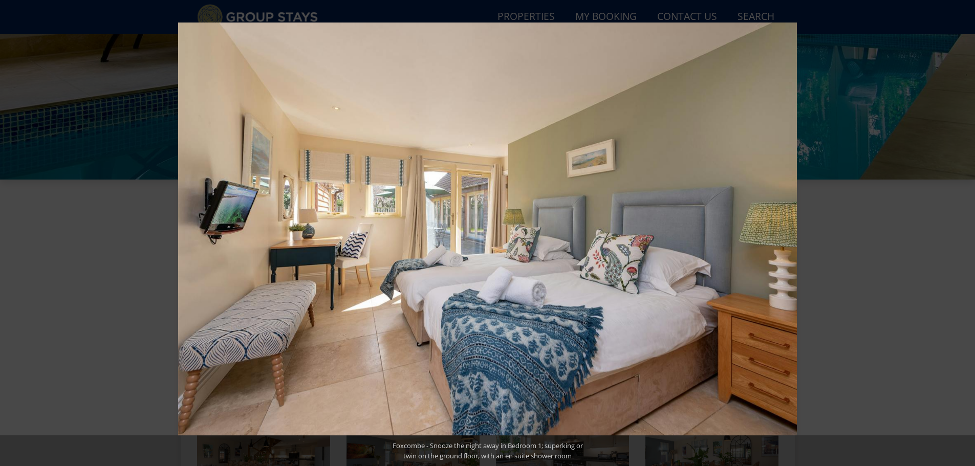
click at [963, 230] on button at bounding box center [957, 233] width 36 height 51
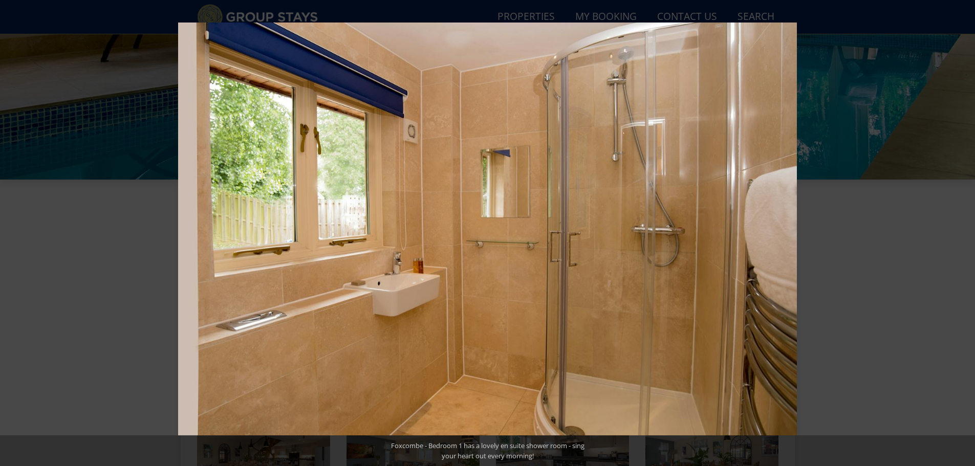
click at [963, 230] on button at bounding box center [957, 233] width 36 height 51
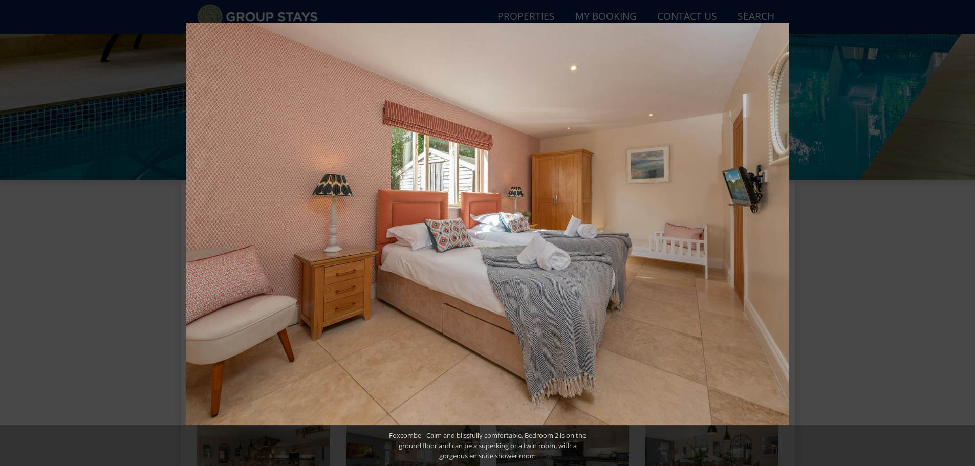
click at [963, 230] on button at bounding box center [957, 233] width 36 height 51
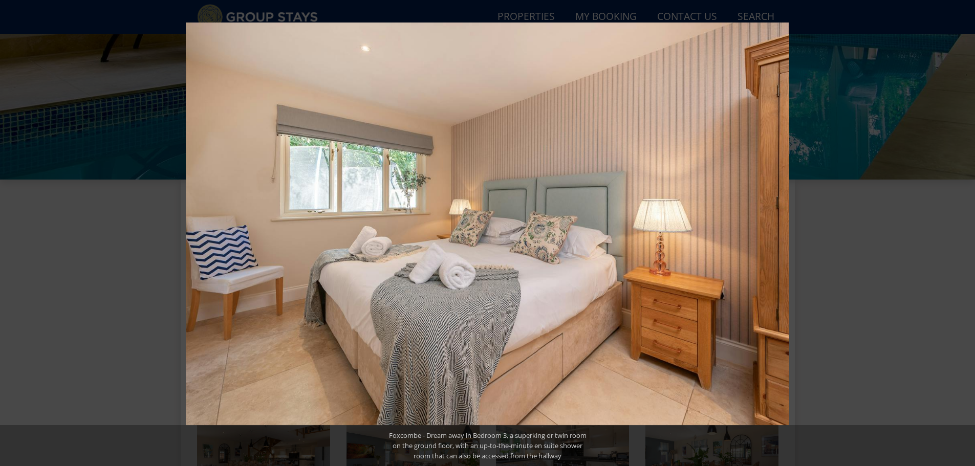
click at [963, 230] on button at bounding box center [957, 233] width 36 height 51
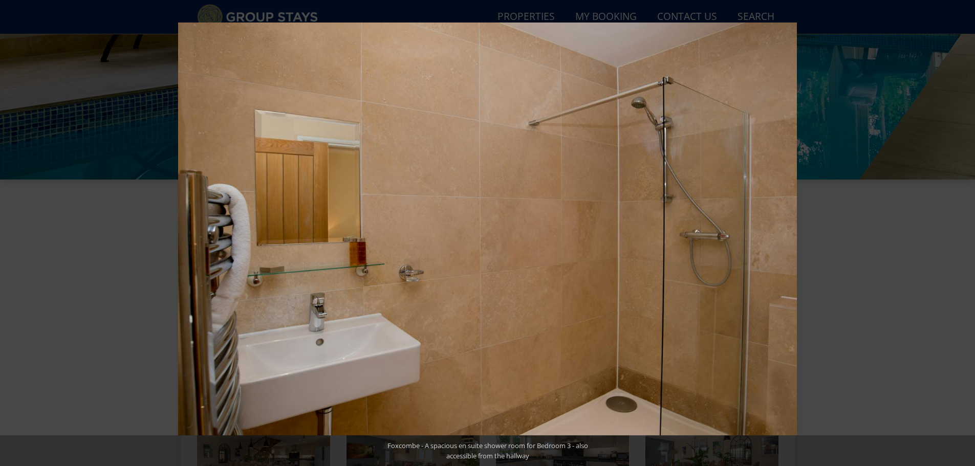
click at [963, 230] on button at bounding box center [957, 233] width 36 height 51
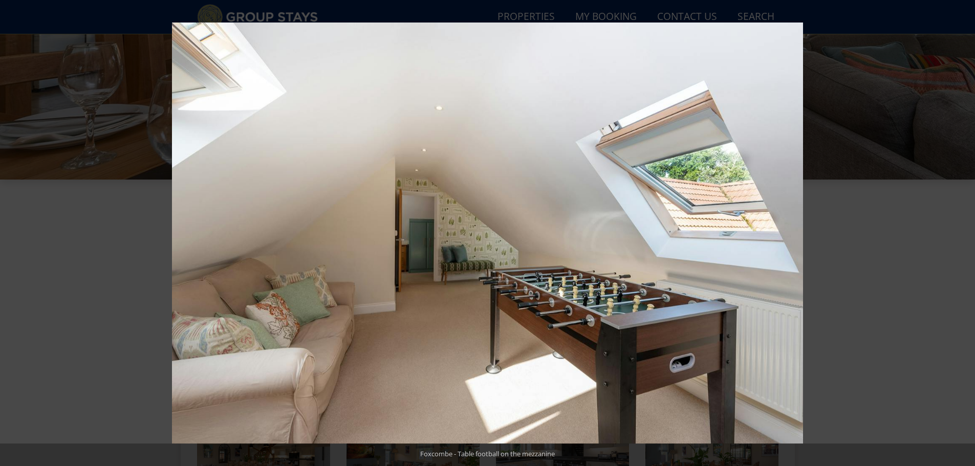
click at [963, 230] on button at bounding box center [957, 233] width 36 height 51
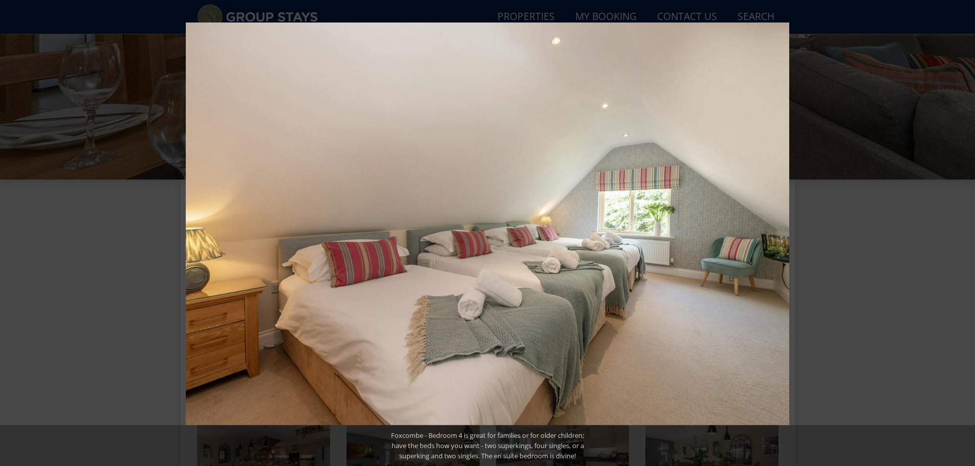
click at [963, 230] on button at bounding box center [957, 233] width 36 height 51
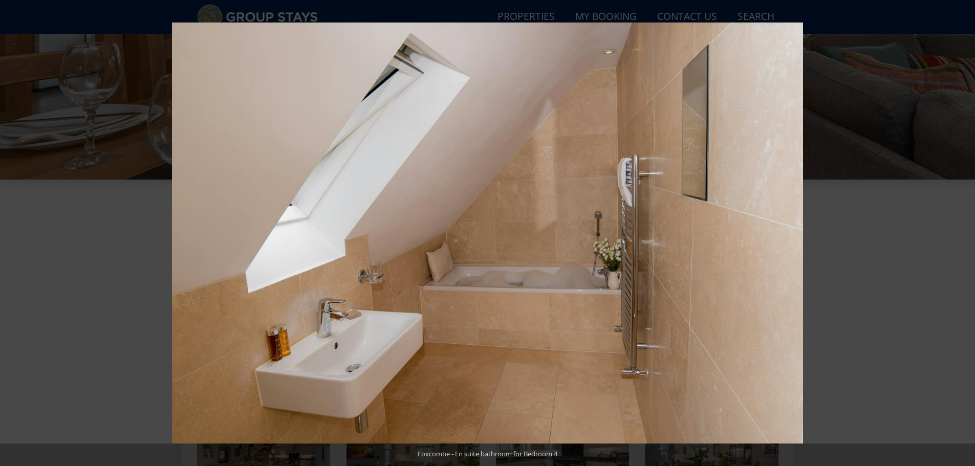
click at [963, 230] on button at bounding box center [957, 233] width 36 height 51
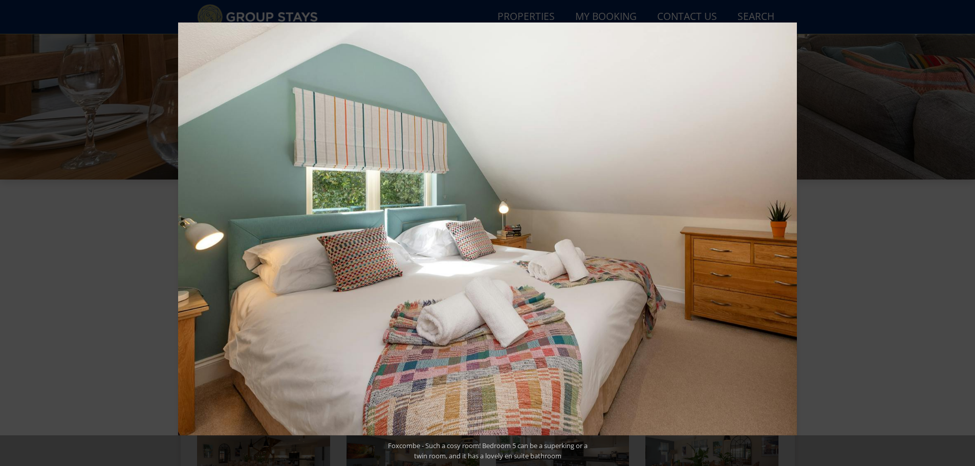
click at [963, 230] on button at bounding box center [957, 233] width 36 height 51
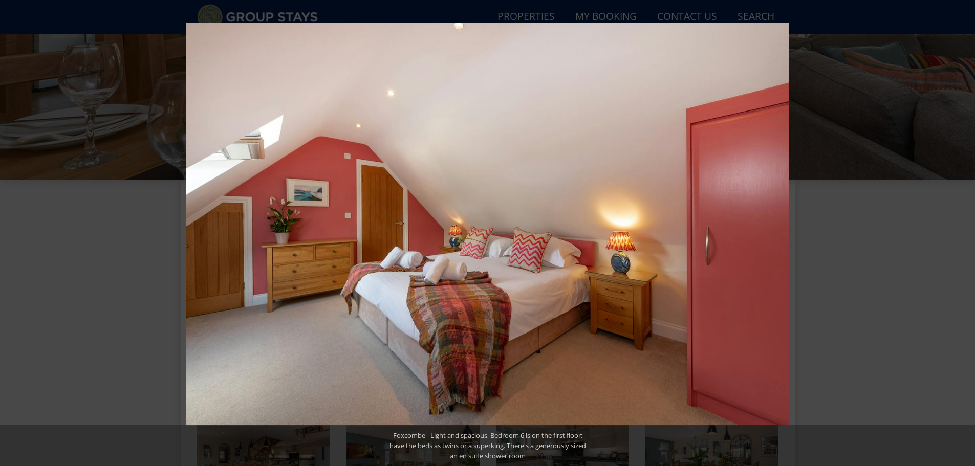
click at [963, 230] on button at bounding box center [957, 233] width 36 height 51
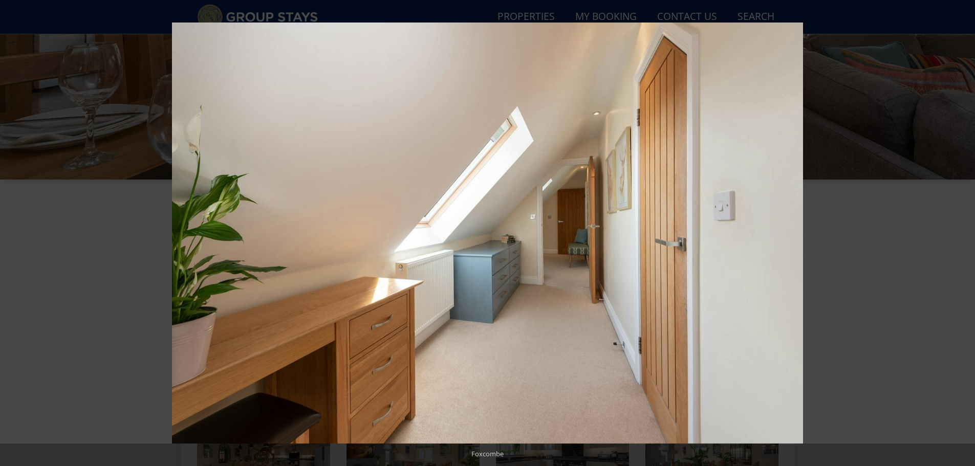
click at [963, 230] on button at bounding box center [957, 233] width 36 height 51
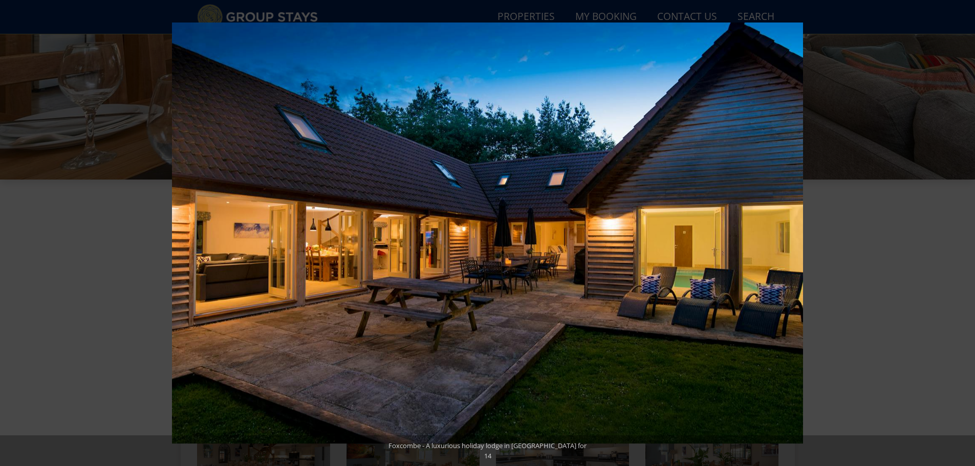
click at [963, 230] on button at bounding box center [957, 233] width 36 height 51
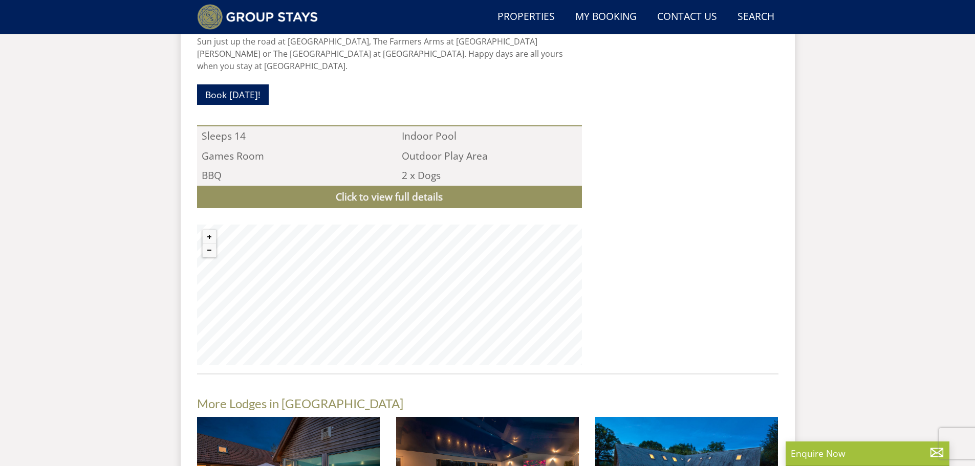
scroll to position [1166, 0]
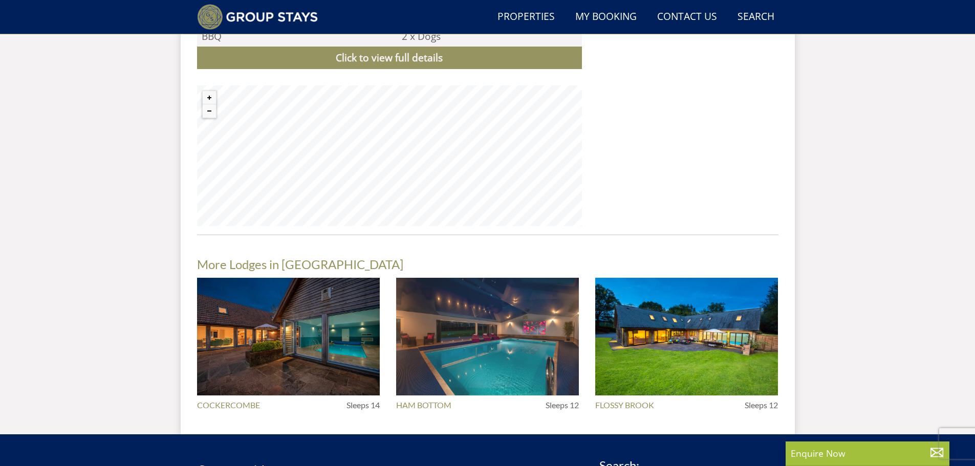
click at [489, 278] on img at bounding box center [487, 337] width 183 height 118
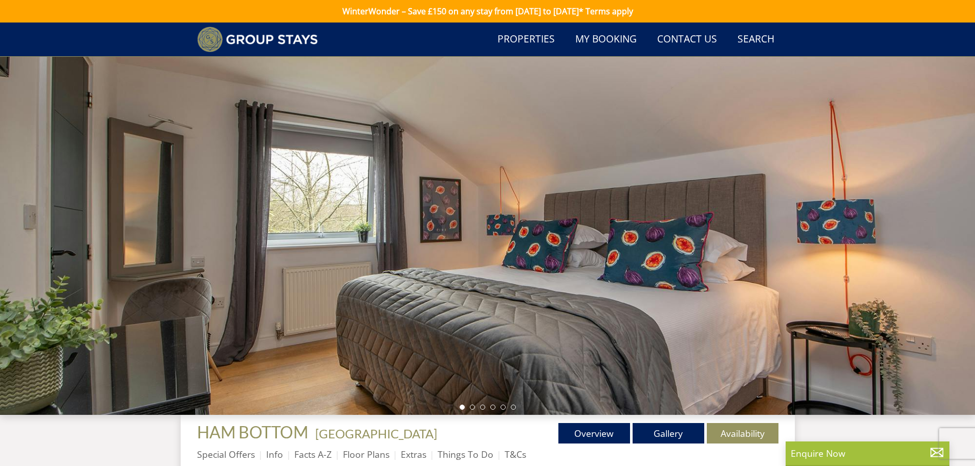
scroll to position [144, 0]
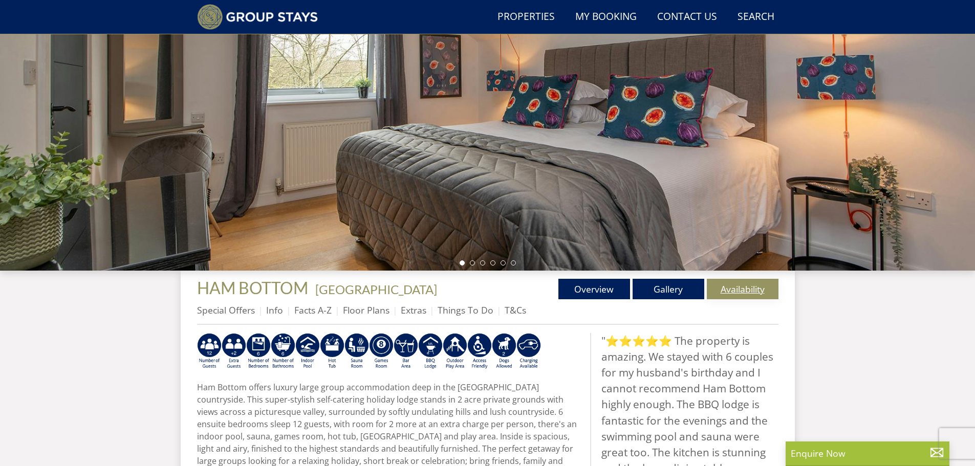
click at [747, 289] on link "Availability" at bounding box center [743, 289] width 72 height 20
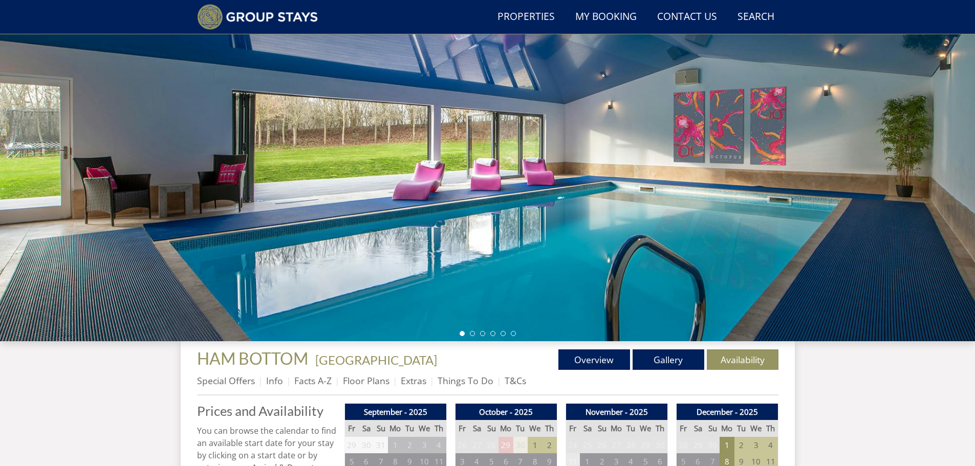
scroll to position [37, 0]
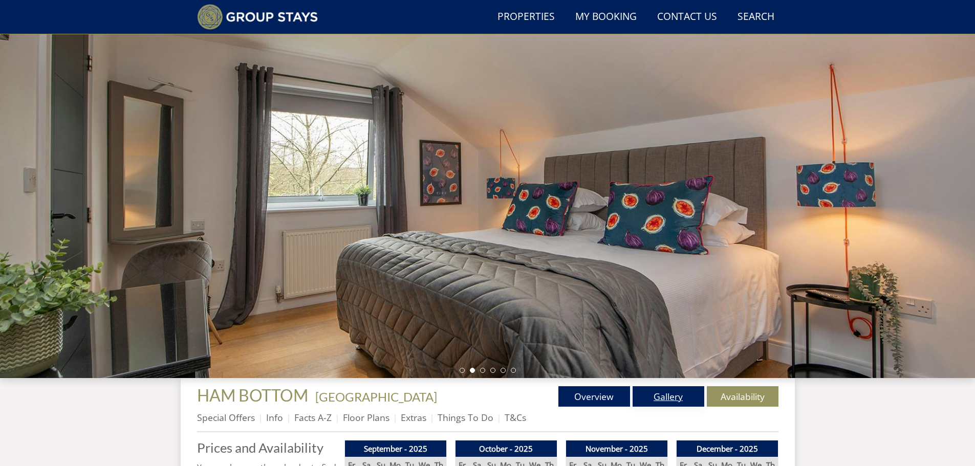
click at [675, 396] on link "Gallery" at bounding box center [669, 396] width 72 height 20
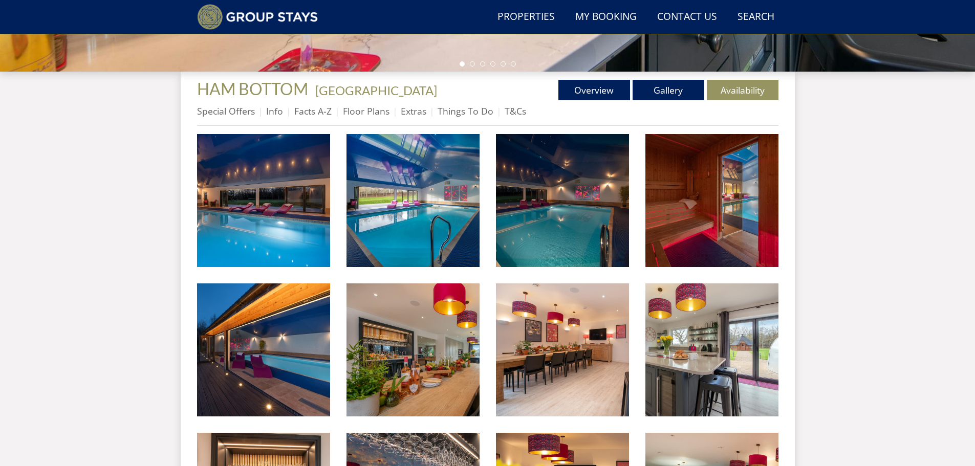
scroll to position [349, 0]
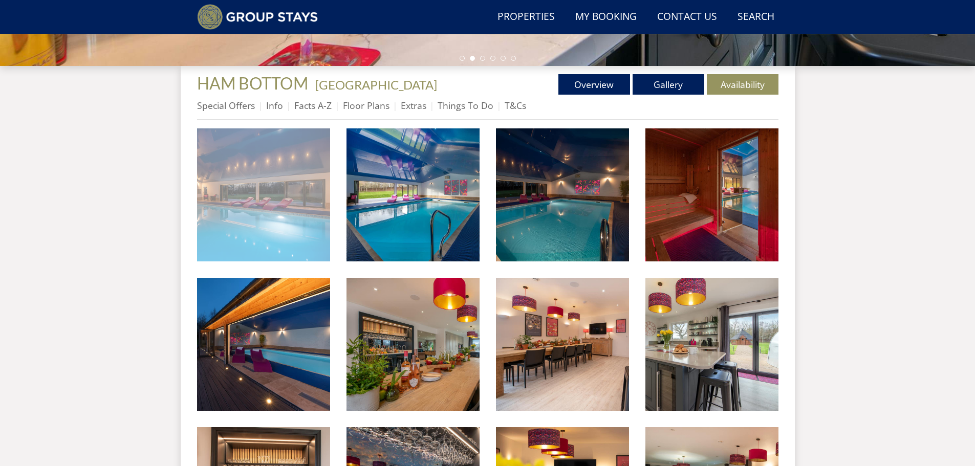
click at [278, 199] on img at bounding box center [263, 194] width 133 height 133
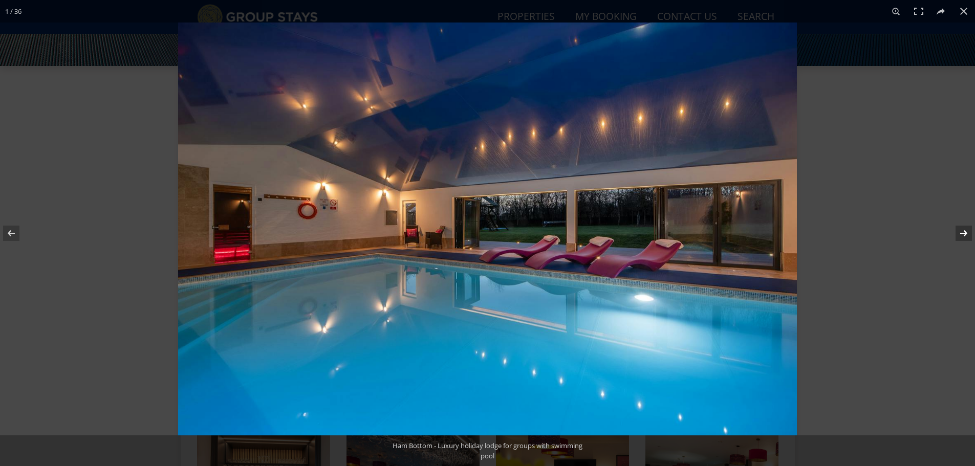
click at [964, 228] on button at bounding box center [957, 233] width 36 height 51
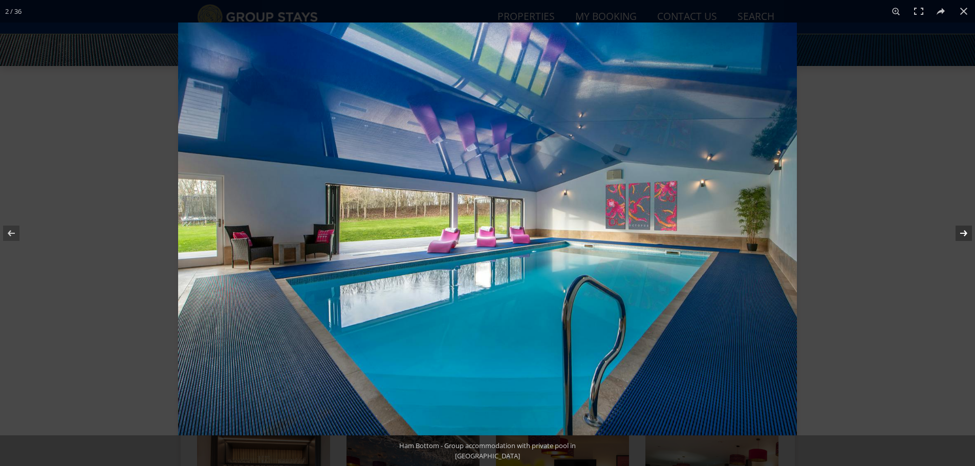
click at [964, 228] on button at bounding box center [957, 233] width 36 height 51
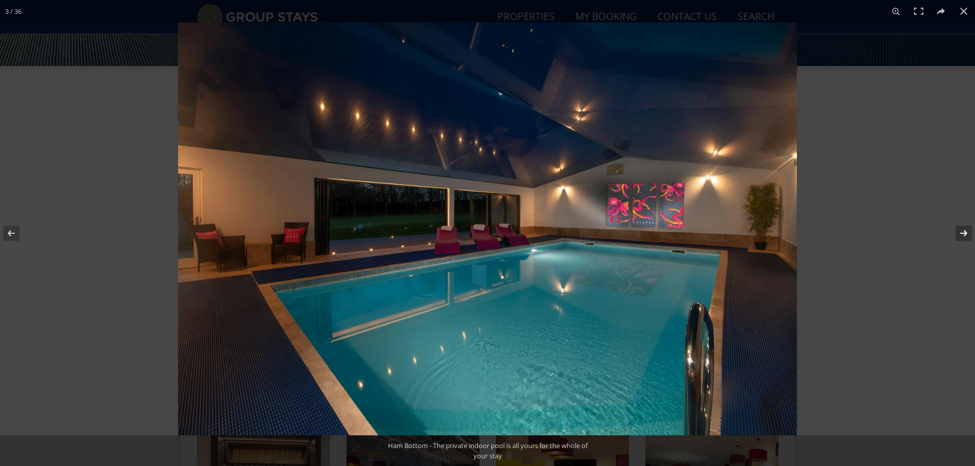
click at [964, 228] on button at bounding box center [957, 233] width 36 height 51
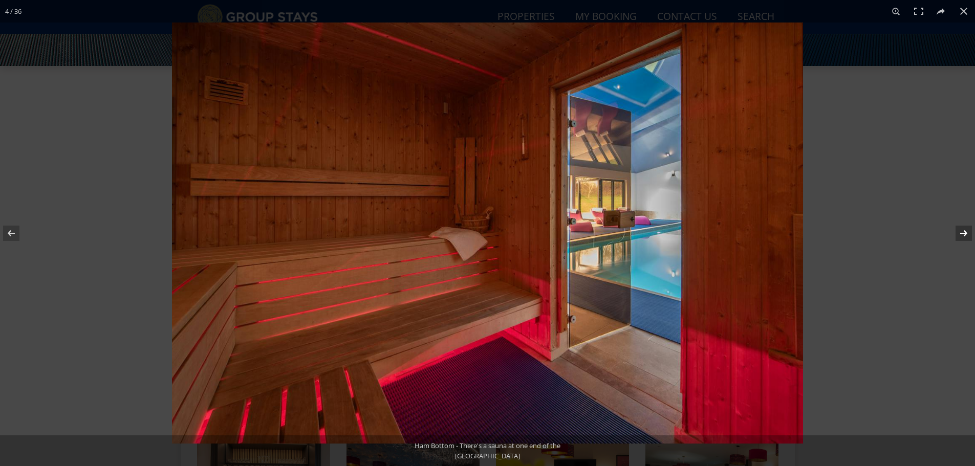
click at [964, 228] on button at bounding box center [957, 233] width 36 height 51
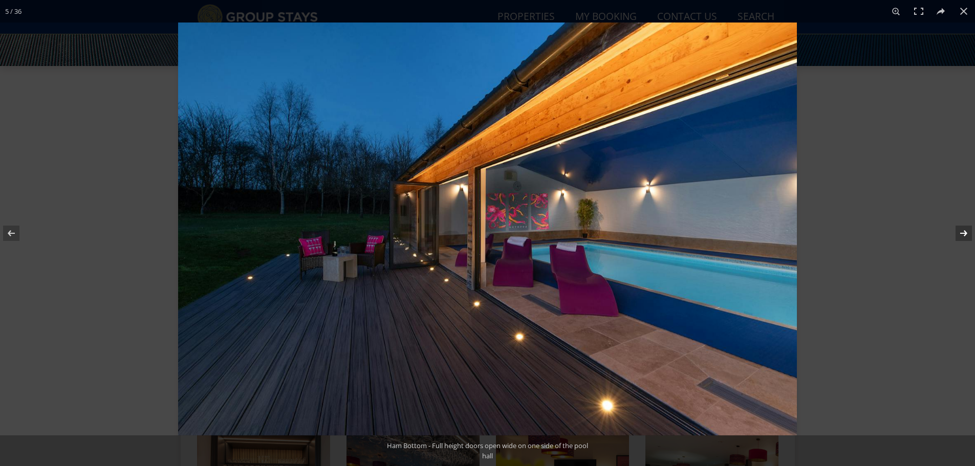
click at [964, 228] on button at bounding box center [957, 233] width 36 height 51
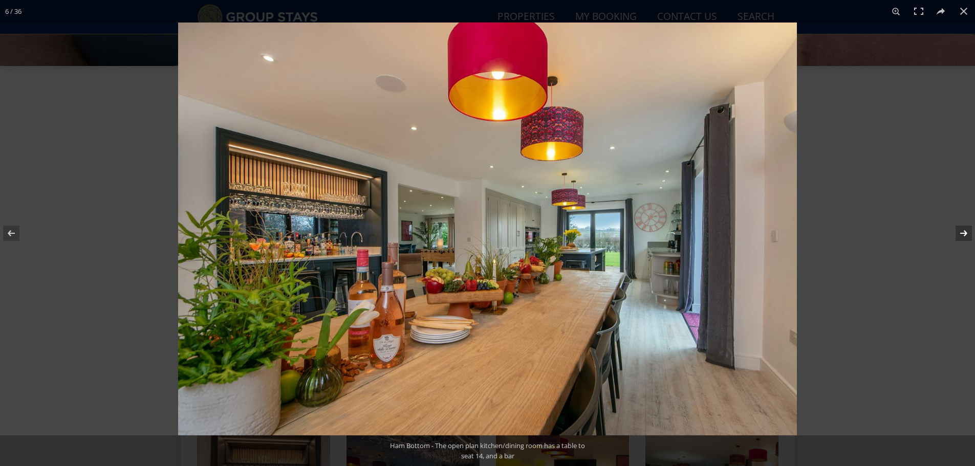
click at [964, 228] on button at bounding box center [957, 233] width 36 height 51
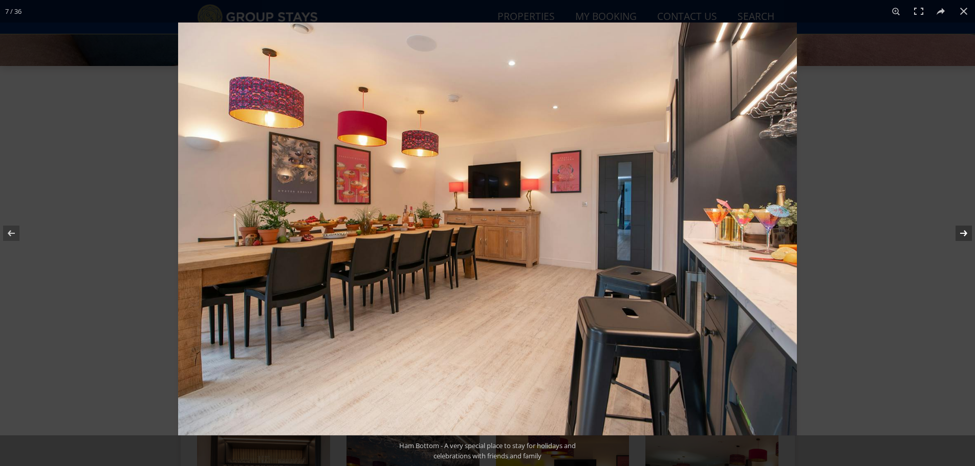
click at [964, 228] on button at bounding box center [957, 233] width 36 height 51
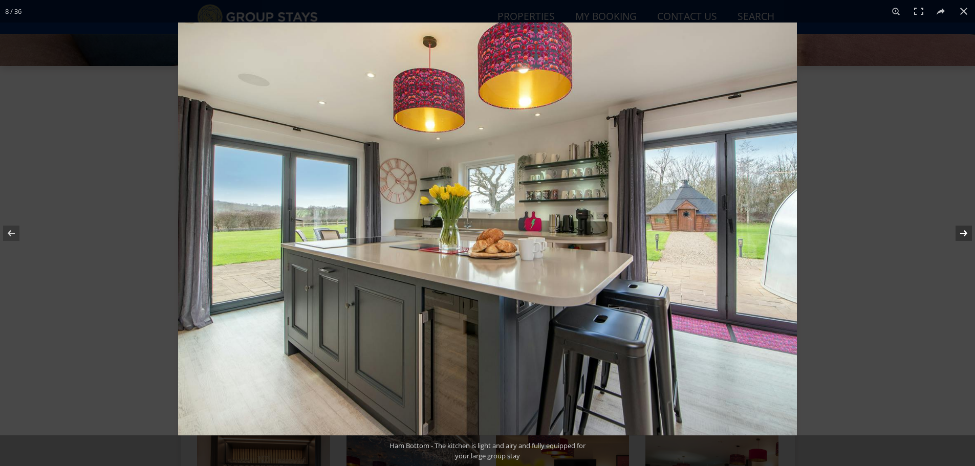
click at [964, 228] on button at bounding box center [957, 233] width 36 height 51
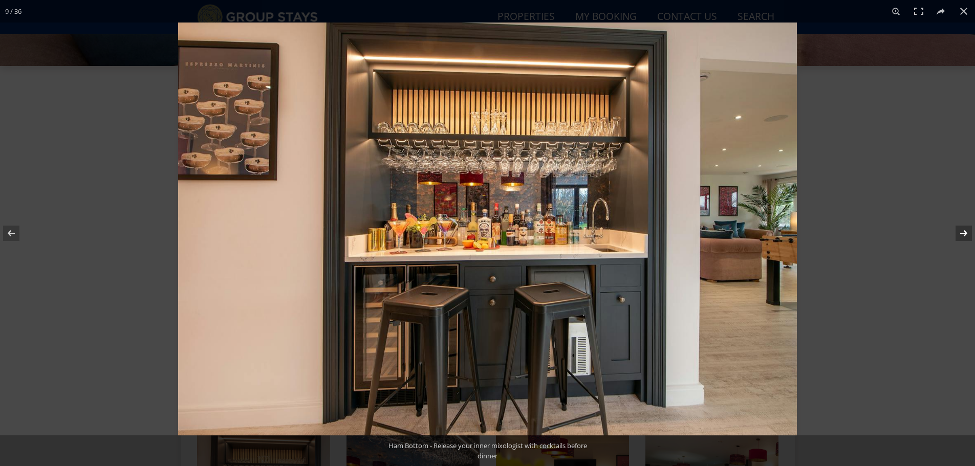
click at [964, 228] on button at bounding box center [957, 233] width 36 height 51
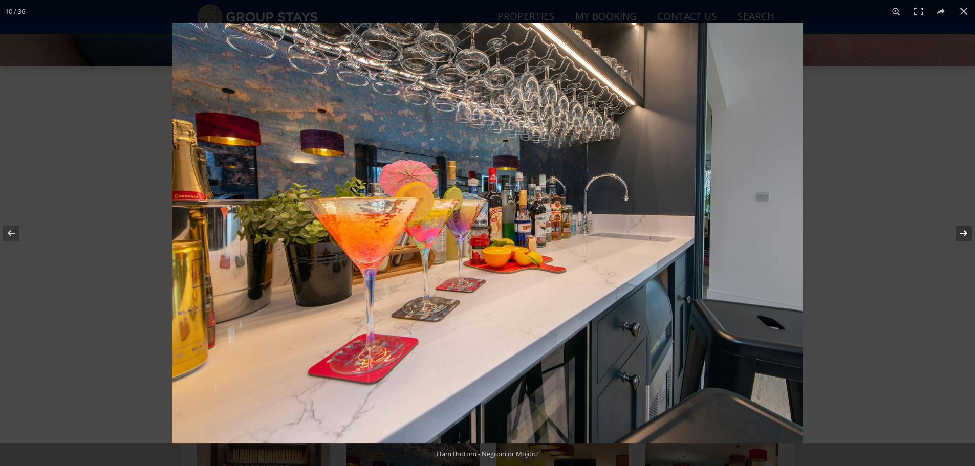
click at [964, 228] on button at bounding box center [957, 233] width 36 height 51
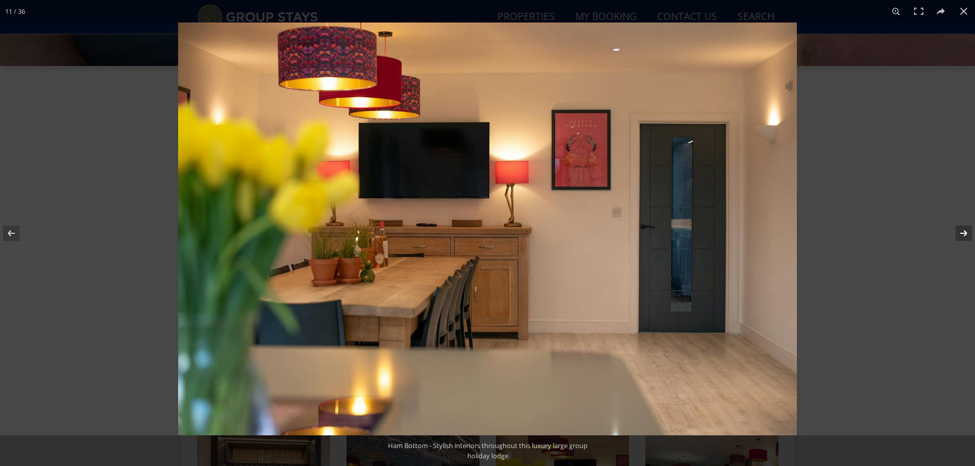
click at [964, 228] on button at bounding box center [957, 233] width 36 height 51
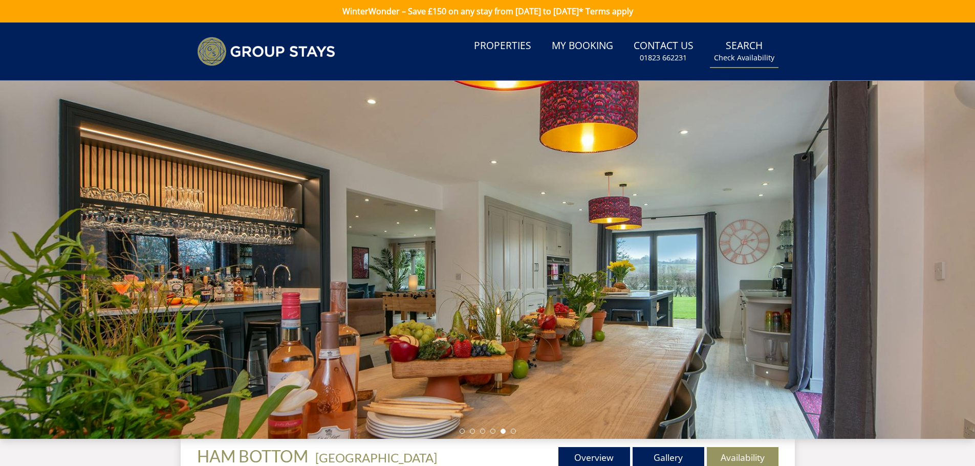
click at [743, 50] on link "Search Check Availability" at bounding box center [744, 51] width 69 height 33
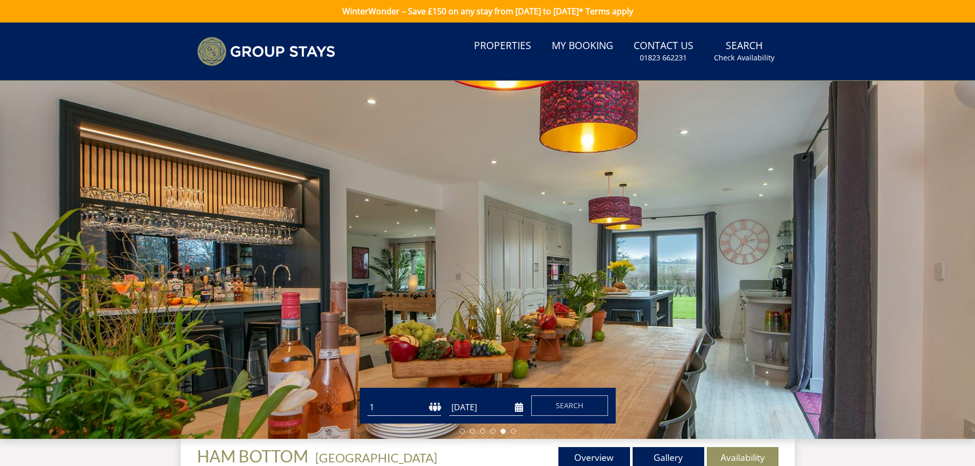
click at [406, 410] on select "1 2 3 4 5 6 7 8 9 10 11 12 13 14 15 16 17 18 19 20 21 22 23 24 25 26 27 28 29 3…" at bounding box center [405, 407] width 74 height 17
select select "10"
click at [368, 399] on select "1 2 3 4 5 6 7 8 9 10 11 12 13 14 15 16 17 18 19 20 21 22 23 24 25 26 27 28 29 3…" at bounding box center [405, 407] width 74 height 17
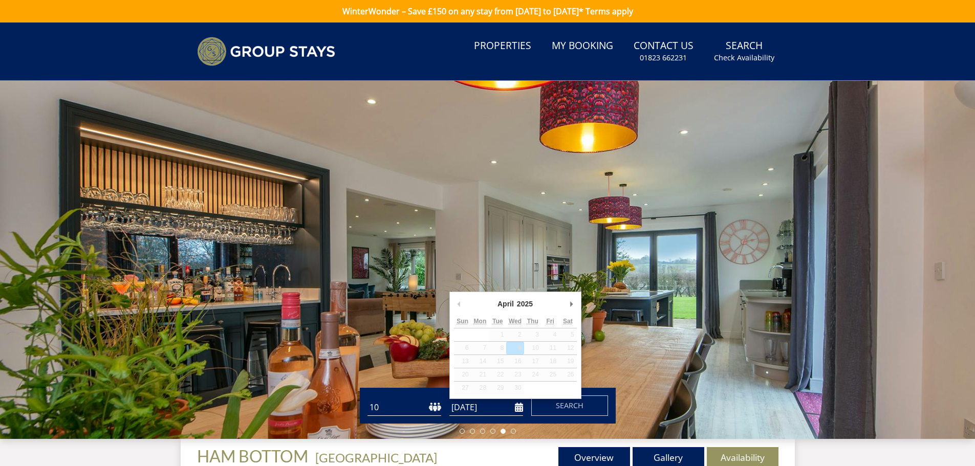
click at [490, 410] on input "09/04/2025" at bounding box center [486, 407] width 74 height 17
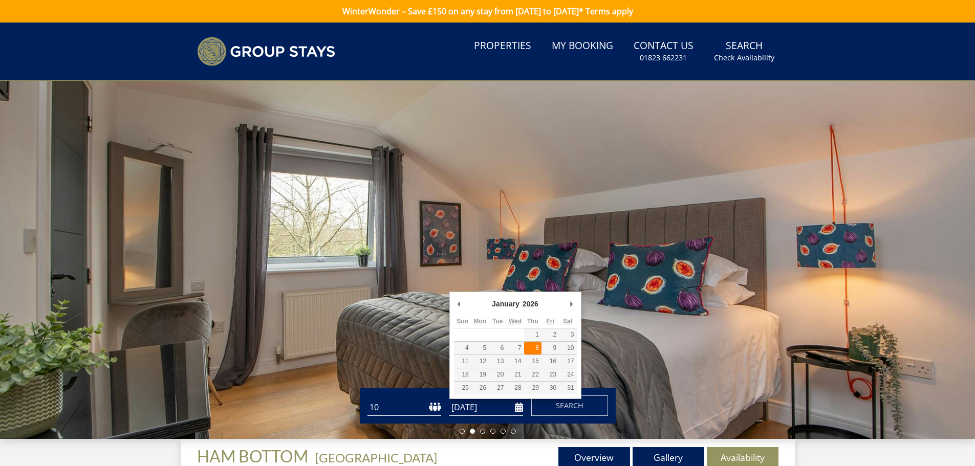
type input "08/01/2026"
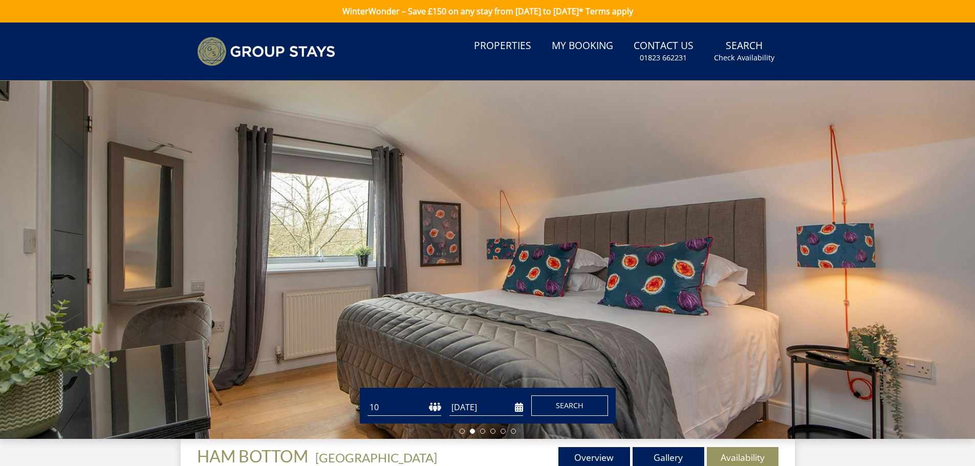
click at [572, 401] on span "Search" at bounding box center [570, 406] width 28 height 10
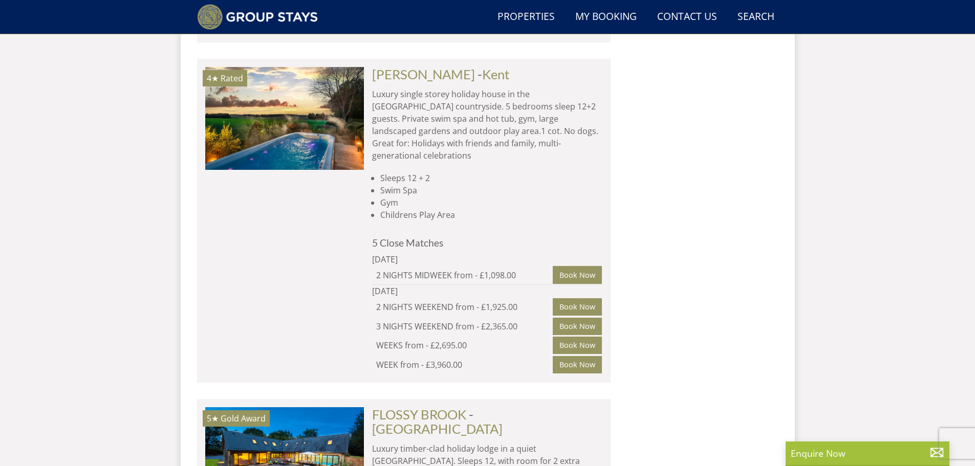
scroll to position [3777, 0]
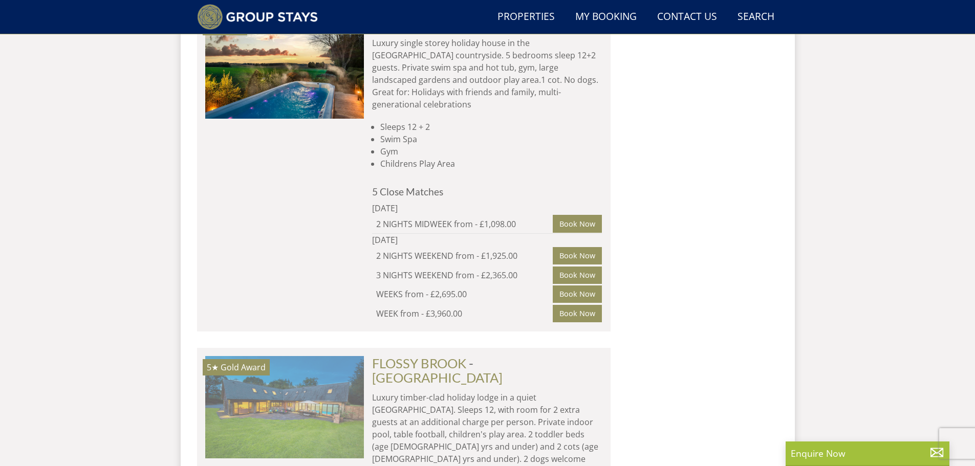
click at [295, 356] on img at bounding box center [284, 407] width 159 height 102
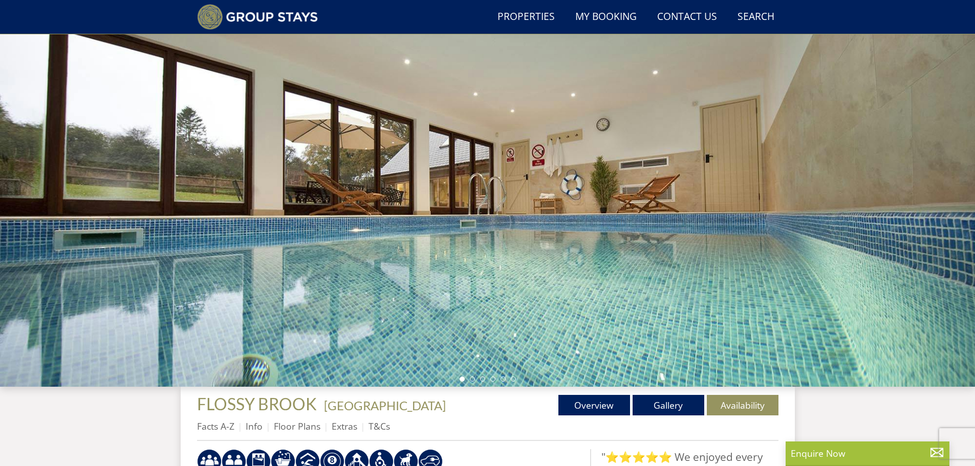
scroll to position [27, 0]
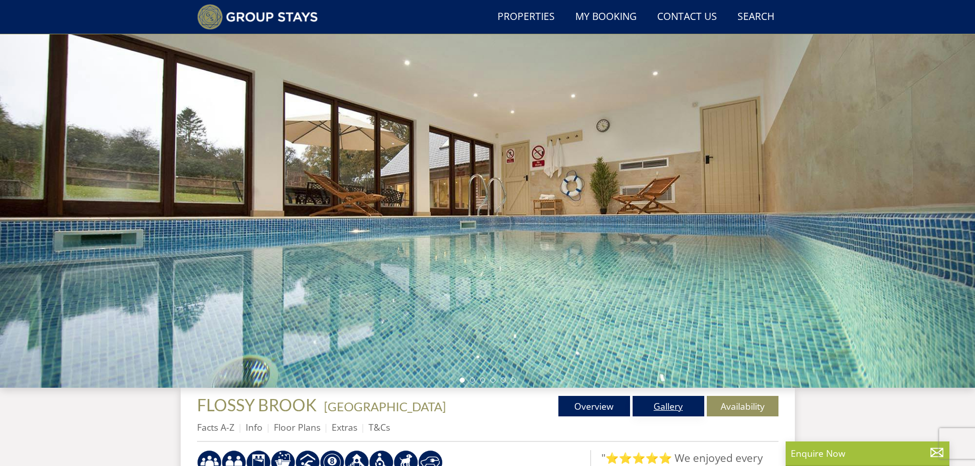
click at [668, 406] on link "Gallery" at bounding box center [669, 406] width 72 height 20
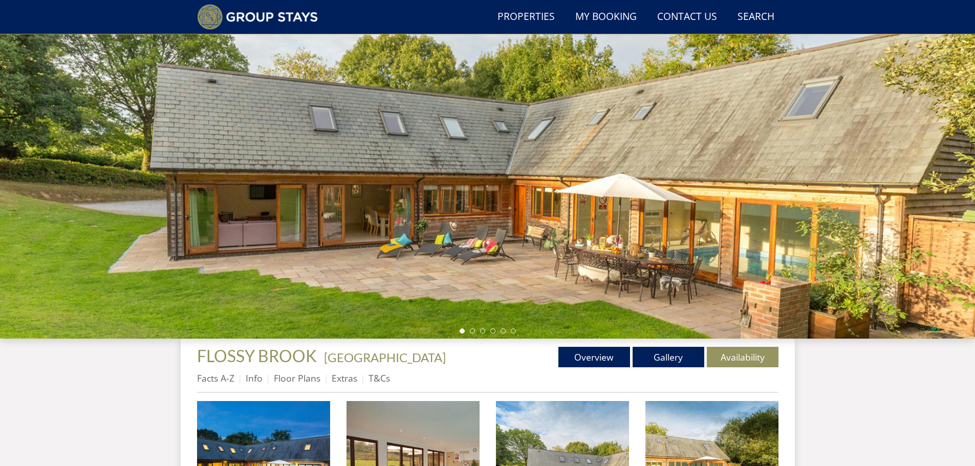
scroll to position [193, 0]
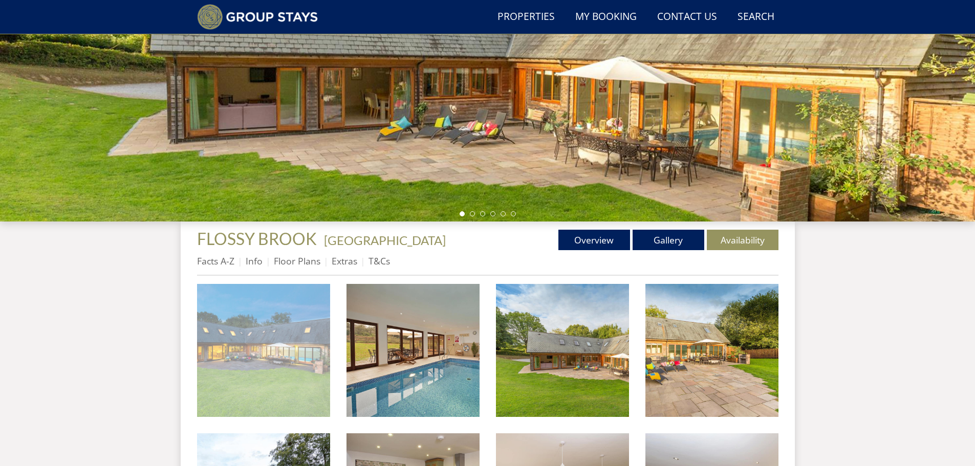
click at [240, 332] on img at bounding box center [263, 350] width 133 height 133
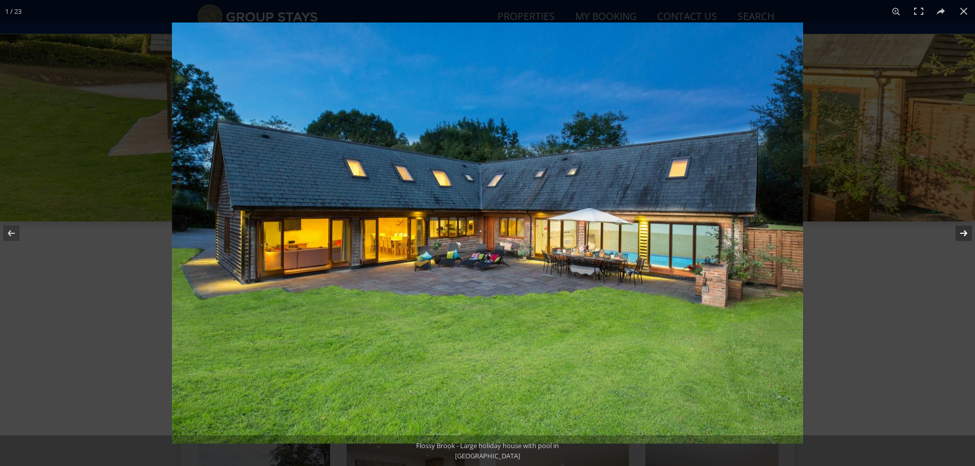
click at [961, 233] on button at bounding box center [957, 233] width 36 height 51
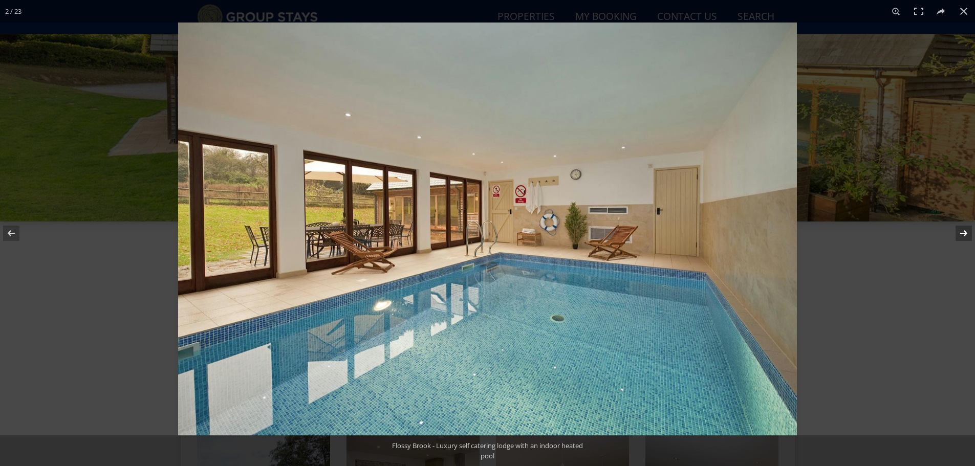
click at [961, 233] on button at bounding box center [957, 233] width 36 height 51
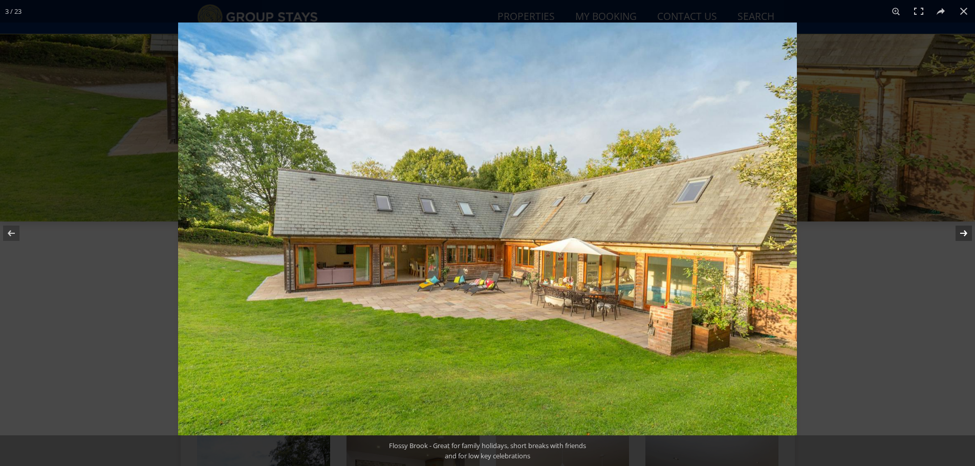
click at [961, 233] on button at bounding box center [957, 233] width 36 height 51
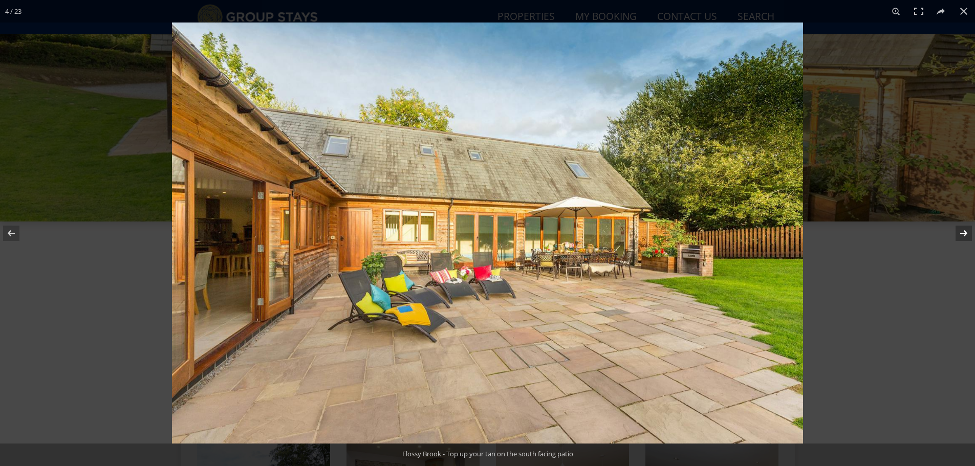
click at [961, 233] on button at bounding box center [957, 233] width 36 height 51
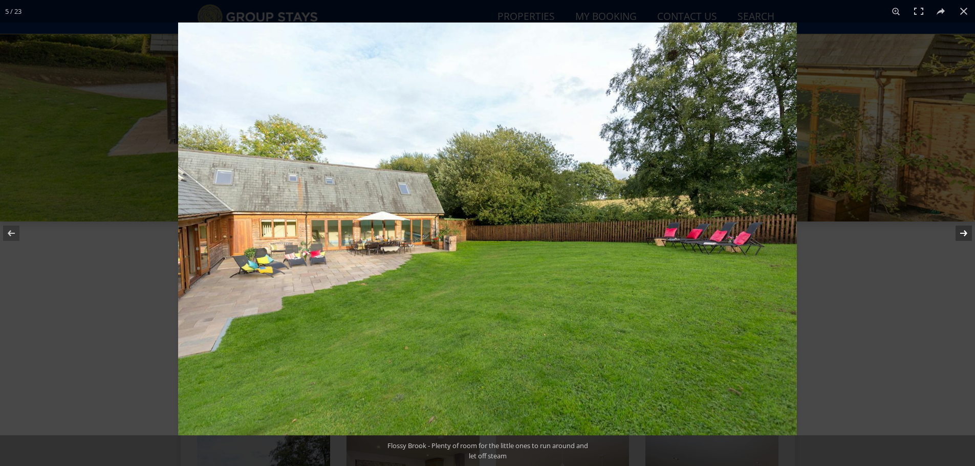
click at [961, 233] on button at bounding box center [957, 233] width 36 height 51
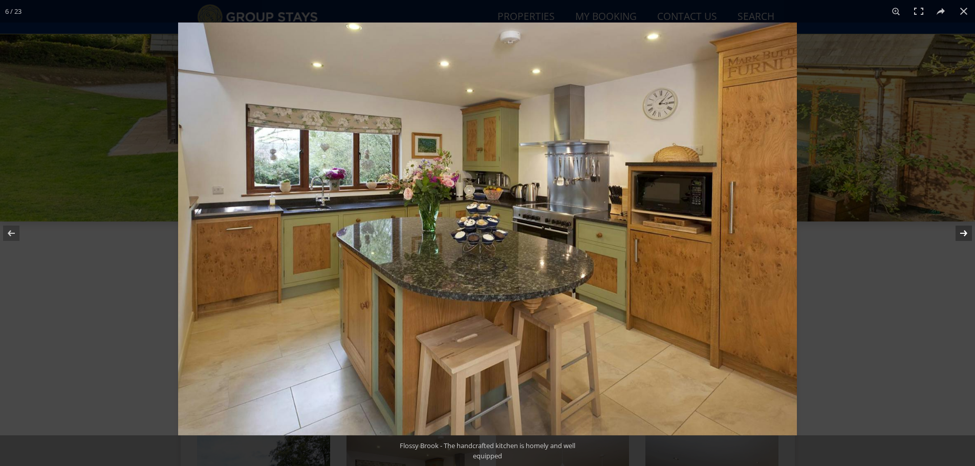
click at [961, 233] on button at bounding box center [957, 233] width 36 height 51
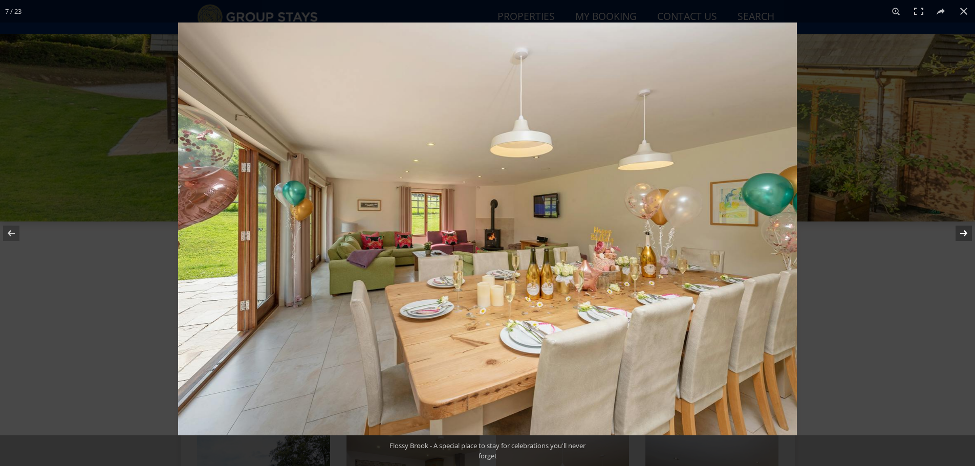
click at [961, 233] on button at bounding box center [957, 233] width 36 height 51
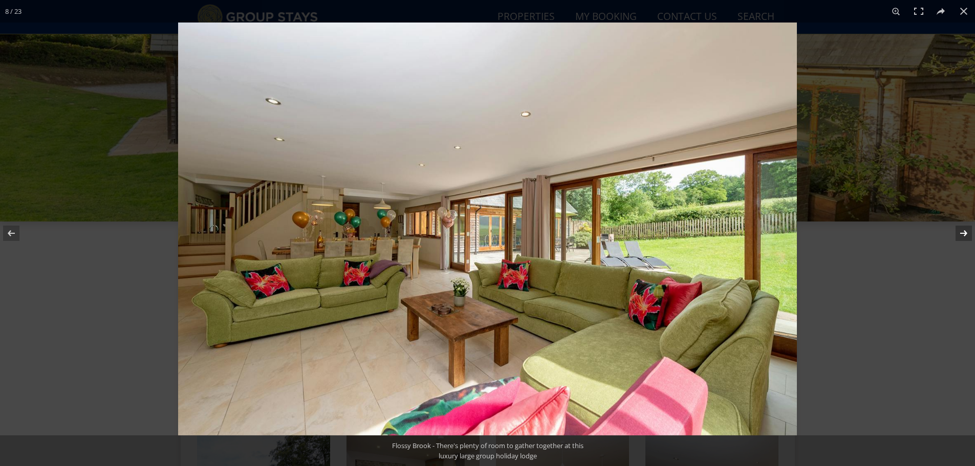
click at [961, 233] on button at bounding box center [957, 233] width 36 height 51
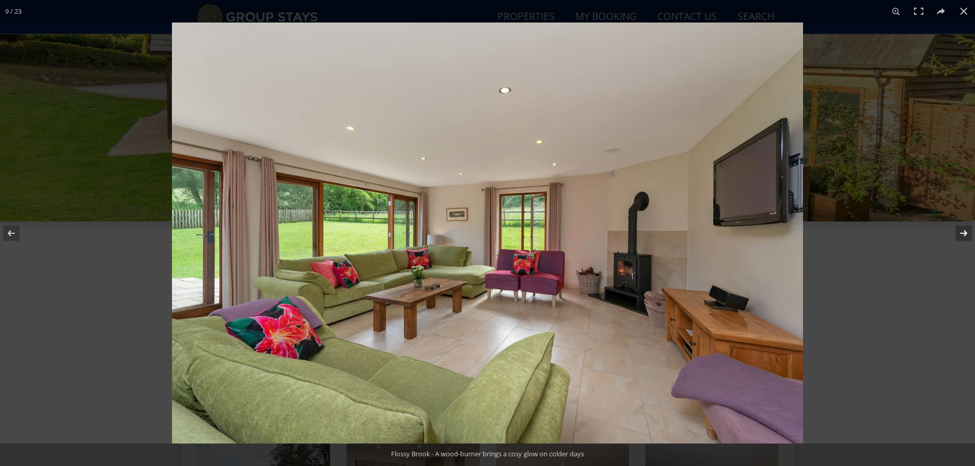
click at [961, 233] on button at bounding box center [957, 233] width 36 height 51
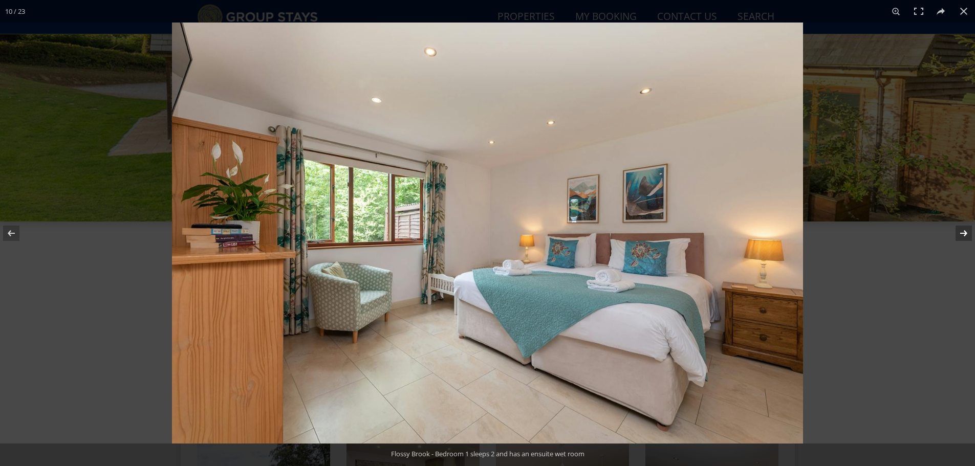
click at [961, 233] on button at bounding box center [957, 233] width 36 height 51
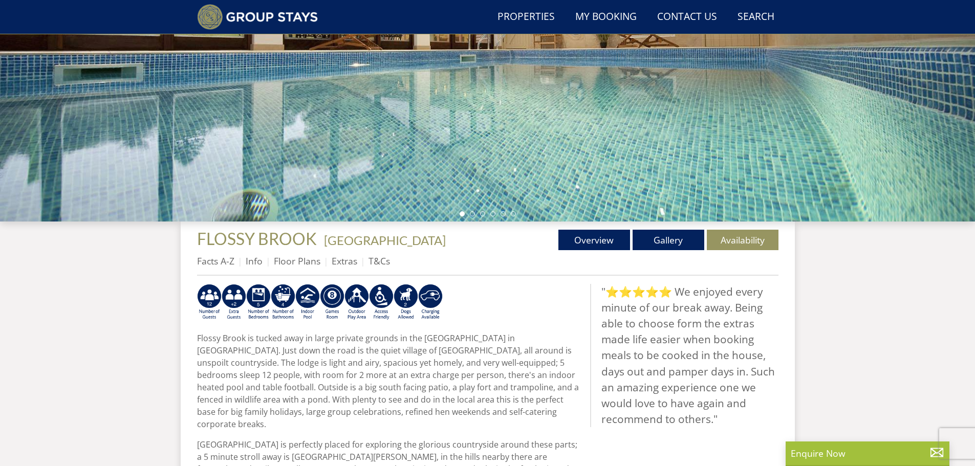
scroll to position [27, 0]
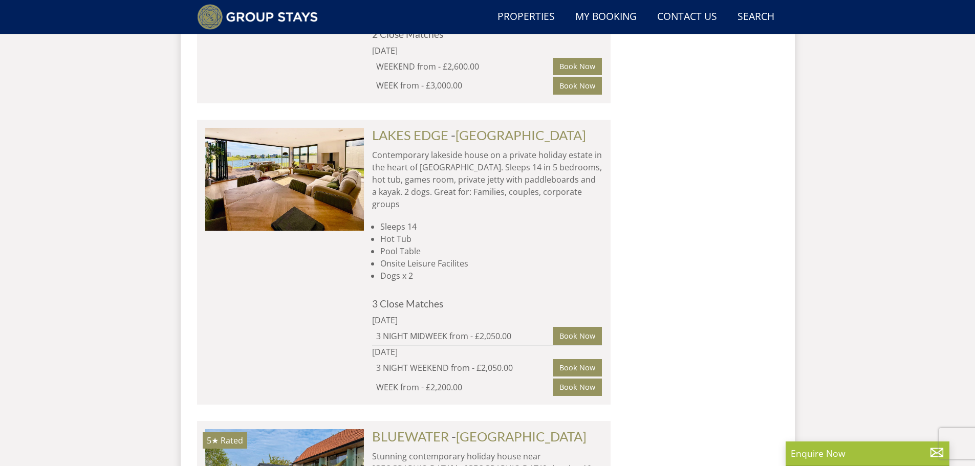
scroll to position [4647, 0]
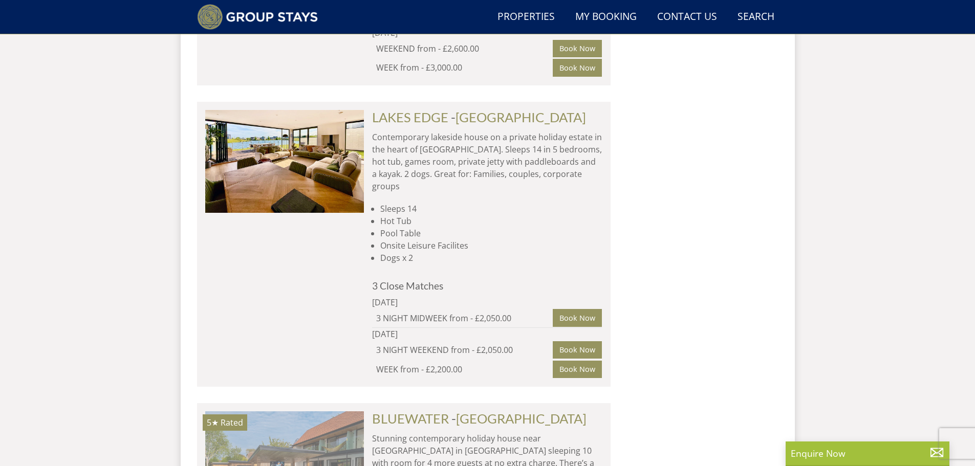
click at [265, 412] on img at bounding box center [284, 463] width 159 height 102
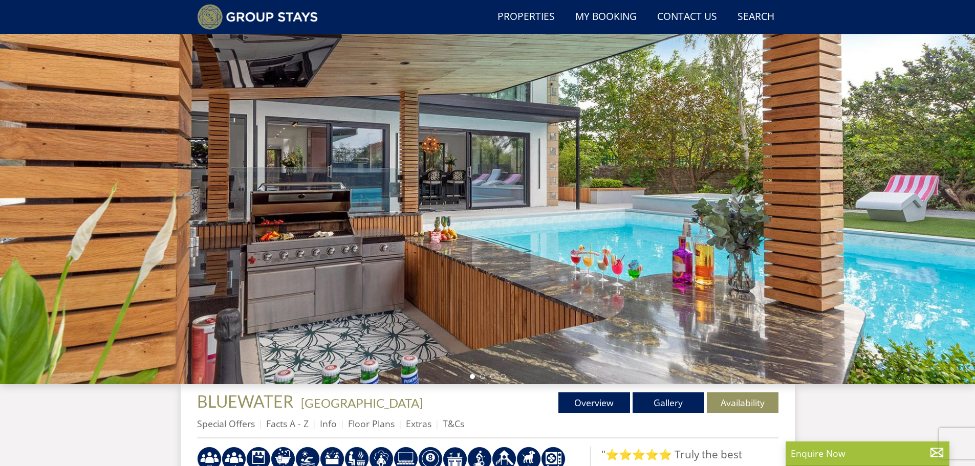
scroll to position [88, 0]
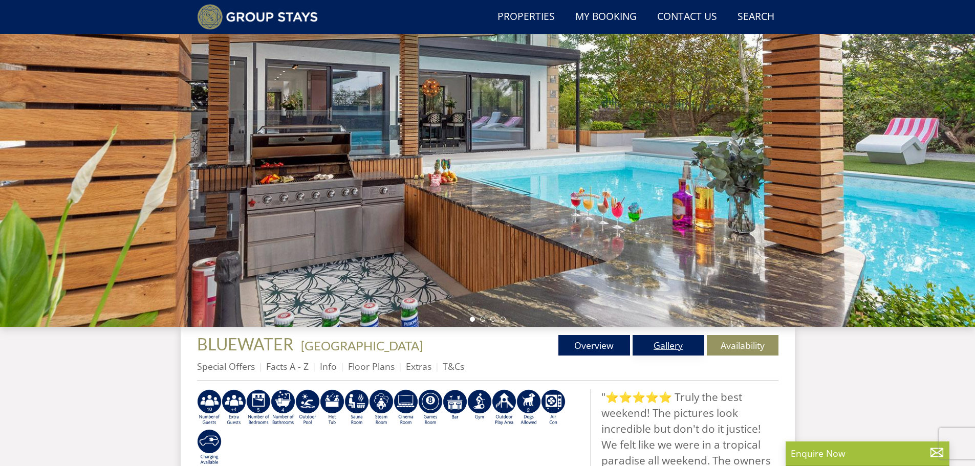
click at [672, 344] on link "Gallery" at bounding box center [669, 345] width 72 height 20
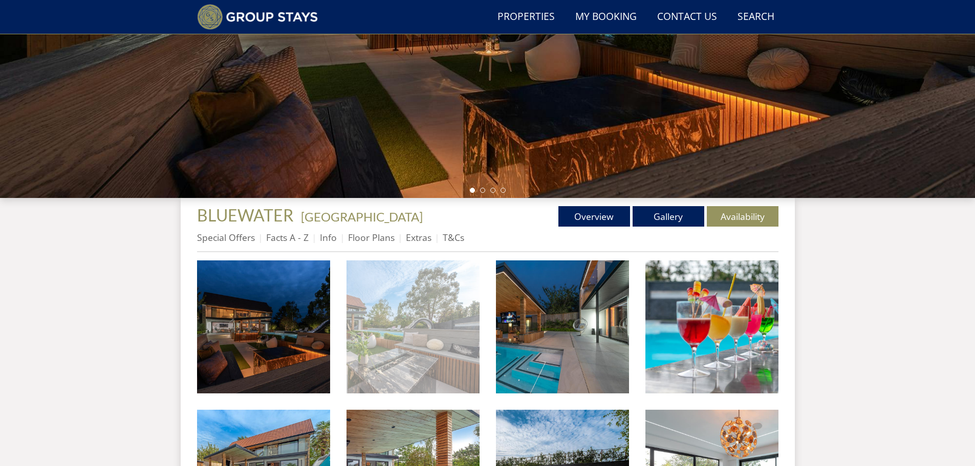
scroll to position [232, 0]
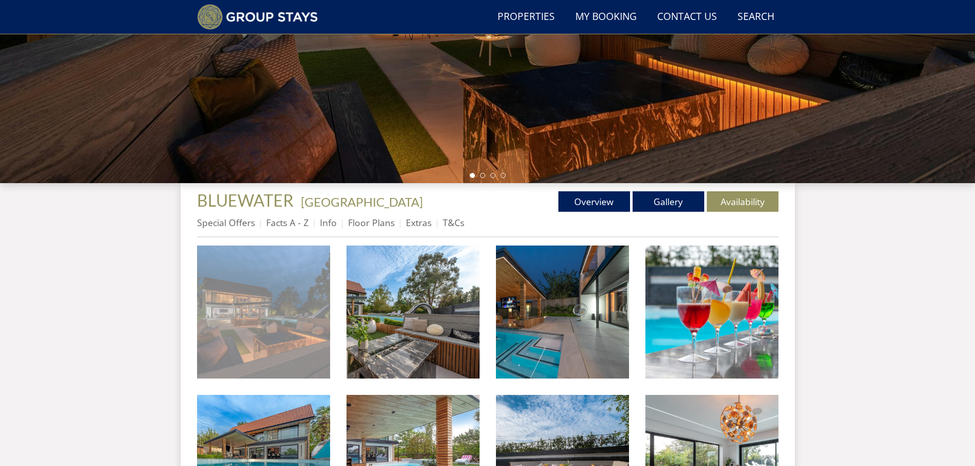
click at [257, 341] on img at bounding box center [263, 312] width 133 height 133
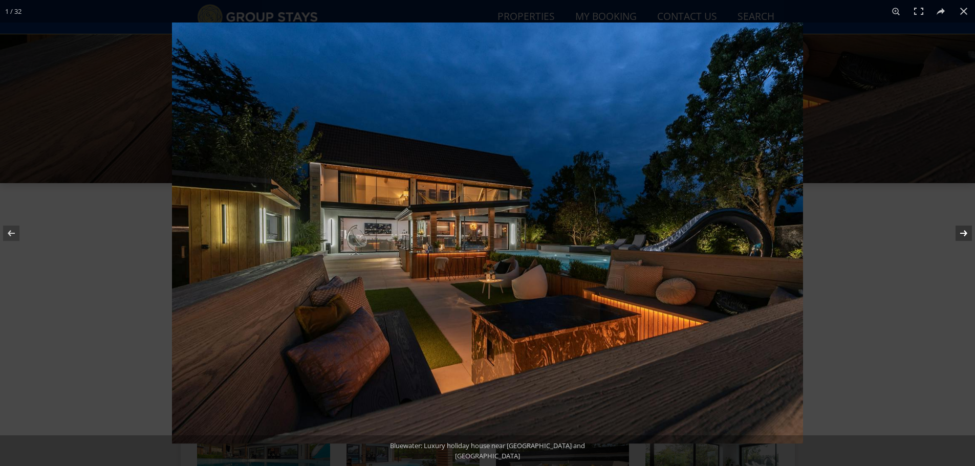
click at [959, 232] on button at bounding box center [957, 233] width 36 height 51
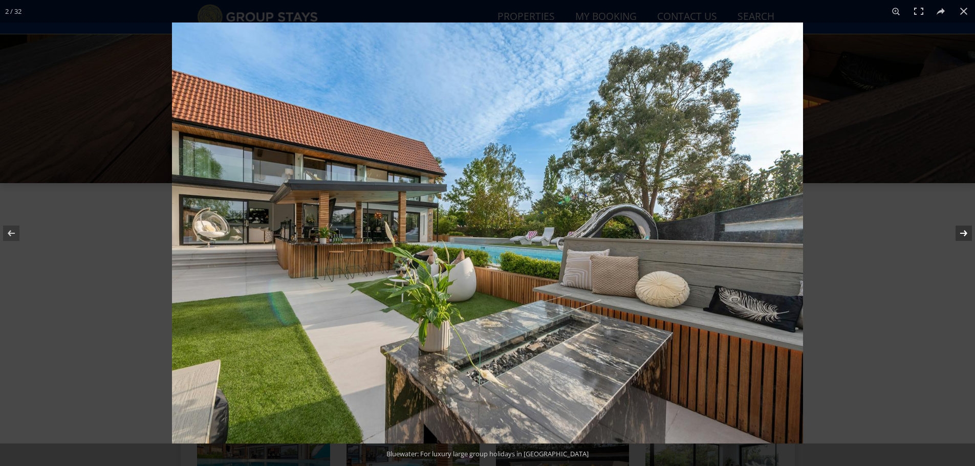
click at [959, 232] on button at bounding box center [957, 233] width 36 height 51
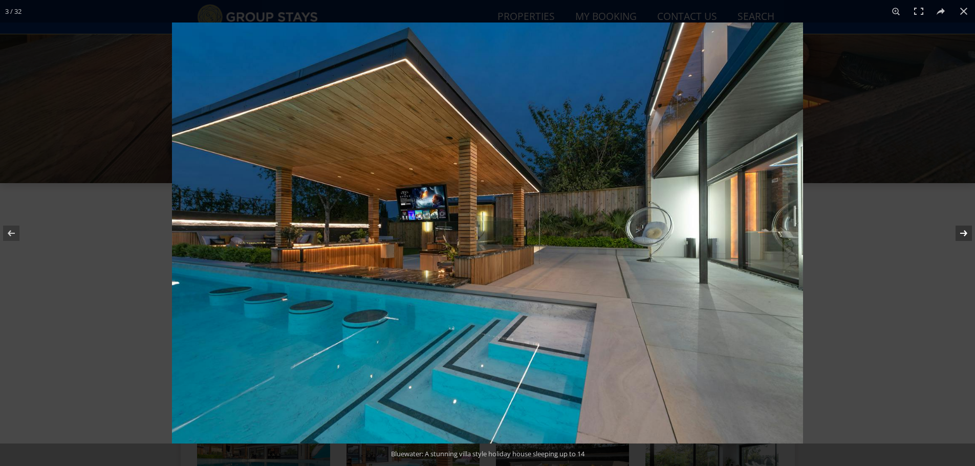
click at [959, 232] on button at bounding box center [957, 233] width 36 height 51
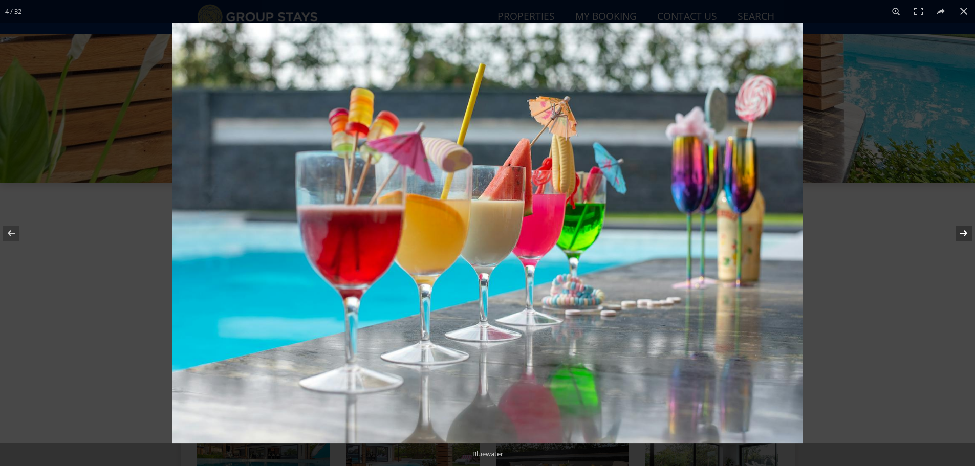
click at [959, 232] on button at bounding box center [957, 233] width 36 height 51
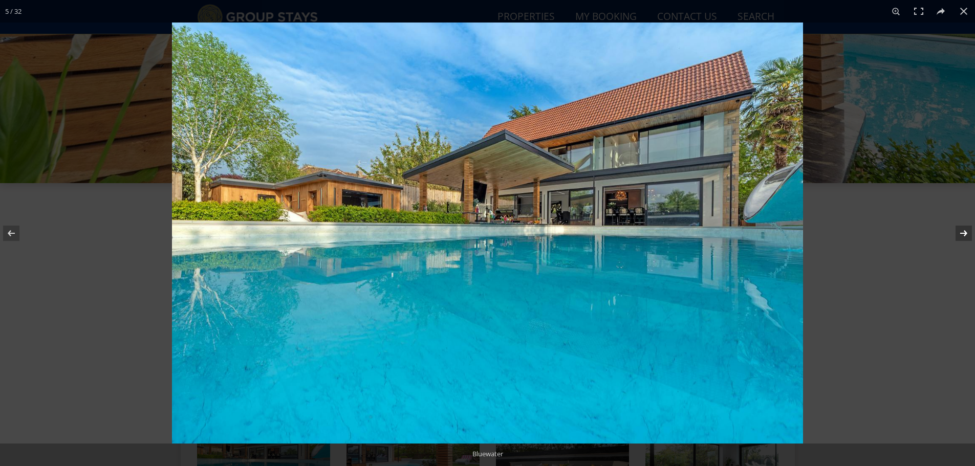
click at [959, 232] on button at bounding box center [957, 233] width 36 height 51
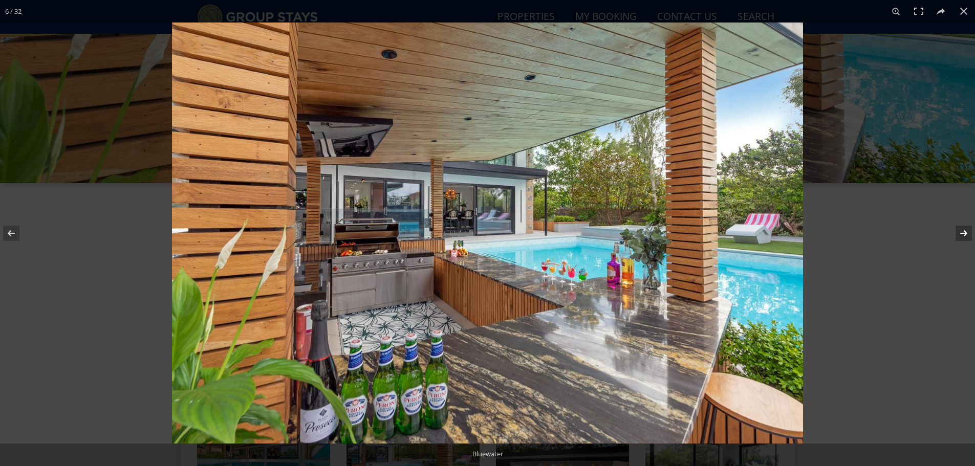
click at [959, 232] on button at bounding box center [957, 233] width 36 height 51
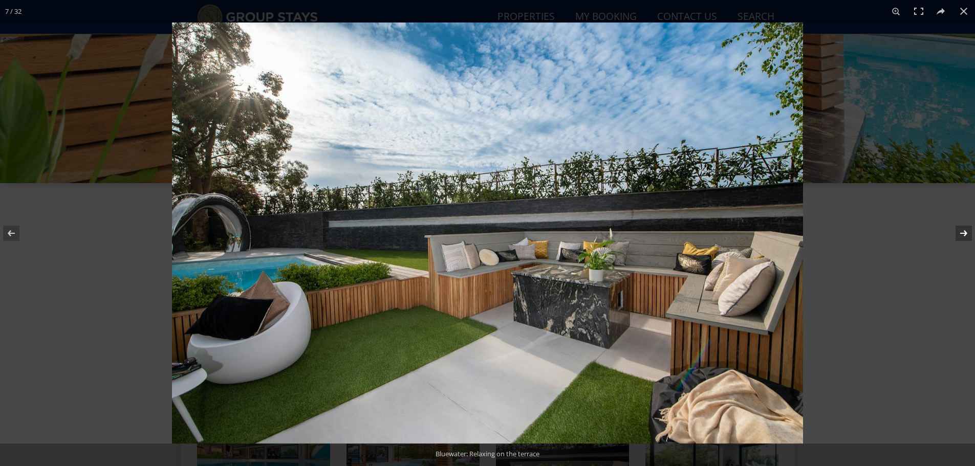
click at [959, 232] on button at bounding box center [957, 233] width 36 height 51
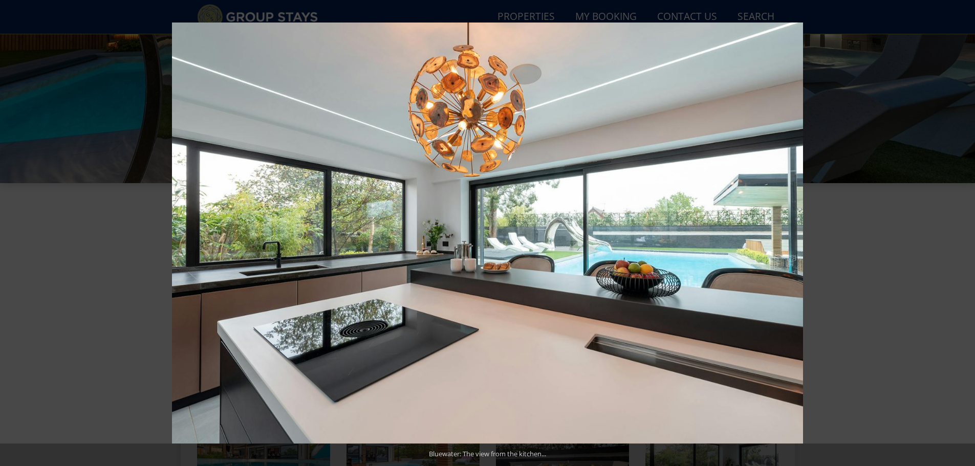
click at [959, 232] on button at bounding box center [957, 233] width 36 height 51
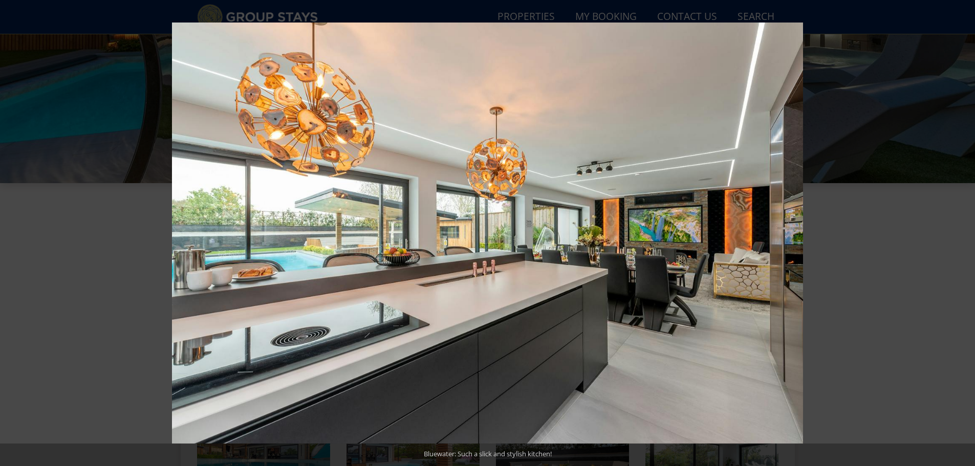
click at [959, 232] on button at bounding box center [957, 233] width 36 height 51
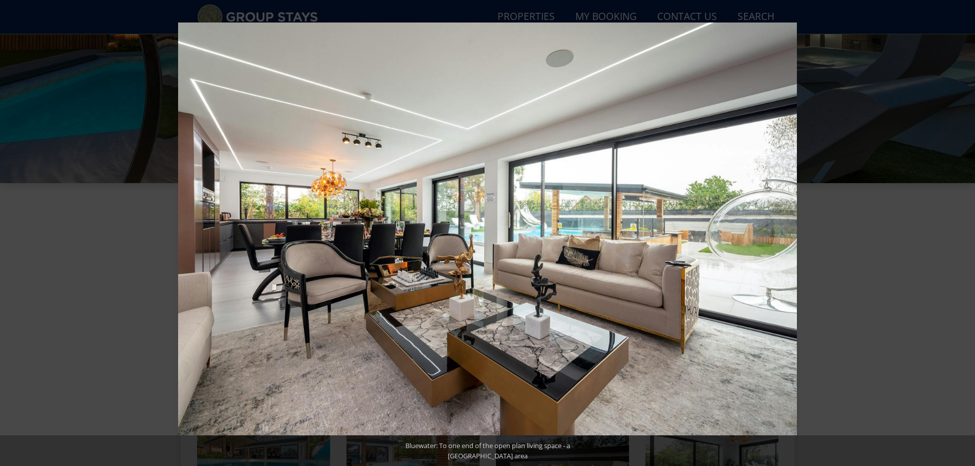
click at [959, 232] on button at bounding box center [957, 233] width 36 height 51
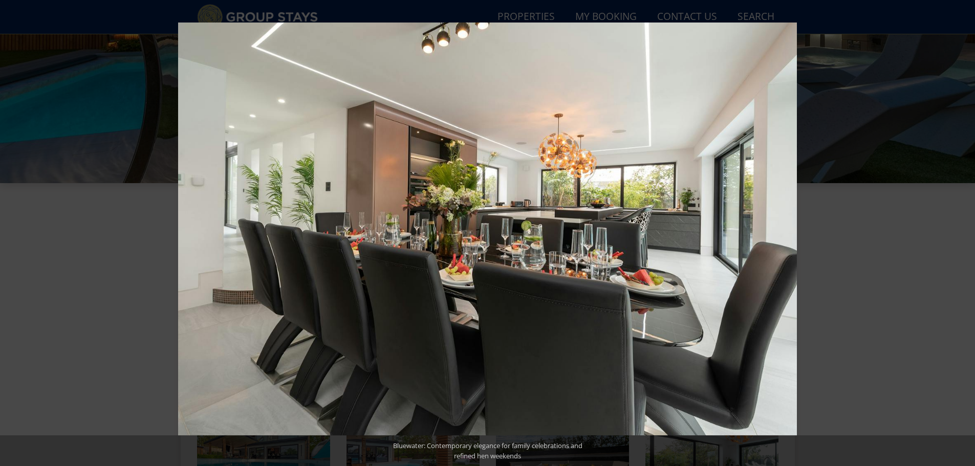
click at [959, 232] on button at bounding box center [957, 233] width 36 height 51
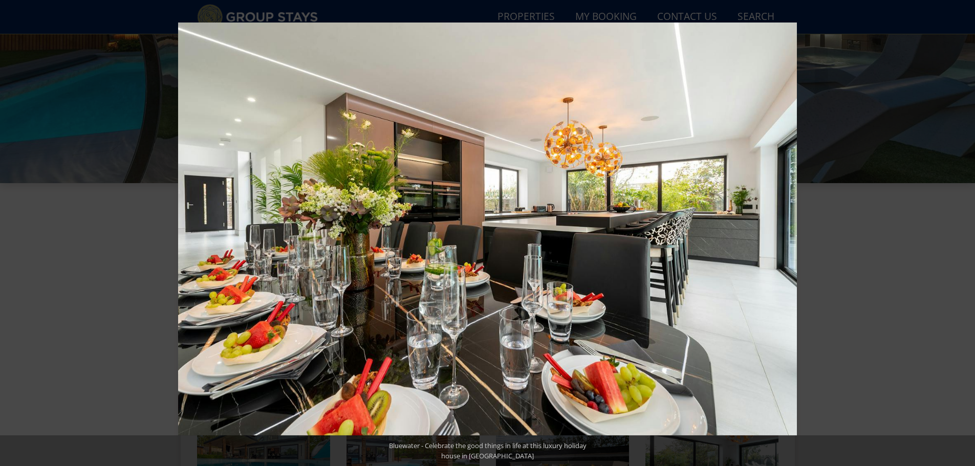
click at [959, 232] on button at bounding box center [957, 233] width 36 height 51
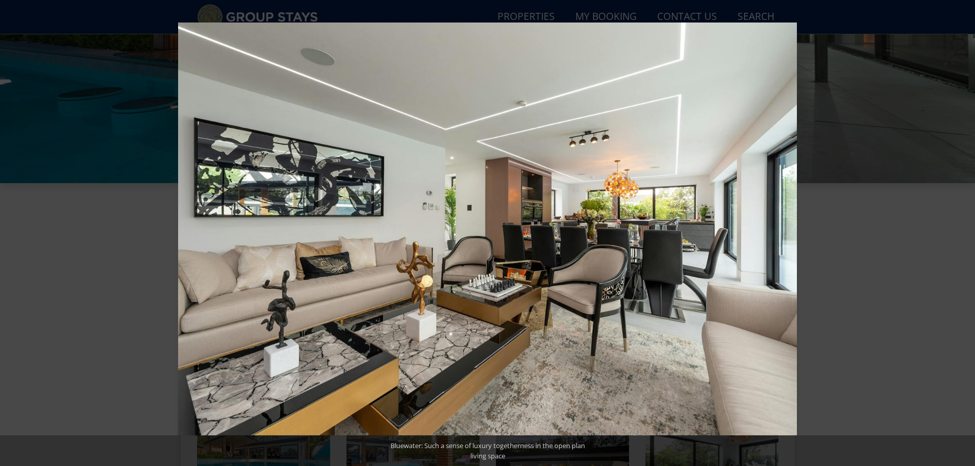
click at [959, 232] on button at bounding box center [957, 233] width 36 height 51
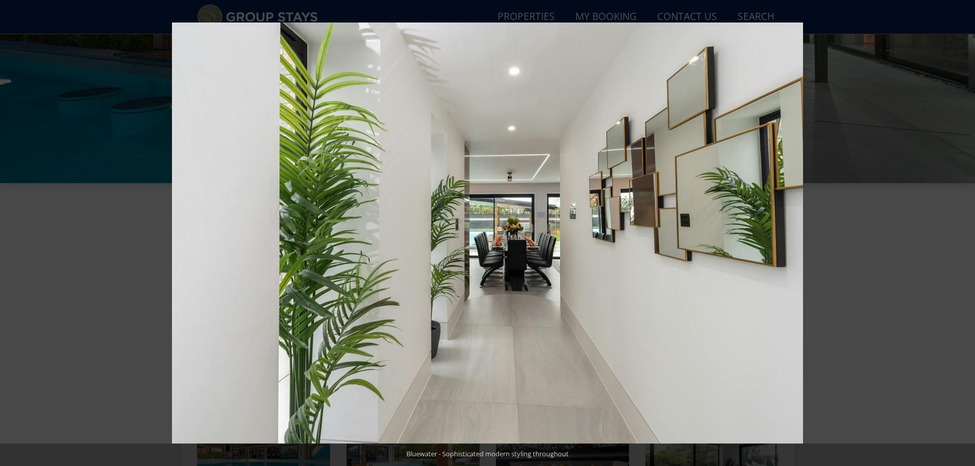
click at [959, 232] on button at bounding box center [957, 233] width 36 height 51
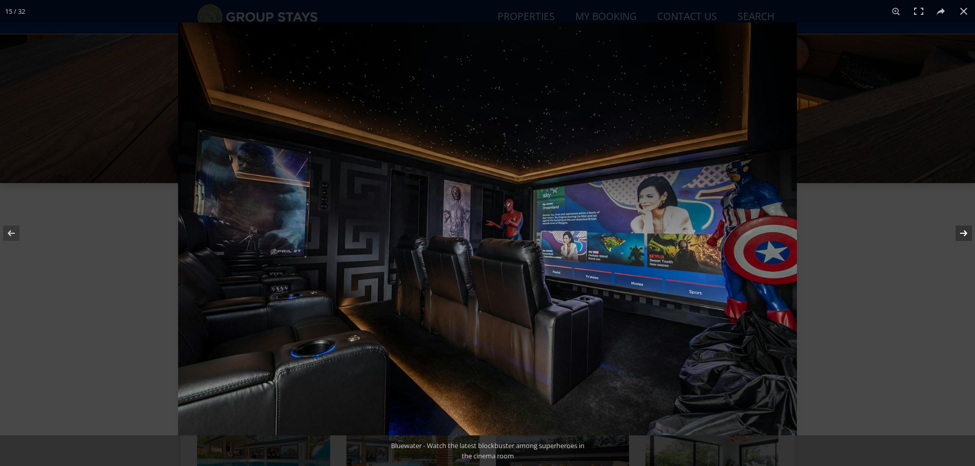
click at [962, 231] on button at bounding box center [957, 233] width 36 height 51
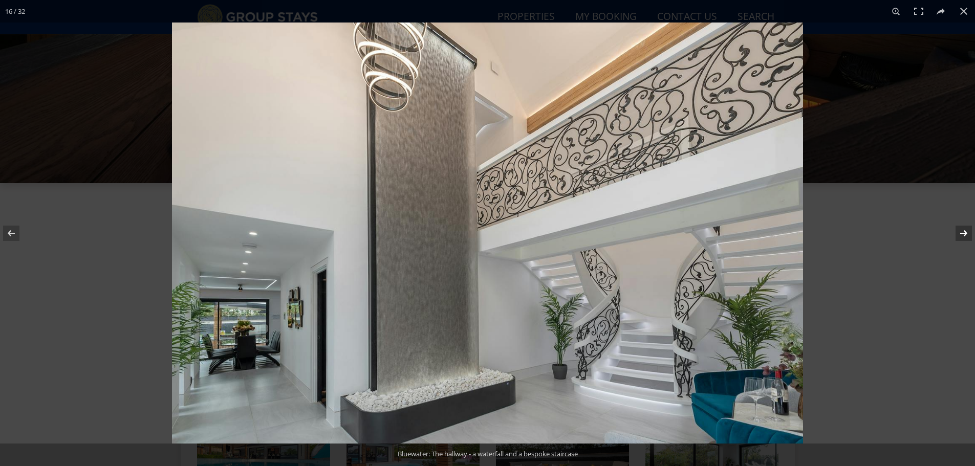
click at [963, 232] on button at bounding box center [957, 233] width 36 height 51
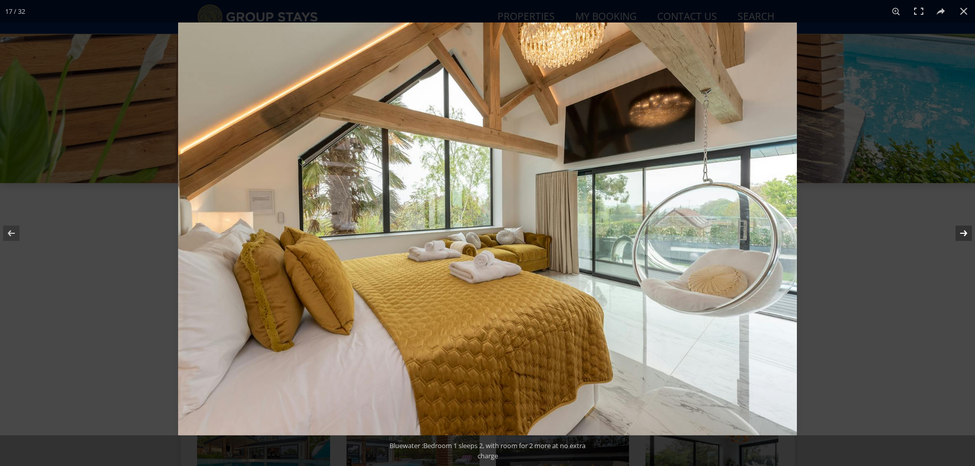
click at [963, 232] on button at bounding box center [957, 233] width 36 height 51
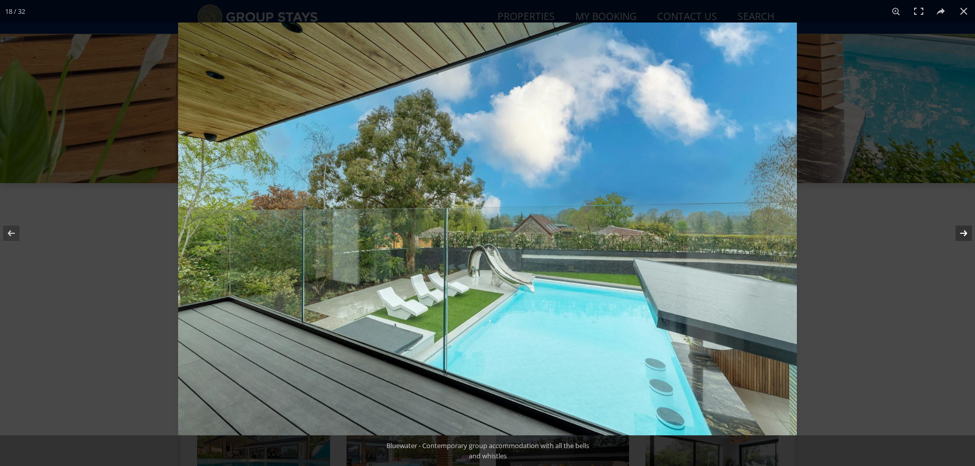
click at [963, 232] on button at bounding box center [957, 233] width 36 height 51
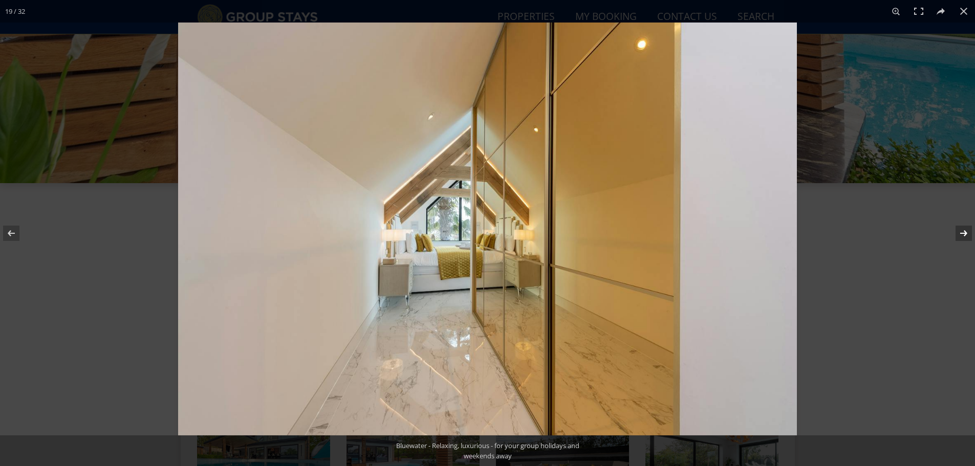
click at [963, 232] on button at bounding box center [957, 233] width 36 height 51
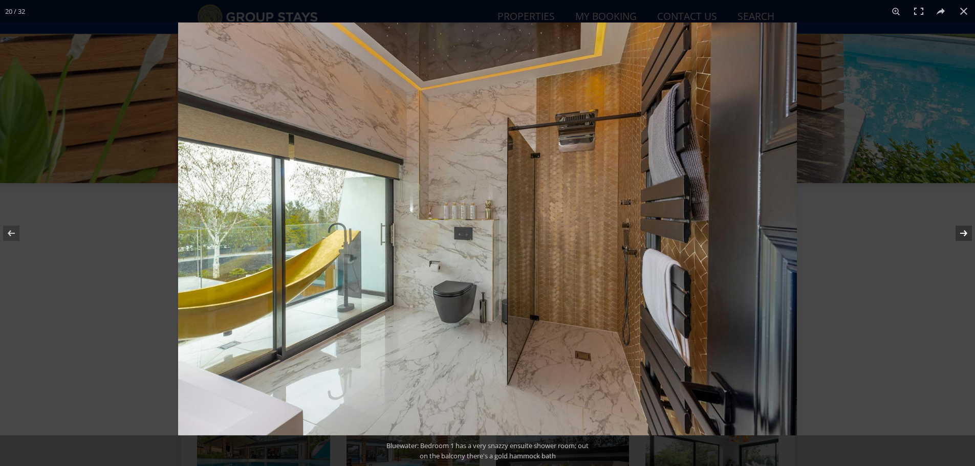
click at [963, 232] on button at bounding box center [957, 233] width 36 height 51
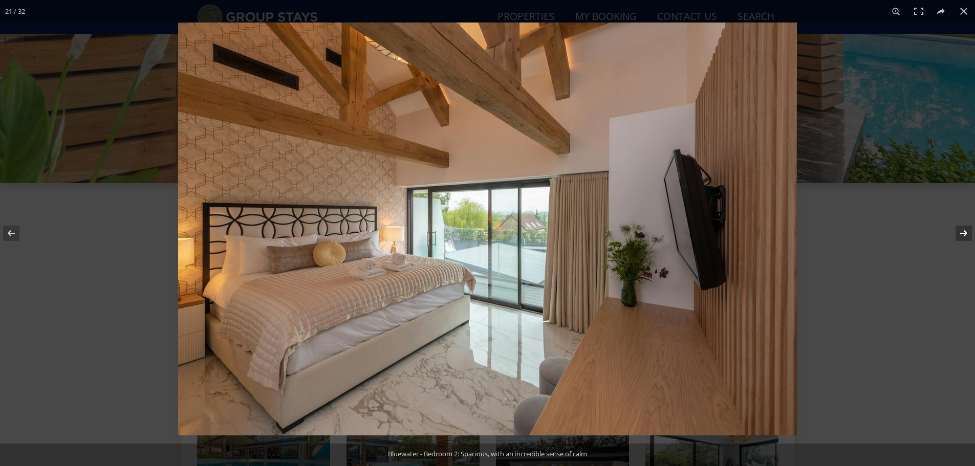
click at [963, 232] on button at bounding box center [957, 233] width 36 height 51
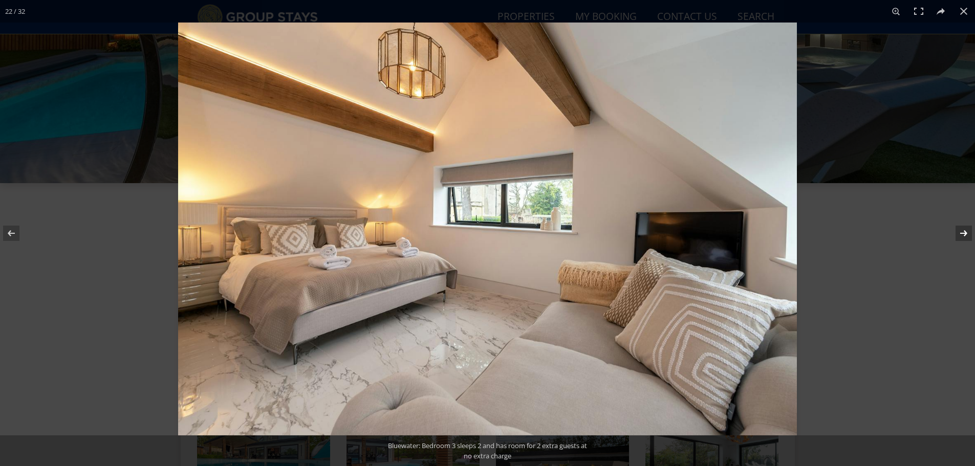
click at [963, 232] on button at bounding box center [957, 233] width 36 height 51
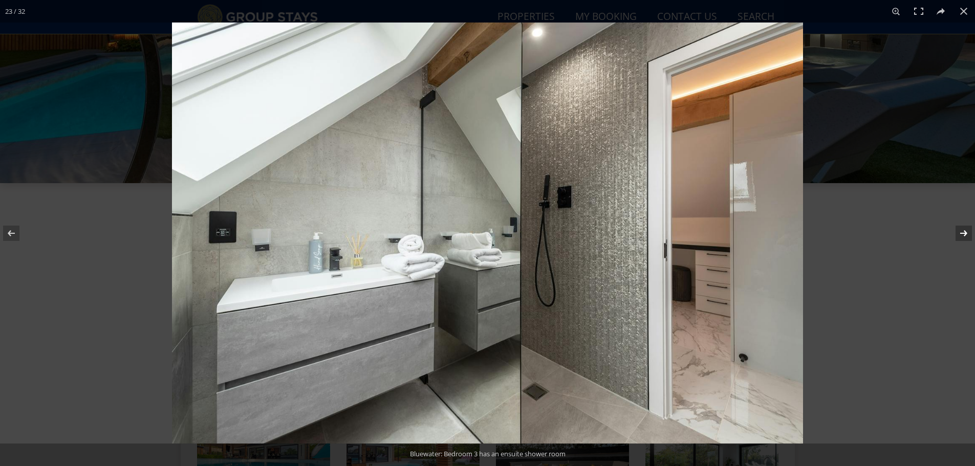
click at [963, 232] on button at bounding box center [957, 233] width 36 height 51
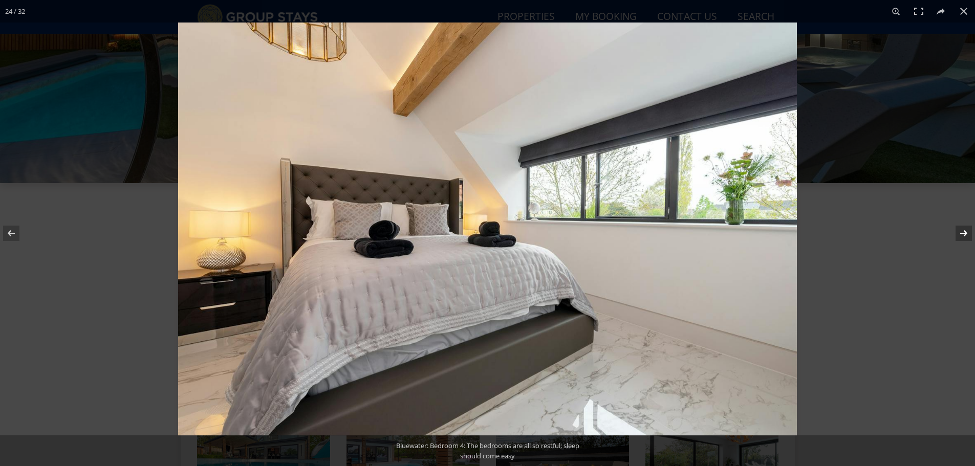
click at [963, 232] on button at bounding box center [957, 233] width 36 height 51
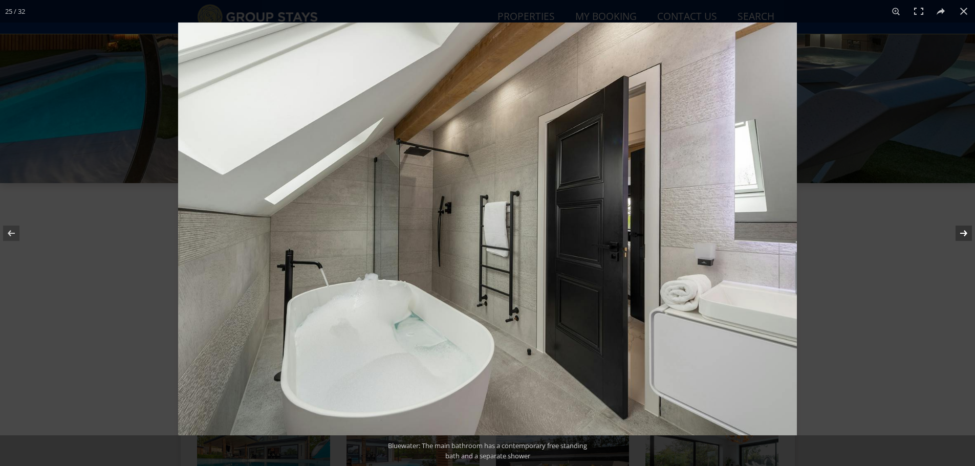
click at [963, 232] on button at bounding box center [957, 233] width 36 height 51
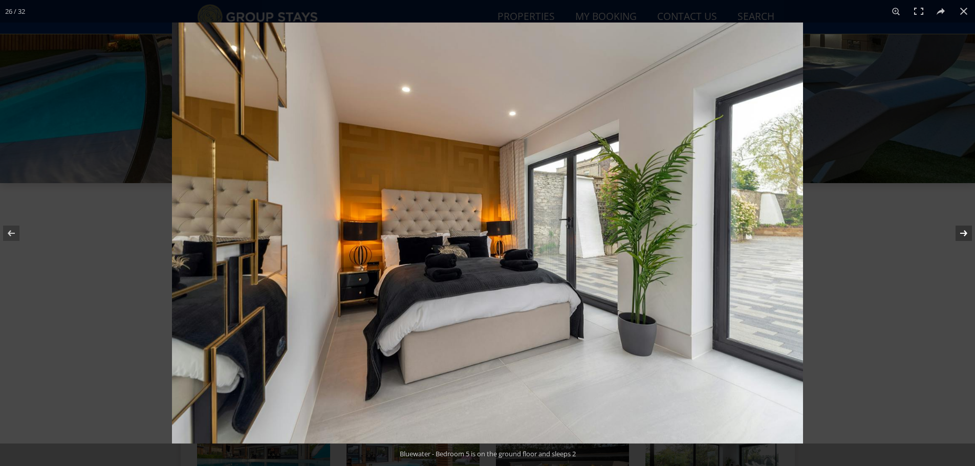
click at [963, 232] on button at bounding box center [957, 233] width 36 height 51
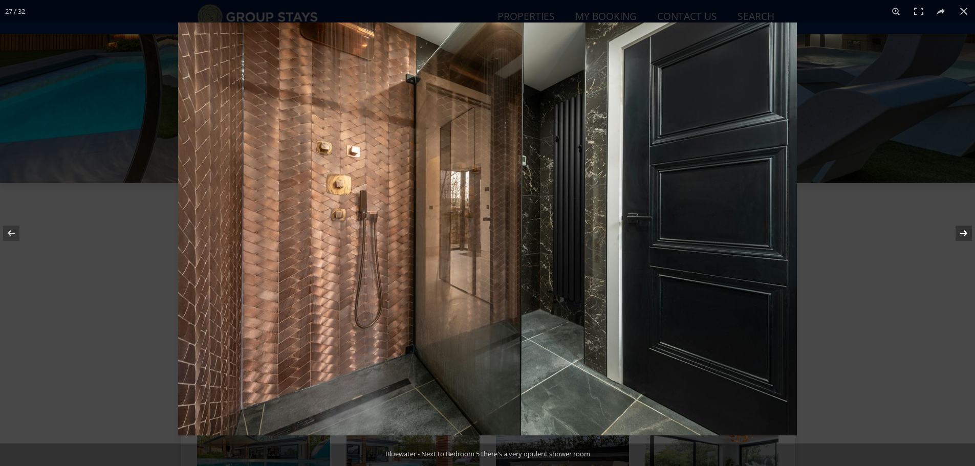
click at [963, 232] on button at bounding box center [957, 233] width 36 height 51
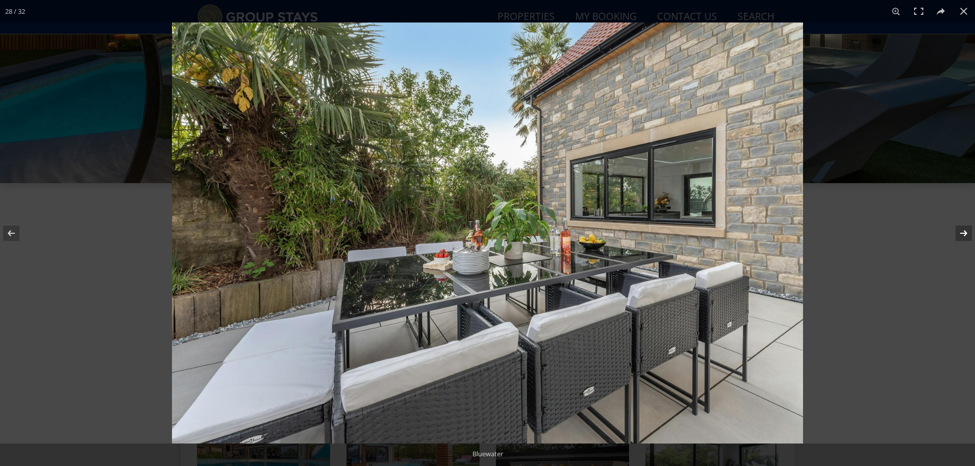
click at [963, 232] on button at bounding box center [957, 233] width 36 height 51
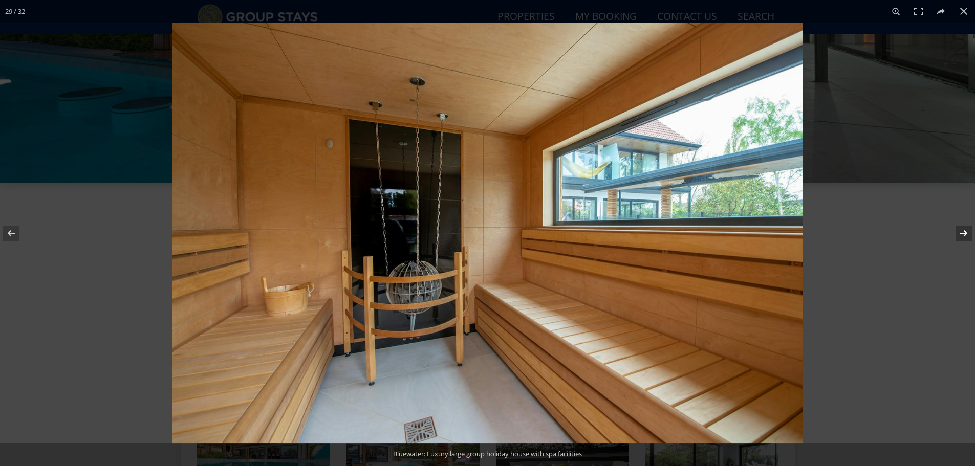
click at [963, 232] on button at bounding box center [957, 233] width 36 height 51
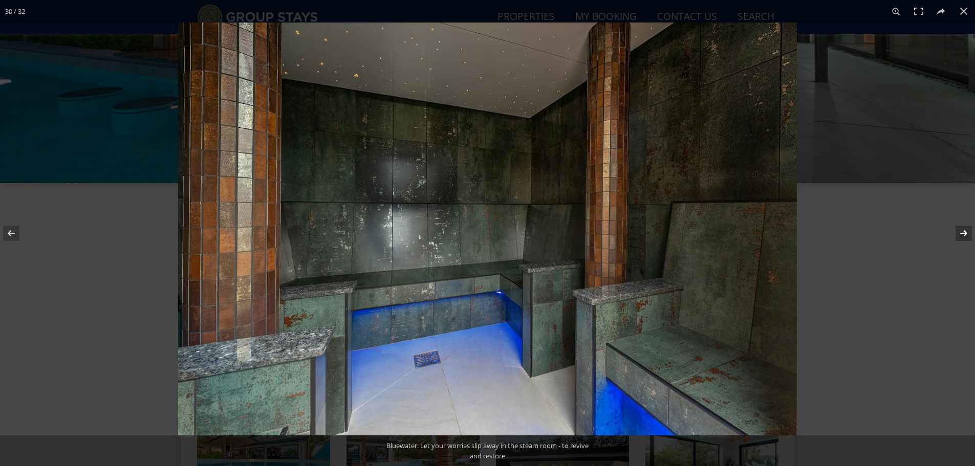
click at [963, 232] on button at bounding box center [957, 233] width 36 height 51
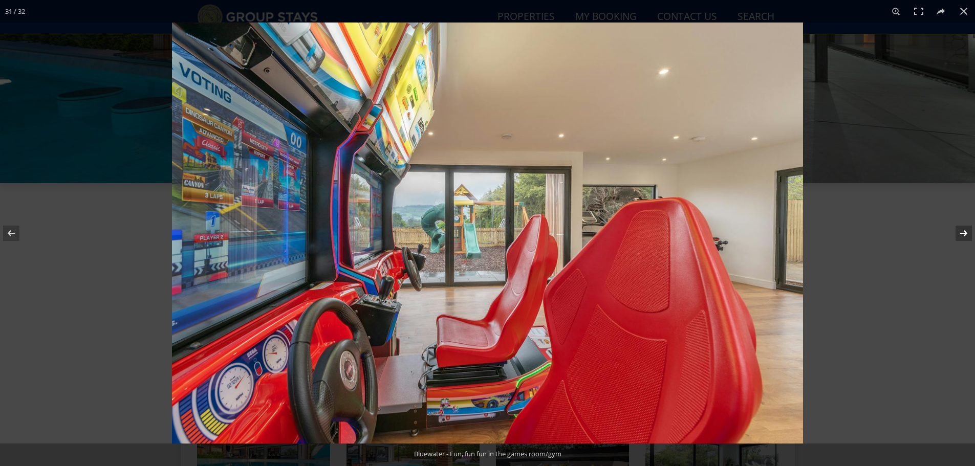
click at [963, 232] on button at bounding box center [957, 233] width 36 height 51
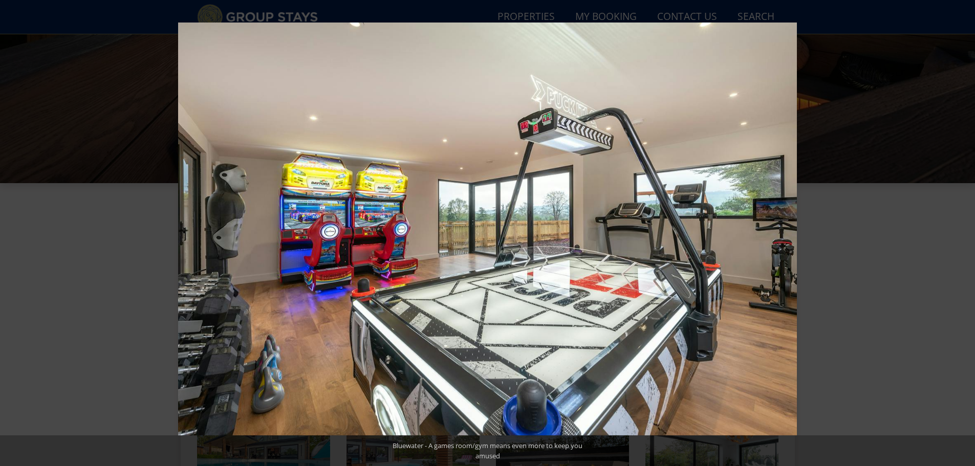
click at [963, 232] on button at bounding box center [957, 233] width 36 height 51
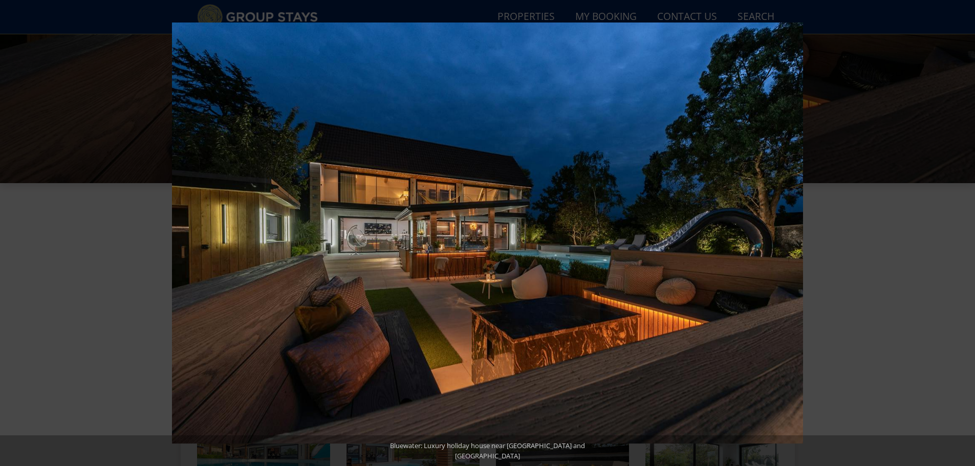
click at [963, 232] on button at bounding box center [957, 233] width 36 height 51
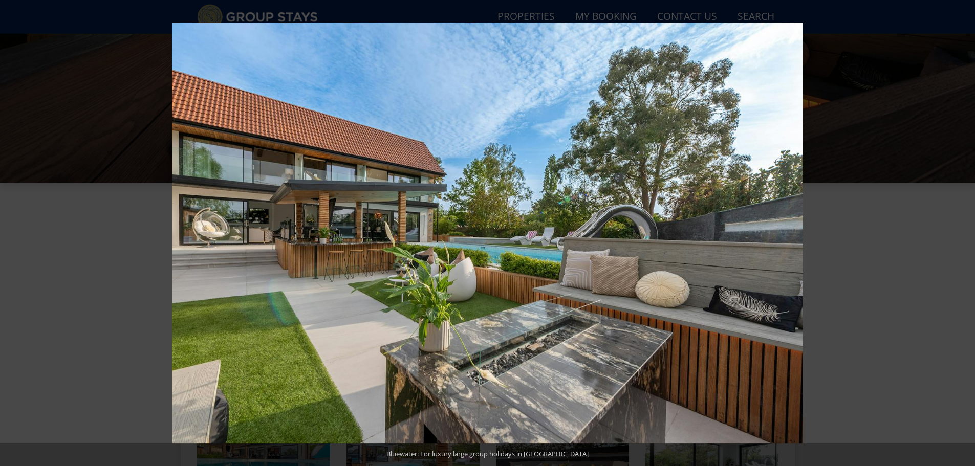
click at [963, 232] on button at bounding box center [957, 233] width 36 height 51
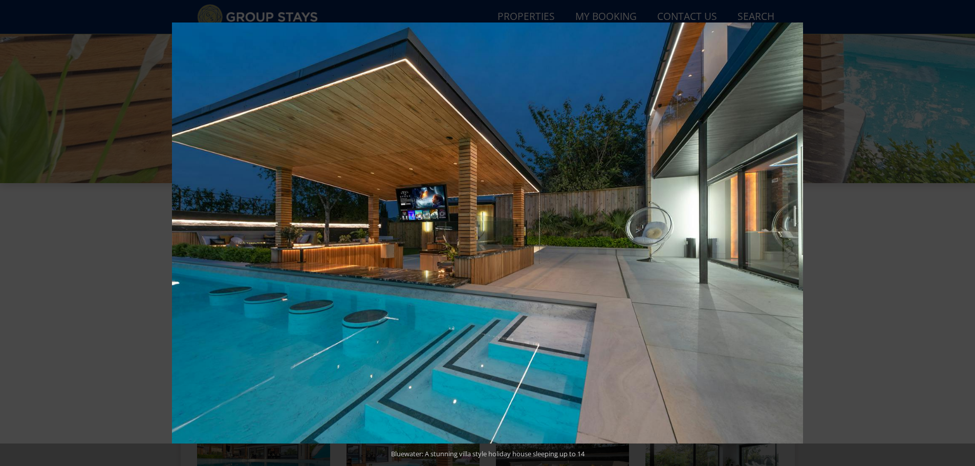
click at [963, 232] on button at bounding box center [957, 233] width 36 height 51
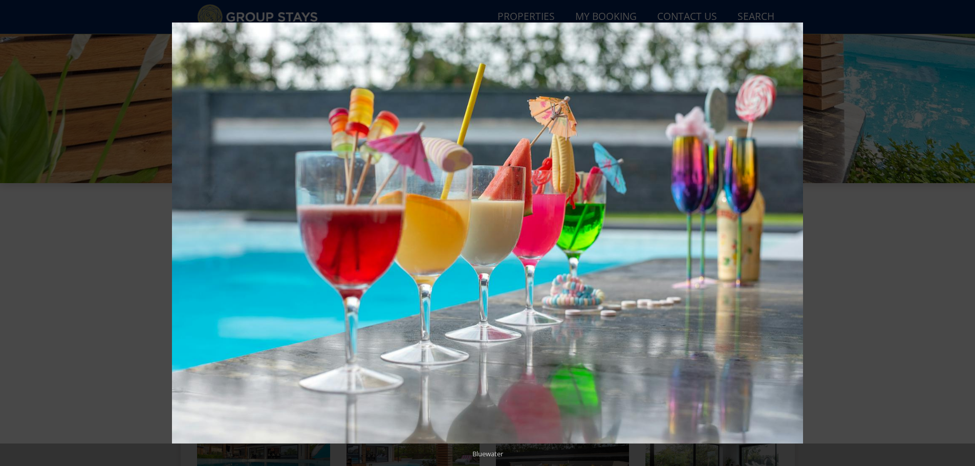
click at [963, 232] on button at bounding box center [957, 233] width 36 height 51
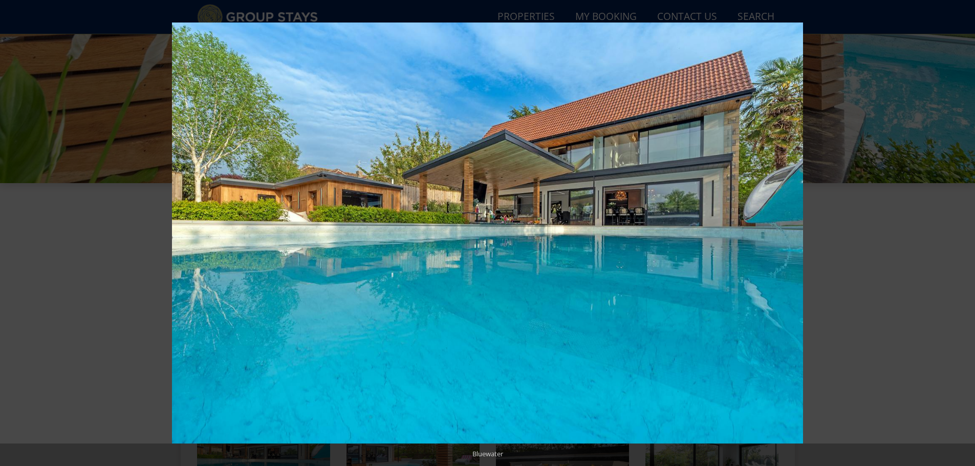
click at [963, 232] on button at bounding box center [957, 233] width 36 height 51
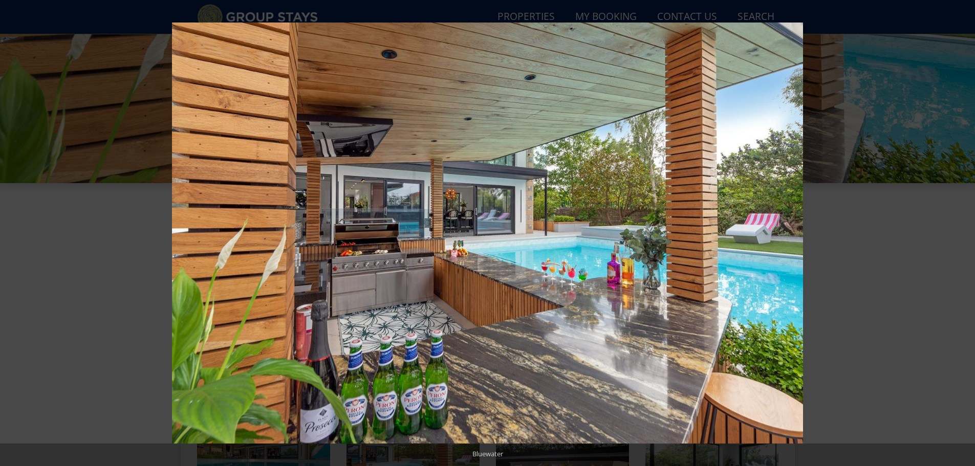
click at [963, 232] on button at bounding box center [957, 233] width 36 height 51
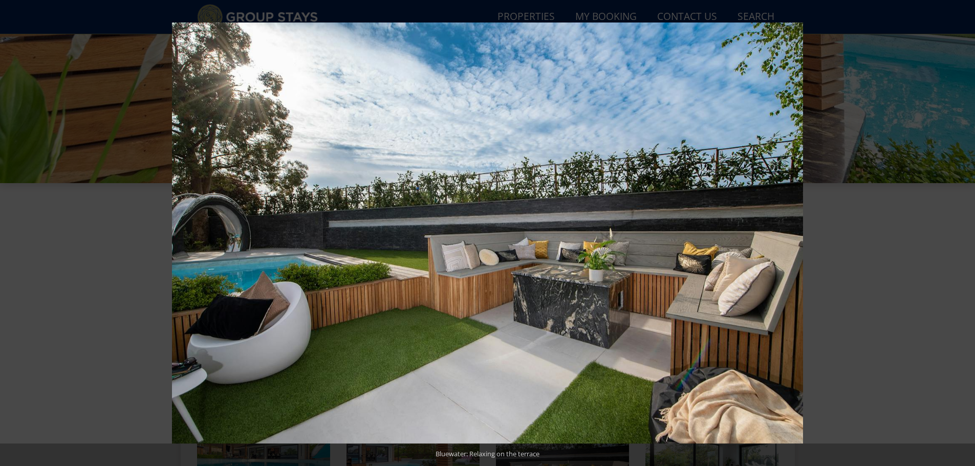
click at [963, 232] on button at bounding box center [957, 233] width 36 height 51
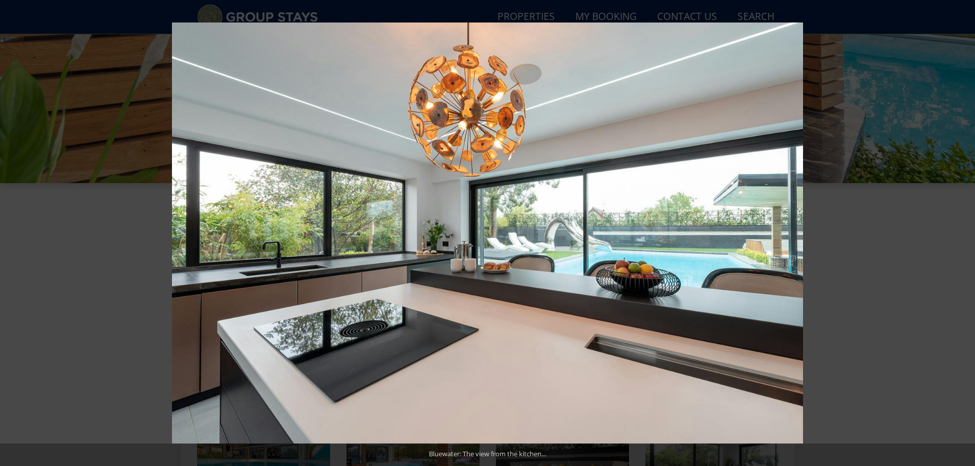
click at [963, 232] on button at bounding box center [957, 233] width 36 height 51
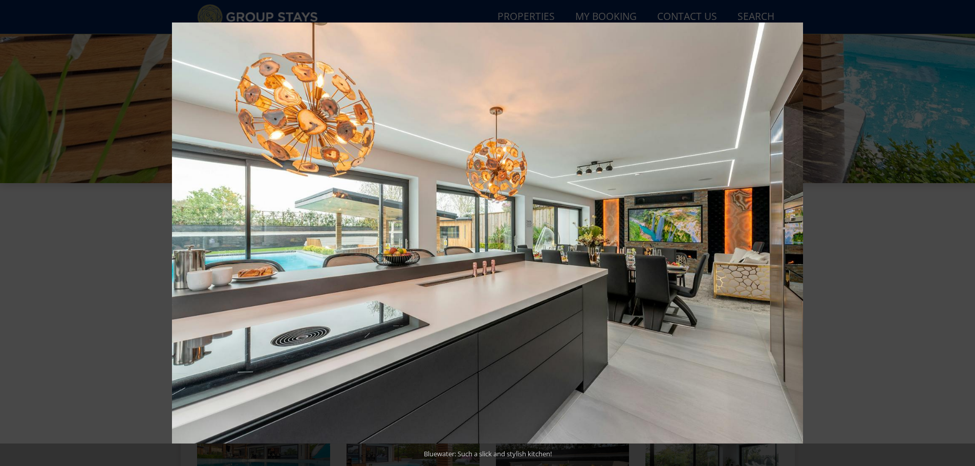
click at [963, 232] on button at bounding box center [957, 233] width 36 height 51
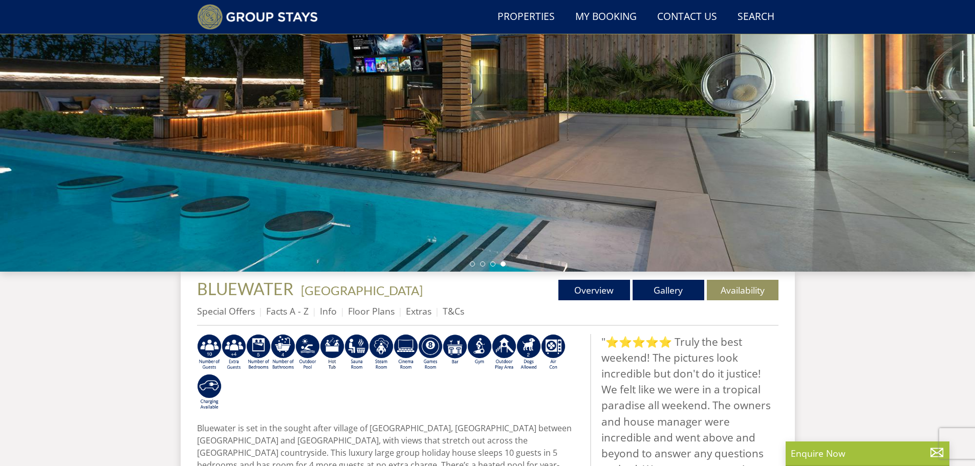
scroll to position [139, 0]
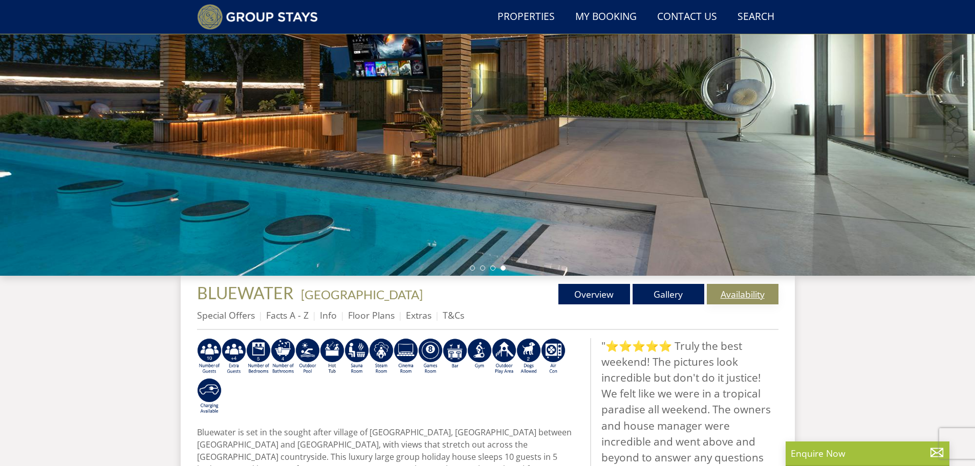
click at [730, 294] on link "Availability" at bounding box center [743, 294] width 72 height 20
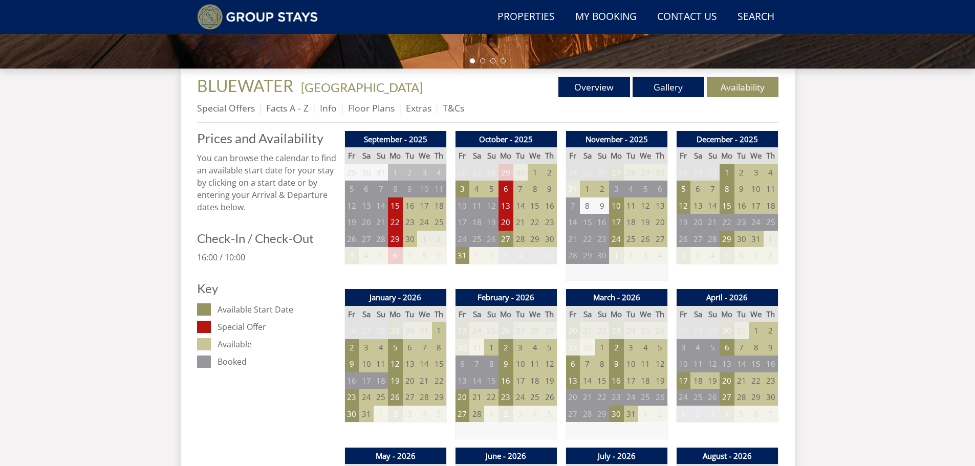
scroll to position [347, 0]
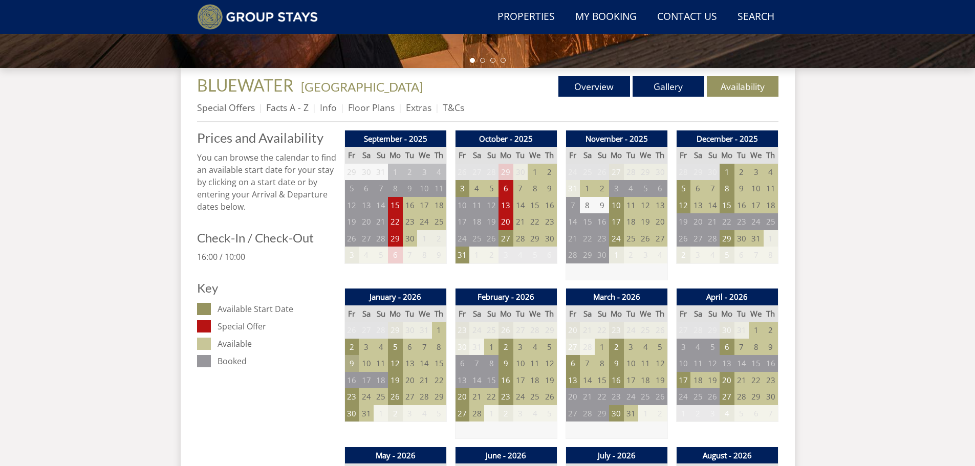
click at [350, 365] on td "9" at bounding box center [351, 363] width 14 height 17
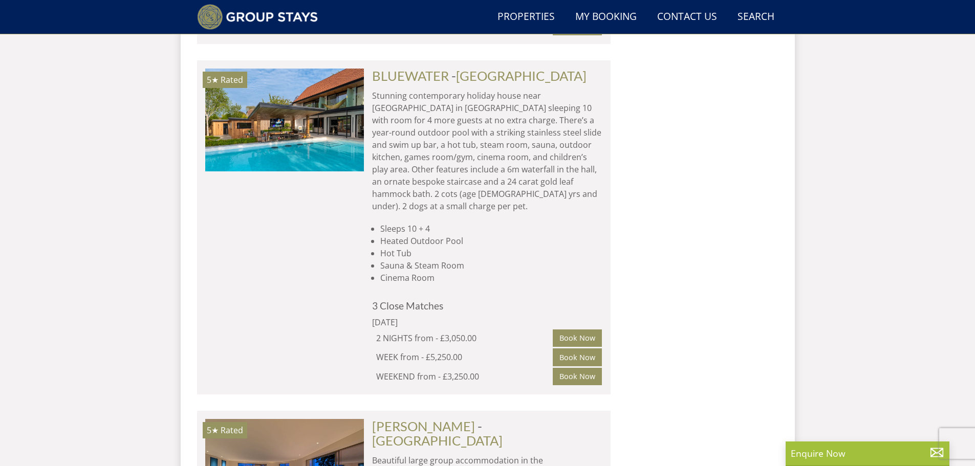
scroll to position [5005, 0]
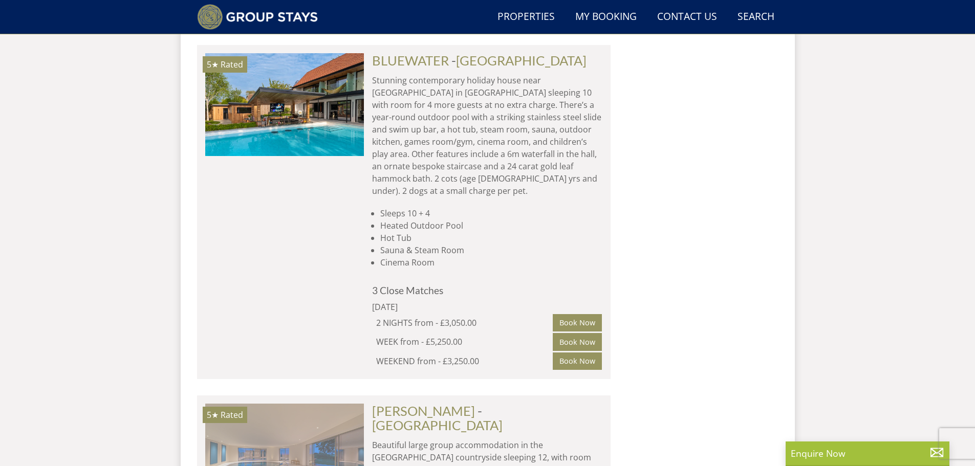
click at [276, 404] on img at bounding box center [284, 455] width 159 height 102
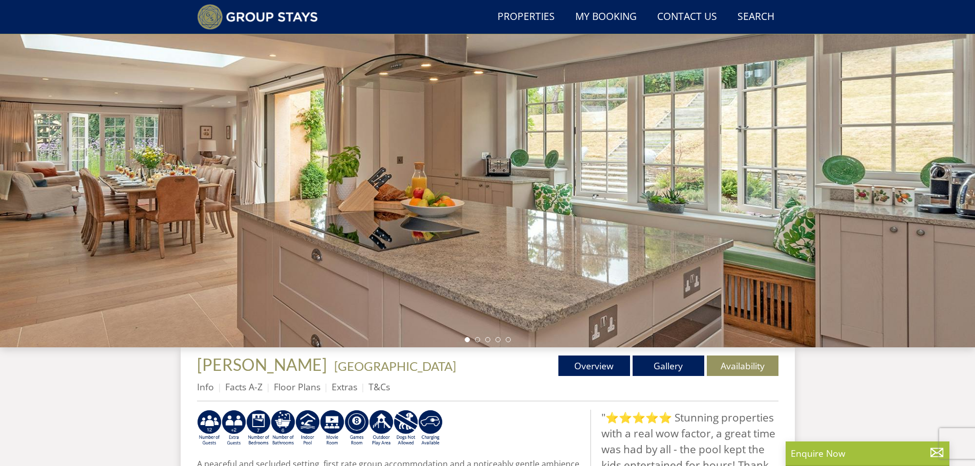
scroll to position [82, 0]
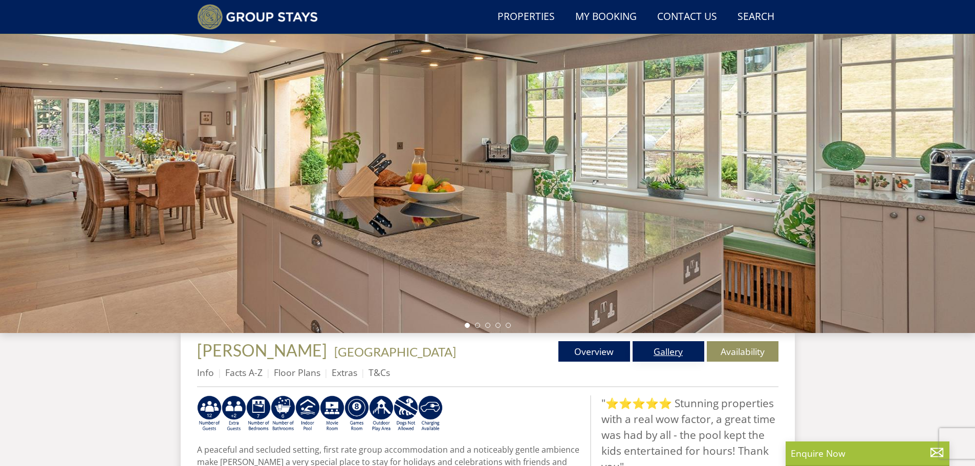
click at [669, 351] on link "Gallery" at bounding box center [669, 351] width 72 height 20
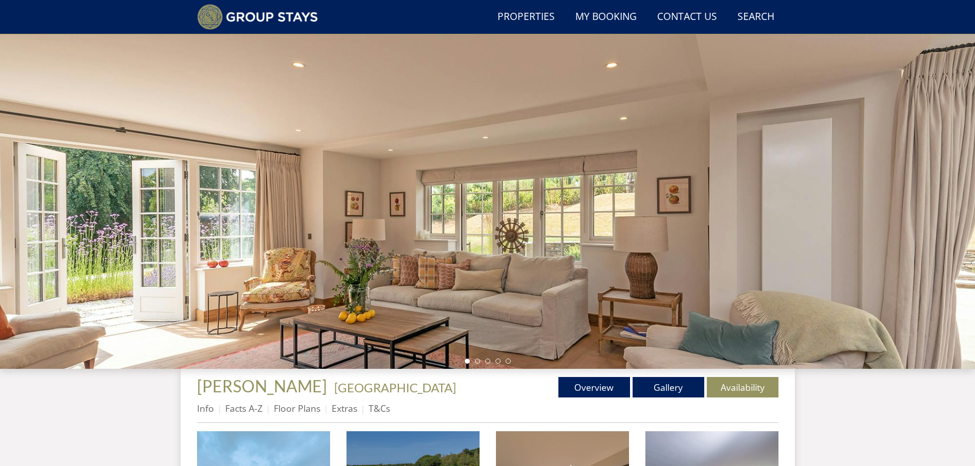
scroll to position [78, 0]
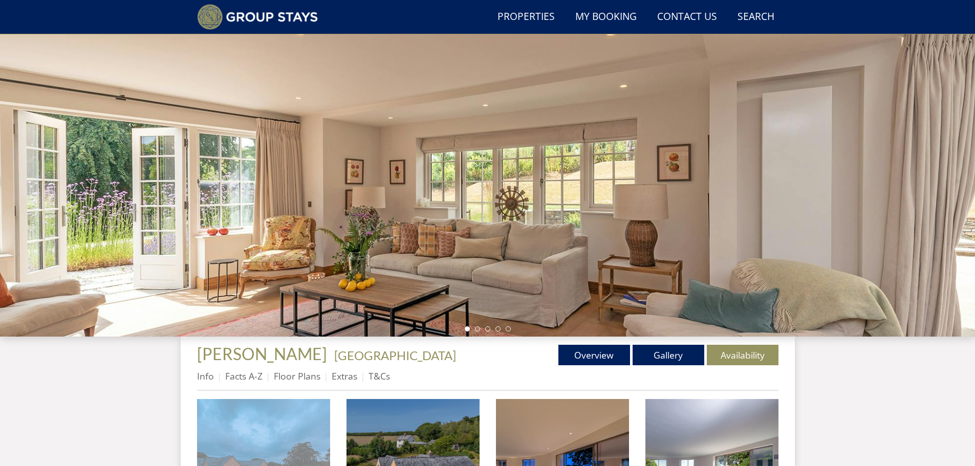
click at [268, 419] on img at bounding box center [263, 465] width 133 height 133
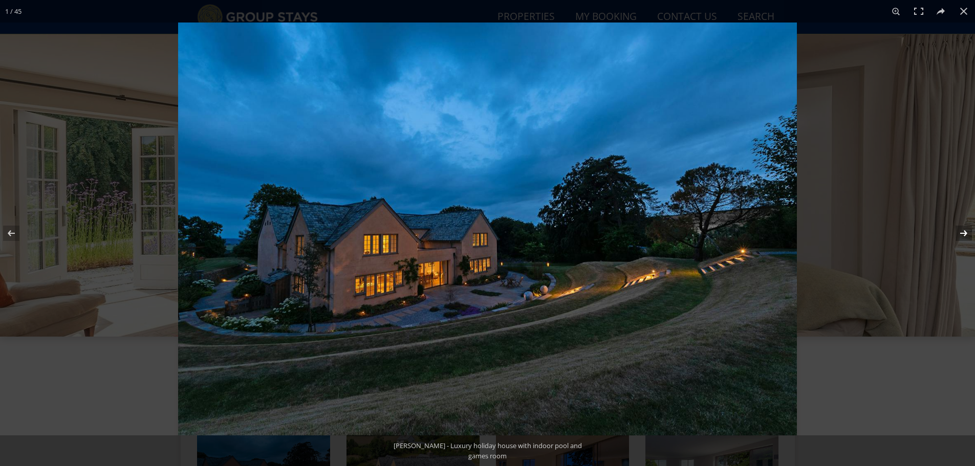
click at [961, 231] on button at bounding box center [957, 233] width 36 height 51
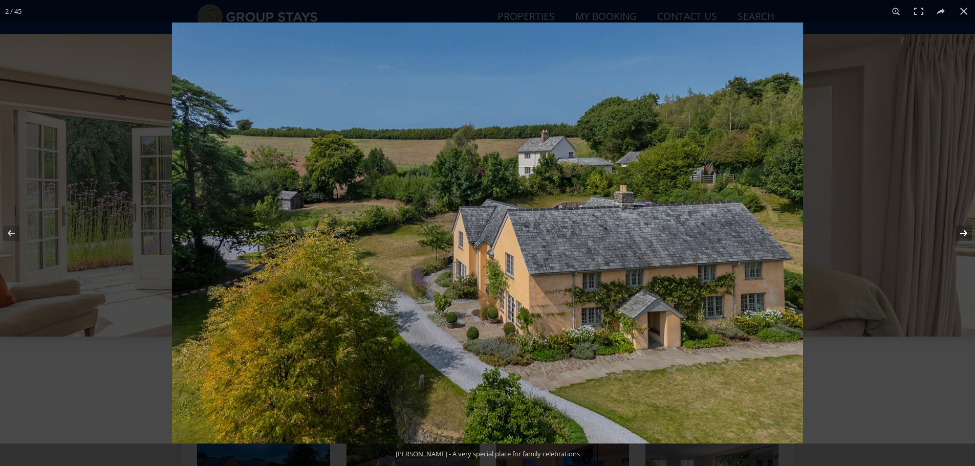
click at [961, 231] on button at bounding box center [957, 233] width 36 height 51
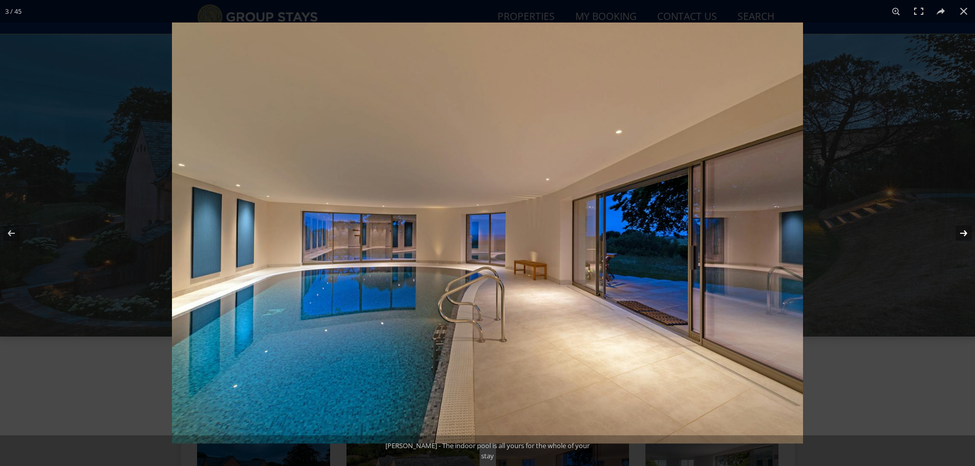
click at [961, 231] on button at bounding box center [957, 233] width 36 height 51
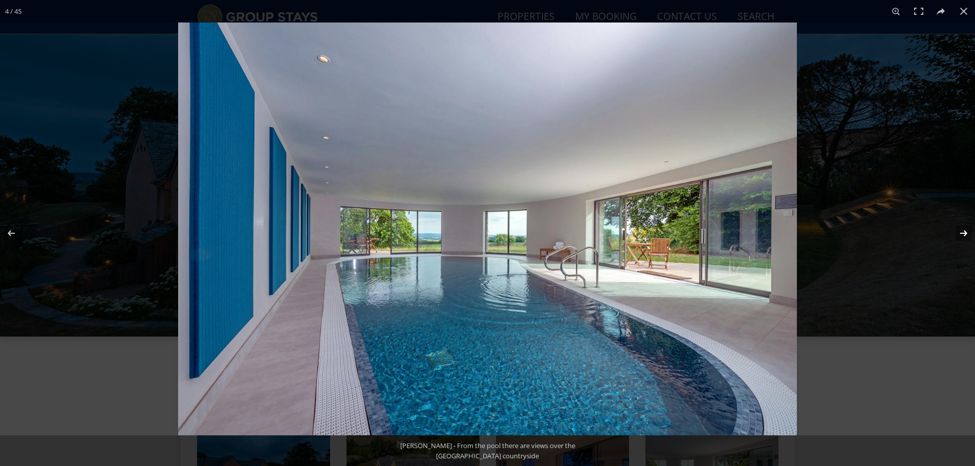
click at [961, 231] on button at bounding box center [957, 233] width 36 height 51
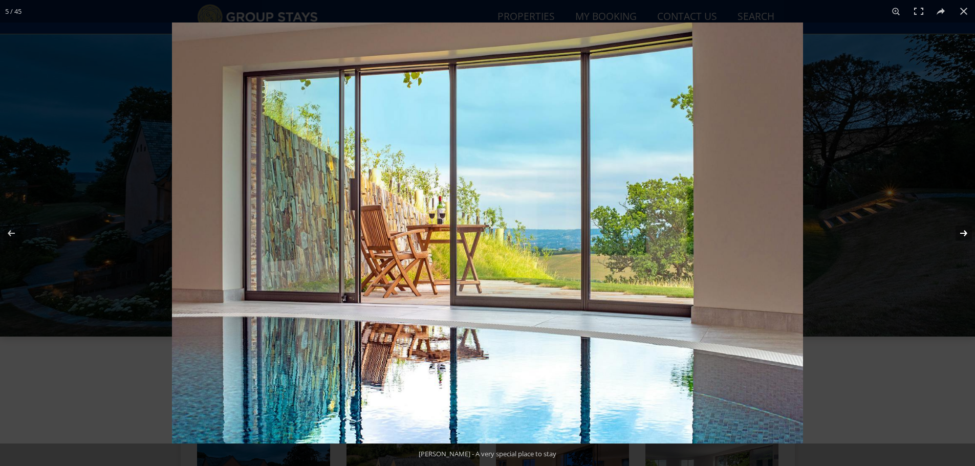
click at [961, 231] on button at bounding box center [957, 233] width 36 height 51
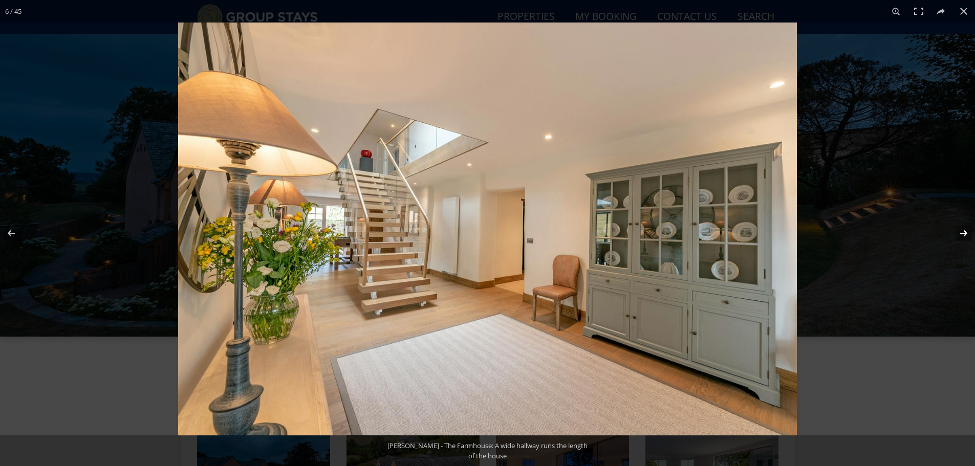
click at [961, 231] on button at bounding box center [957, 233] width 36 height 51
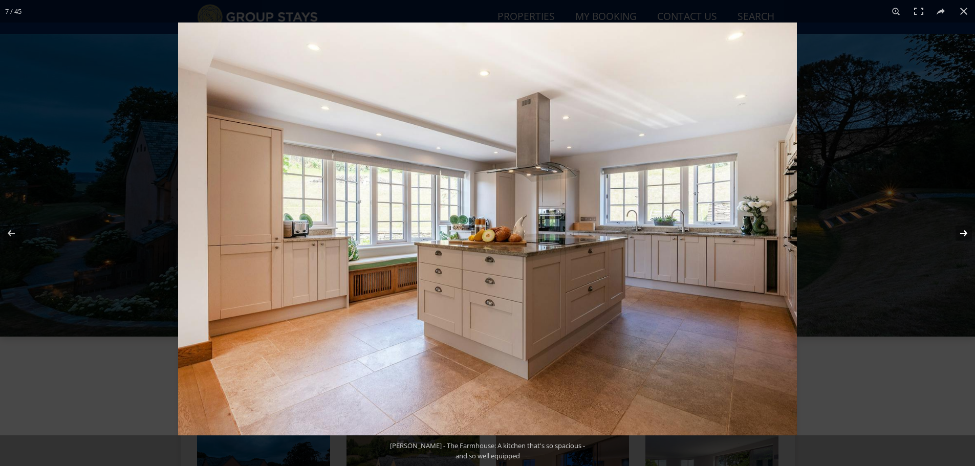
click at [961, 231] on button at bounding box center [957, 233] width 36 height 51
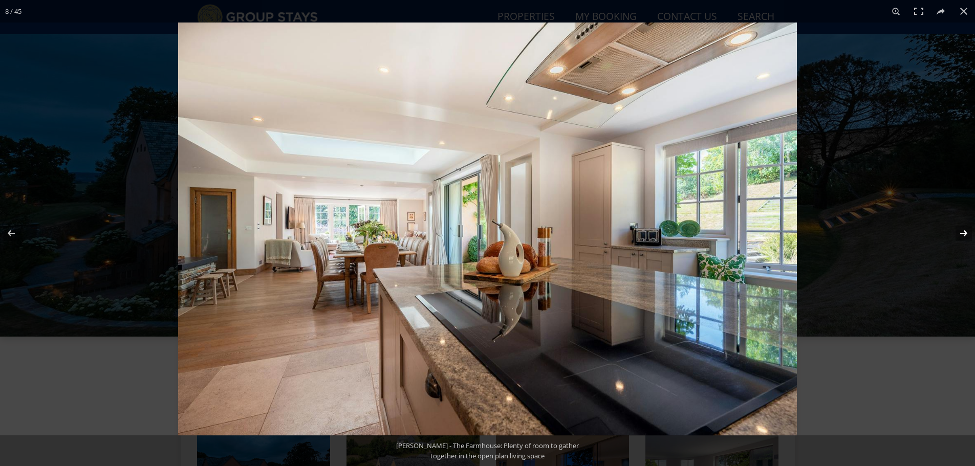
click at [961, 231] on button at bounding box center [957, 233] width 36 height 51
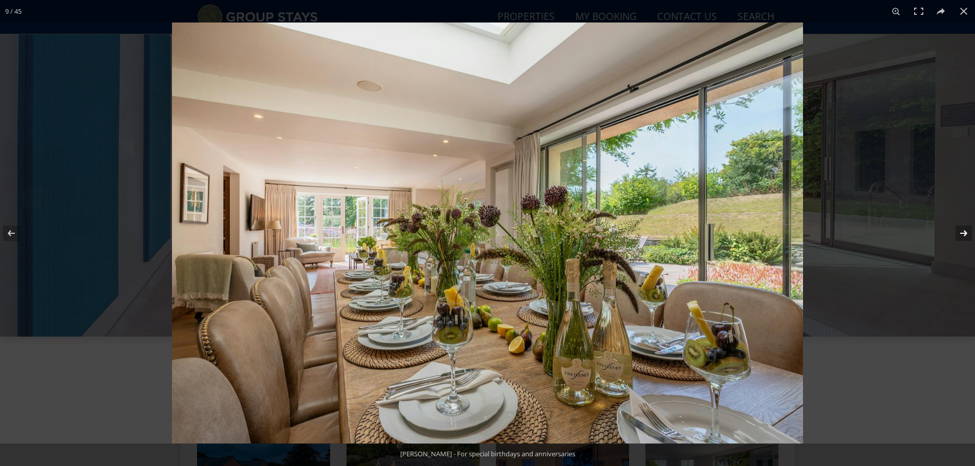
click at [961, 231] on button at bounding box center [957, 233] width 36 height 51
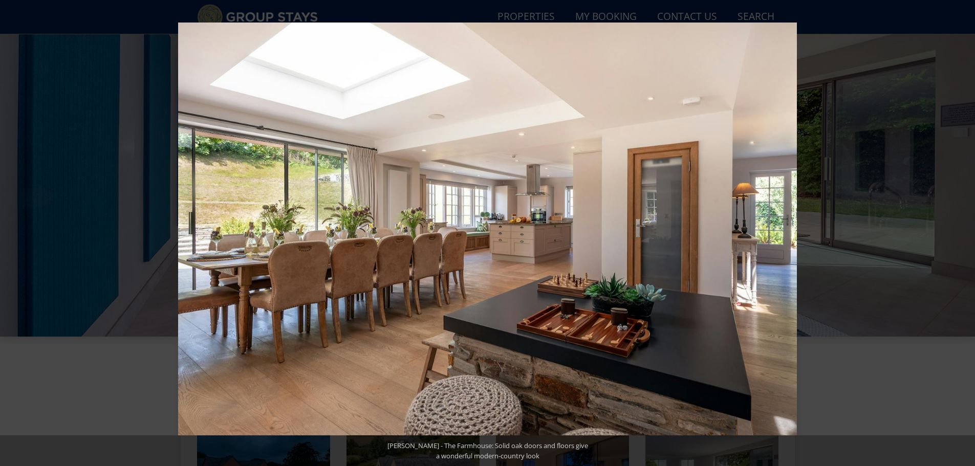
click at [961, 231] on button at bounding box center [957, 233] width 36 height 51
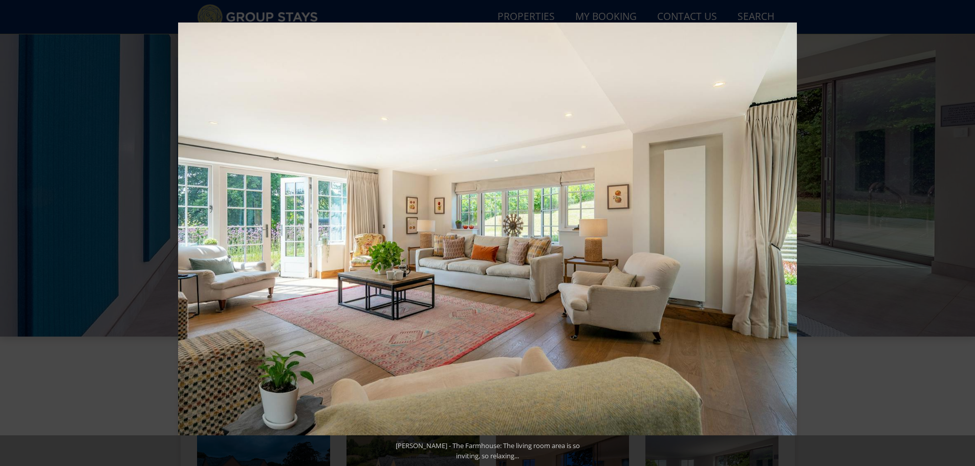
click at [961, 231] on button at bounding box center [957, 233] width 36 height 51
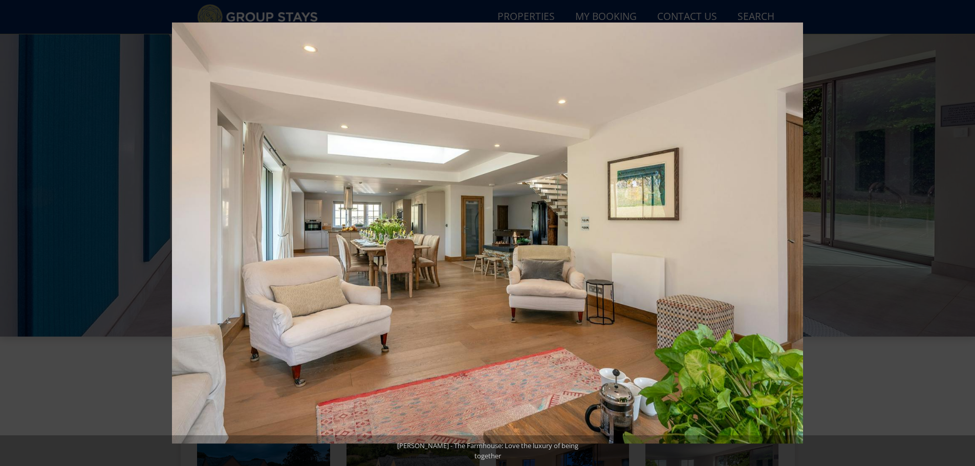
click at [961, 231] on button at bounding box center [957, 233] width 36 height 51
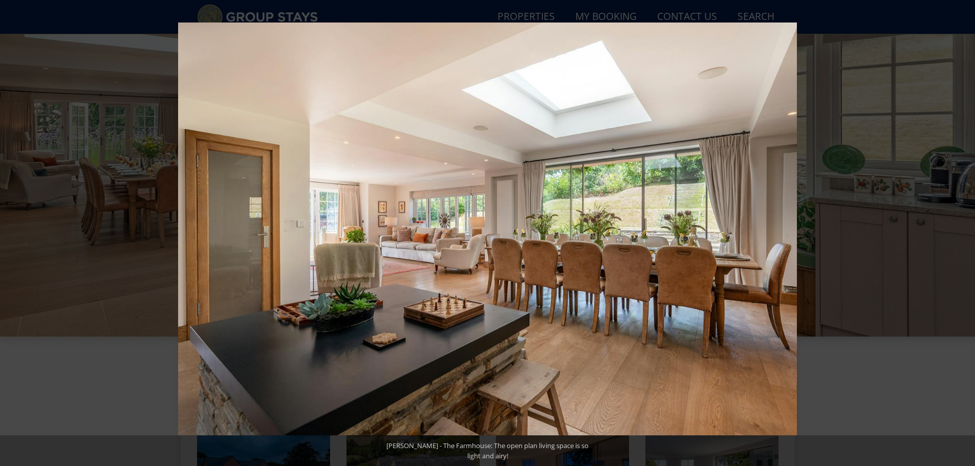
click at [961, 231] on button at bounding box center [957, 233] width 36 height 51
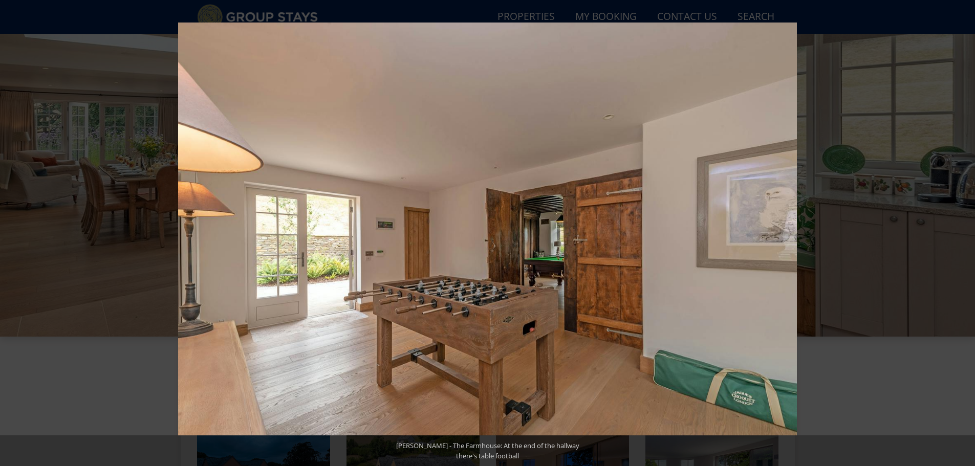
click at [961, 231] on button at bounding box center [957, 233] width 36 height 51
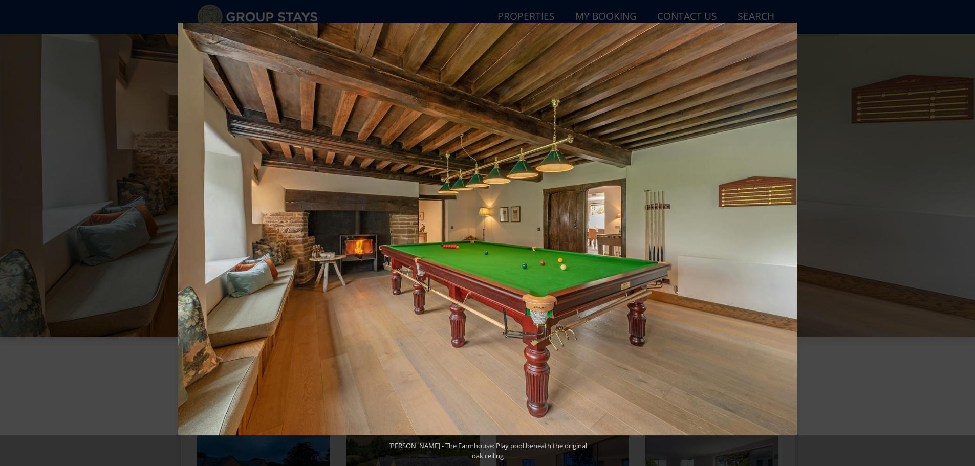
click at [961, 231] on button at bounding box center [957, 233] width 36 height 51
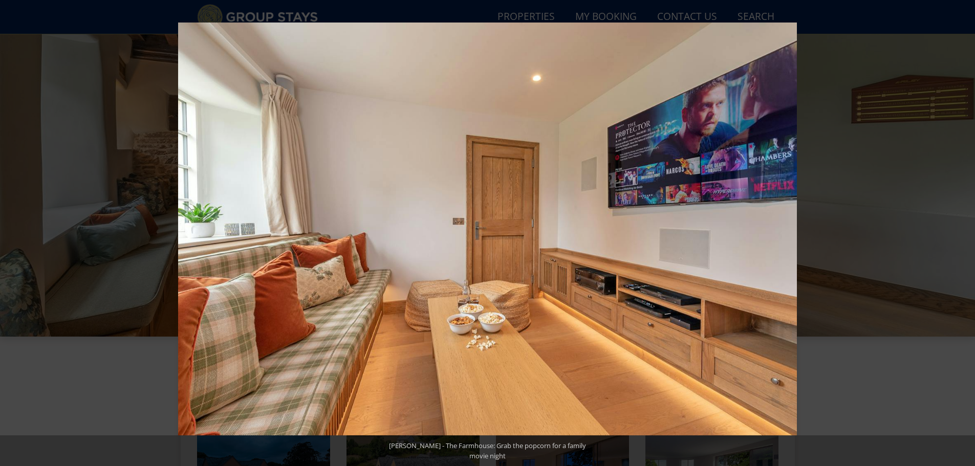
click at [961, 231] on button at bounding box center [957, 233] width 36 height 51
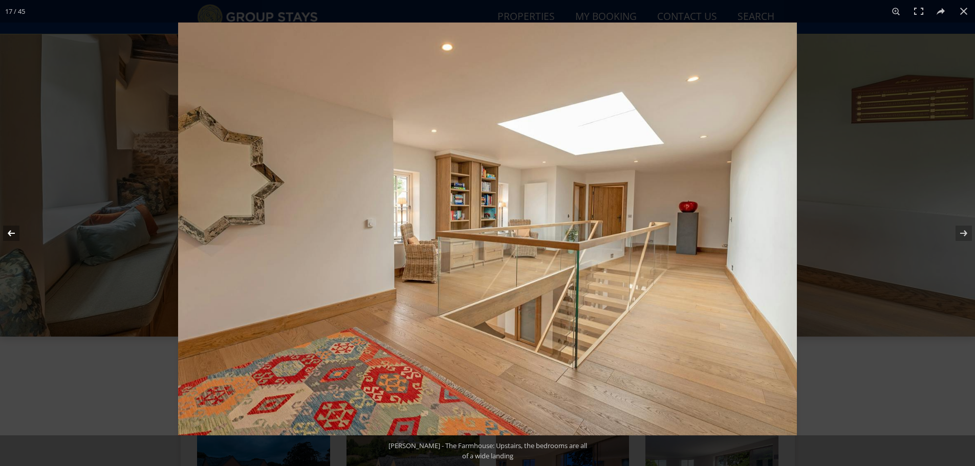
click at [9, 233] on button at bounding box center [18, 233] width 36 height 51
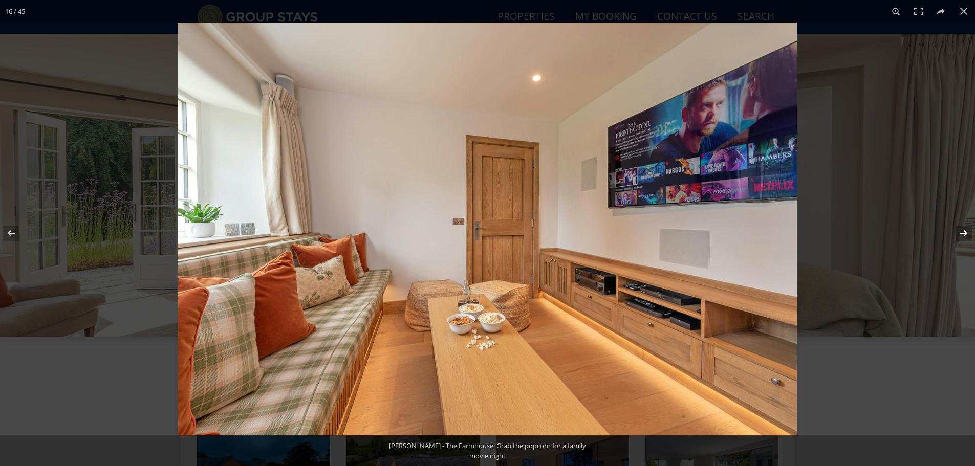
click at [963, 235] on button at bounding box center [957, 233] width 36 height 51
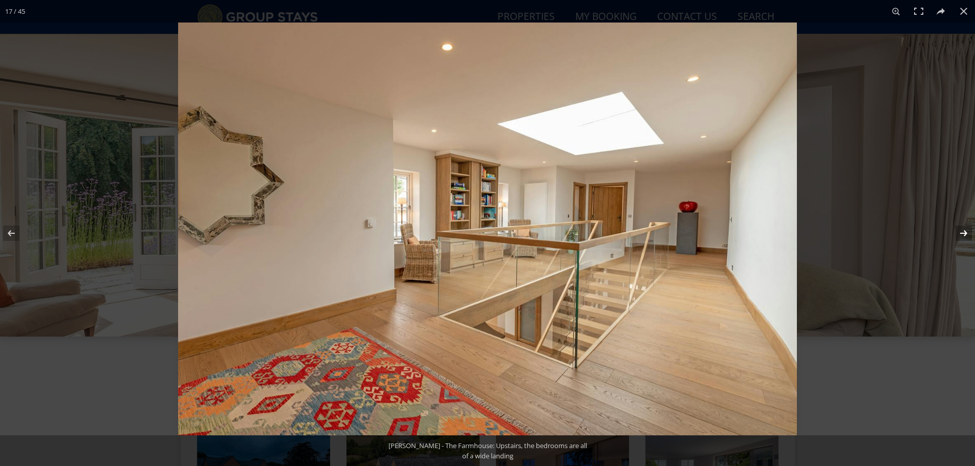
click at [963, 235] on button at bounding box center [957, 233] width 36 height 51
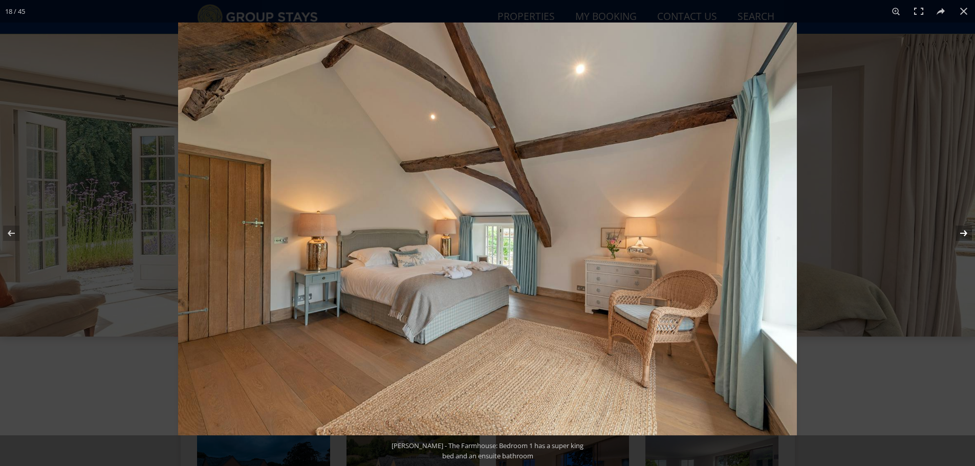
click at [963, 235] on button at bounding box center [957, 233] width 36 height 51
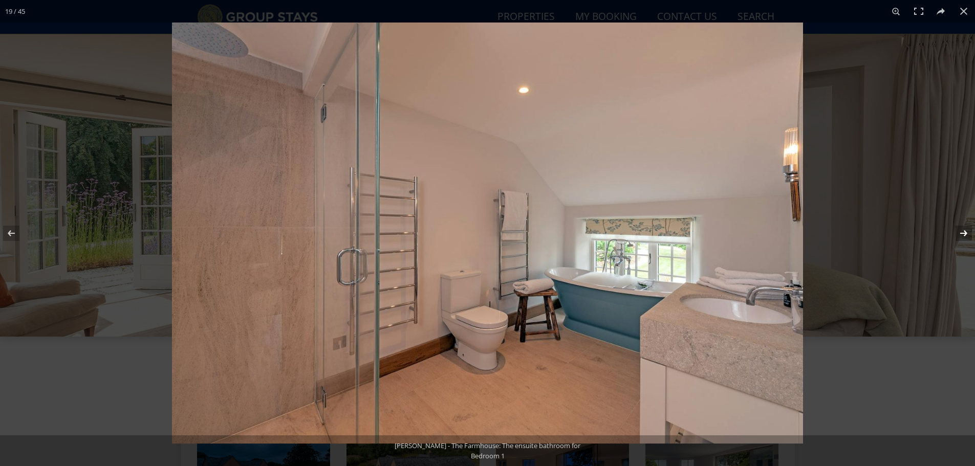
click at [963, 235] on button at bounding box center [957, 233] width 36 height 51
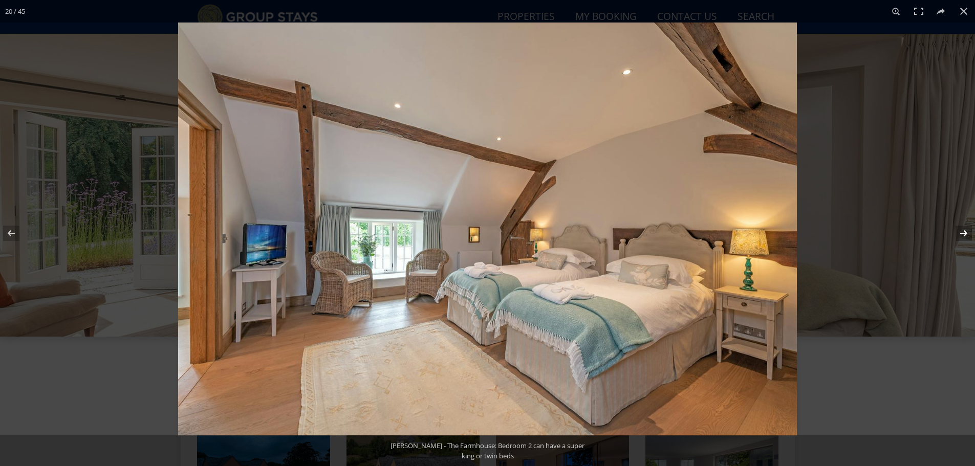
click at [963, 235] on button at bounding box center [957, 233] width 36 height 51
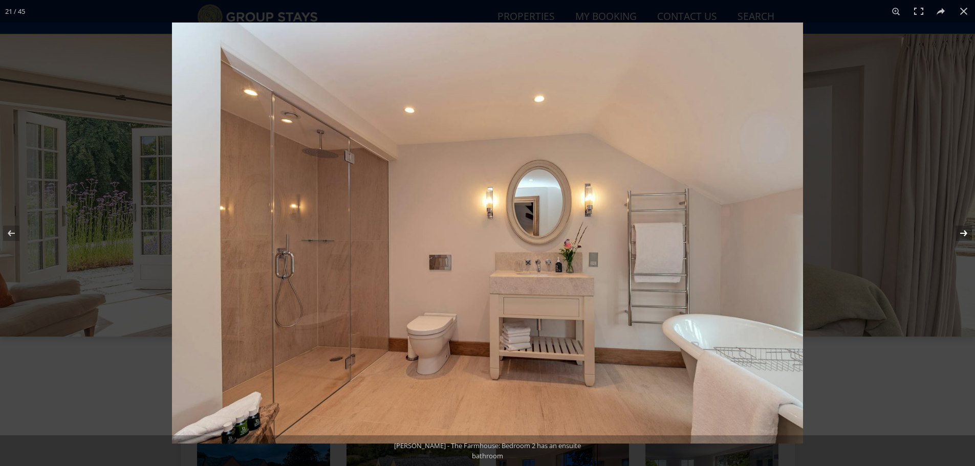
click at [963, 235] on button at bounding box center [957, 233] width 36 height 51
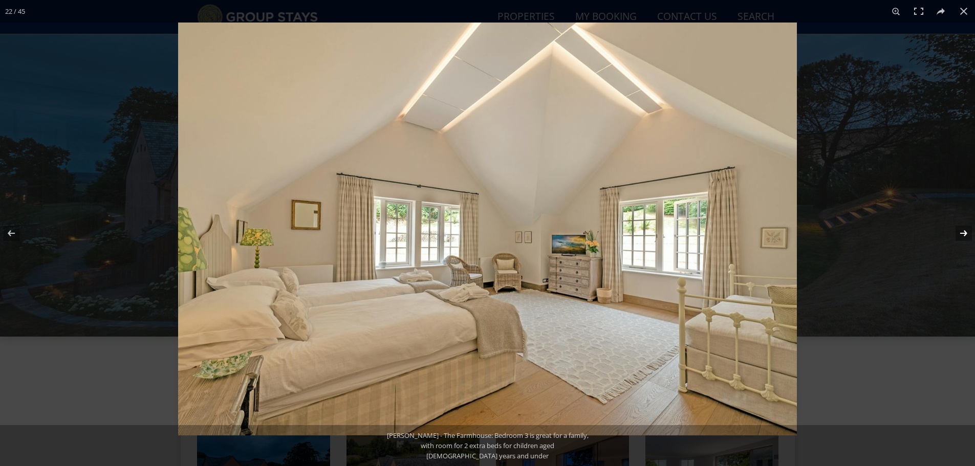
click at [963, 235] on button at bounding box center [957, 233] width 36 height 51
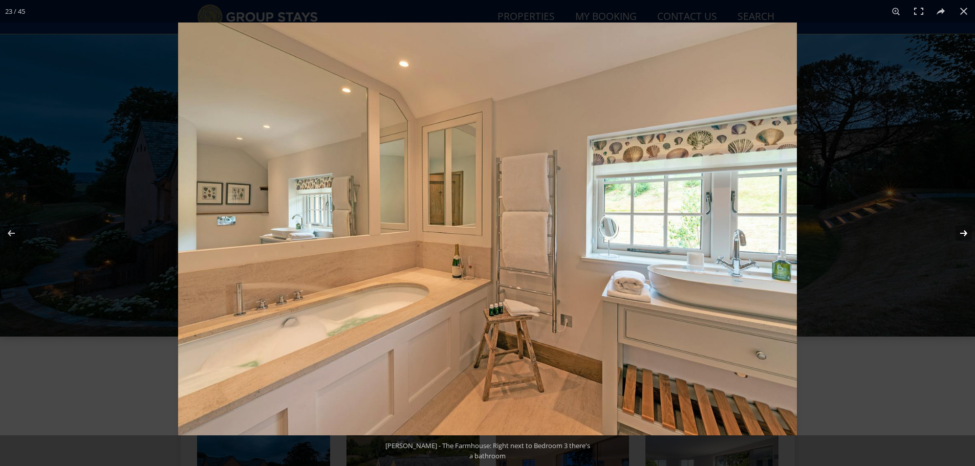
click at [963, 235] on button at bounding box center [957, 233] width 36 height 51
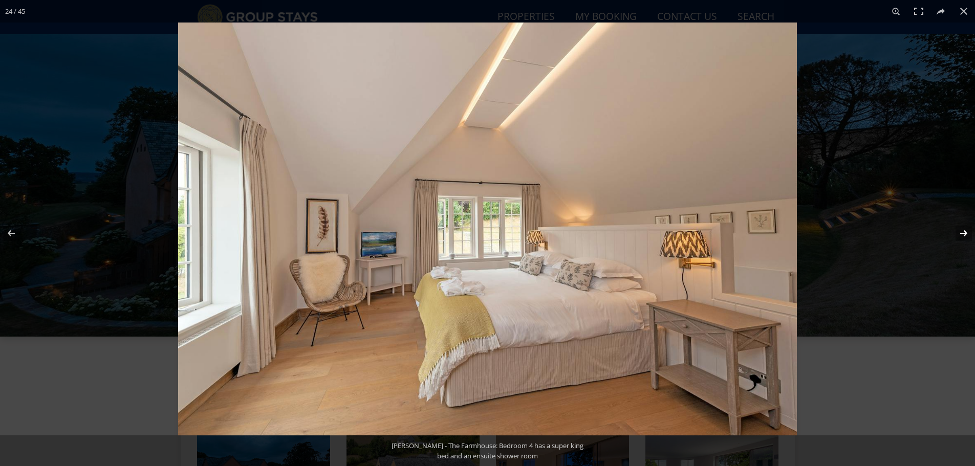
click at [963, 235] on button at bounding box center [957, 233] width 36 height 51
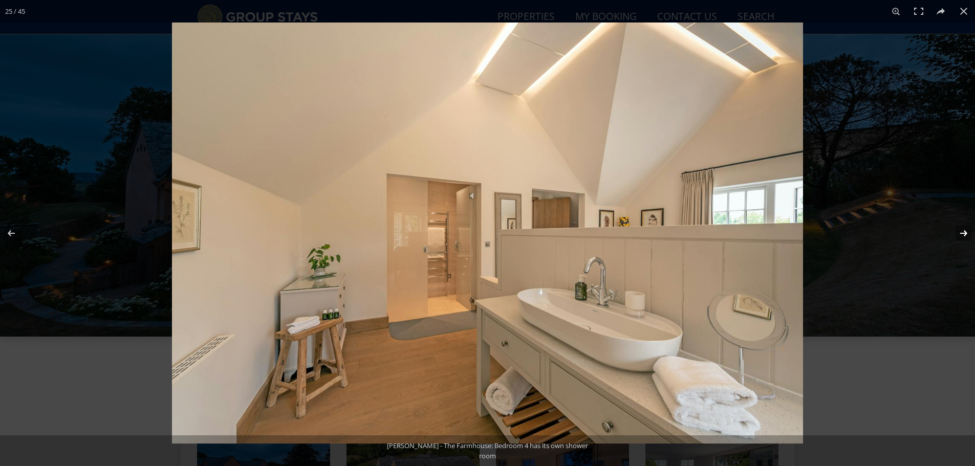
click at [963, 235] on button at bounding box center [957, 233] width 36 height 51
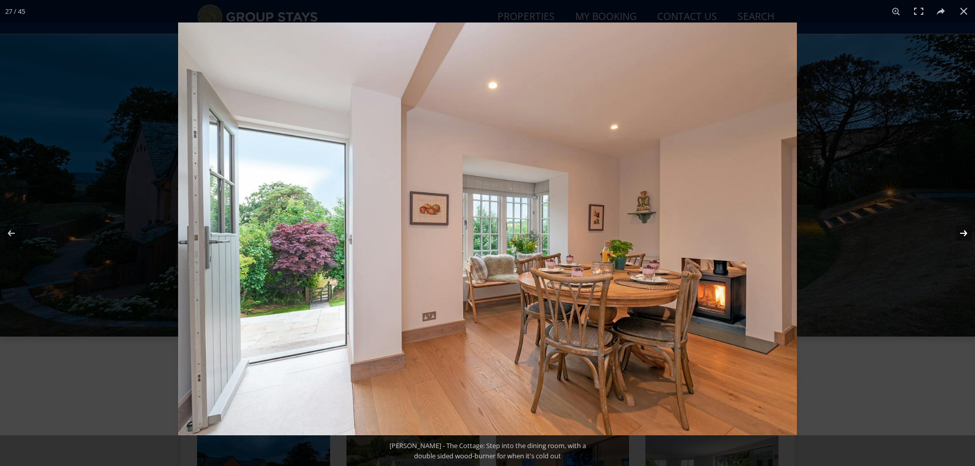
click at [963, 235] on button at bounding box center [957, 233] width 36 height 51
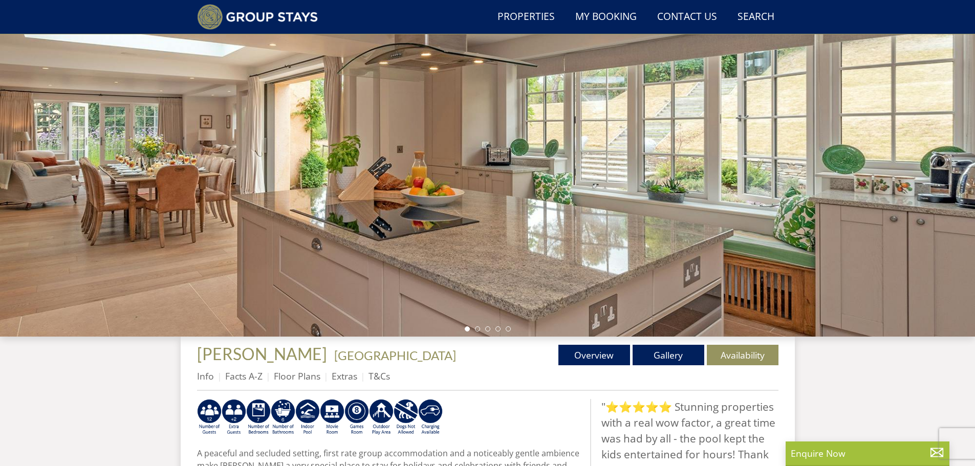
scroll to position [82, 0]
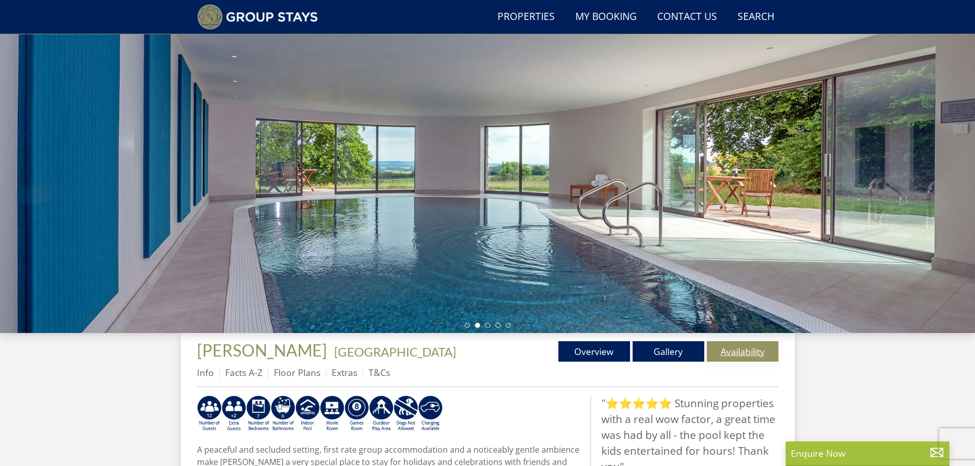
click at [745, 352] on link "Availability" at bounding box center [743, 351] width 72 height 20
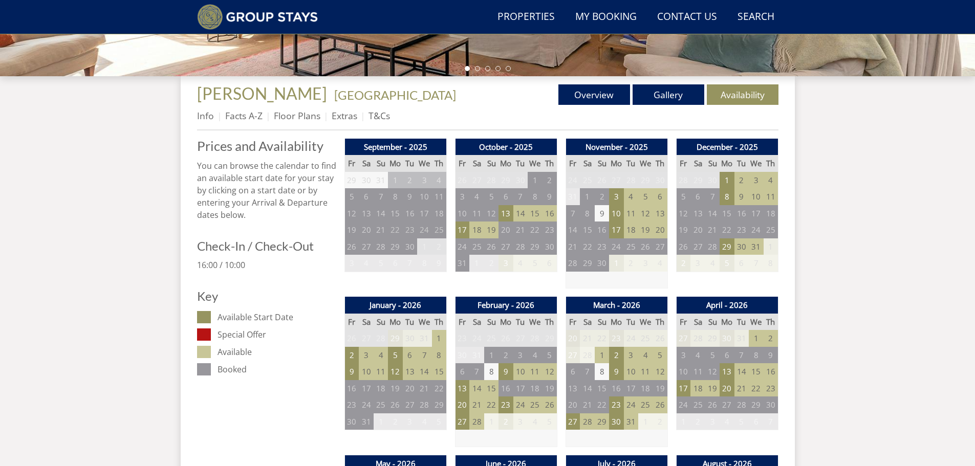
scroll to position [347, 0]
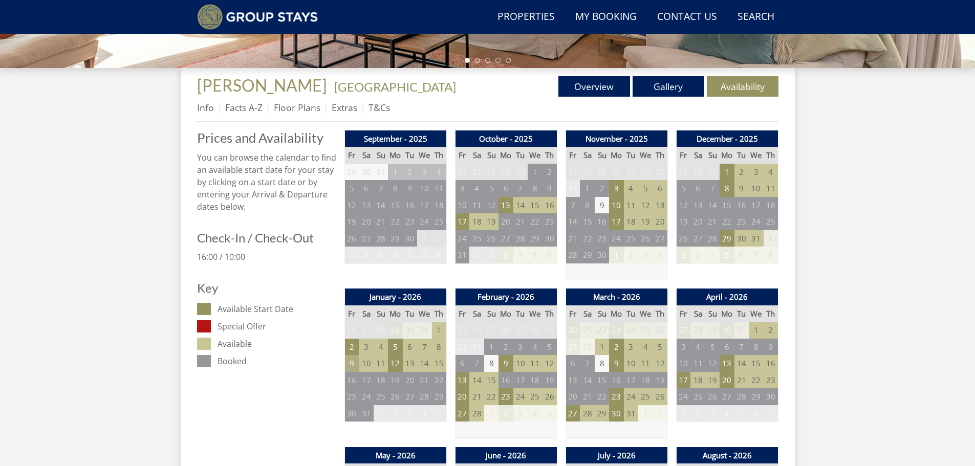
click at [355, 362] on td "9" at bounding box center [351, 363] width 14 height 17
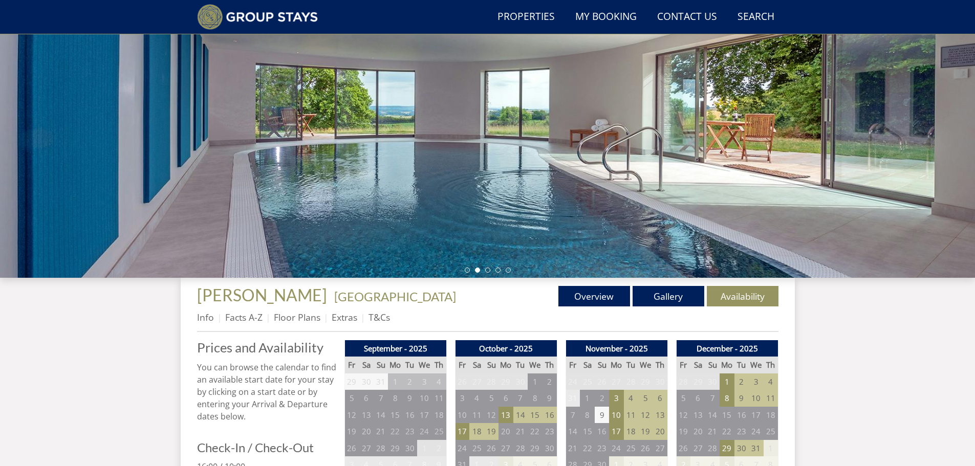
scroll to position [139, 0]
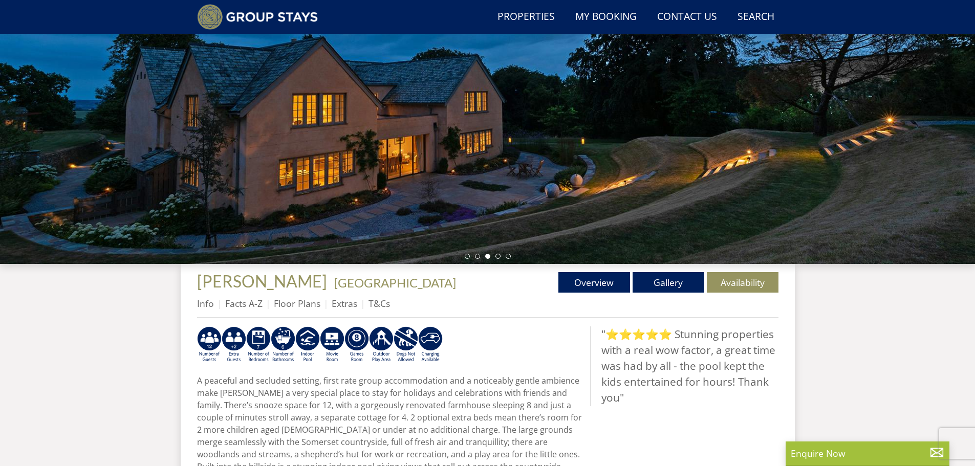
scroll to position [181, 0]
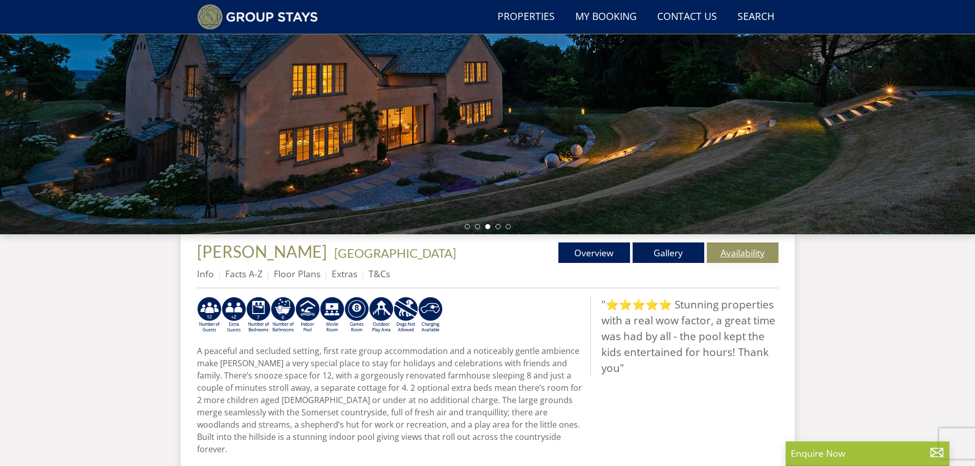
click at [741, 251] on link "Availability" at bounding box center [743, 253] width 72 height 20
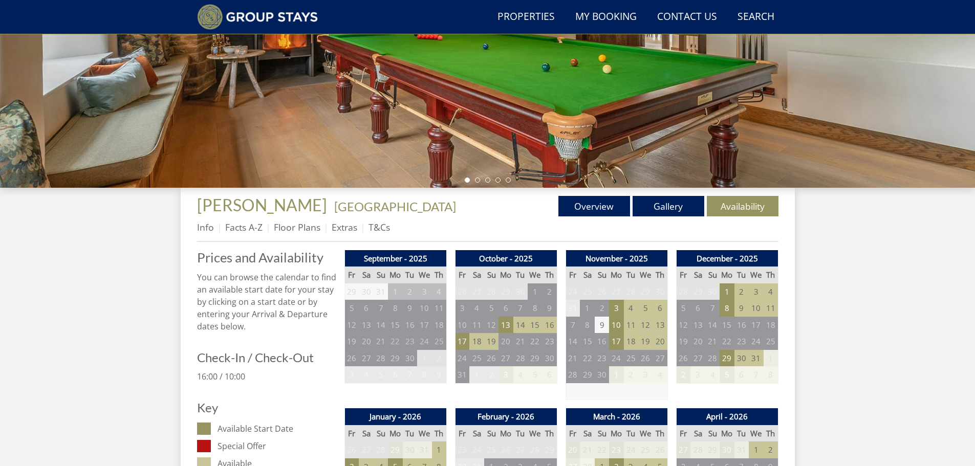
scroll to position [232, 0]
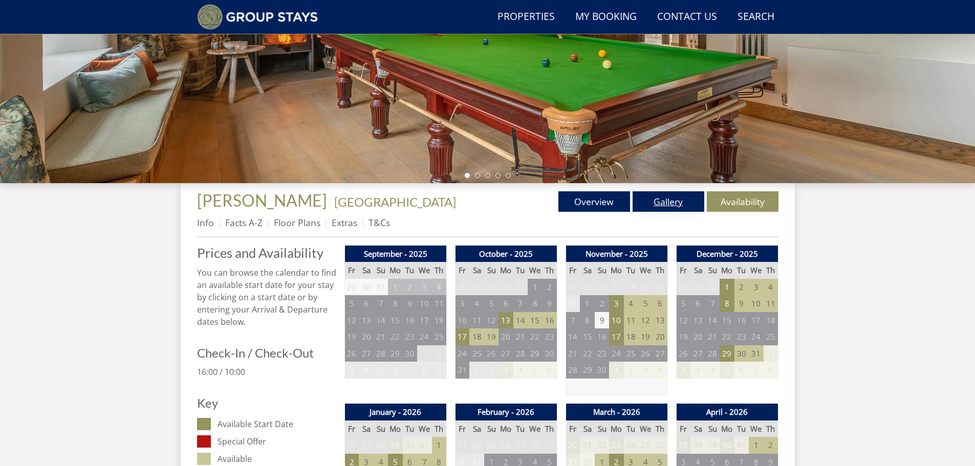
click at [664, 200] on link "Gallery" at bounding box center [669, 201] width 72 height 20
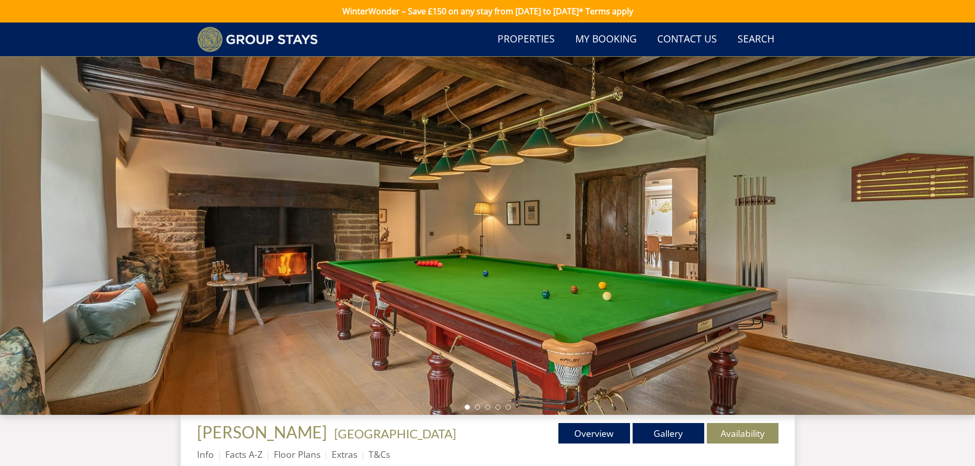
scroll to position [232, 0]
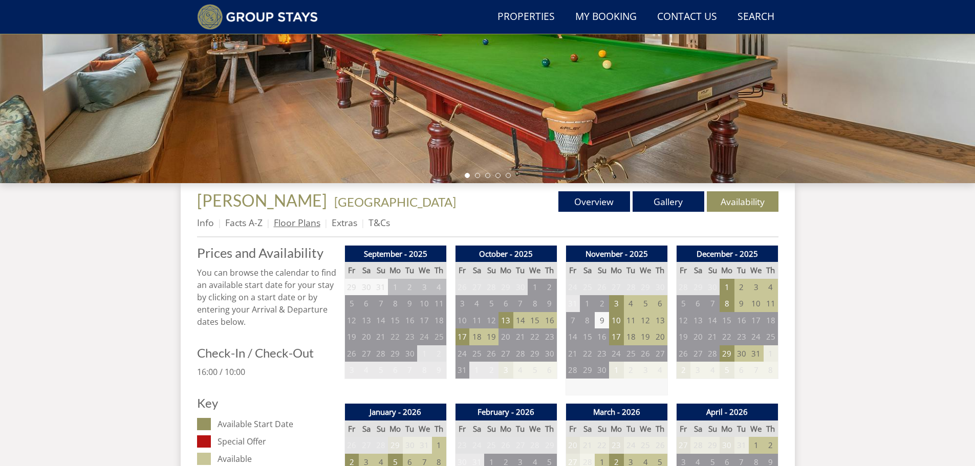
click at [293, 221] on link "Floor Plans" at bounding box center [297, 223] width 47 height 12
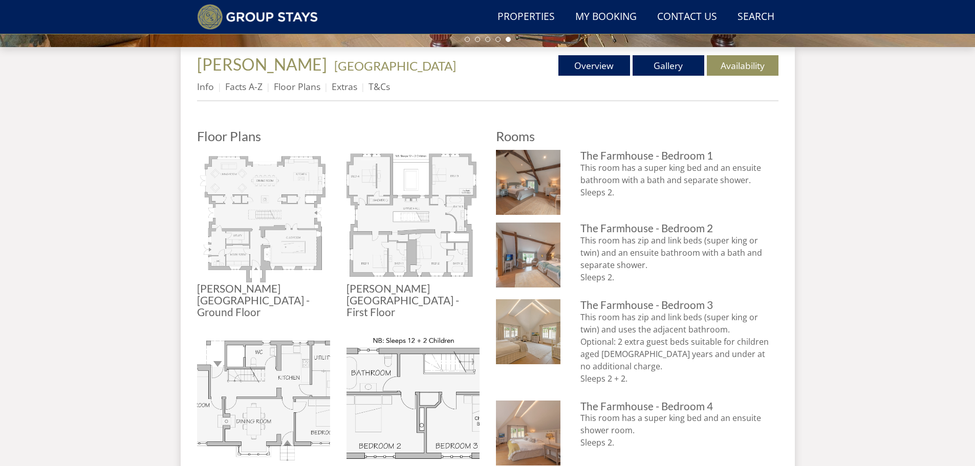
scroll to position [349, 0]
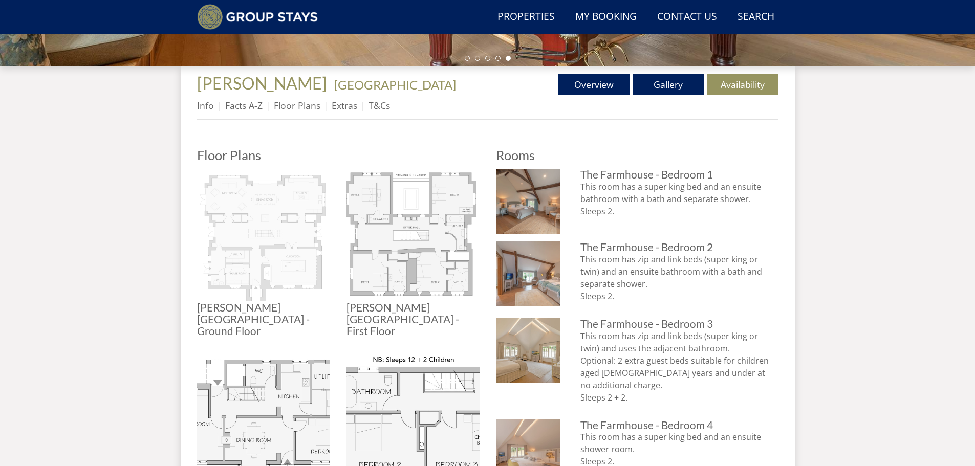
click at [265, 234] on img at bounding box center [263, 235] width 133 height 133
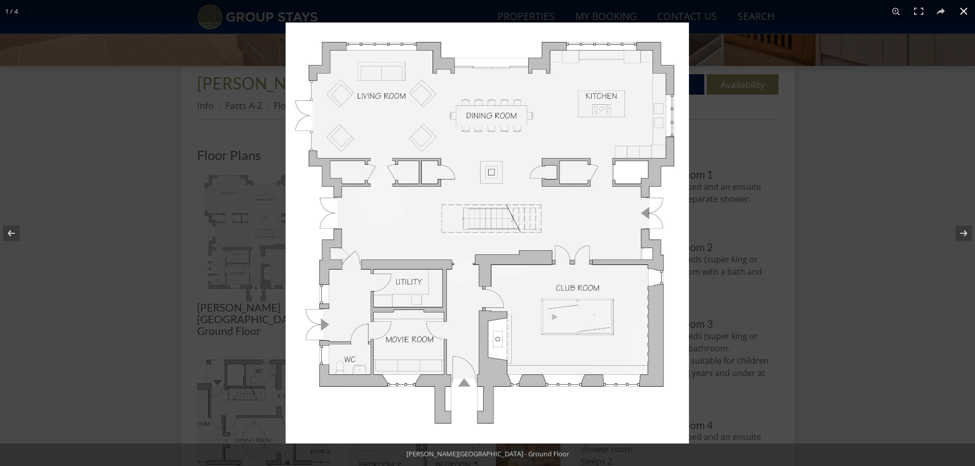
click at [889, 161] on div at bounding box center [773, 256] width 975 height 466
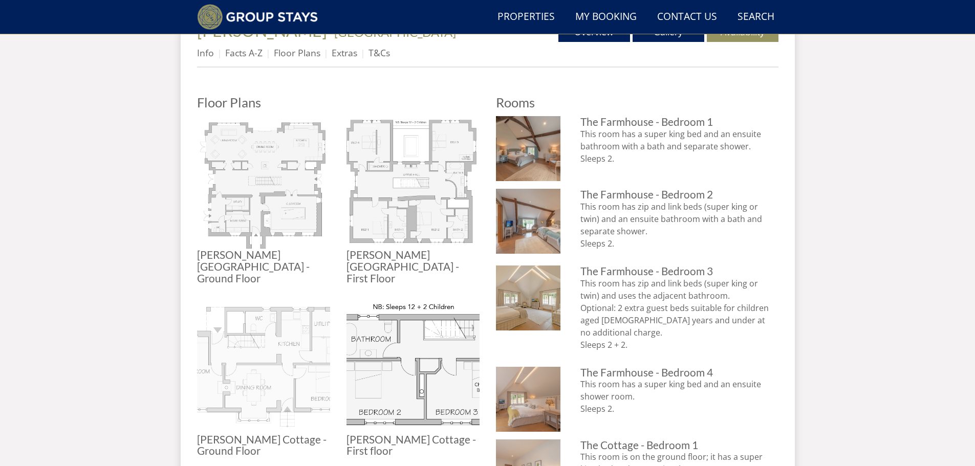
scroll to position [503, 0]
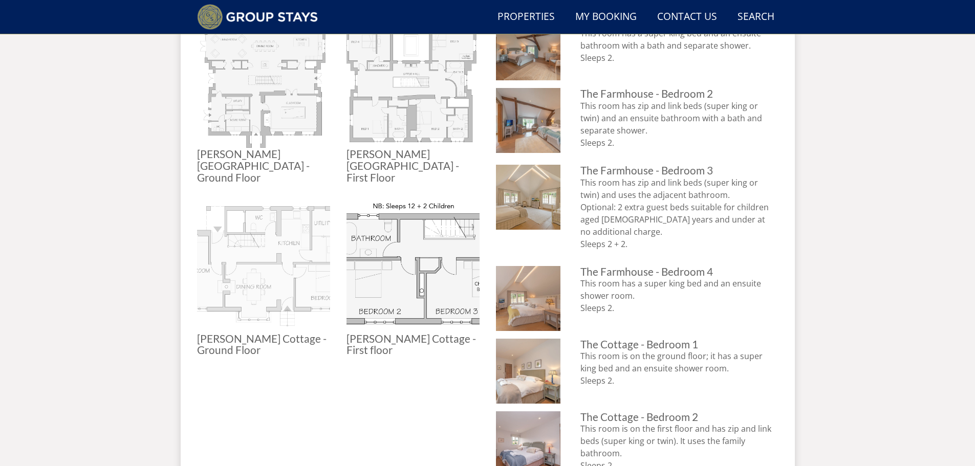
click at [270, 249] on img at bounding box center [263, 266] width 133 height 133
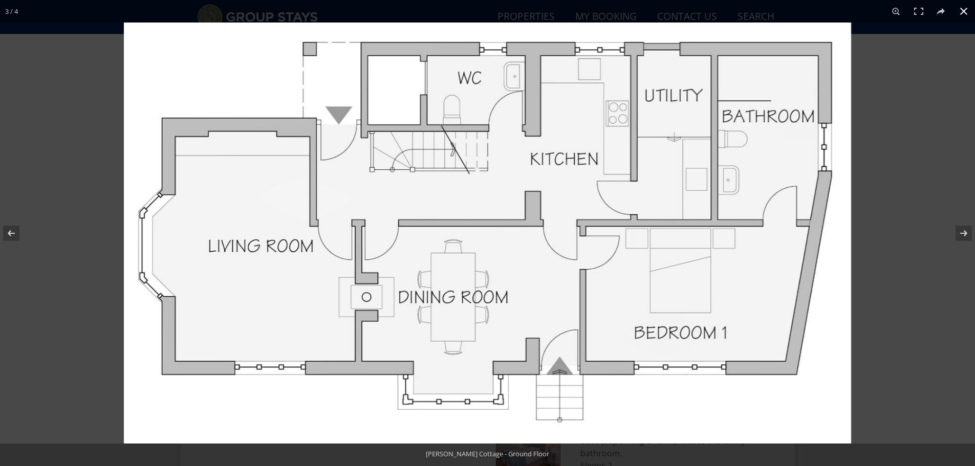
click at [930, 146] on div at bounding box center [611, 256] width 975 height 466
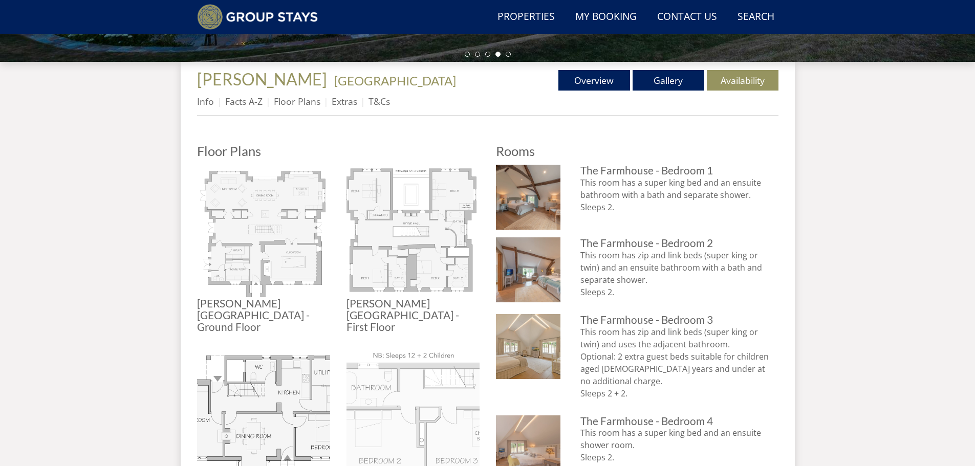
scroll to position [349, 0]
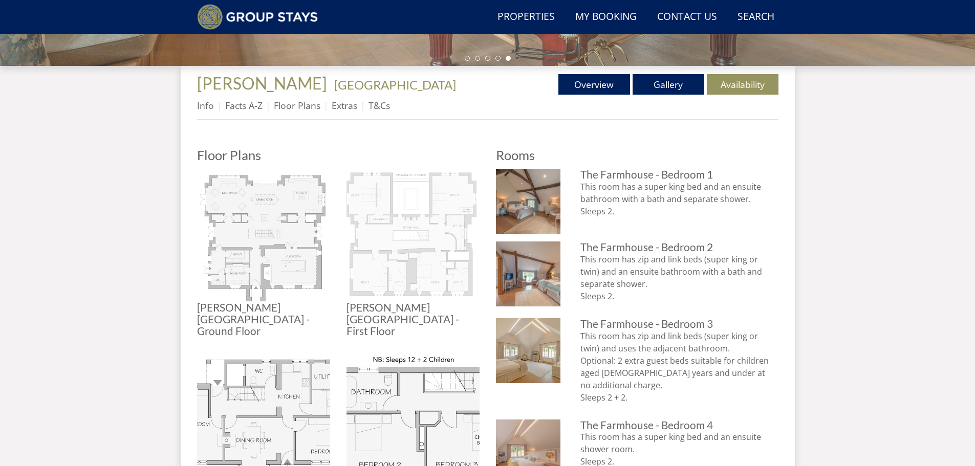
click at [407, 221] on img at bounding box center [413, 235] width 133 height 133
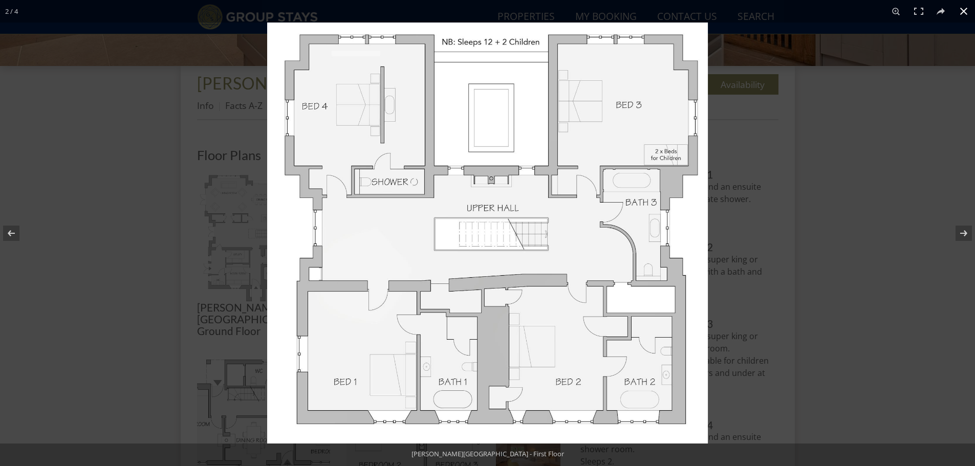
click at [903, 168] on div at bounding box center [754, 256] width 975 height 466
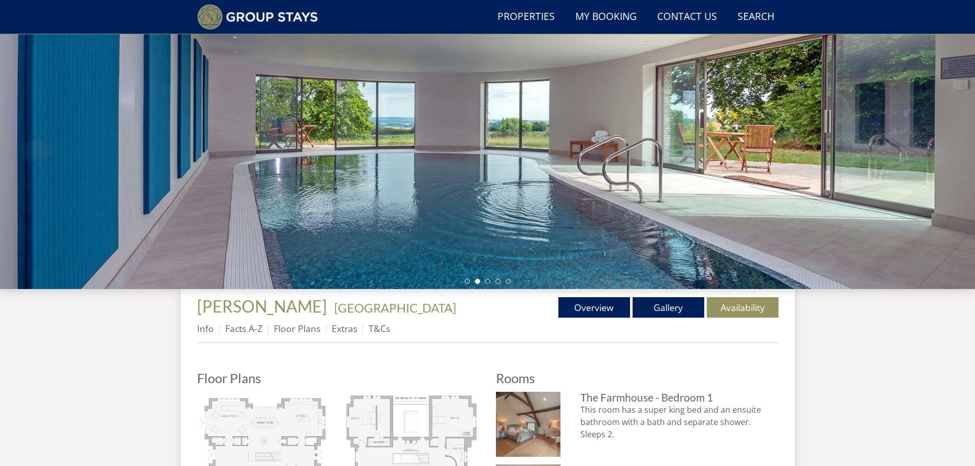
scroll to position [93, 0]
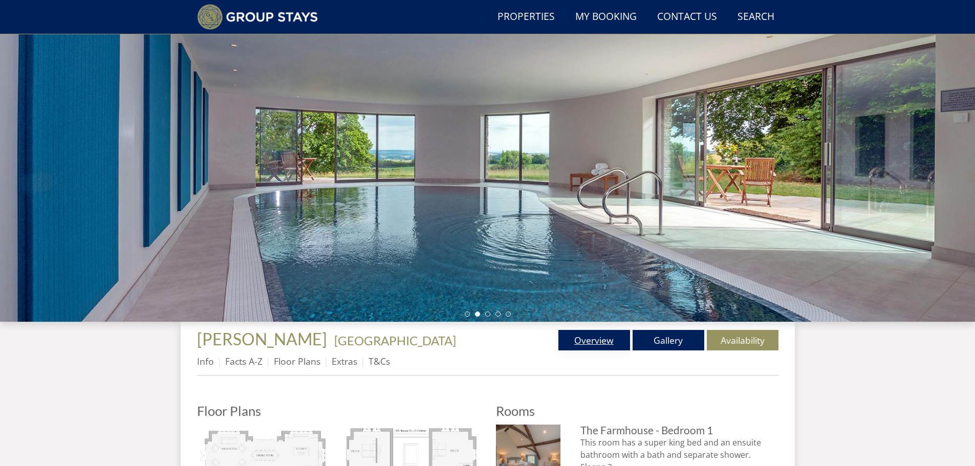
click at [590, 341] on link "Overview" at bounding box center [594, 340] width 72 height 20
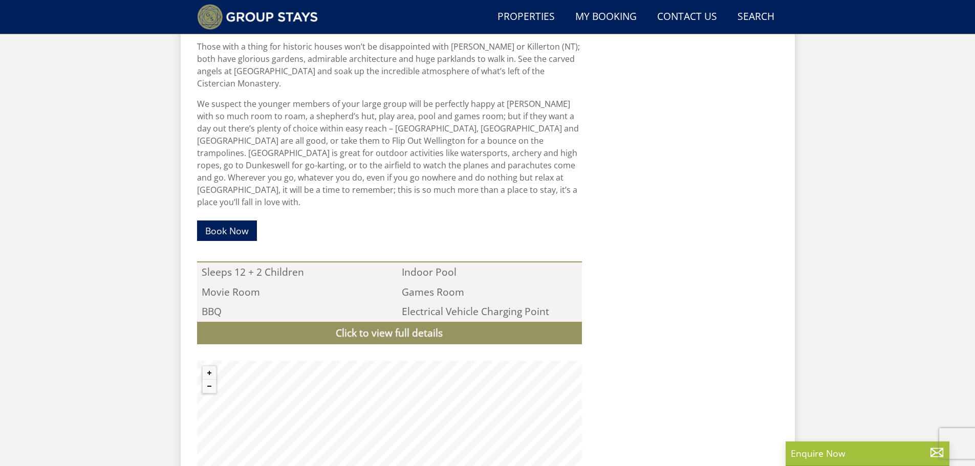
scroll to position [913, 0]
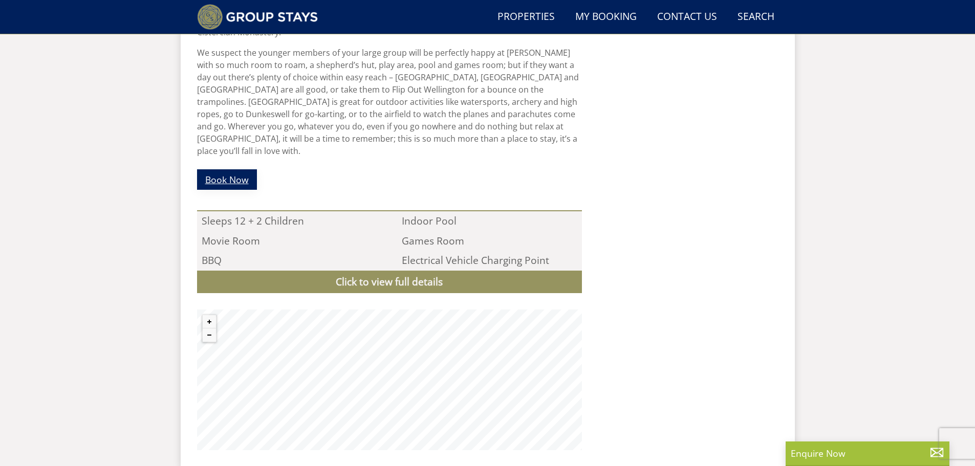
click at [233, 169] on link "Book Now" at bounding box center [227, 179] width 60 height 20
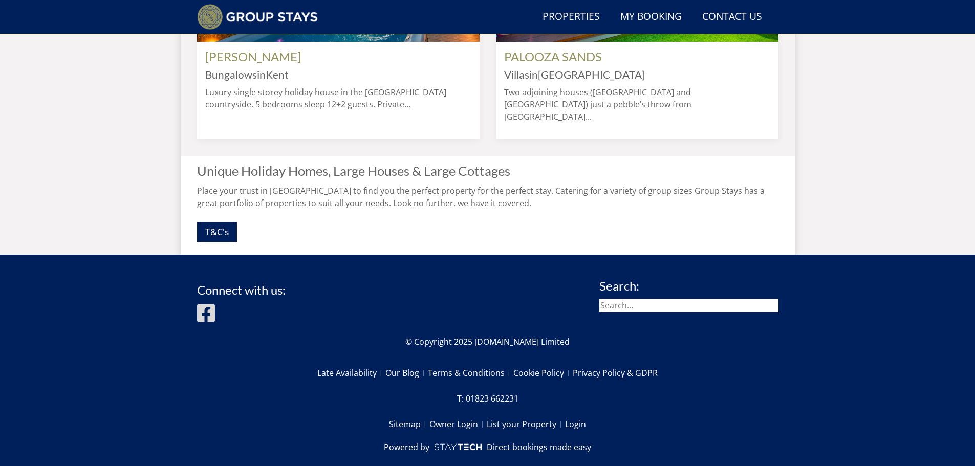
scroll to position [980, 0]
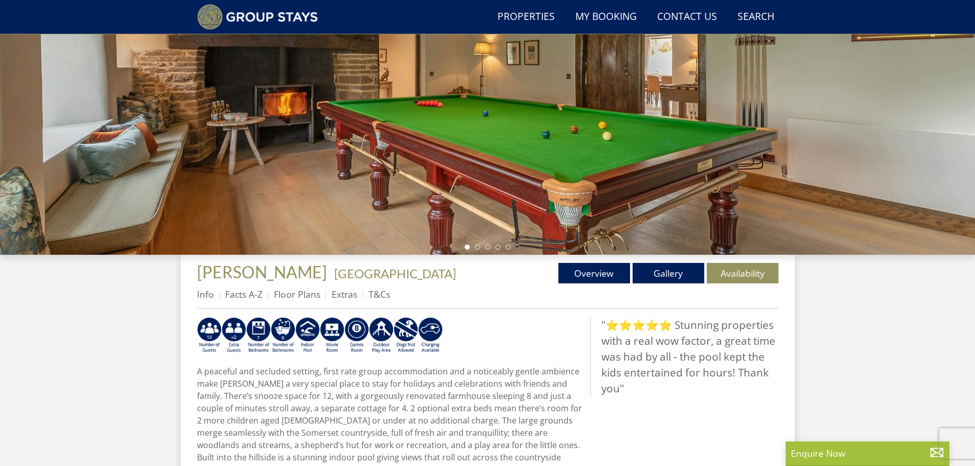
scroll to position [145, 0]
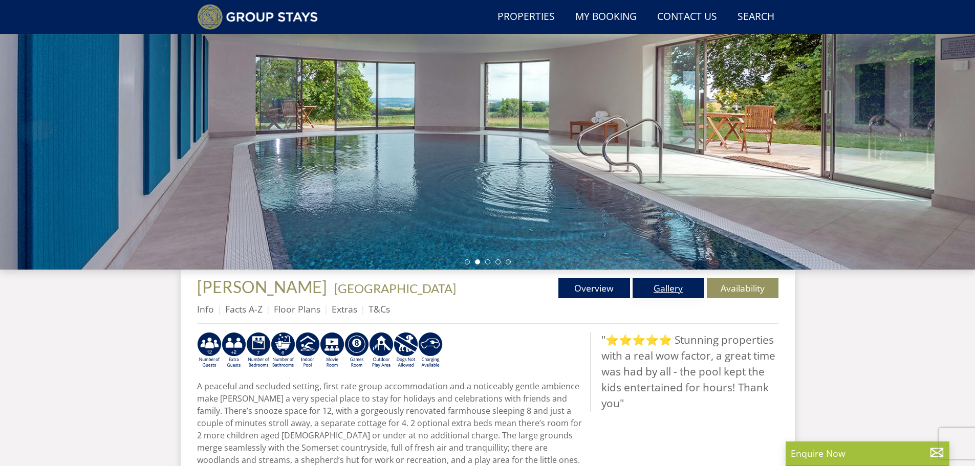
click at [668, 288] on link "Gallery" at bounding box center [669, 288] width 72 height 20
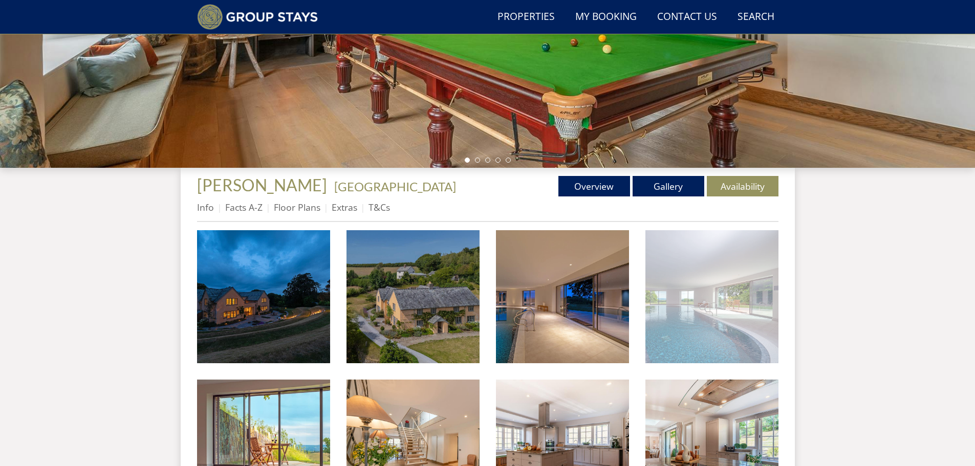
scroll to position [139, 0]
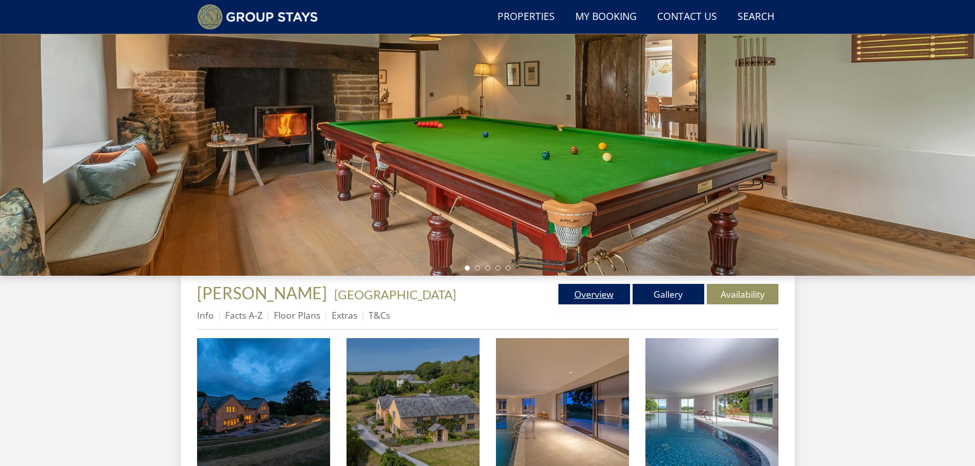
click at [595, 294] on link "Overview" at bounding box center [594, 294] width 72 height 20
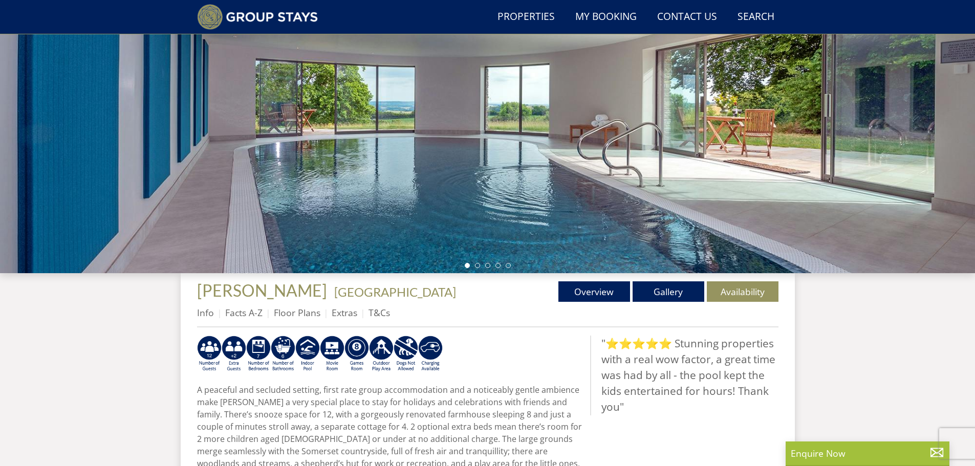
scroll to position [142, 0]
click at [204, 311] on link "Info" at bounding box center [205, 312] width 17 height 12
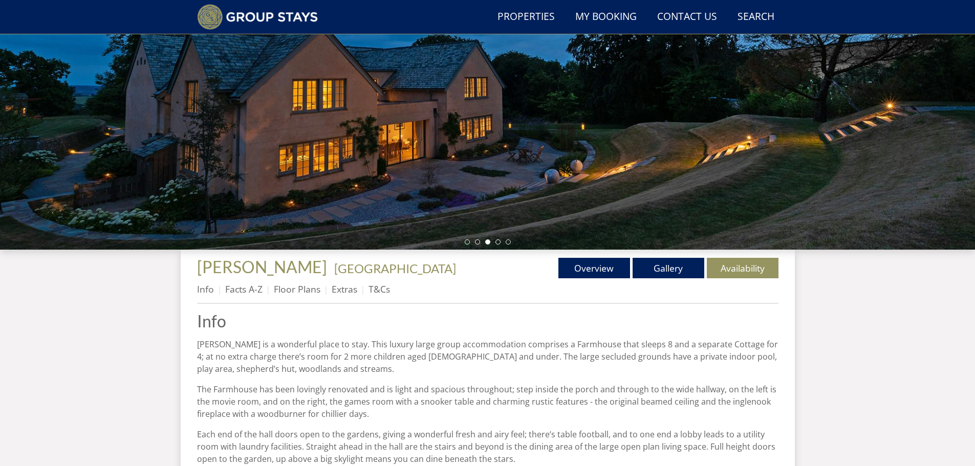
scroll to position [130, 0]
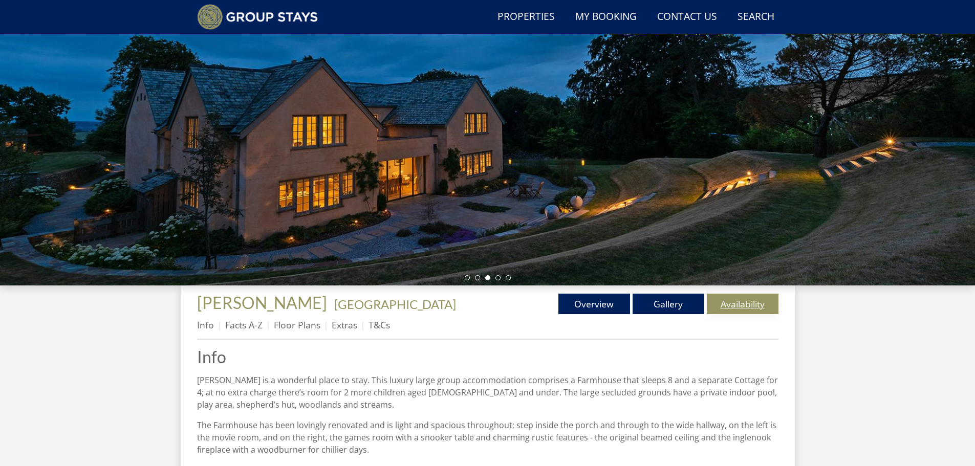
click at [732, 303] on link "Availability" at bounding box center [743, 304] width 72 height 20
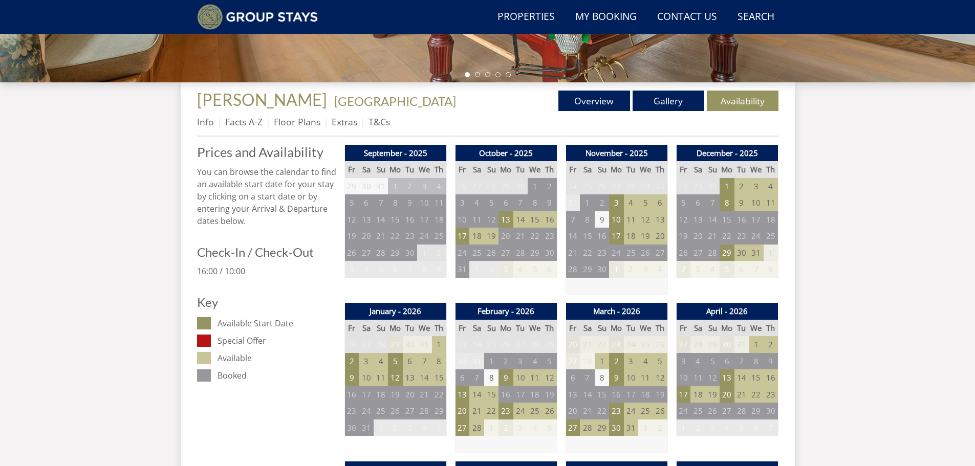
scroll to position [400, 0]
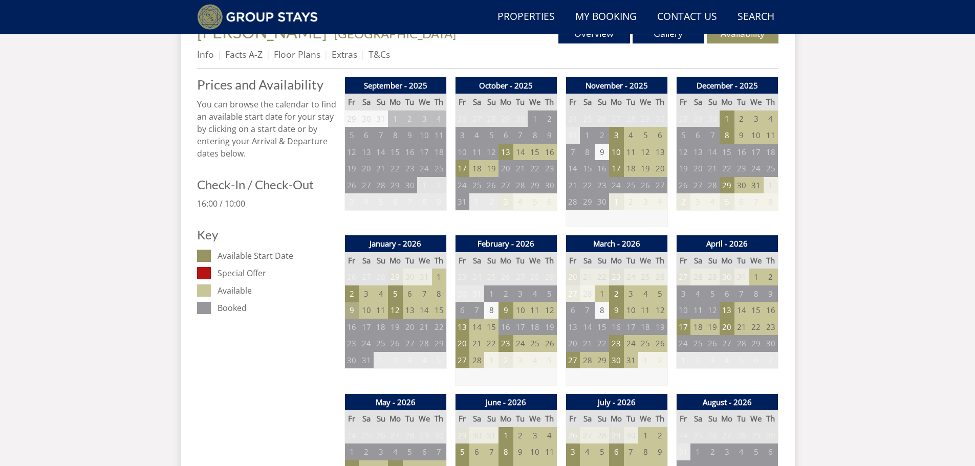
click at [348, 308] on td "9" at bounding box center [351, 310] width 14 height 17
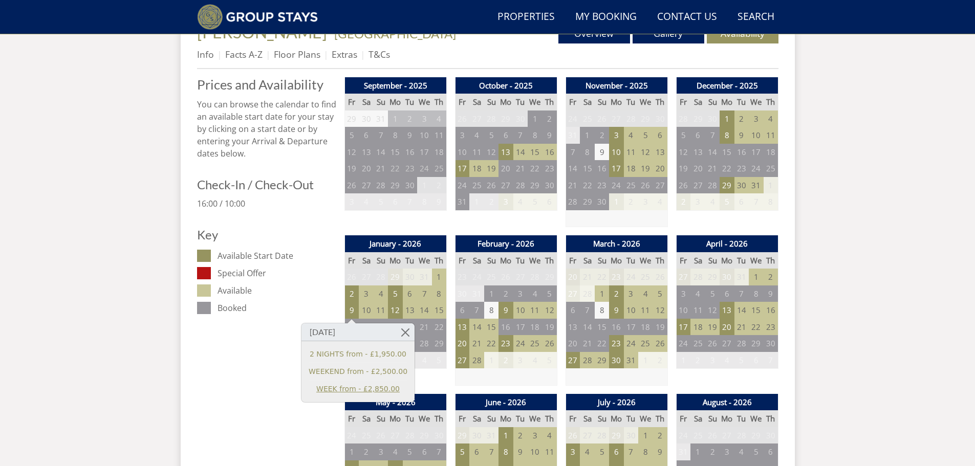
click at [343, 387] on link "WEEK from - £2,850.00" at bounding box center [358, 389] width 99 height 11
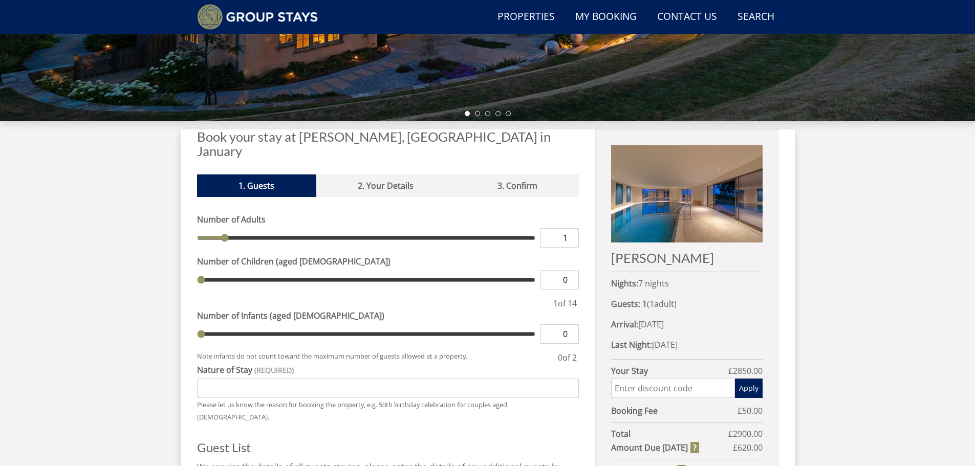
scroll to position [296, 0]
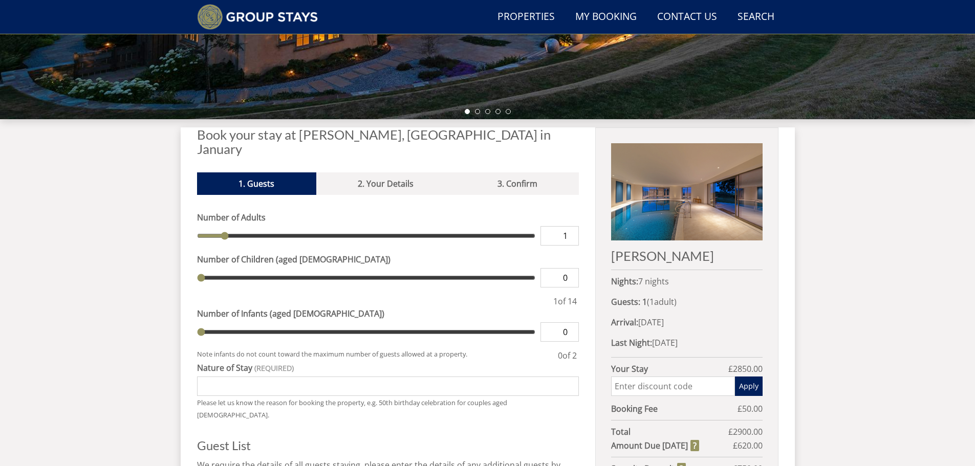
type input "2"
type input "3"
type input "4"
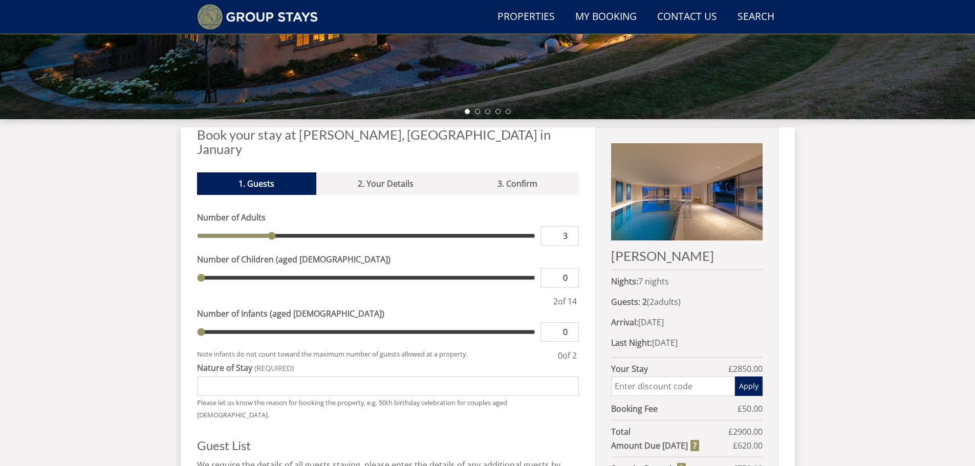
type input "4"
type input "5"
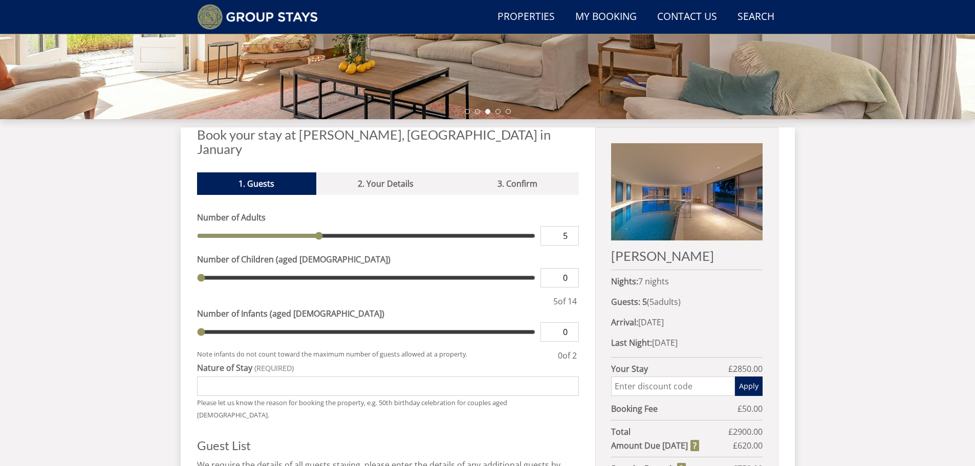
type input "6"
type input "7"
type input "8"
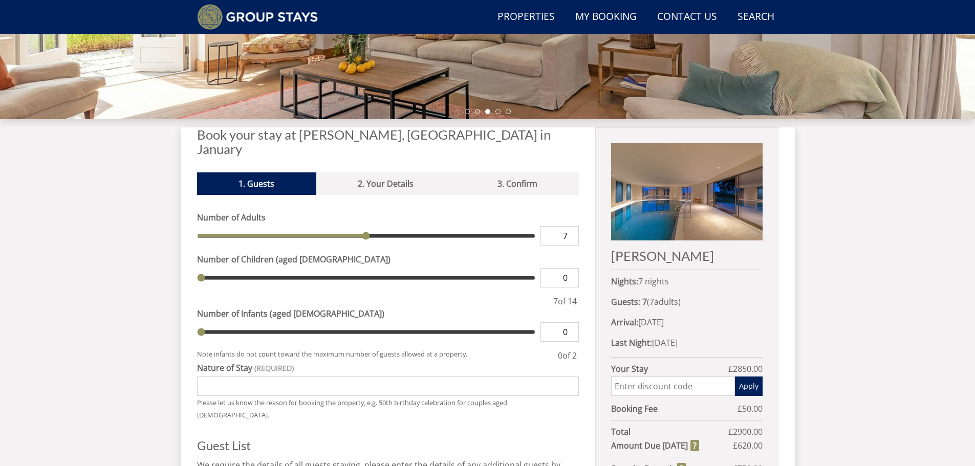
type input "8"
type input "9"
drag, startPoint x: 222, startPoint y: 218, endPoint x: 403, endPoint y: 224, distance: 180.8
type input "9"
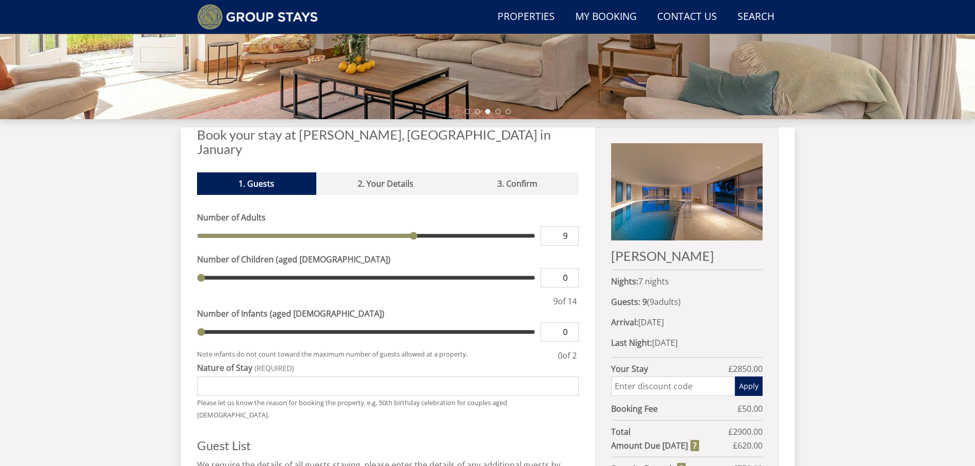
click at [403, 226] on input "range" at bounding box center [366, 235] width 339 height 19
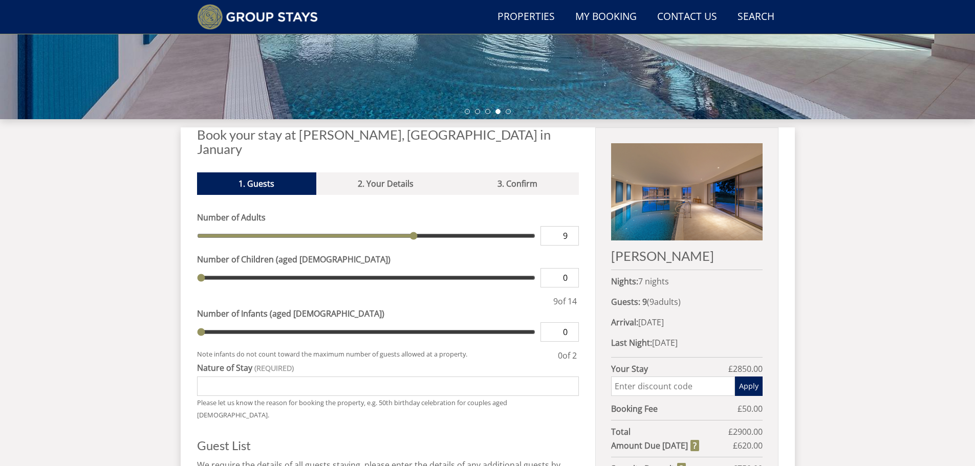
type input "1"
drag, startPoint x: 199, startPoint y: 316, endPoint x: 215, endPoint y: 315, distance: 16.5
type input "1"
click at [215, 322] on input "range" at bounding box center [366, 331] width 339 height 19
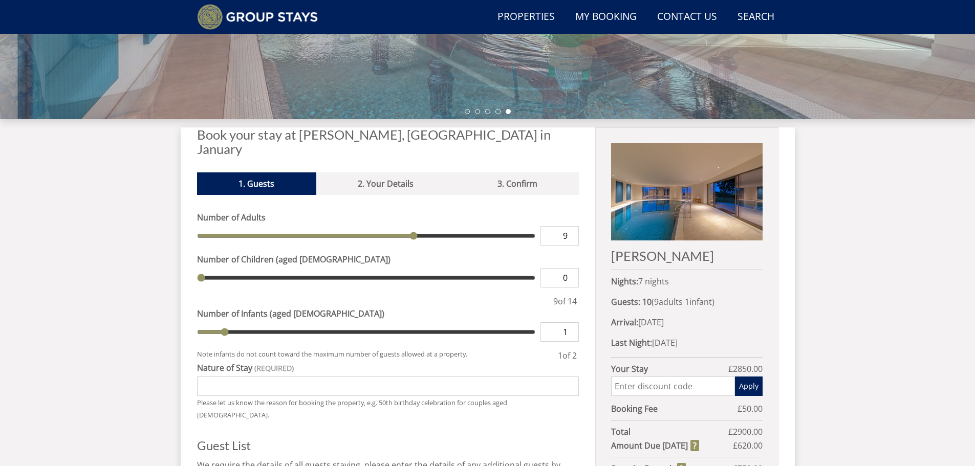
click at [261, 377] on input "Nature of Stay" at bounding box center [388, 386] width 382 height 19
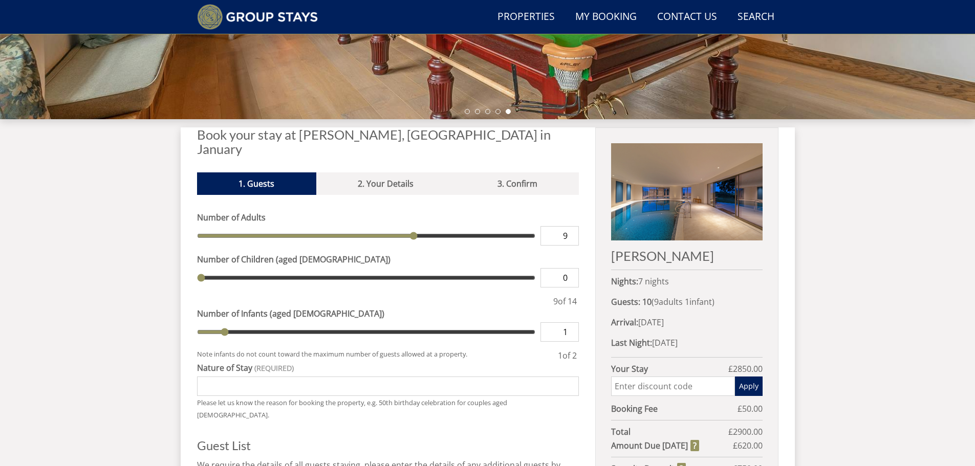
type input "60th Birthday"
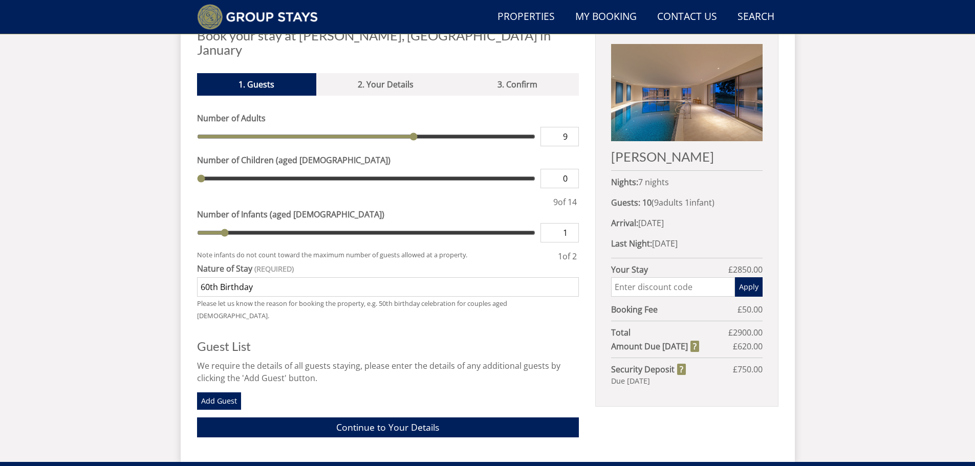
scroll to position [398, 0]
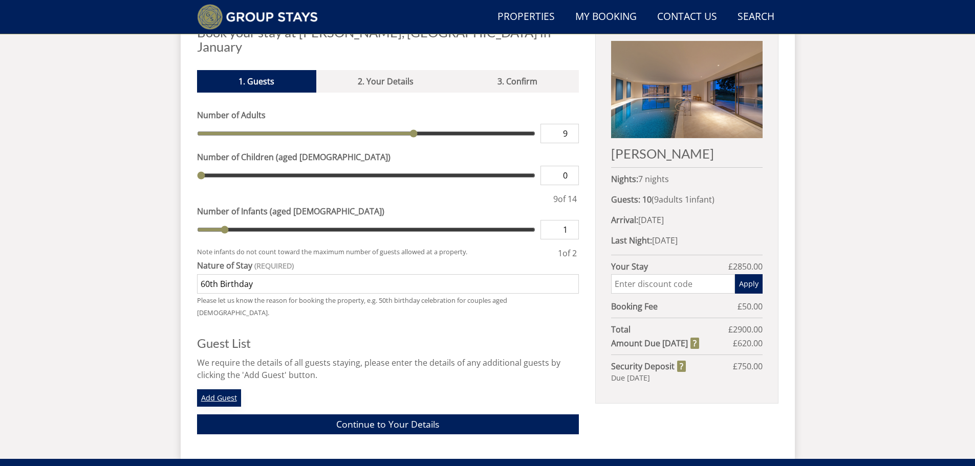
click at [220, 390] on link "Add Guest" at bounding box center [219, 398] width 44 height 17
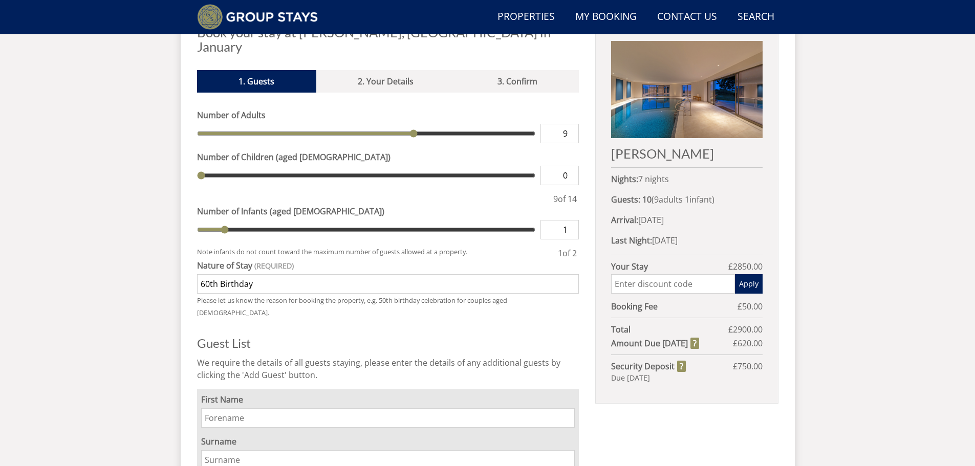
click at [208, 408] on input "First Name" at bounding box center [388, 417] width 374 height 19
type input "PAUL"
type input "GILBERT"
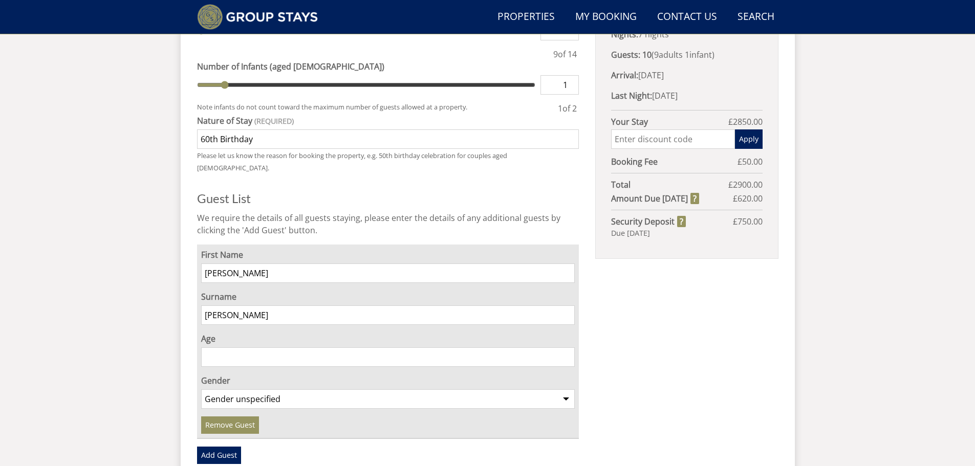
scroll to position [603, 0]
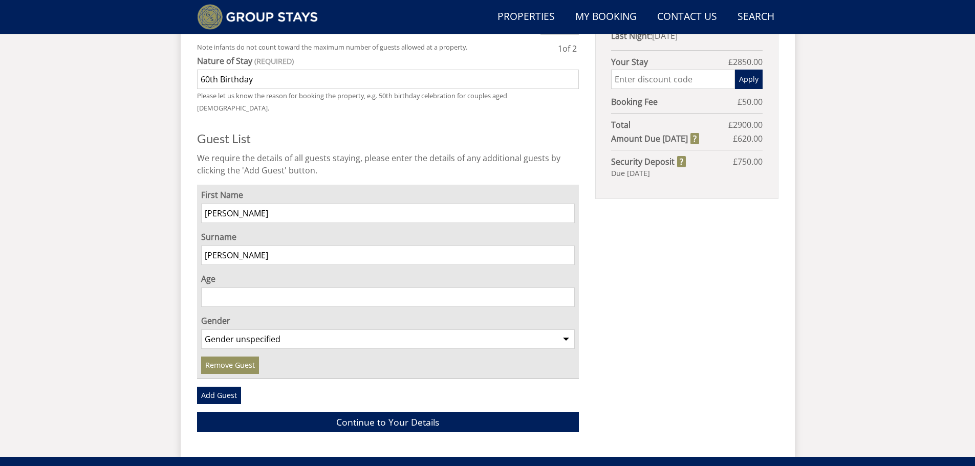
click at [230, 288] on input "Age" at bounding box center [388, 297] width 374 height 19
click at [566, 288] on input "0" at bounding box center [388, 297] width 374 height 19
click at [567, 288] on input "0" at bounding box center [388, 297] width 374 height 19
click at [566, 288] on input "55" at bounding box center [388, 297] width 374 height 19
click at [566, 288] on input "56" at bounding box center [388, 297] width 374 height 19
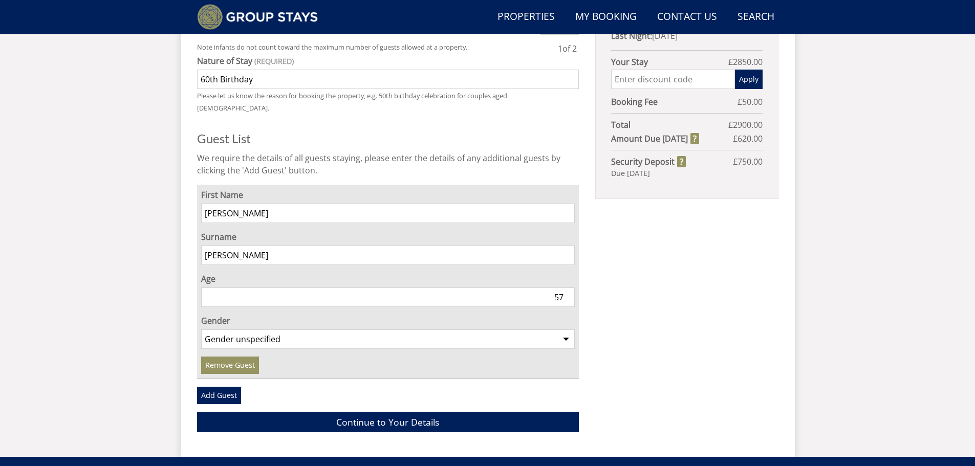
click at [566, 288] on input "57" at bounding box center [388, 297] width 374 height 19
click at [567, 288] on input "58" at bounding box center [388, 297] width 374 height 19
click at [567, 288] on input "59" at bounding box center [388, 297] width 374 height 19
type input "60"
click at [567, 288] on input "60" at bounding box center [388, 297] width 374 height 19
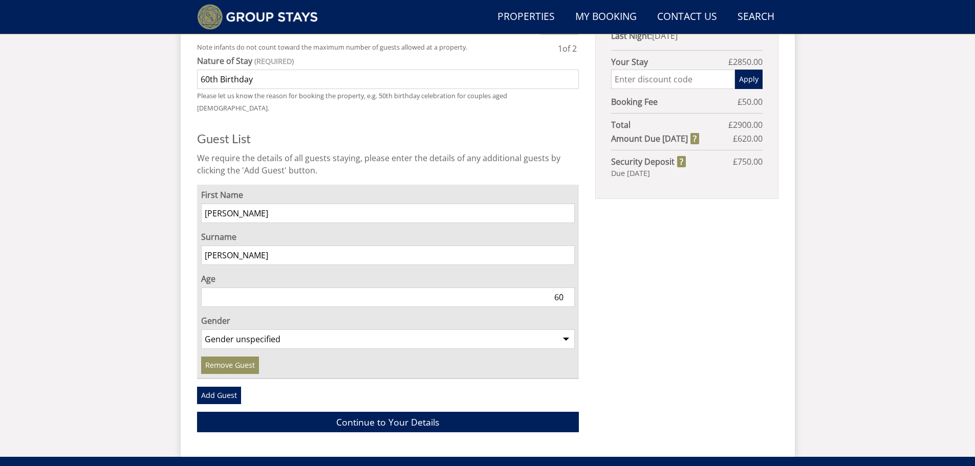
click at [567, 330] on select "Gender unspecified Gender male Gender female" at bounding box center [388, 339] width 374 height 19
select select "gender_male"
click at [201, 330] on select "Gender unspecified Gender male Gender female" at bounding box center [388, 339] width 374 height 19
click at [386, 412] on link "Continue to Your Details" at bounding box center [388, 422] width 382 height 20
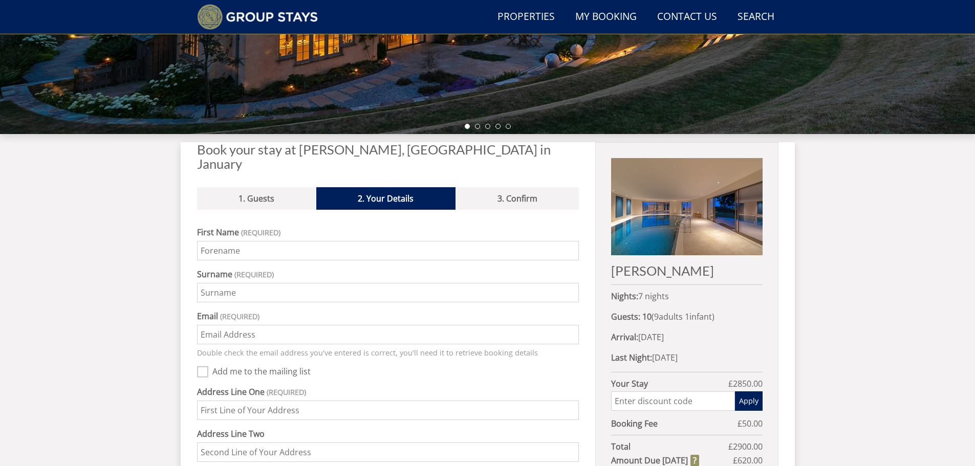
scroll to position [270, 0]
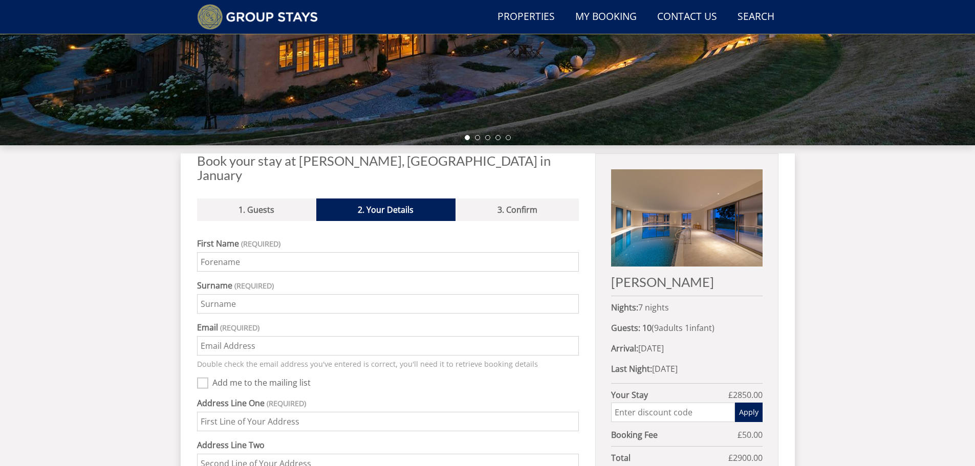
click at [221, 252] on input "First Name" at bounding box center [388, 261] width 382 height 19
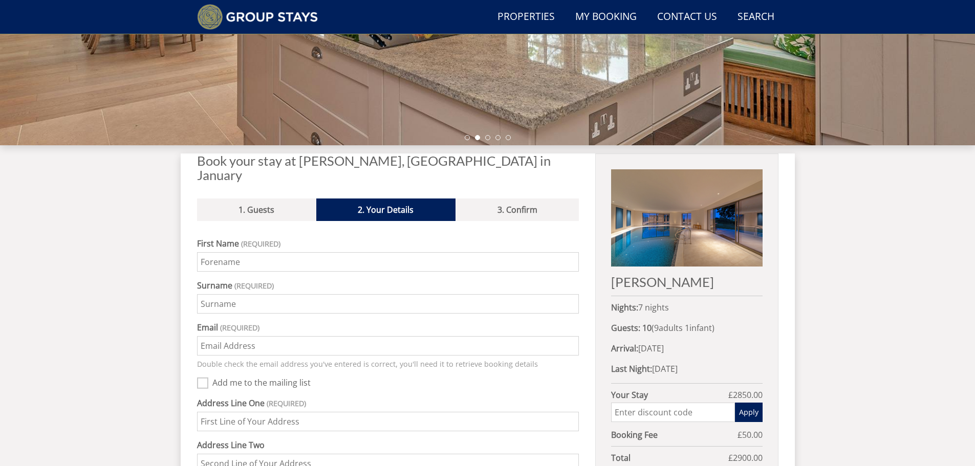
type input "PAUL"
type input "GILBERT"
type input "[PERSON_NAME][EMAIL_ADDRESS][DOMAIN_NAME]"
type input "5 Bulbourne Close"
type input "Berkhamsted"
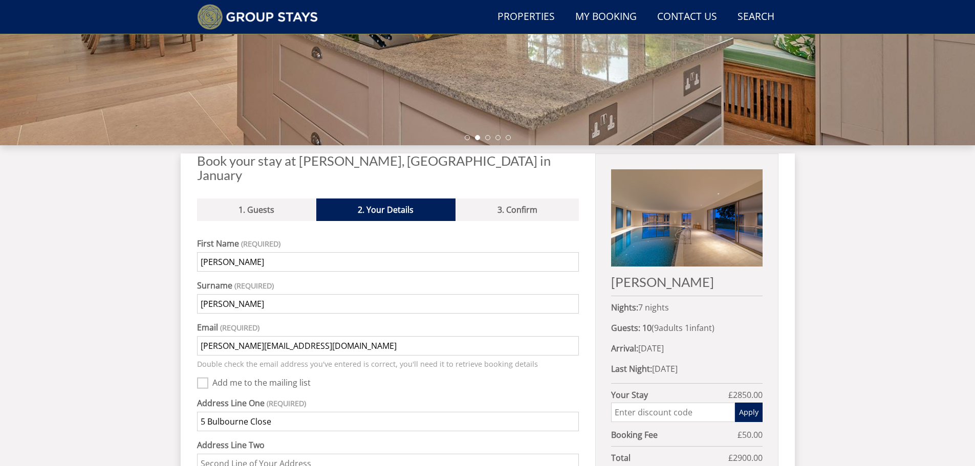
type input "Hertfordshire"
type input "HP4 3QA"
type input "07977127124"
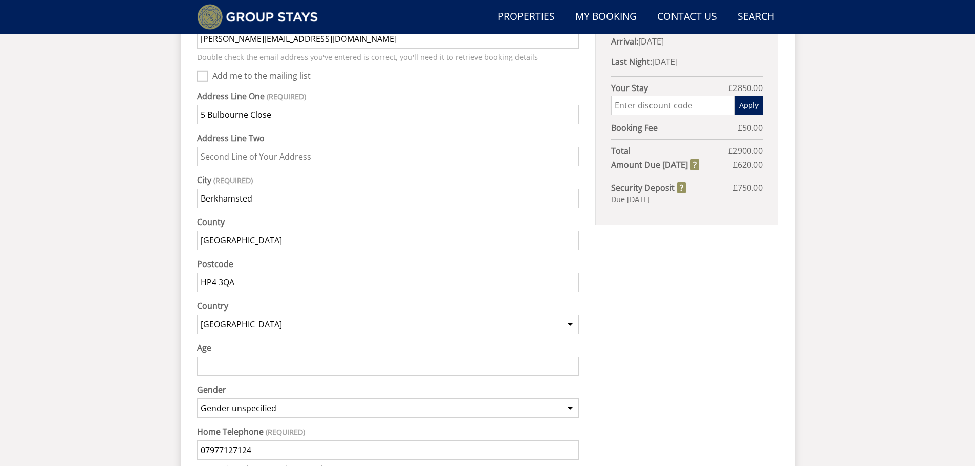
scroll to position [628, 0]
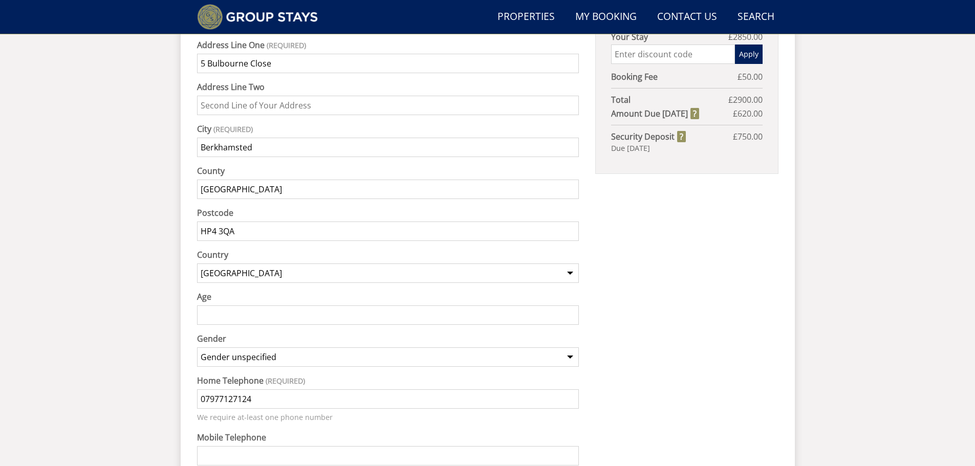
click at [241, 306] on input "Age" at bounding box center [388, 315] width 382 height 19
click at [571, 306] on input "57" at bounding box center [388, 315] width 382 height 19
click at [571, 306] on input "58" at bounding box center [388, 315] width 382 height 19
click at [571, 306] on input "59" at bounding box center [388, 315] width 382 height 19
type input "60"
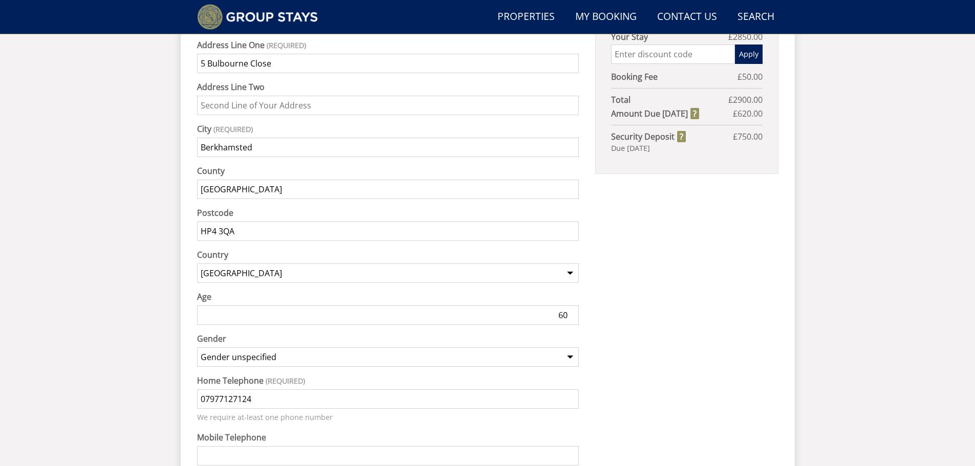
click at [571, 306] on input "60" at bounding box center [388, 315] width 382 height 19
click at [571, 348] on select "Gender unspecified Gender male Gender female" at bounding box center [388, 357] width 382 height 19
select select "gender_male"
click at [197, 348] on select "Gender unspecified Gender male Gender female" at bounding box center [388, 357] width 382 height 19
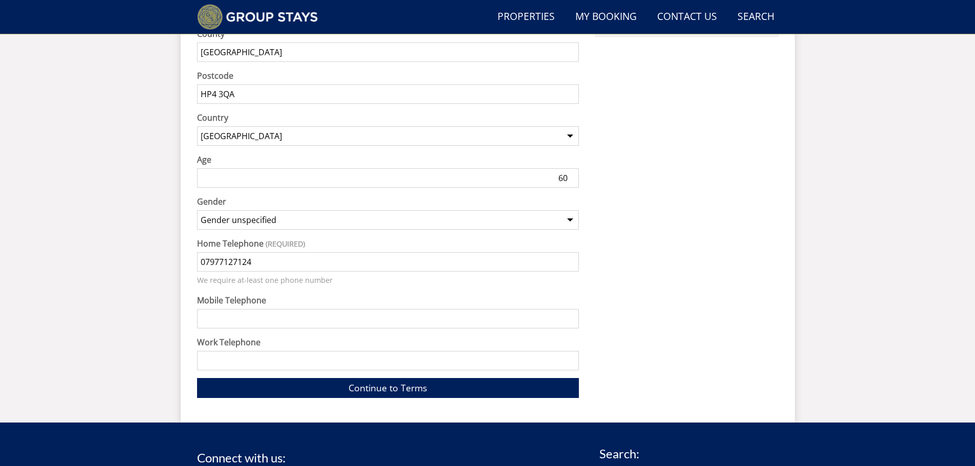
scroll to position [782, 0]
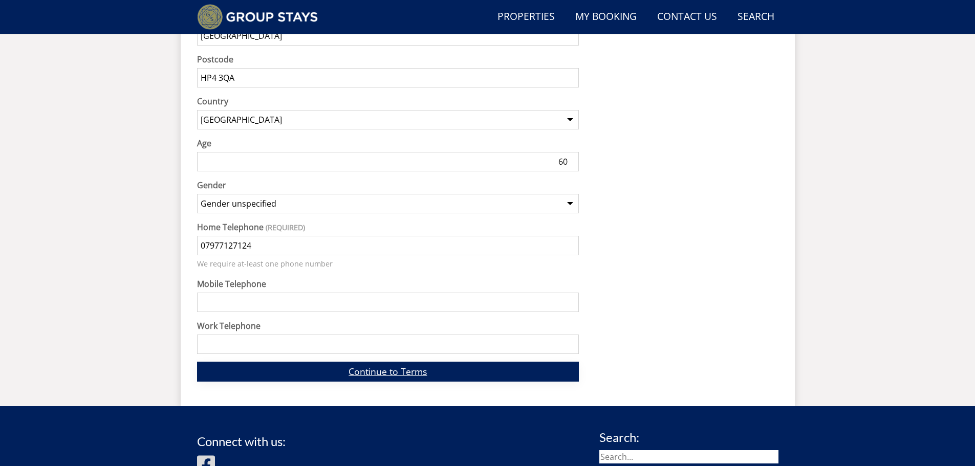
click at [382, 362] on link "Continue to Terms" at bounding box center [388, 372] width 382 height 20
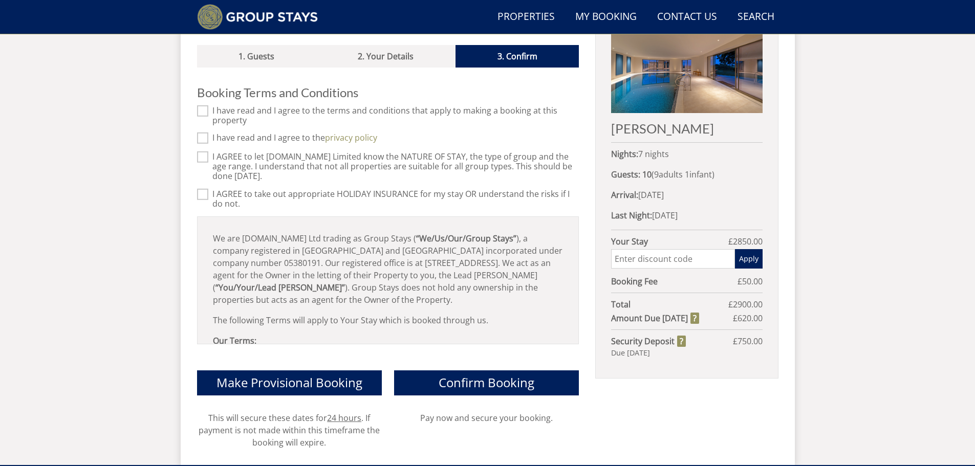
click at [205, 105] on input "I have read and I agree to the terms and conditions that apply to making a book…" at bounding box center [202, 110] width 11 height 11
checkbox input "true"
click at [206, 133] on input "I have read and I agree to the privacy policy" at bounding box center [202, 138] width 11 height 11
checkbox input "true"
click at [204, 152] on input "I AGREE to let Sleeps12.com Limited know the NATURE OF STAY, the type of group …" at bounding box center [202, 157] width 11 height 11
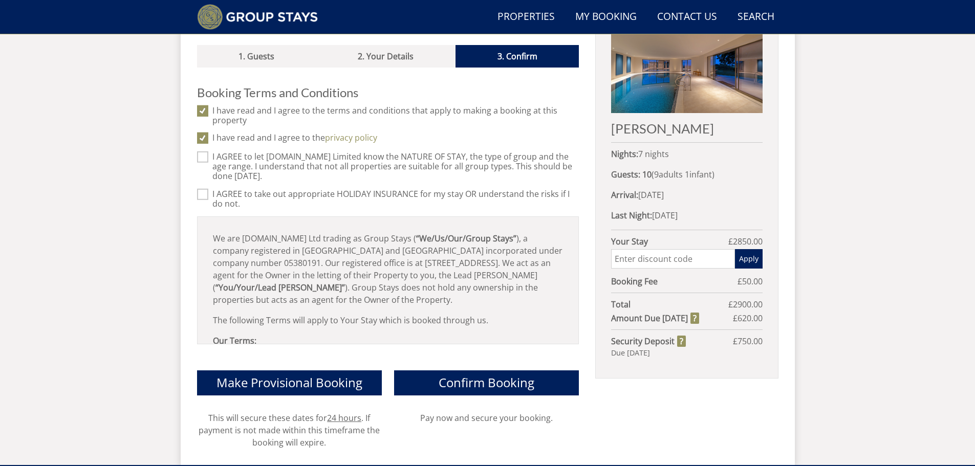
checkbox input "true"
click at [206, 188] on input "I AGREE to take out appropriate HOLIDAY INSURANCE for my stay OR understand the…" at bounding box center [202, 193] width 11 height 11
checkbox input "true"
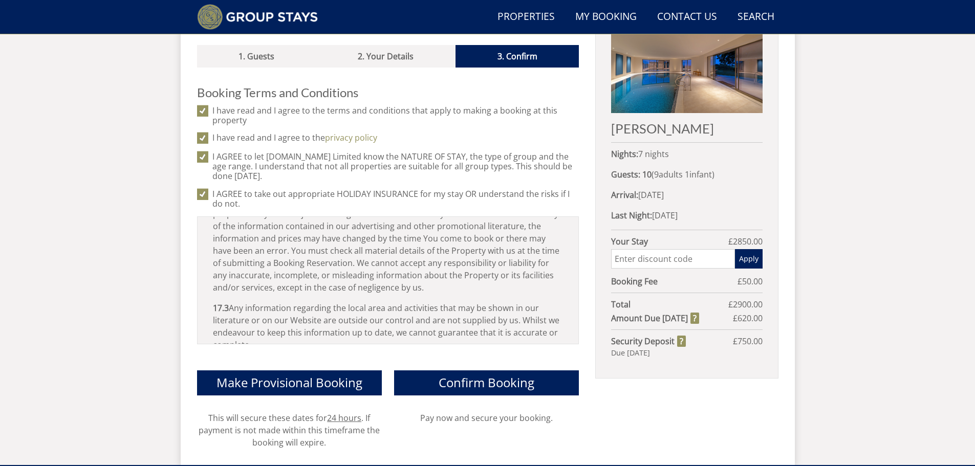
scroll to position [5950, 0]
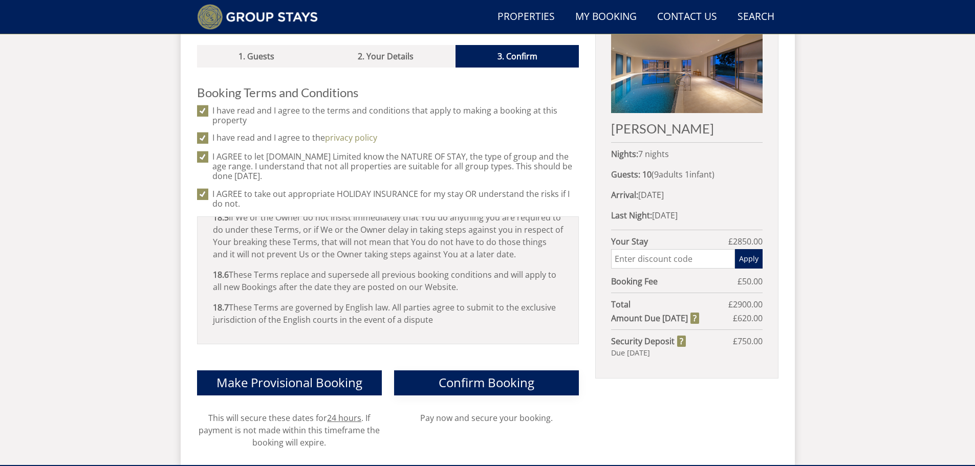
click at [485, 374] on span "Confirm Booking" at bounding box center [487, 382] width 96 height 17
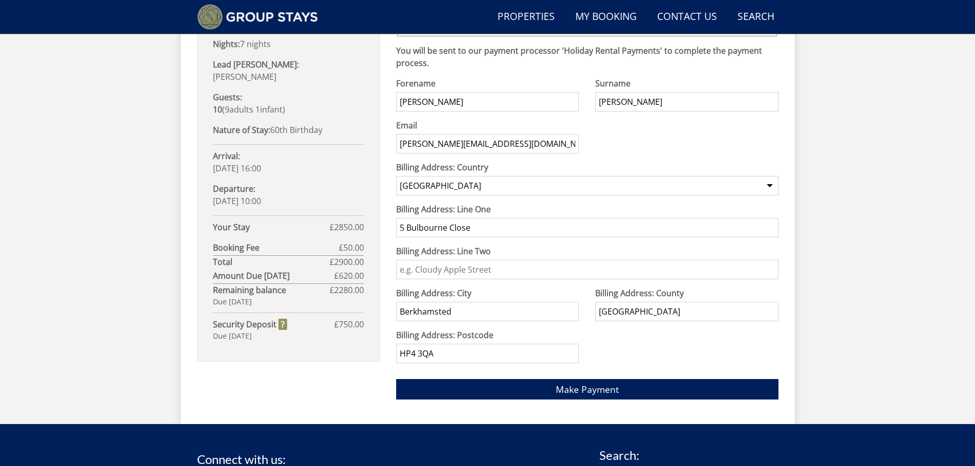
scroll to position [603, 0]
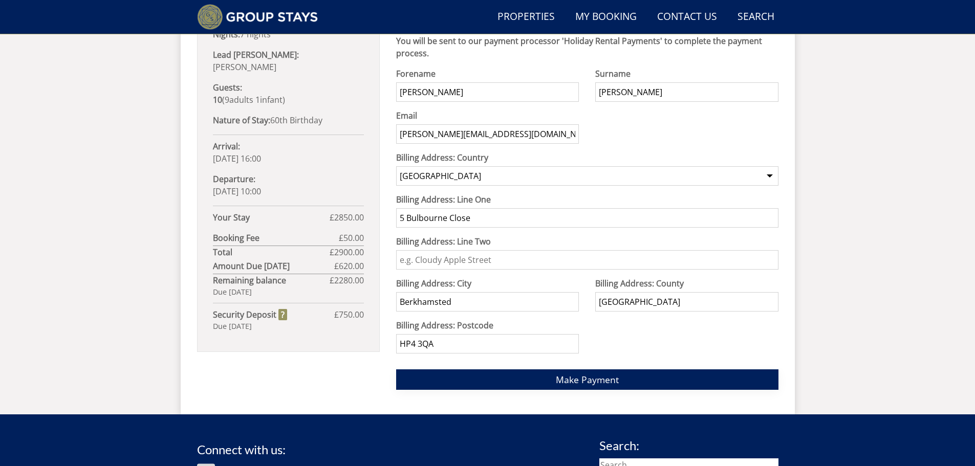
click at [597, 377] on span "Make Payment" at bounding box center [587, 380] width 63 height 12
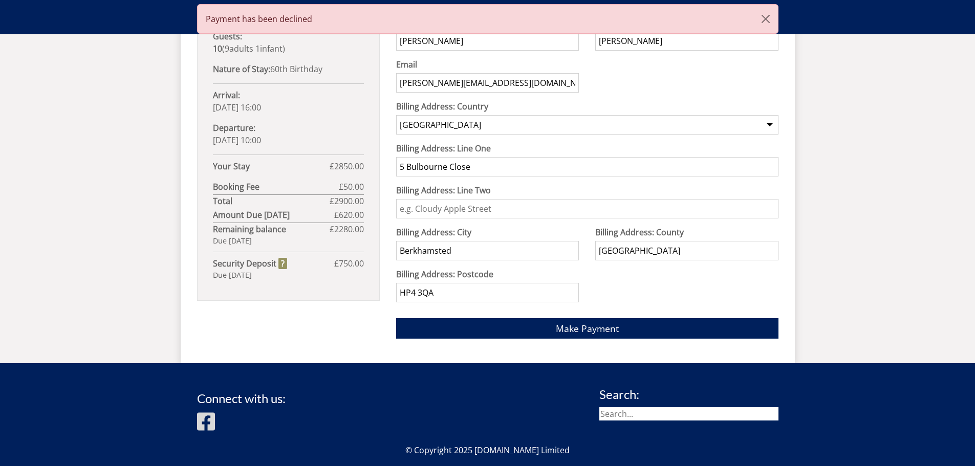
scroll to position [658, 0]
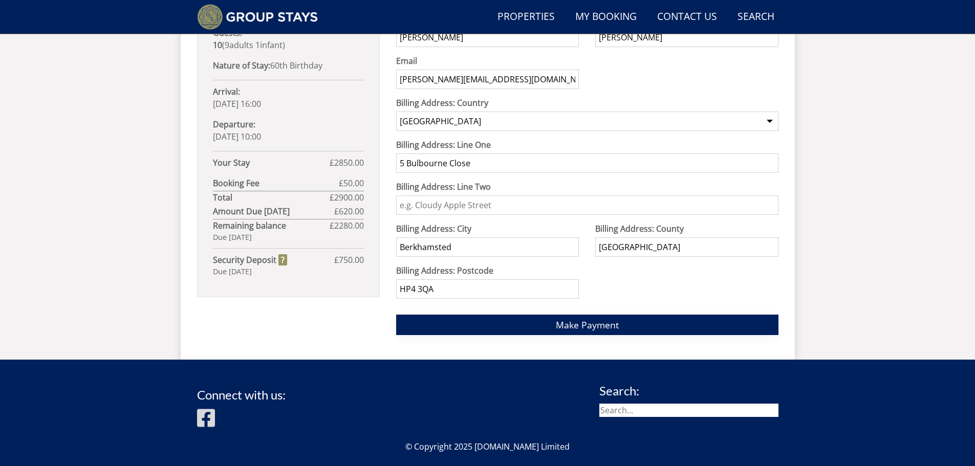
click at [587, 324] on span "Make Payment" at bounding box center [587, 325] width 63 height 12
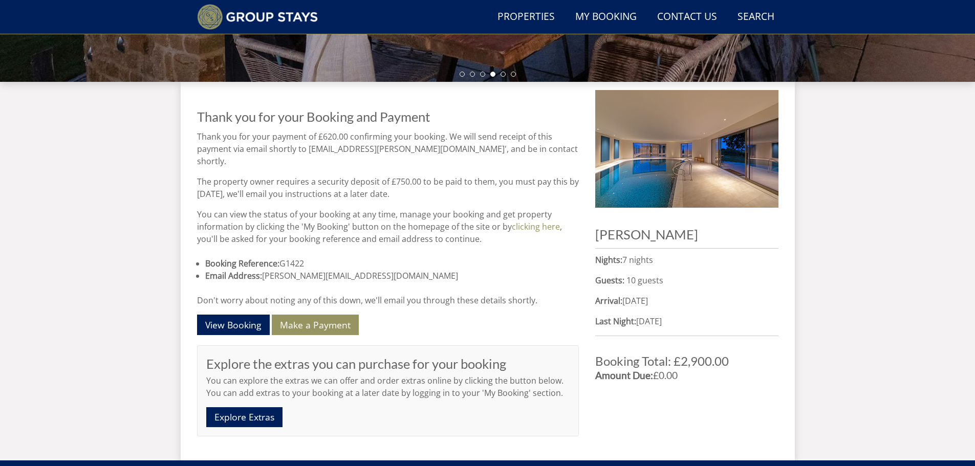
scroll to position [334, 0]
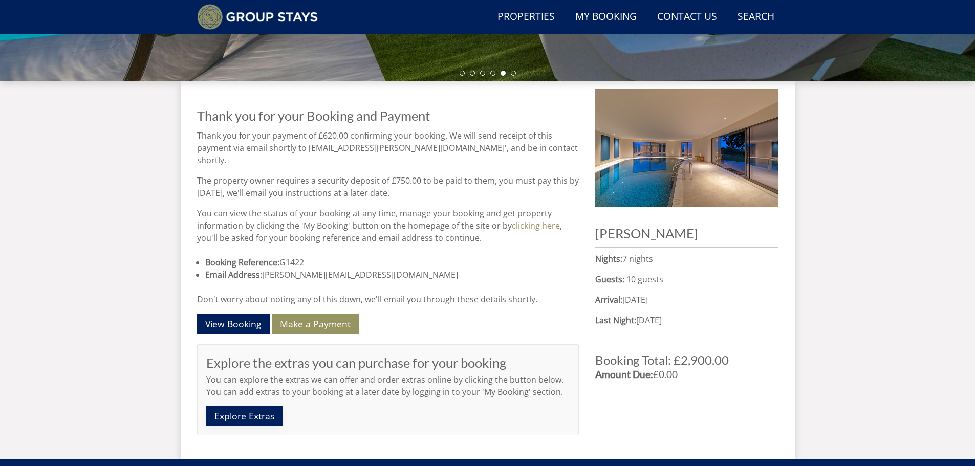
click at [247, 406] on link "Explore Extras" at bounding box center [244, 416] width 76 height 20
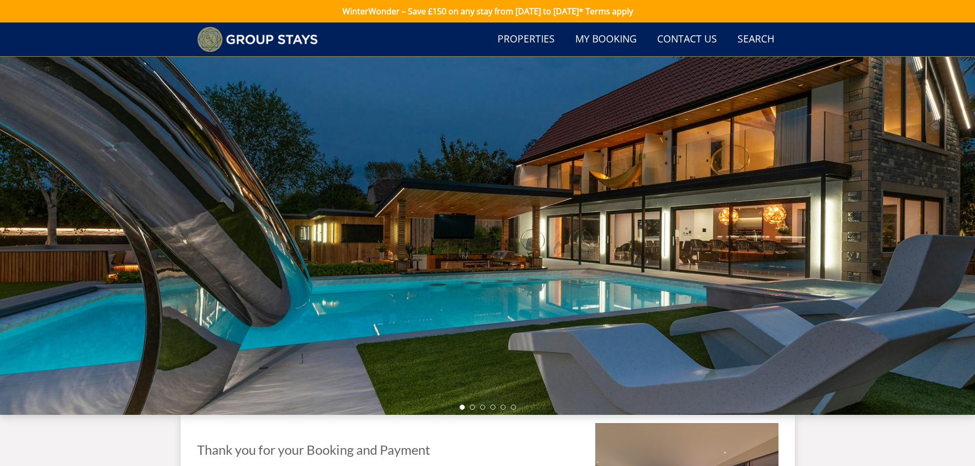
scroll to position [334, 0]
